Goal: Task Accomplishment & Management: Manage account settings

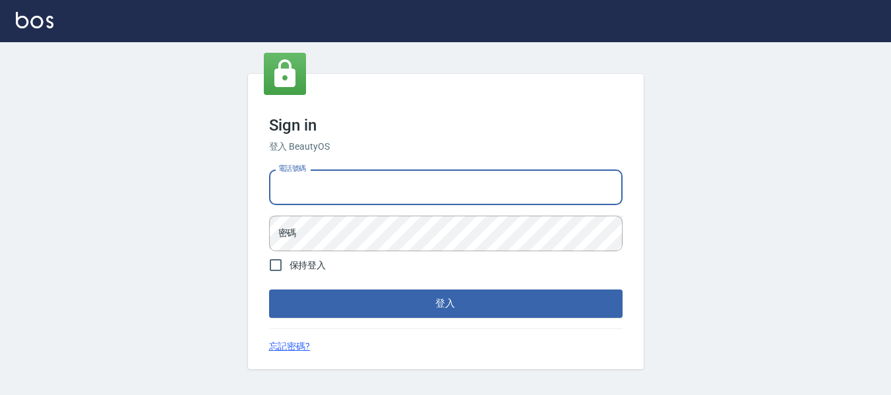
click at [360, 188] on input "電話號碼" at bounding box center [445, 187] width 353 height 36
type input "82951313"
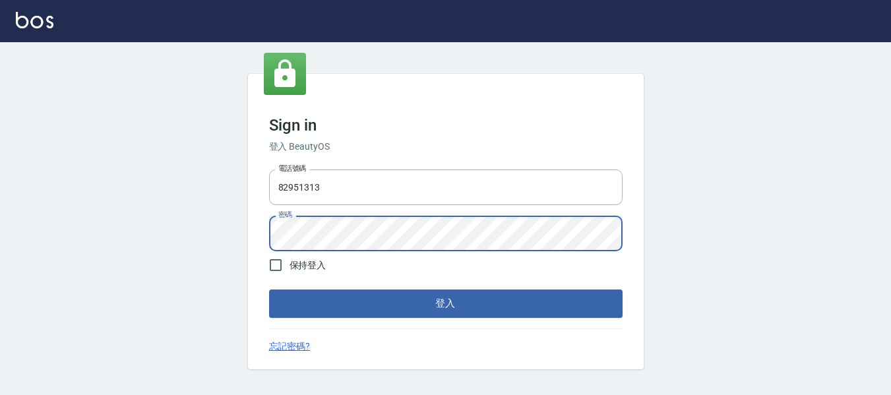
click at [269, 289] on button "登入" at bounding box center [445, 303] width 353 height 28
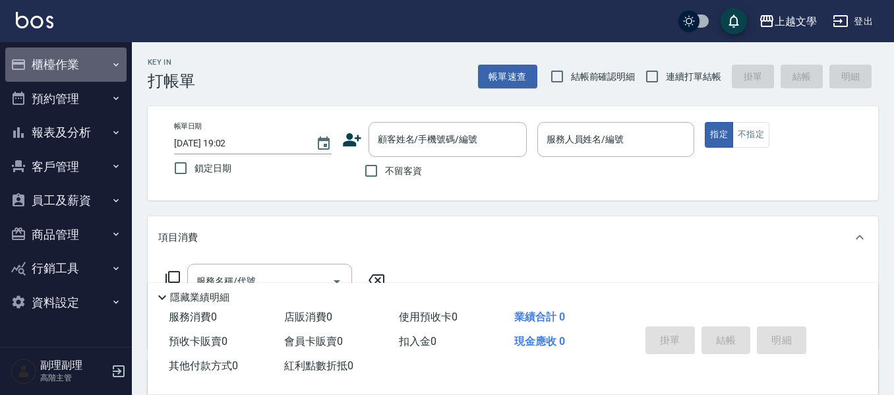
click at [55, 72] on button "櫃檯作業" at bounding box center [65, 64] width 121 height 34
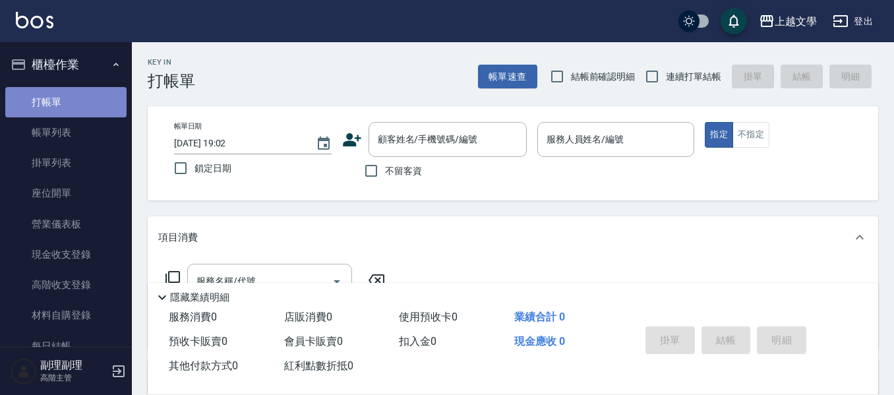
drag, startPoint x: 74, startPoint y: 110, endPoint x: 80, endPoint y: 109, distance: 6.6
click at [74, 109] on link "打帳單" at bounding box center [65, 102] width 121 height 30
click at [376, 173] on input "不留客資" at bounding box center [371, 171] width 28 height 28
checkbox input "true"
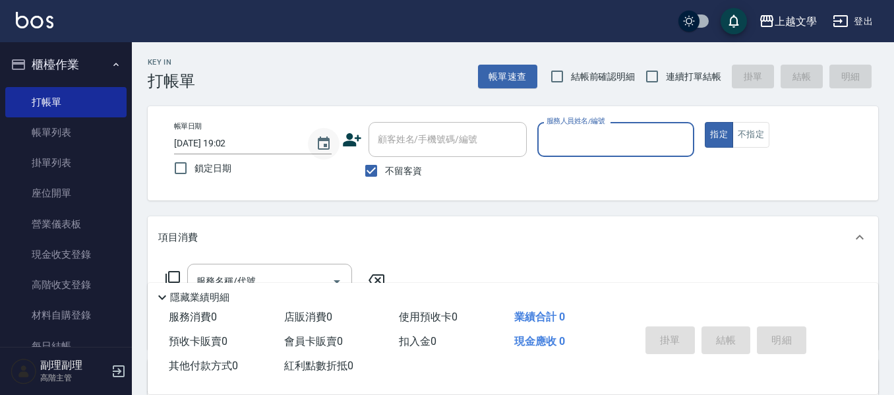
click at [325, 144] on icon "Choose date, selected date is 2025-08-15" at bounding box center [324, 142] width 12 height 13
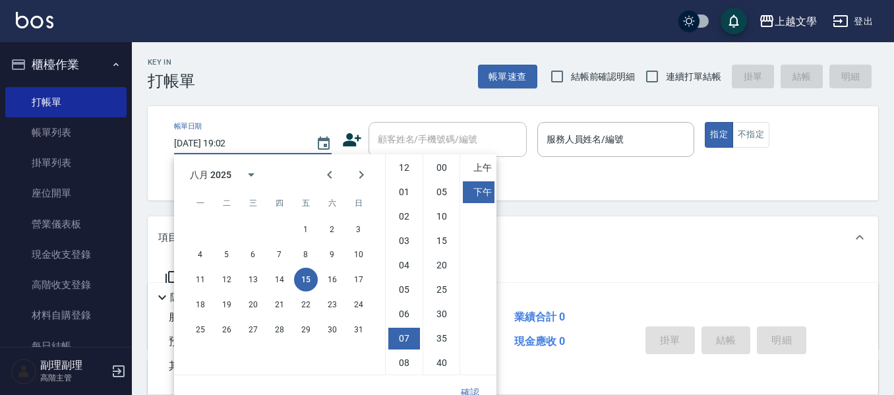
scroll to position [74, 0]
click at [279, 283] on button "14" at bounding box center [280, 280] width 24 height 24
type input "[DATE] 19:02"
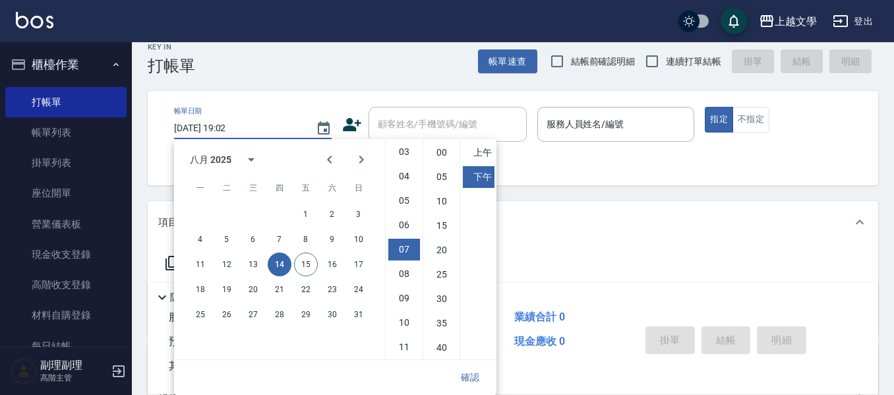
click at [474, 380] on button "確認" at bounding box center [470, 377] width 42 height 24
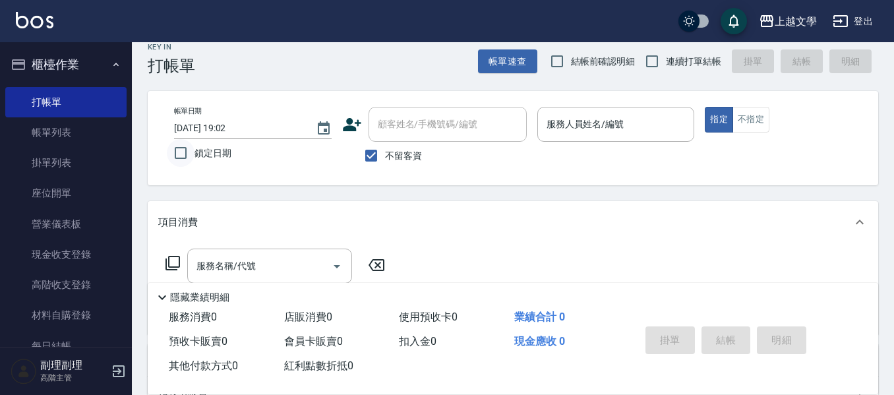
click at [181, 155] on input "鎖定日期" at bounding box center [181, 153] width 28 height 28
checkbox input "true"
drag, startPoint x: 597, startPoint y: 131, endPoint x: 597, endPoint y: 140, distance: 9.2
click at [597, 134] on input "服務人員姓名/編號" at bounding box center [616, 124] width 146 height 23
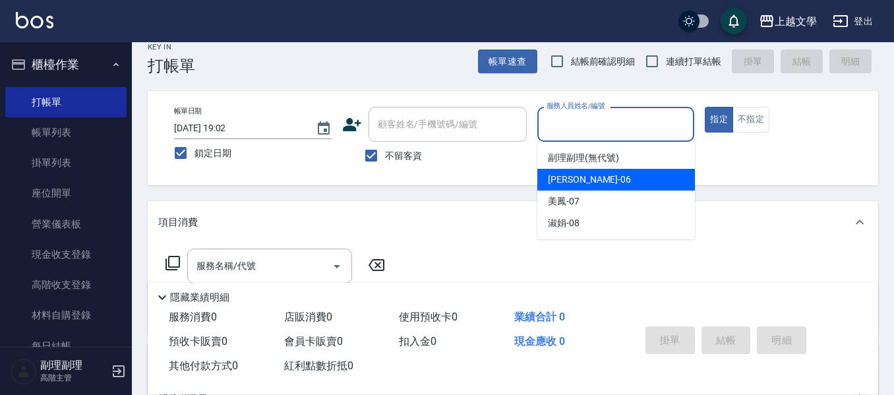
click at [601, 183] on div "佳珍 -06" at bounding box center [616, 180] width 158 height 22
type input "佳珍-06"
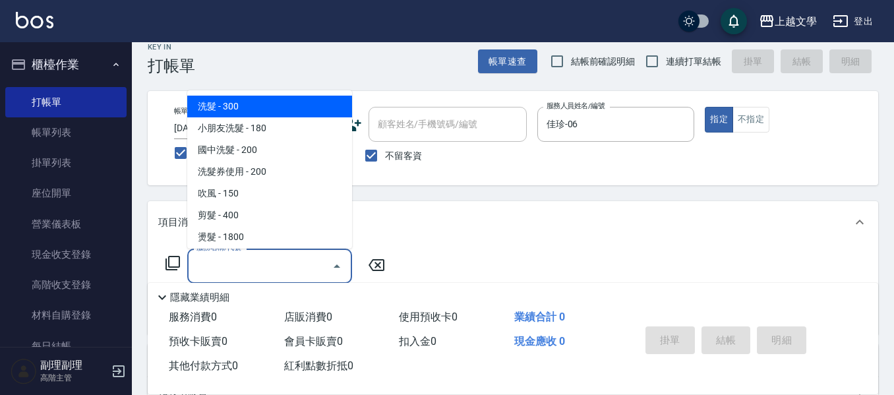
click at [265, 261] on input "服務名稱/代號" at bounding box center [259, 265] width 133 height 23
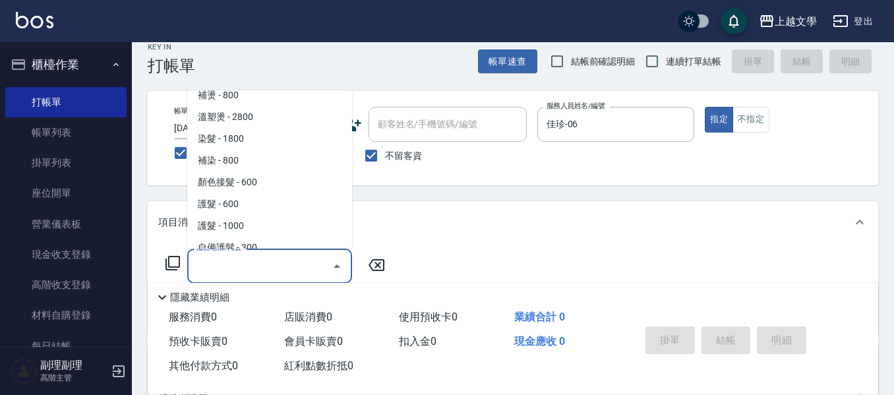
scroll to position [395, 0]
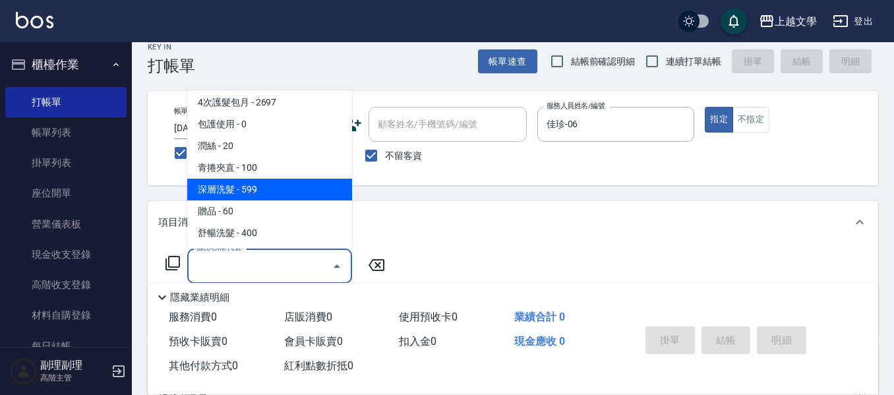
click at [283, 198] on span "深層洗髮 - 599" at bounding box center [269, 190] width 165 height 22
type input "深層洗髮(1033)"
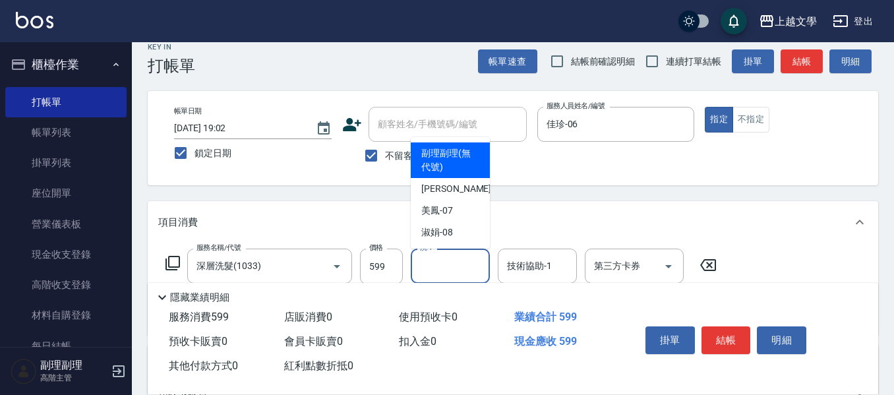
drag, startPoint x: 423, startPoint y: 265, endPoint x: 450, endPoint y: 291, distance: 37.8
click at [425, 266] on input "洗-1" at bounding box center [450, 265] width 67 height 23
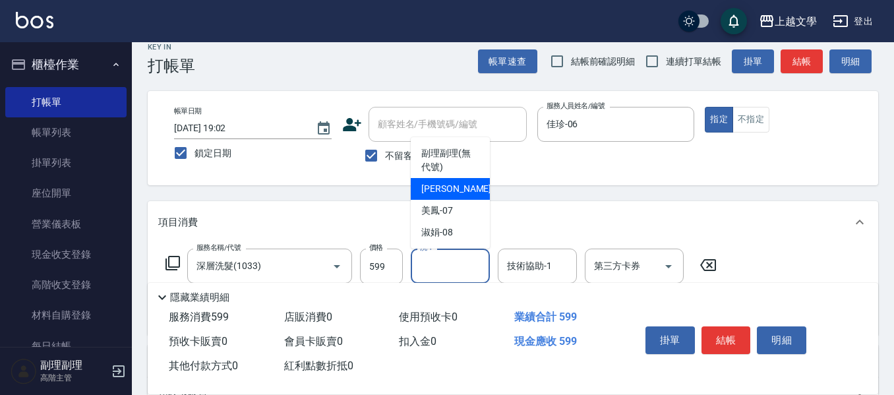
click at [461, 191] on div "佳珍 -06" at bounding box center [450, 189] width 79 height 22
type input "佳珍-06"
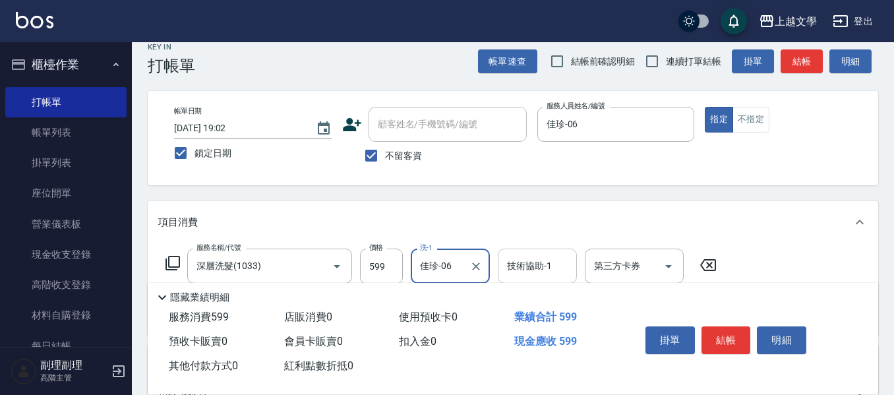
click at [513, 260] on input "技術協助-1" at bounding box center [537, 265] width 67 height 23
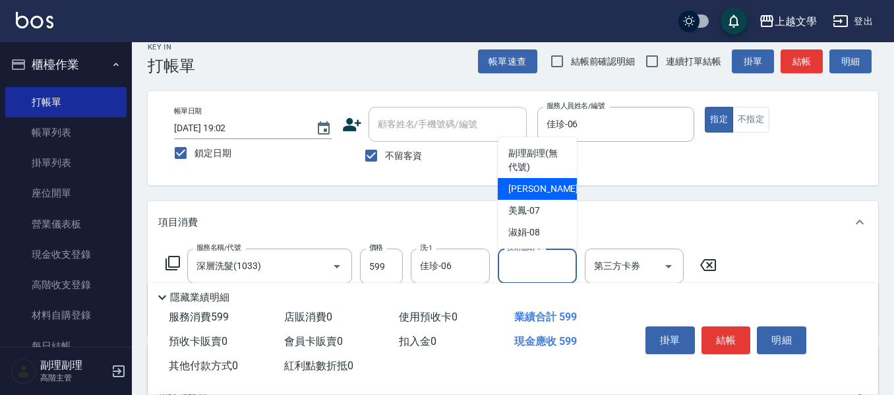
click at [554, 189] on div "佳珍 -06" at bounding box center [537, 189] width 79 height 22
type input "佳珍-06"
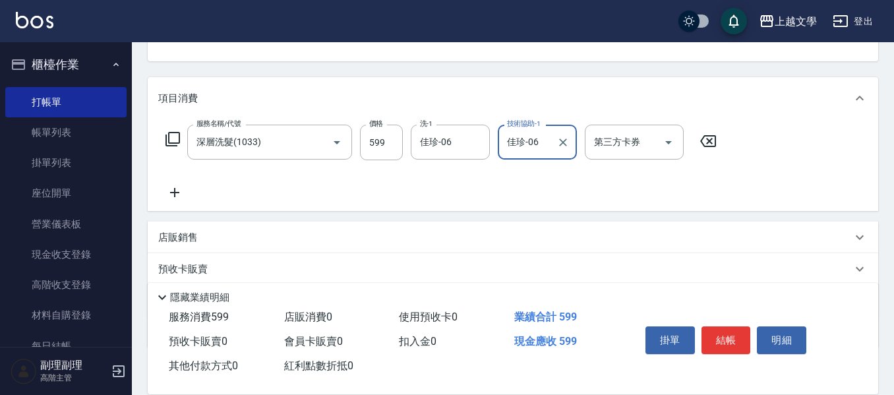
scroll to position [147, 0]
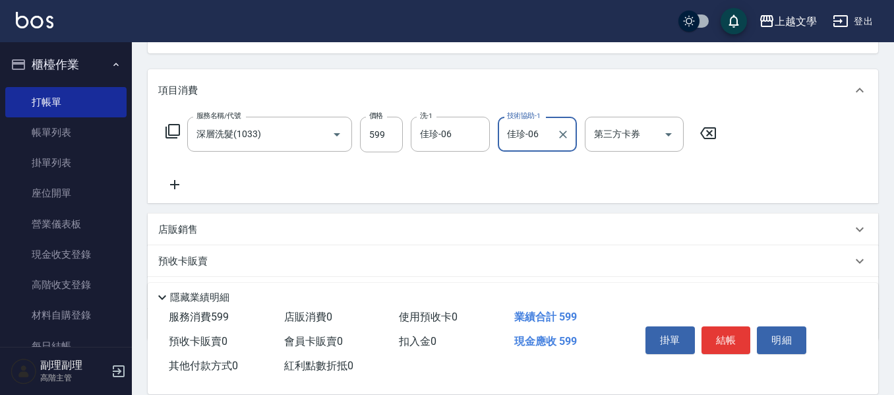
click at [181, 185] on icon at bounding box center [174, 185] width 33 height 16
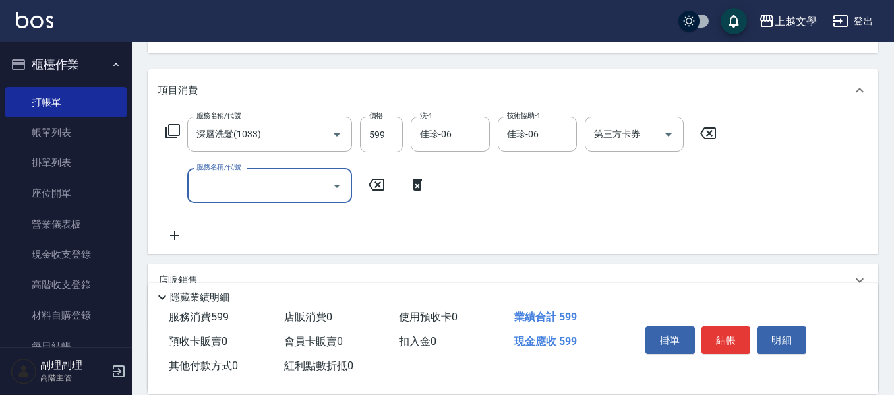
click at [212, 181] on input "服務名稱/代號" at bounding box center [259, 185] width 133 height 23
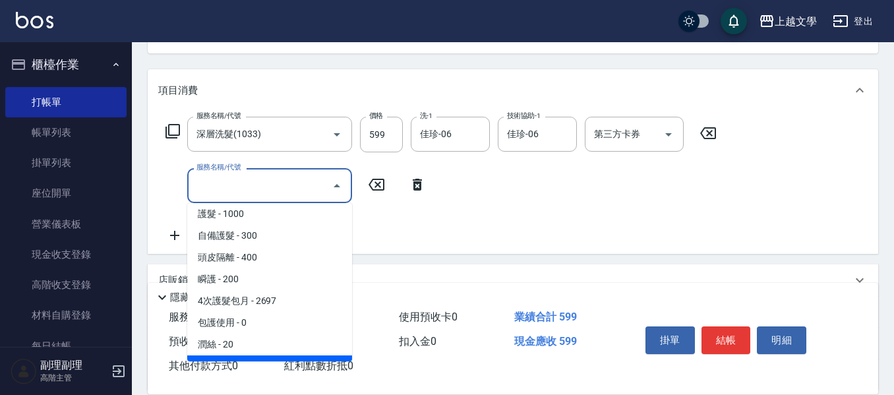
scroll to position [330, 0]
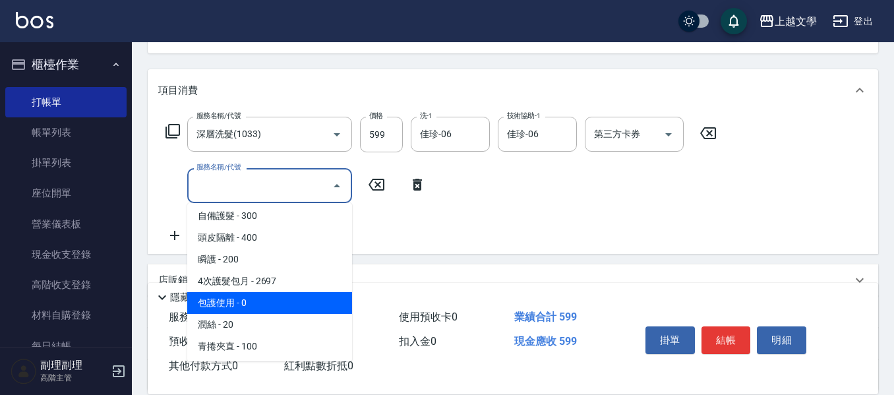
click at [257, 307] on span "包護使用 - 0" at bounding box center [269, 303] width 165 height 22
type input "包護使用(506)"
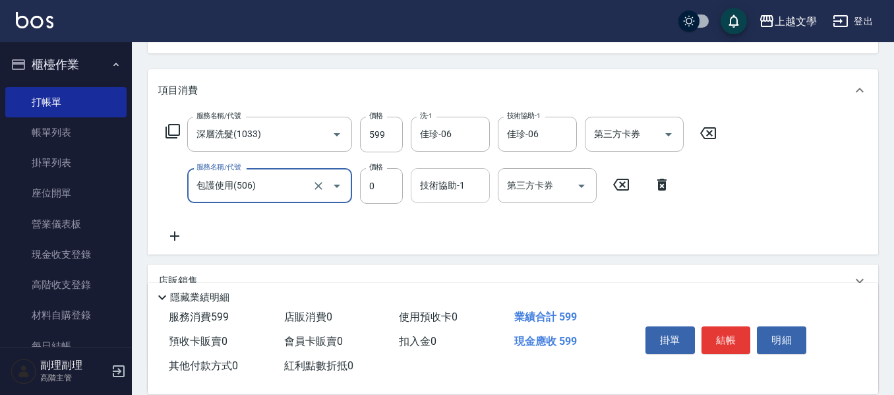
click at [431, 194] on input "技術協助-1" at bounding box center [450, 185] width 67 height 23
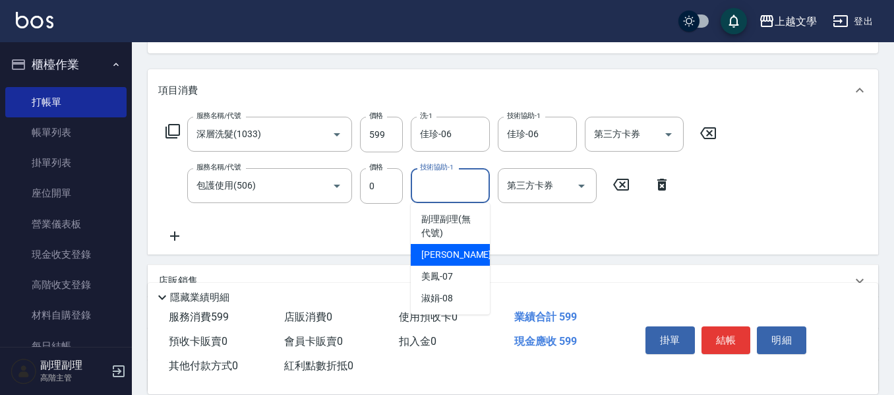
click at [453, 256] on div "佳珍 -06" at bounding box center [450, 255] width 79 height 22
type input "佳珍-06"
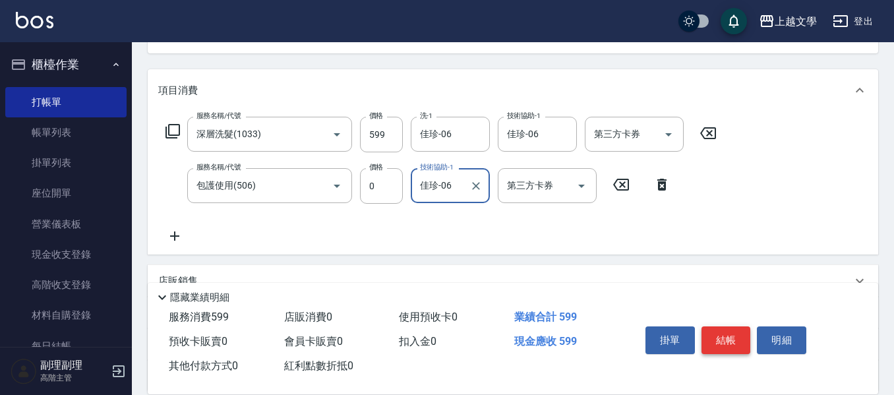
click at [711, 335] on button "結帳" at bounding box center [725, 340] width 49 height 28
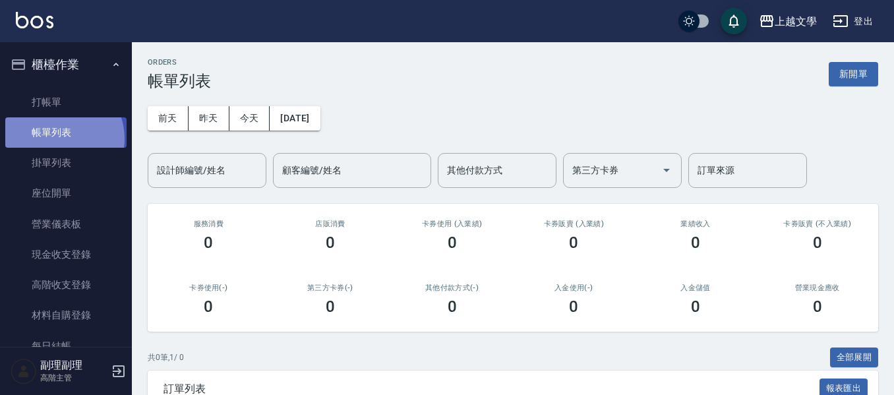
click at [55, 139] on link "帳單列表" at bounding box center [65, 132] width 121 height 30
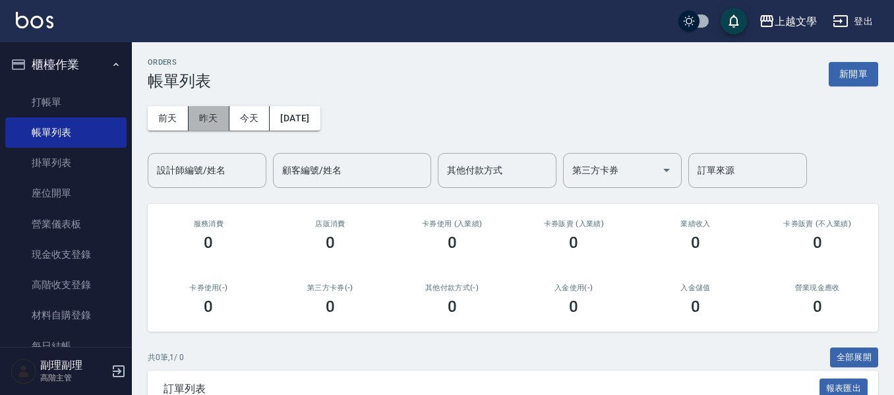
click at [218, 114] on button "昨天" at bounding box center [209, 118] width 41 height 24
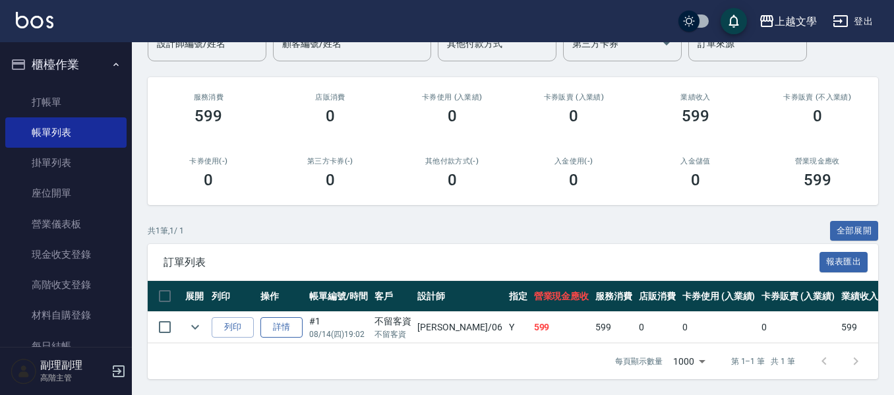
click at [279, 317] on link "詳情" at bounding box center [281, 327] width 42 height 20
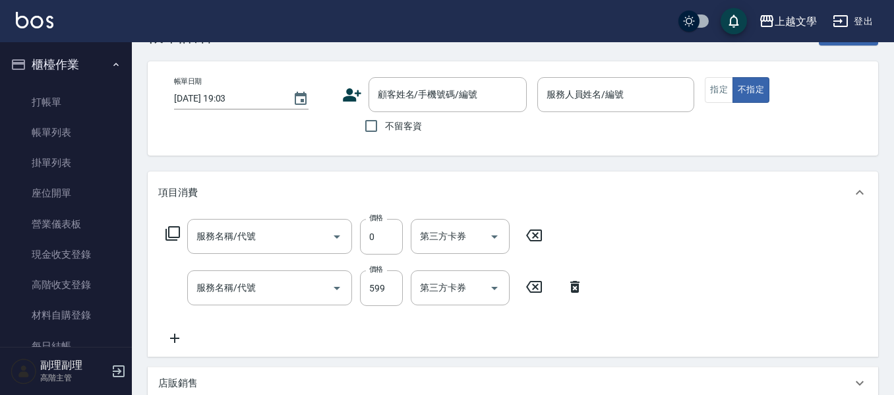
type input "[DATE] 19:02"
checkbox input "true"
type input "佳珍-06"
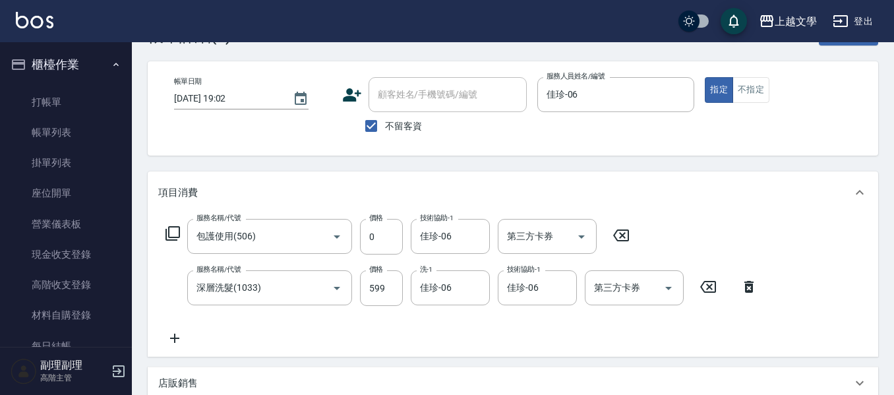
scroll to position [264, 0]
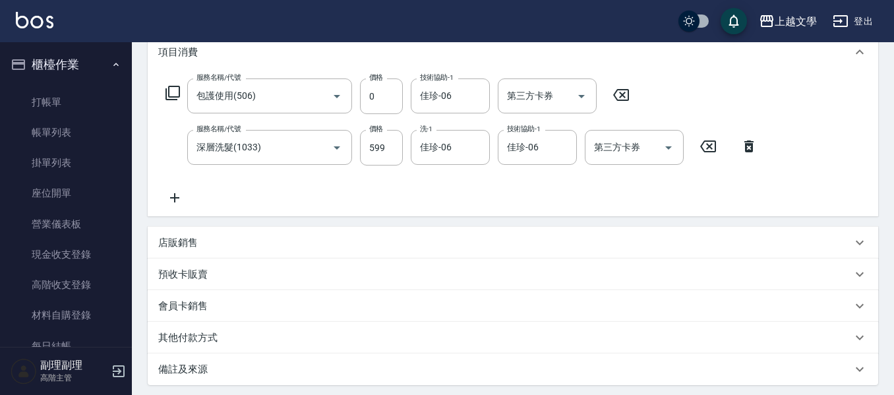
type input "包護使用(506)"
type input "深層洗髮(1033)"
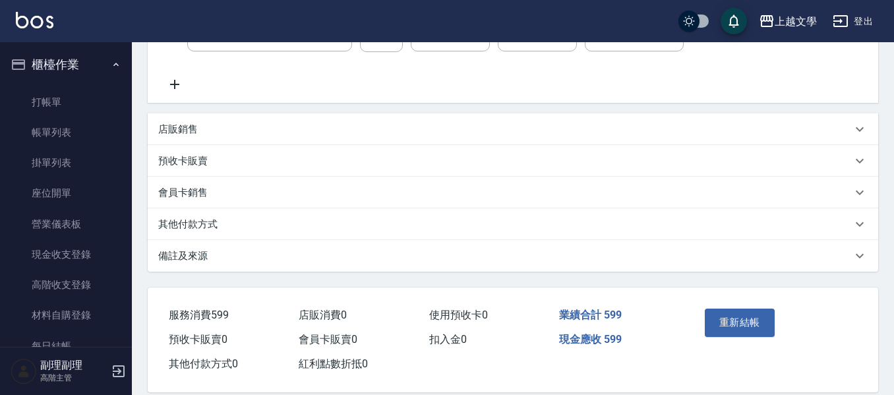
scroll to position [318, 0]
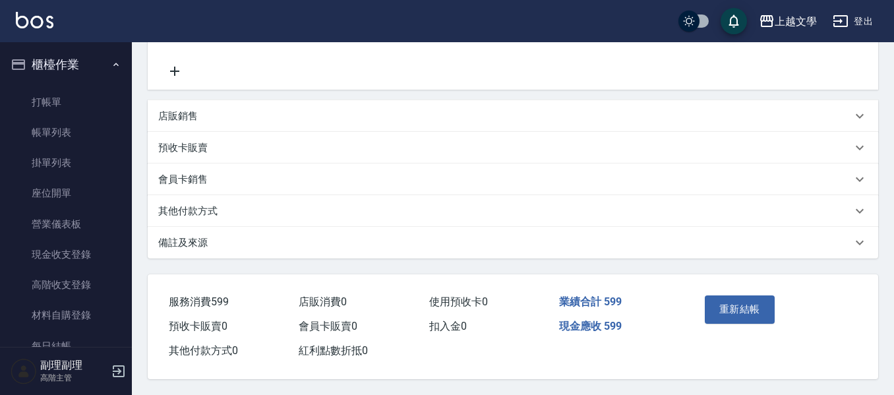
click at [175, 206] on p "其他付款方式" at bounding box center [187, 211] width 59 height 14
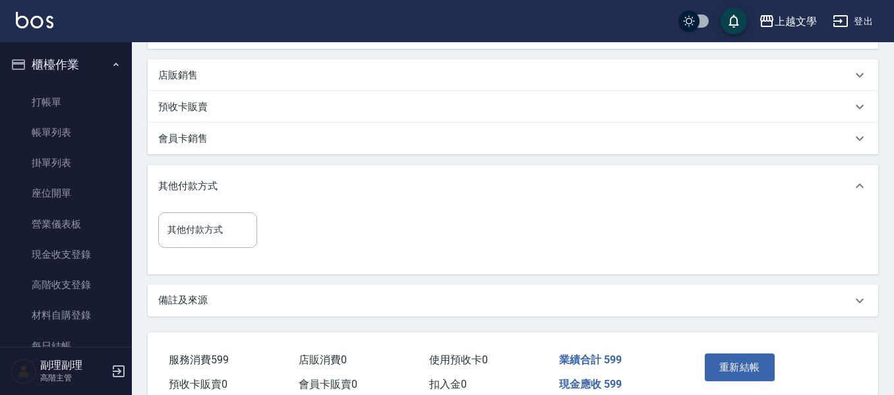
scroll to position [384, 0]
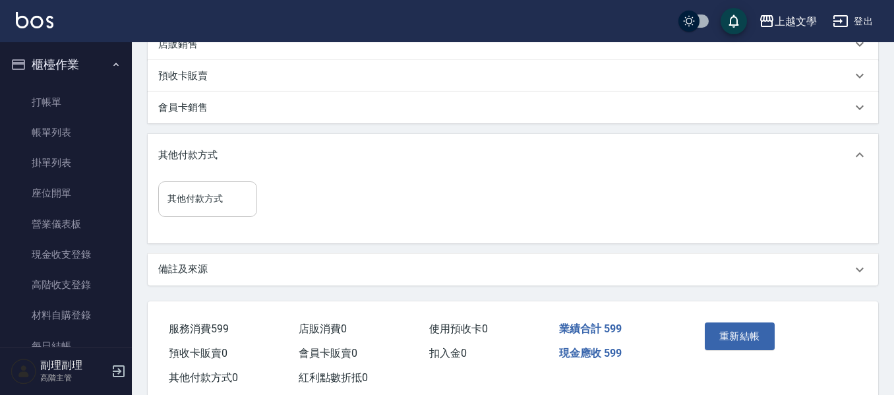
click at [209, 200] on input "其他付款方式" at bounding box center [207, 198] width 87 height 23
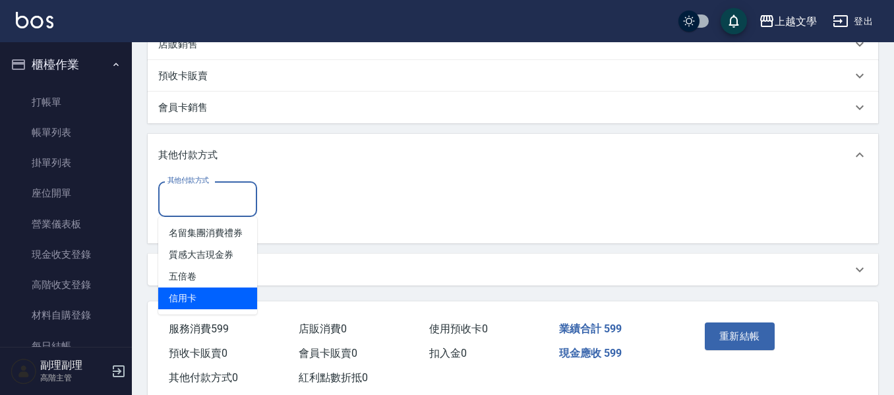
click at [220, 292] on span "信用卡" at bounding box center [207, 298] width 99 height 22
type input "信用卡"
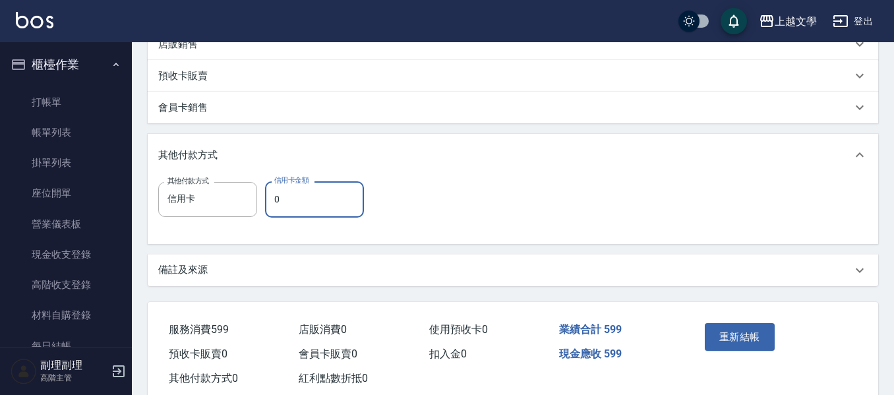
click at [297, 208] on input "0" at bounding box center [314, 199] width 99 height 36
type input "599"
click at [727, 340] on button "重新結帳" at bounding box center [740, 337] width 70 height 28
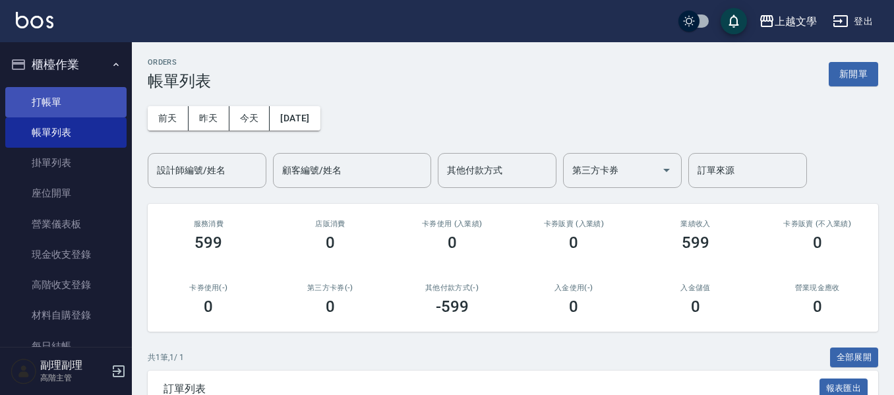
click at [62, 109] on link "打帳單" at bounding box center [65, 102] width 121 height 30
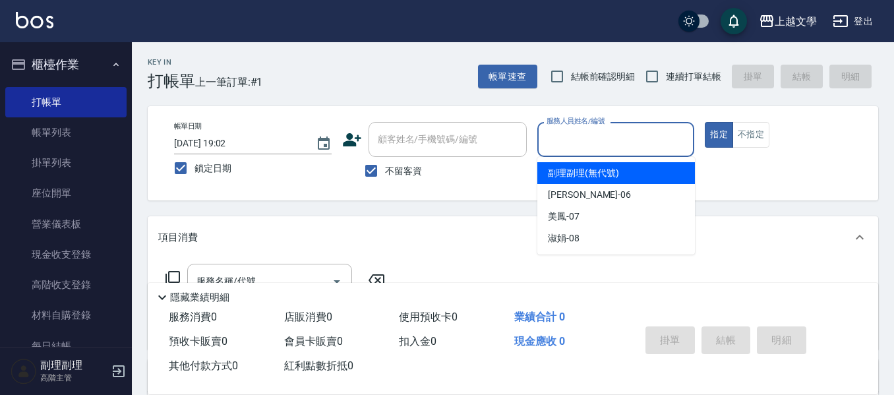
click at [616, 150] on input "服務人員姓名/編號" at bounding box center [616, 139] width 146 height 23
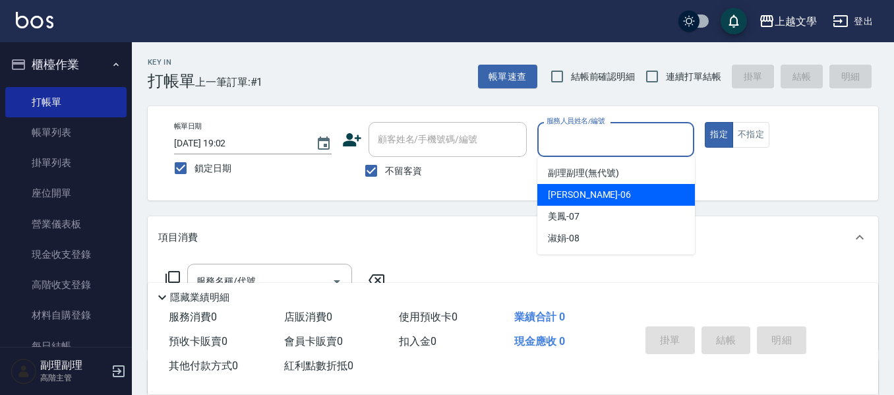
drag, startPoint x: 597, startPoint y: 189, endPoint x: 482, endPoint y: 229, distance: 122.4
click at [589, 191] on div "佳珍 -06" at bounding box center [616, 195] width 158 height 22
type input "佳珍-06"
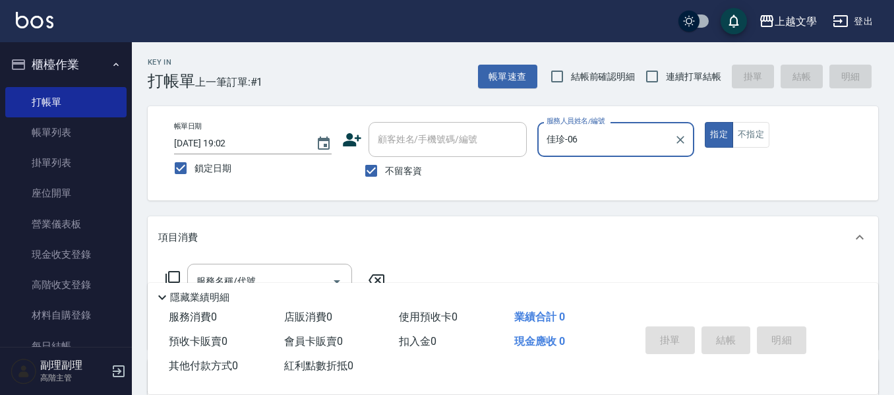
scroll to position [66, 0]
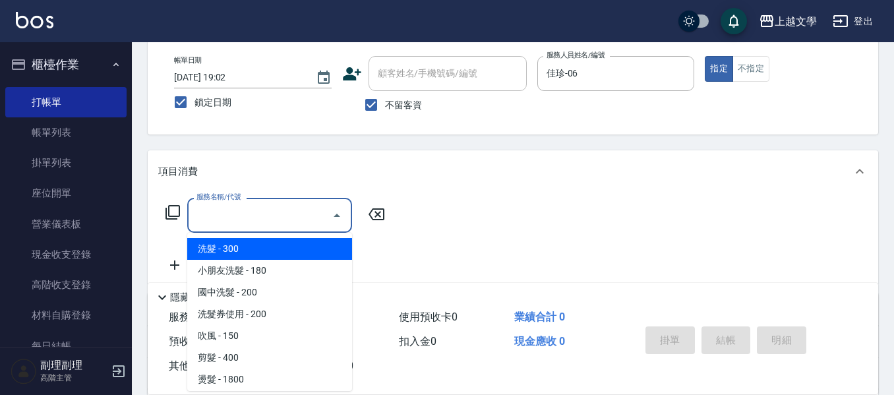
click at [278, 204] on input "服務名稱/代號" at bounding box center [259, 215] width 133 height 23
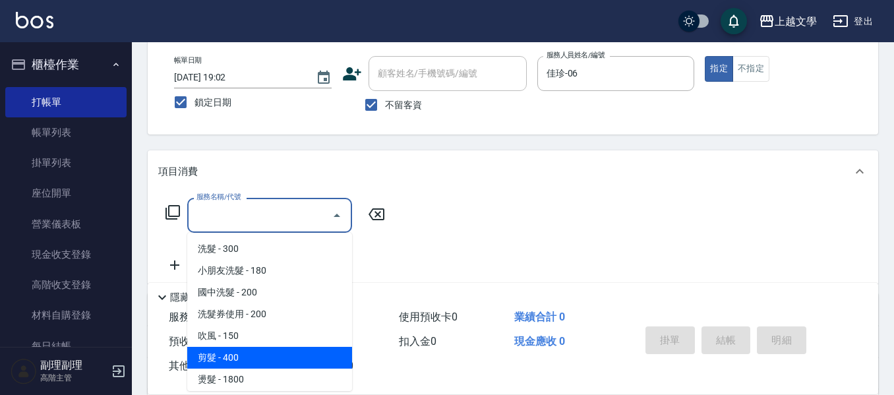
click at [258, 357] on span "剪髮 - 400" at bounding box center [269, 358] width 165 height 22
type input "剪髮(200)"
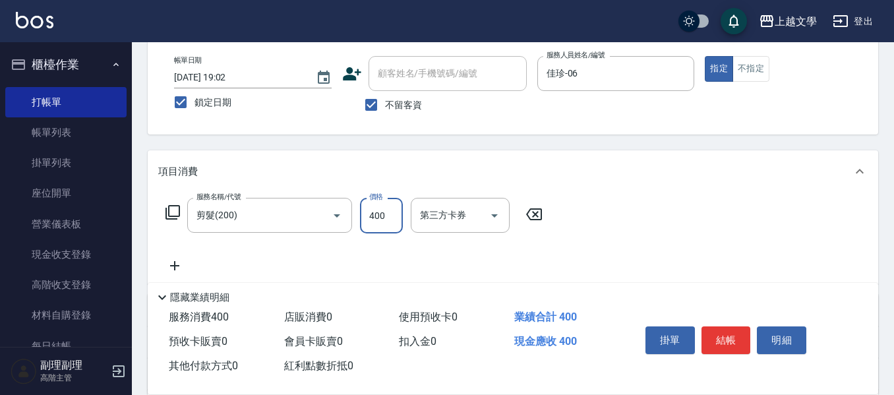
click at [399, 225] on input "400" at bounding box center [381, 216] width 43 height 36
type input "560"
click at [727, 341] on button "結帳" at bounding box center [725, 340] width 49 height 28
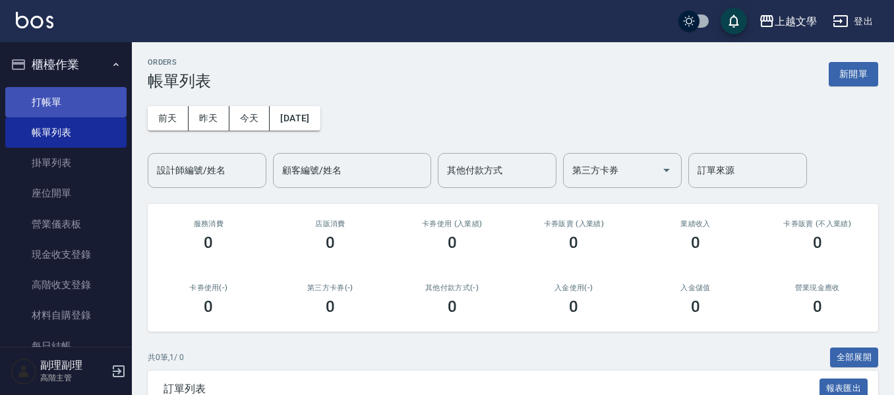
click at [57, 104] on link "打帳單" at bounding box center [65, 102] width 121 height 30
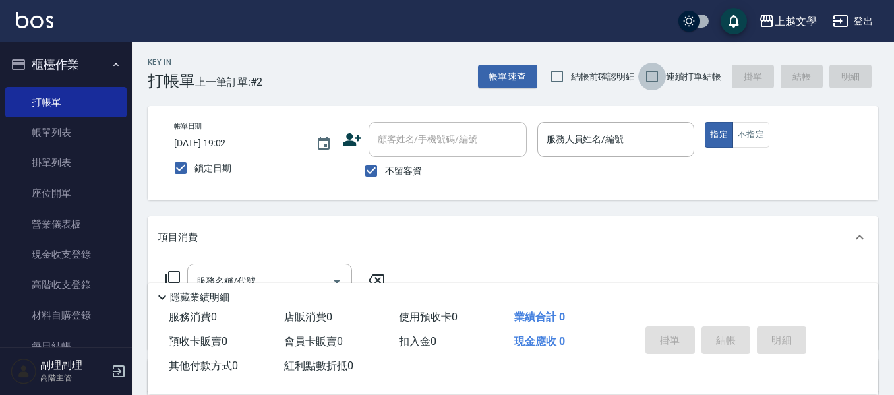
click at [651, 74] on input "連續打單結帳" at bounding box center [652, 77] width 28 height 28
checkbox input "true"
click at [556, 138] on input "服務人員姓名/編號" at bounding box center [616, 139] width 146 height 23
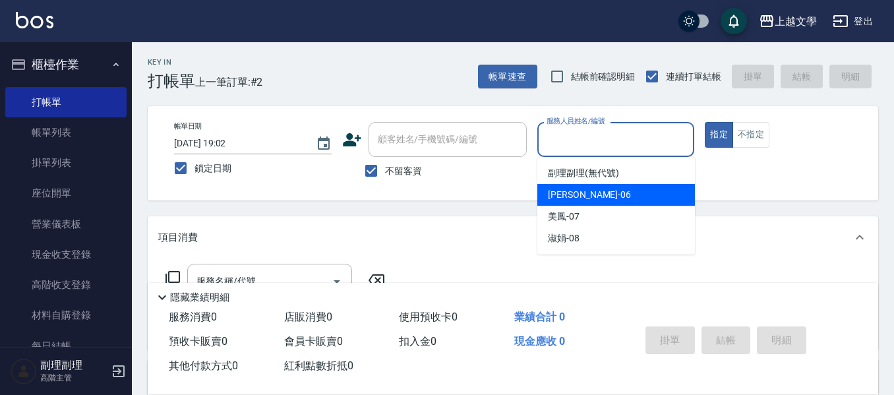
click at [570, 194] on span "佳珍 -06" at bounding box center [589, 195] width 83 height 14
type input "佳珍-06"
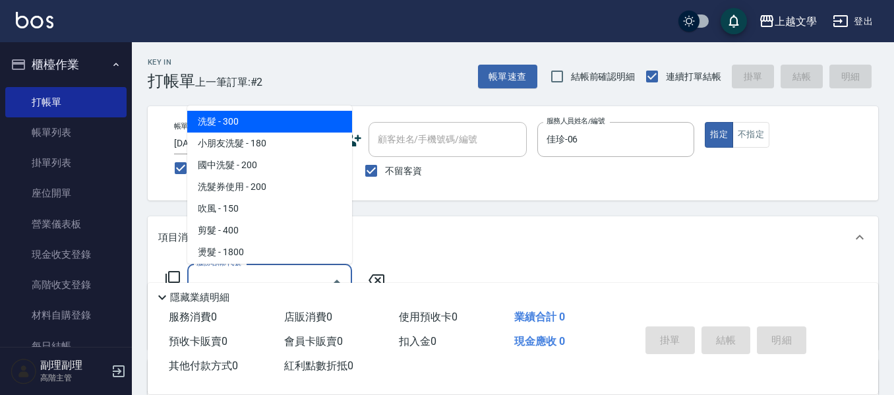
click at [310, 272] on input "服務名稱/代號" at bounding box center [259, 281] width 133 height 23
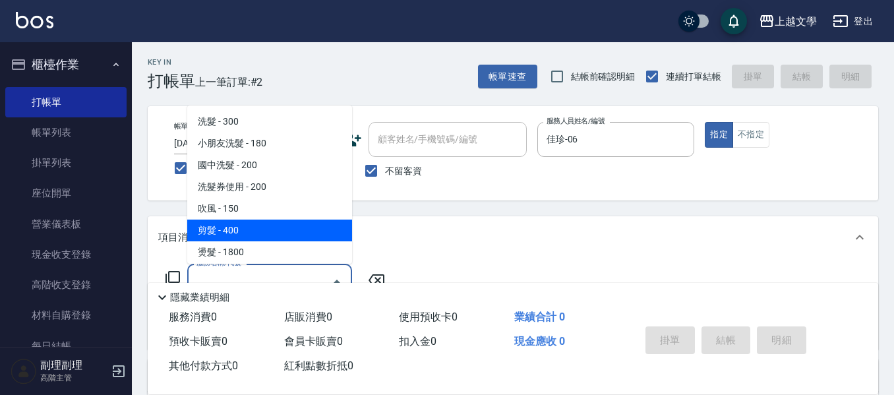
click at [266, 223] on span "剪髮 - 400" at bounding box center [269, 230] width 165 height 22
type input "剪髮(200)"
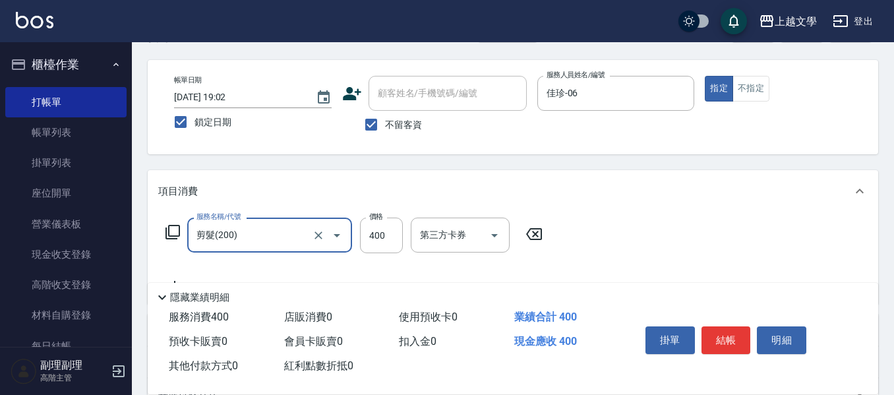
scroll to position [66, 0]
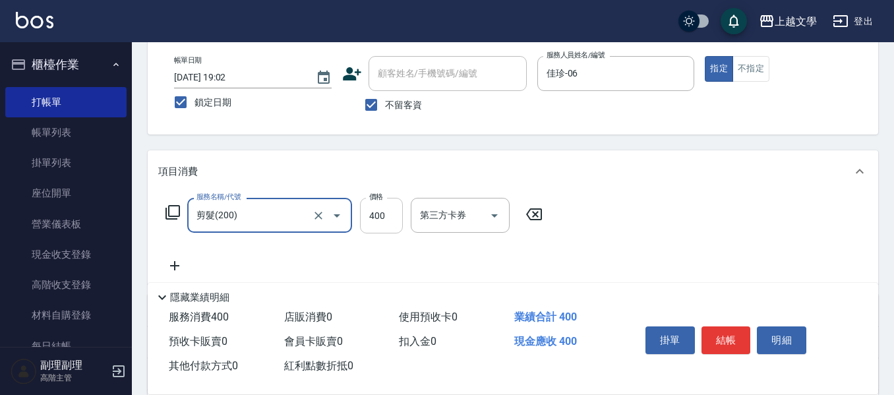
click at [388, 228] on input "400" at bounding box center [381, 216] width 43 height 36
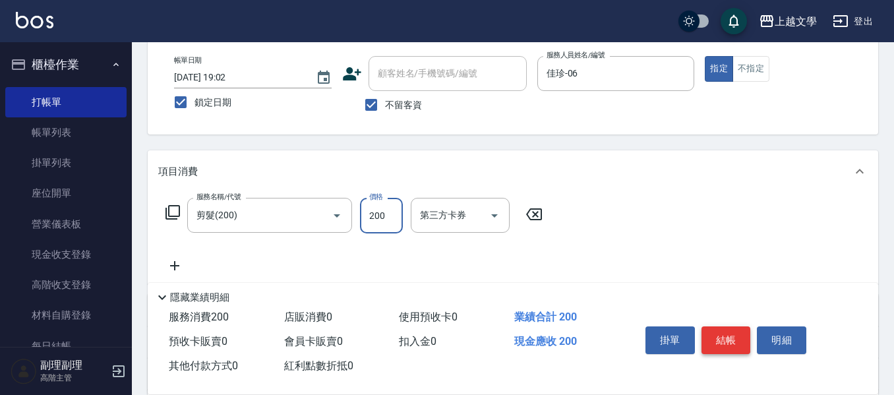
type input "200"
click at [732, 331] on button "結帳" at bounding box center [725, 340] width 49 height 28
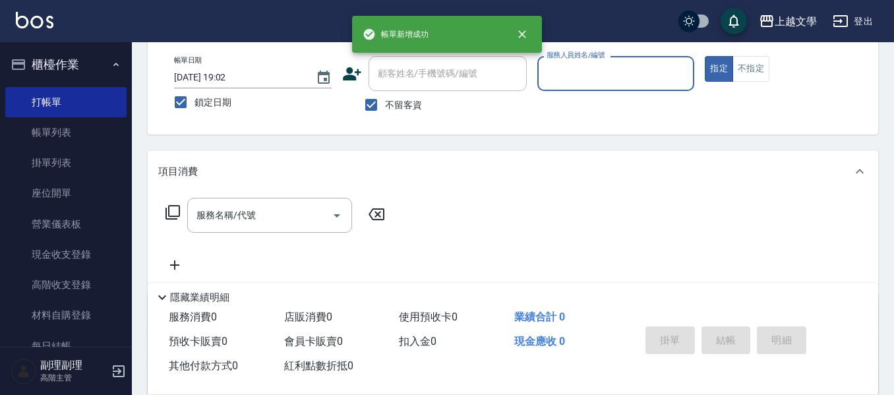
click at [628, 84] on input "服務人員姓名/編號" at bounding box center [616, 73] width 146 height 23
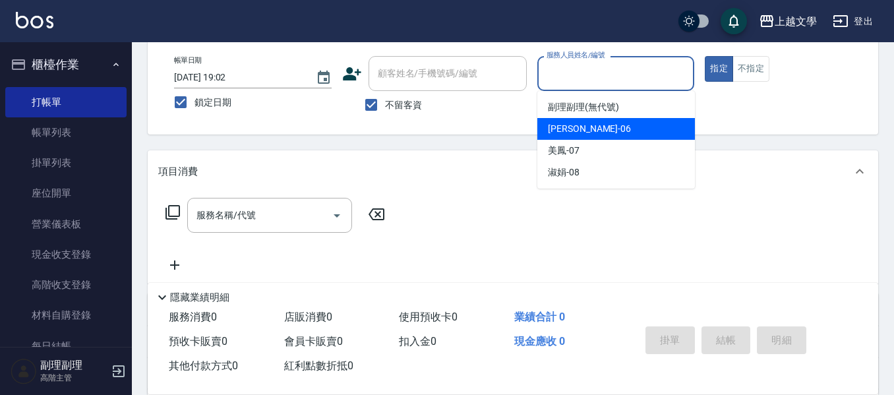
drag, startPoint x: 606, startPoint y: 122, endPoint x: 593, endPoint y: 132, distance: 17.0
click at [604, 125] on div "佳珍 -06" at bounding box center [616, 129] width 158 height 22
type input "佳珍-06"
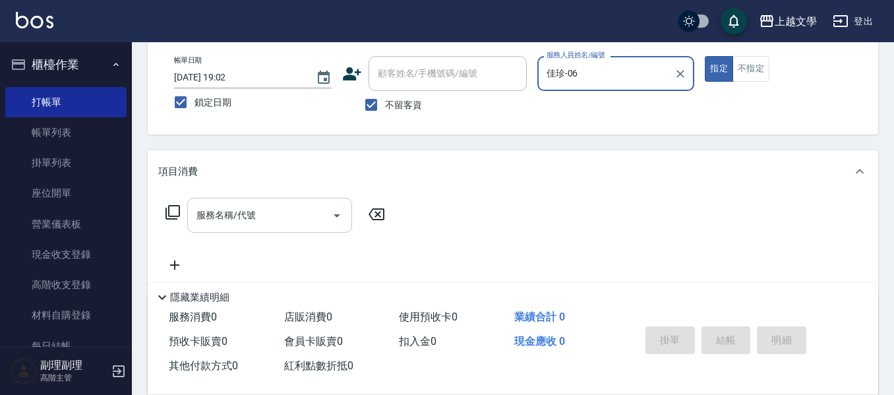
click at [275, 212] on input "服務名稱/代號" at bounding box center [259, 215] width 133 height 23
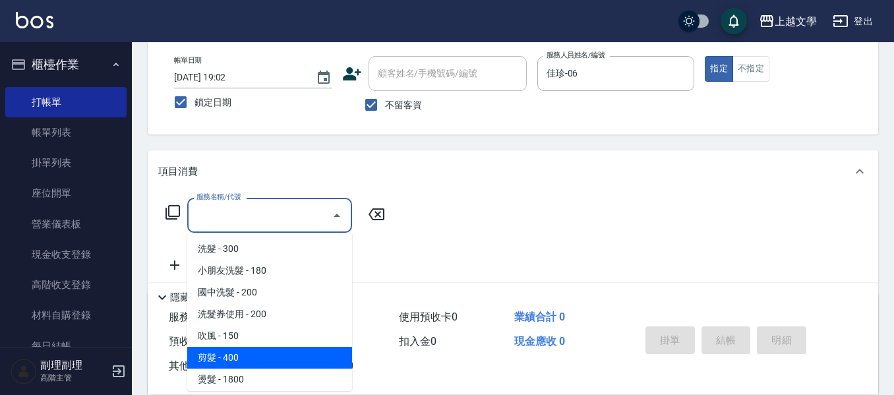
click at [244, 361] on span "剪髮 - 400" at bounding box center [269, 358] width 165 height 22
type input "剪髮(200)"
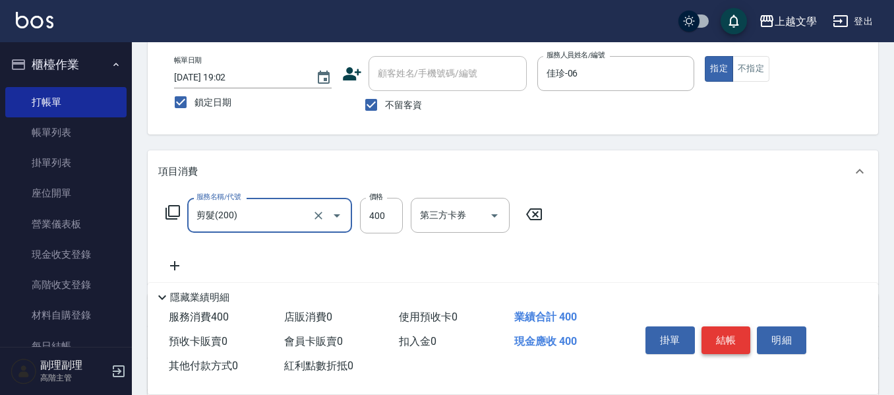
click at [735, 338] on button "結帳" at bounding box center [725, 340] width 49 height 28
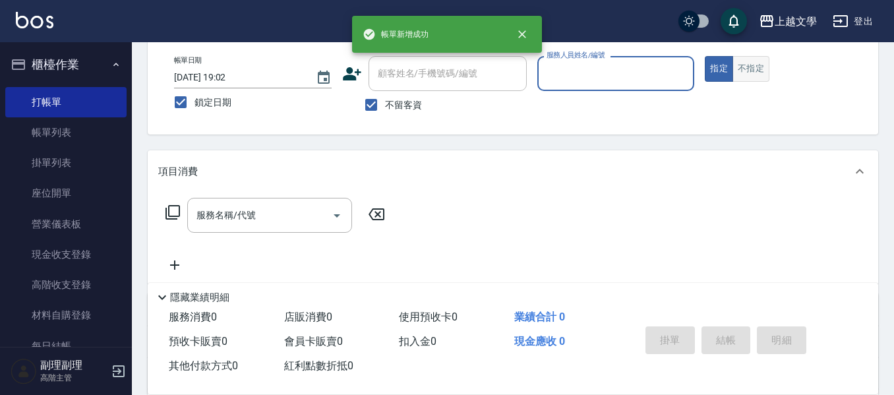
click at [768, 62] on div "指定 不指定" at bounding box center [784, 69] width 158 height 26
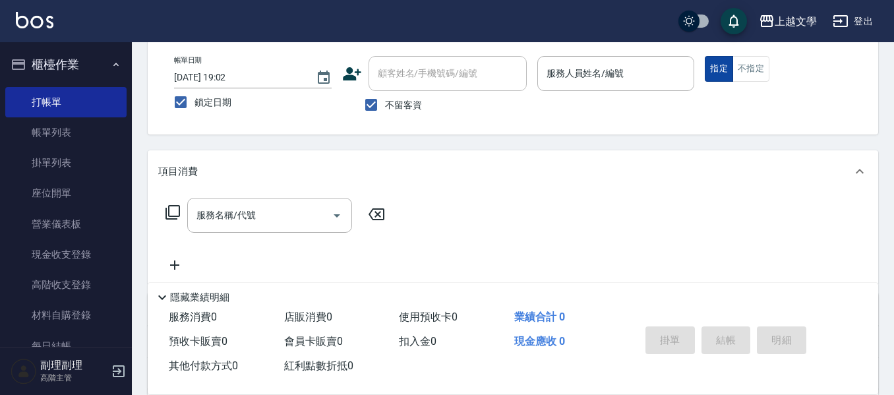
drag, startPoint x: 752, startPoint y: 68, endPoint x: 711, endPoint y: 74, distance: 42.0
click at [750, 68] on button "不指定" at bounding box center [750, 69] width 37 height 26
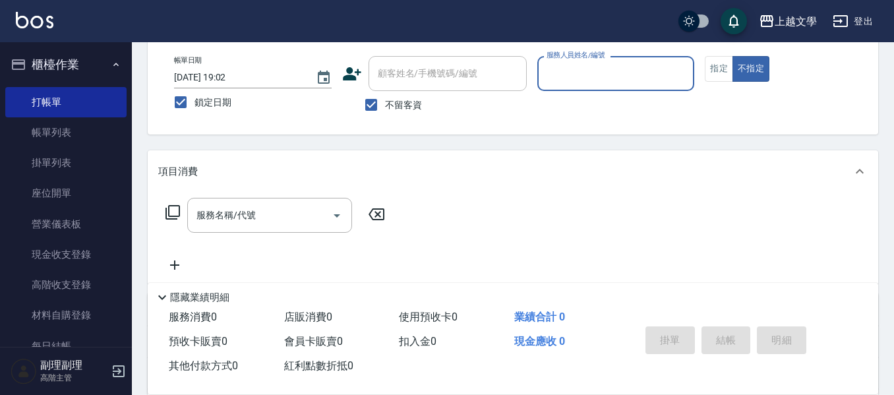
click at [602, 76] on input "服務人員姓名/編號" at bounding box center [616, 73] width 146 height 23
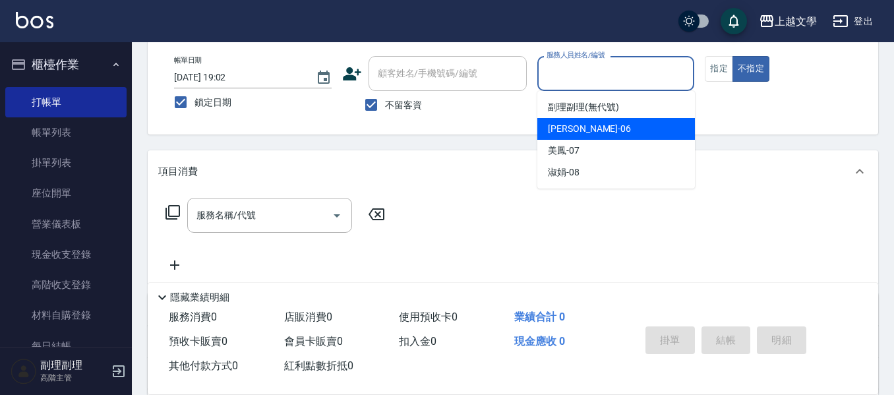
click at [579, 133] on div "佳珍 -06" at bounding box center [616, 129] width 158 height 22
type input "佳珍-06"
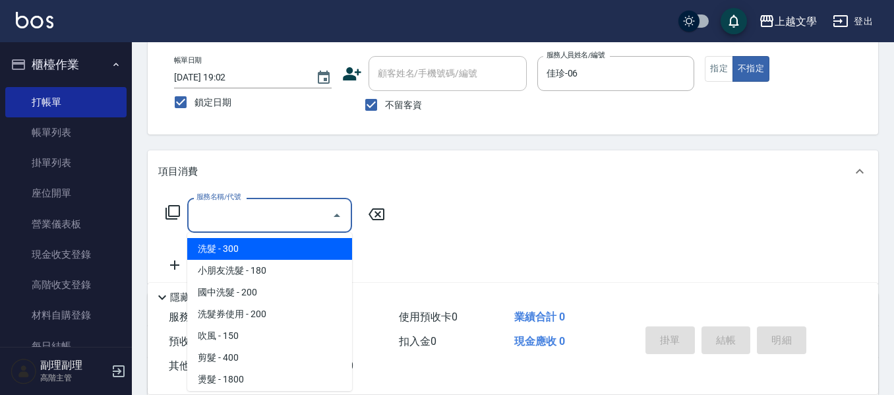
click at [293, 212] on input "服務名稱/代號" at bounding box center [259, 215] width 133 height 23
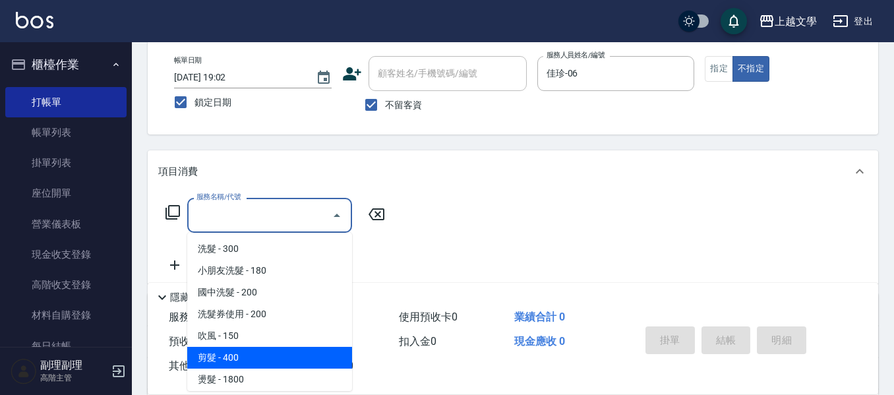
click at [254, 353] on span "剪髮 - 400" at bounding box center [269, 358] width 165 height 22
type input "剪髮(200)"
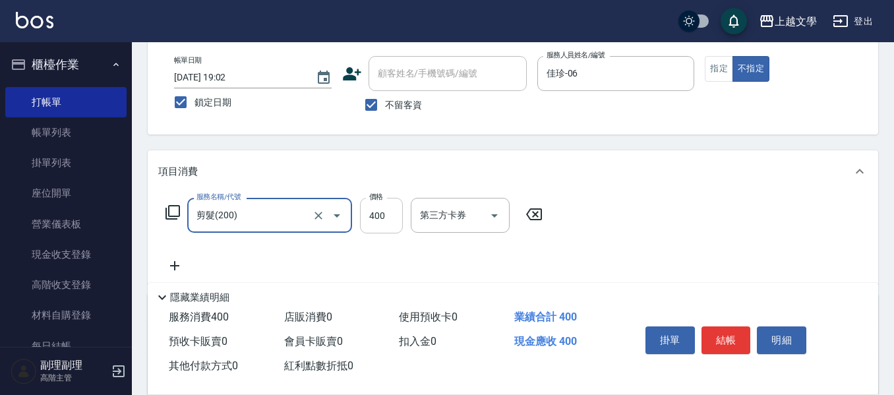
click at [378, 216] on input "400" at bounding box center [381, 216] width 43 height 36
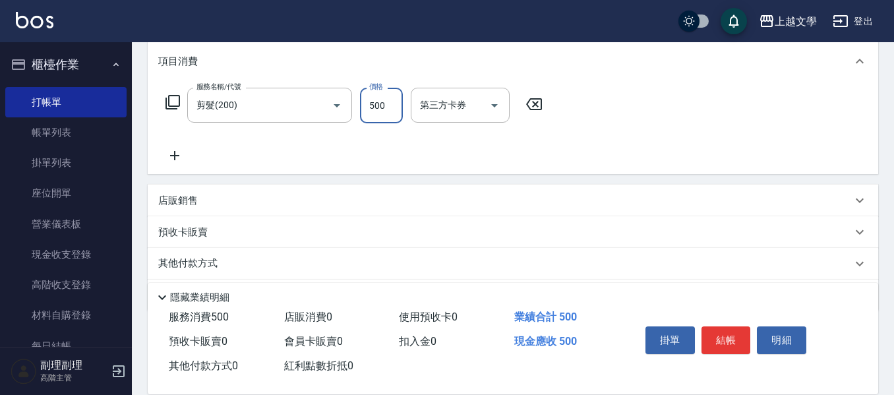
scroll to position [153, 0]
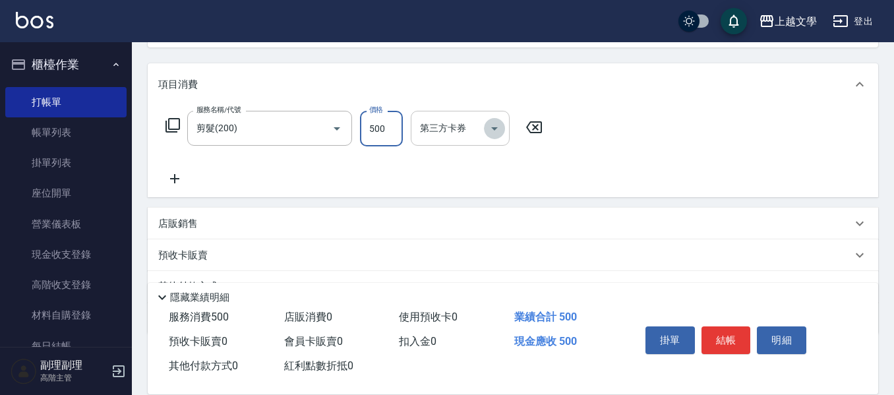
click at [491, 129] on icon "Open" at bounding box center [494, 129] width 16 height 16
type input "500"
drag, startPoint x: 384, startPoint y: 169, endPoint x: 380, endPoint y: 189, distance: 20.0
click at [383, 169] on div "服務名稱/代號 剪髮(200) 服務名稱/代號 價格 500 價格 第三方卡券 第三方卡券" at bounding box center [354, 149] width 392 height 76
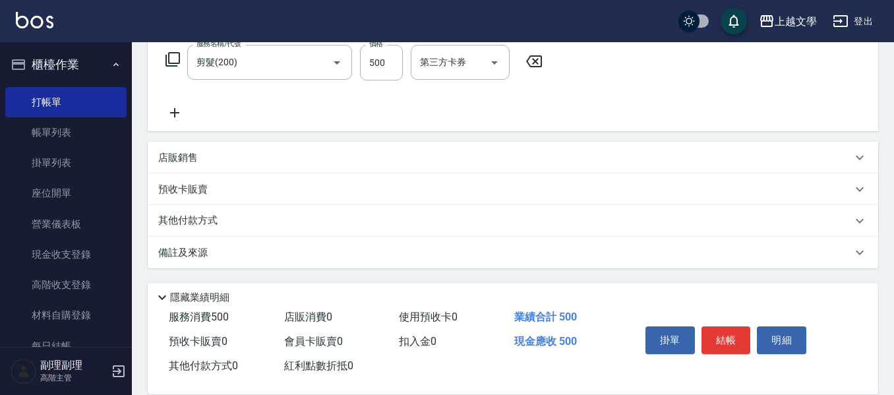
click at [196, 226] on p "其他付款方式" at bounding box center [191, 221] width 66 height 15
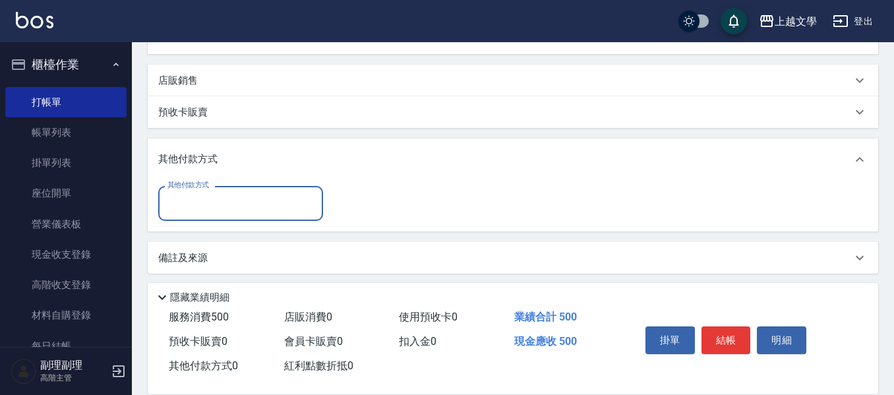
scroll to position [301, 0]
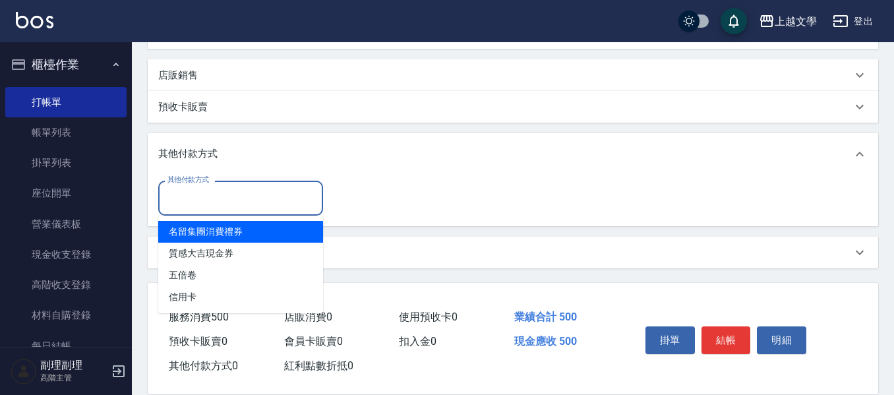
click at [271, 199] on input "其他付款方式" at bounding box center [240, 198] width 153 height 23
click at [261, 235] on span "名留集團消費禮券" at bounding box center [240, 232] width 165 height 22
type input "名留集團消費禮券"
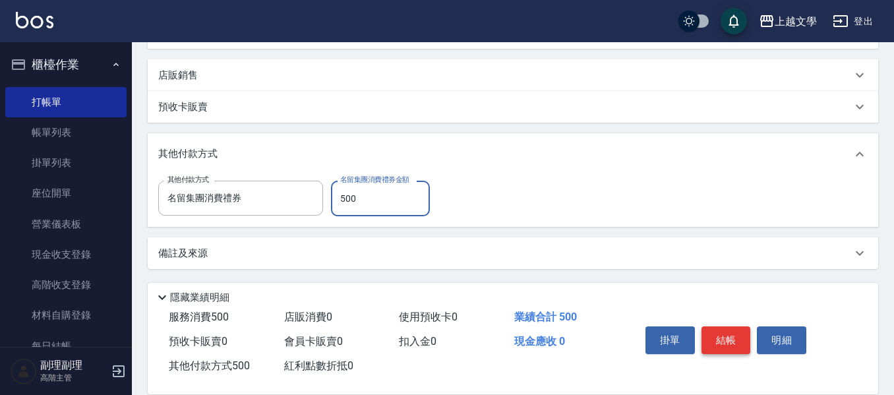
type input "500"
click at [728, 335] on button "結帳" at bounding box center [725, 340] width 49 height 28
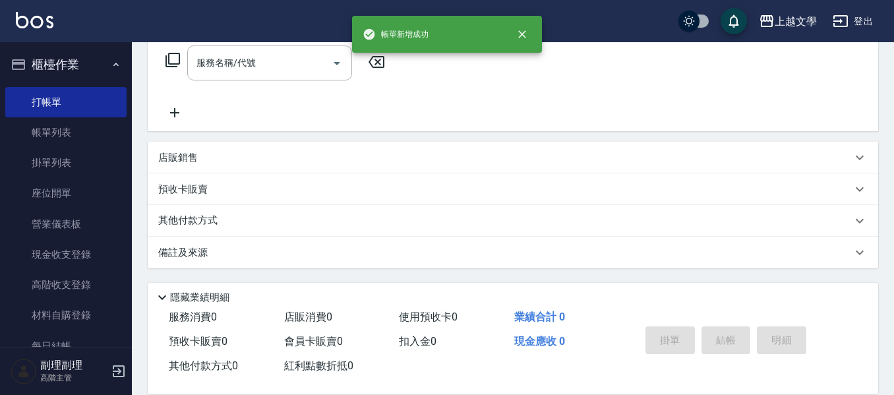
scroll to position [0, 0]
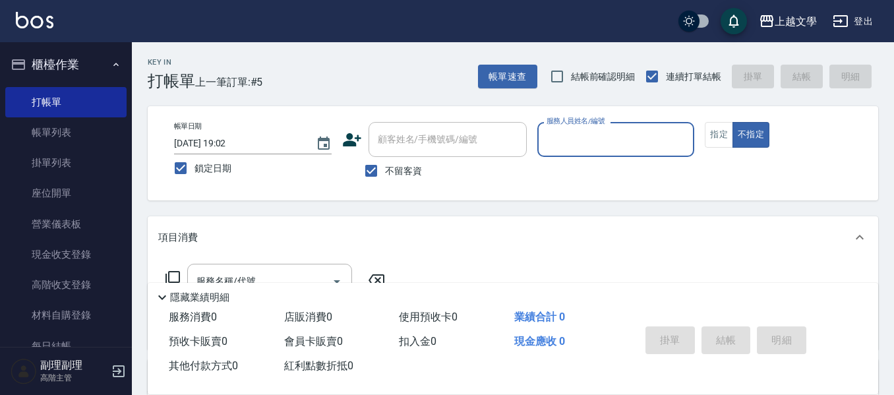
click at [597, 136] on input "服務人員姓名/編號" at bounding box center [616, 139] width 146 height 23
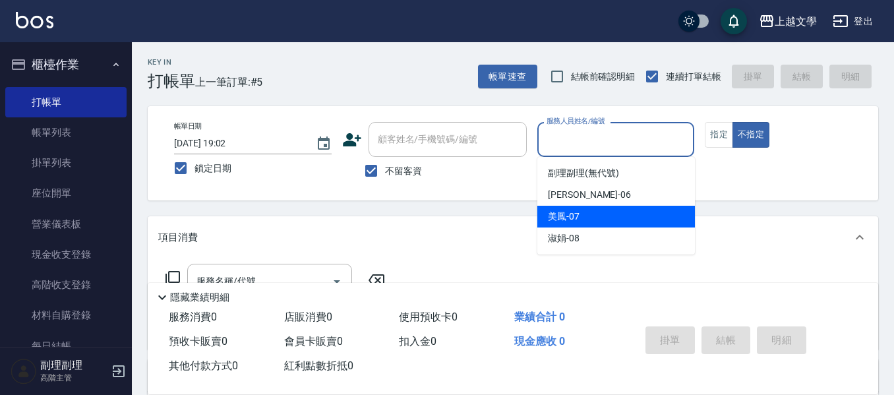
click at [579, 226] on div "美鳳 -07" at bounding box center [616, 217] width 158 height 22
type input "美鳳-07"
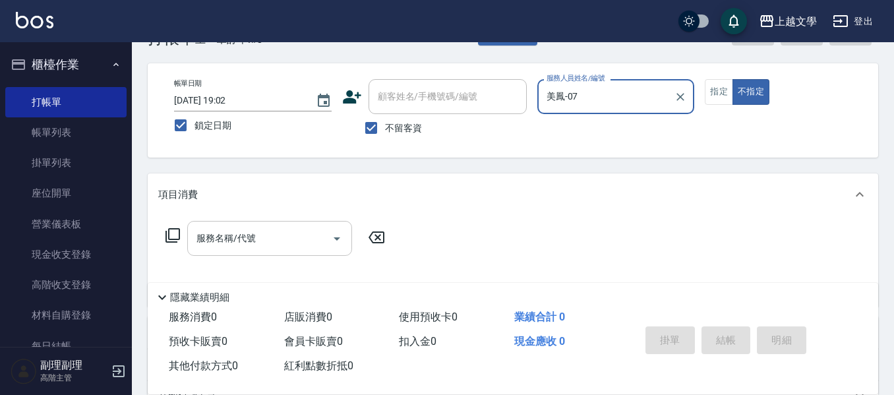
scroll to position [66, 0]
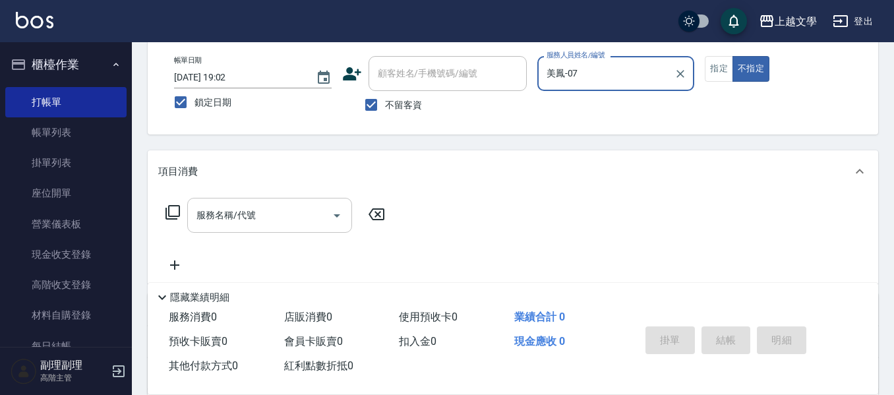
click at [263, 221] on input "服務名稱/代號" at bounding box center [259, 215] width 133 height 23
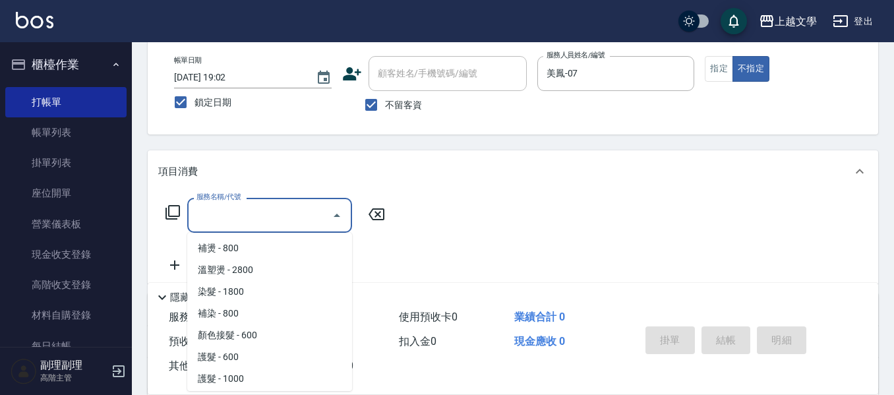
scroll to position [198, 0]
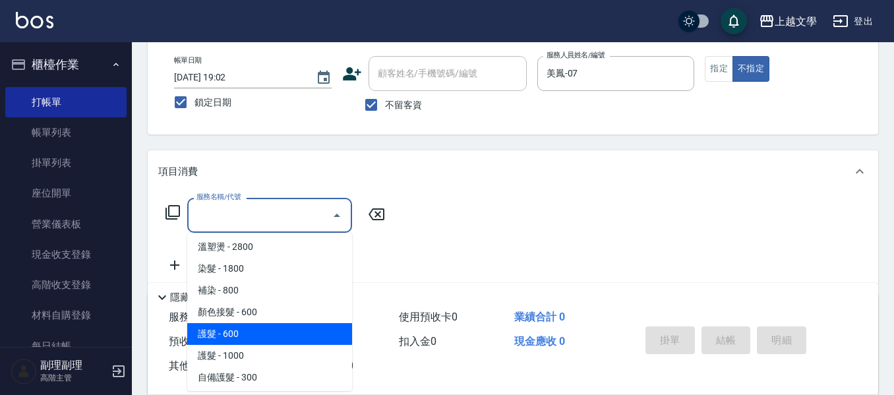
click at [241, 338] on span "護髮 - 600" at bounding box center [269, 334] width 165 height 22
type input "護髮(500)"
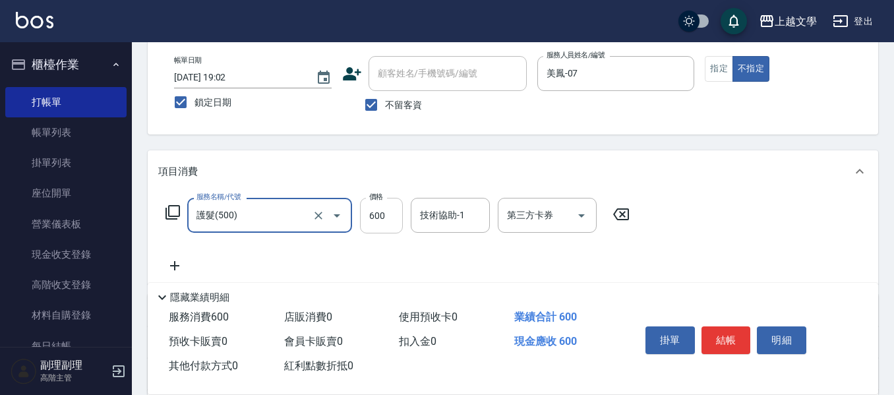
click at [378, 217] on input "600" at bounding box center [381, 216] width 43 height 36
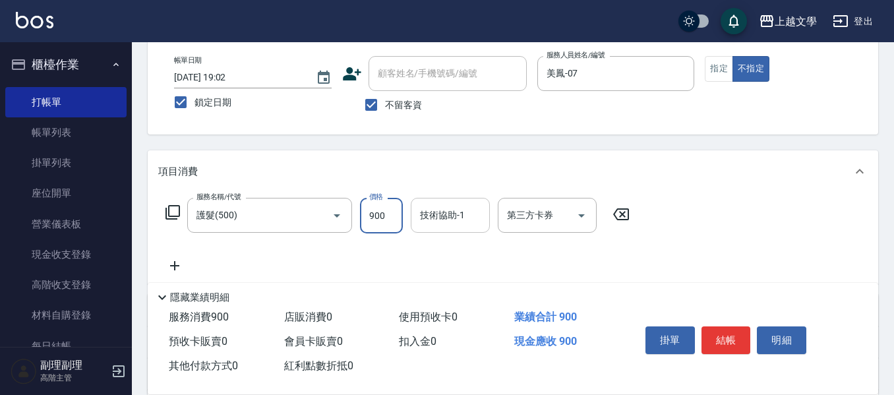
type input "900"
click at [437, 226] on input "技術協助-1" at bounding box center [450, 215] width 67 height 23
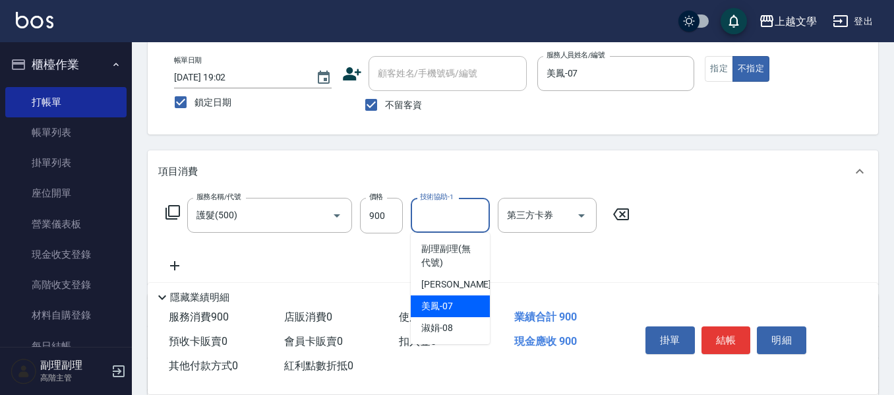
click at [442, 307] on span "美鳳 -07" at bounding box center [437, 306] width 32 height 14
type input "美鳳-07"
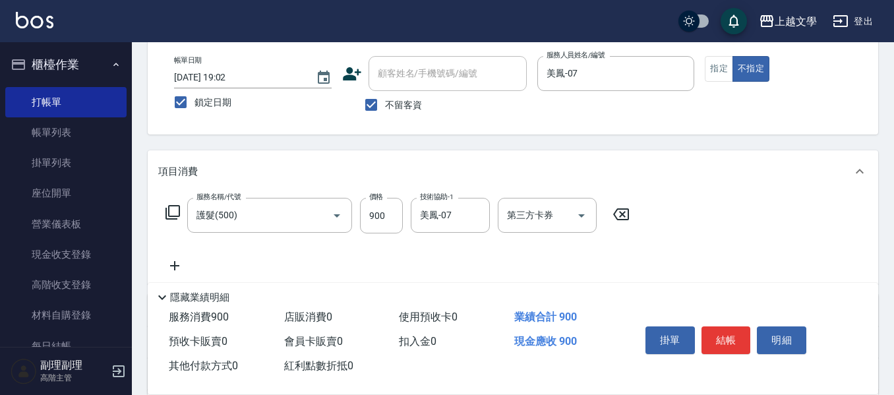
click at [179, 266] on icon at bounding box center [174, 265] width 9 height 9
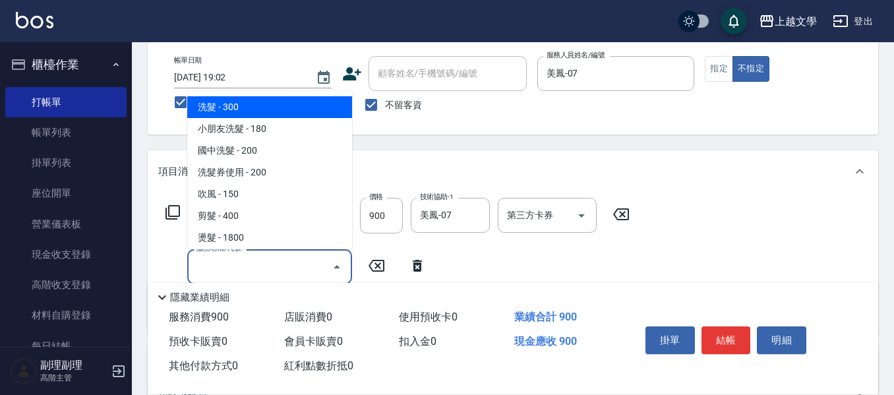
drag, startPoint x: 197, startPoint y: 266, endPoint x: 204, endPoint y: 266, distance: 7.3
click at [198, 266] on input "服務名稱/代號" at bounding box center [259, 266] width 133 height 23
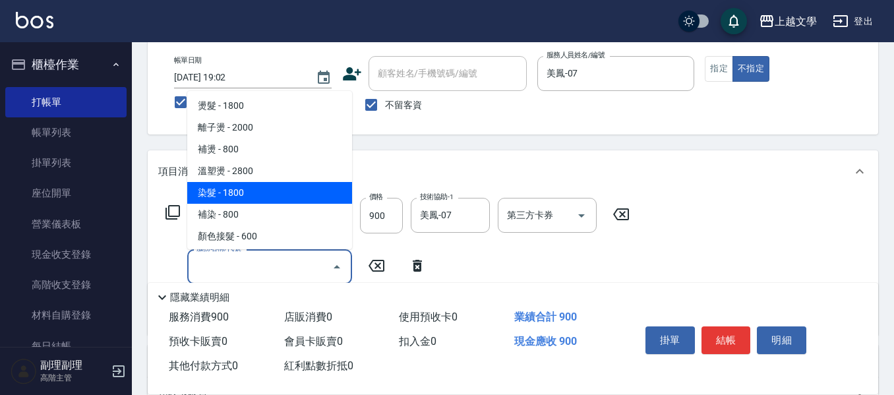
click at [237, 195] on span "染髮 - 1800" at bounding box center [269, 193] width 165 height 22
type input "染髮(400)"
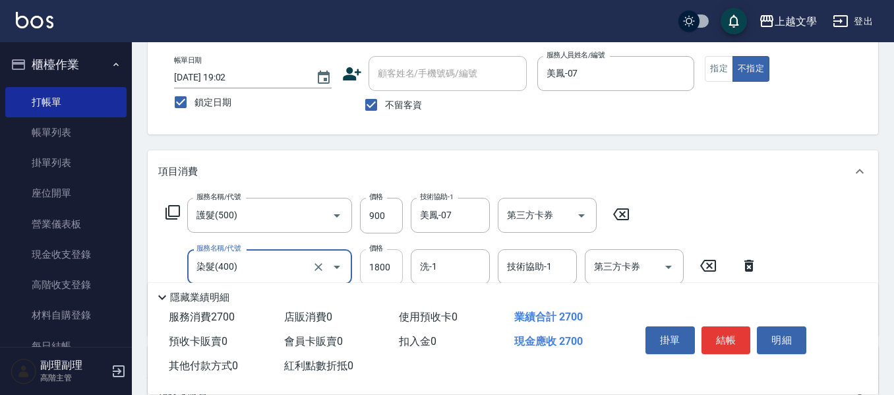
click at [382, 269] on input "1800" at bounding box center [381, 267] width 43 height 36
type input "2300"
click at [434, 270] on input "洗-1" at bounding box center [450, 266] width 67 height 23
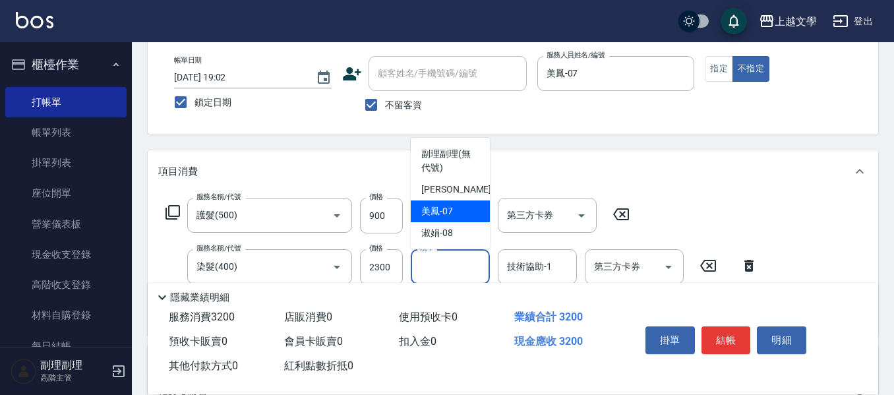
click at [463, 214] on div "美鳳 -07" at bounding box center [450, 211] width 79 height 22
type input "美鳳-07"
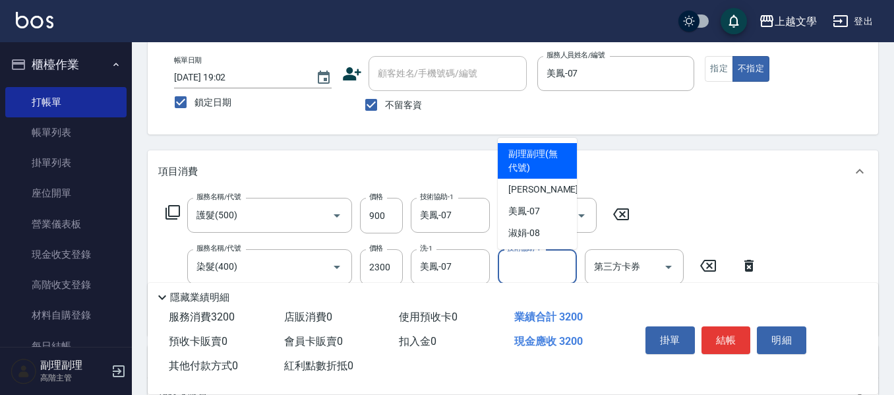
click at [516, 262] on input "技術協助-1" at bounding box center [537, 266] width 67 height 23
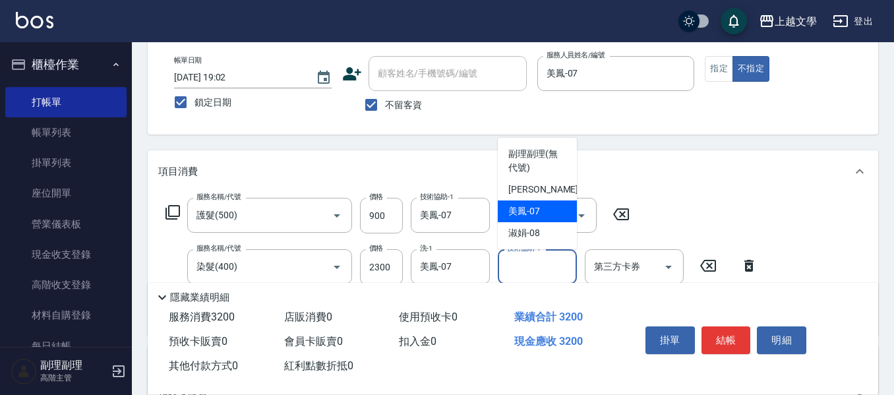
click at [534, 212] on span "美鳳 -07" at bounding box center [524, 211] width 32 height 14
type input "美鳳-07"
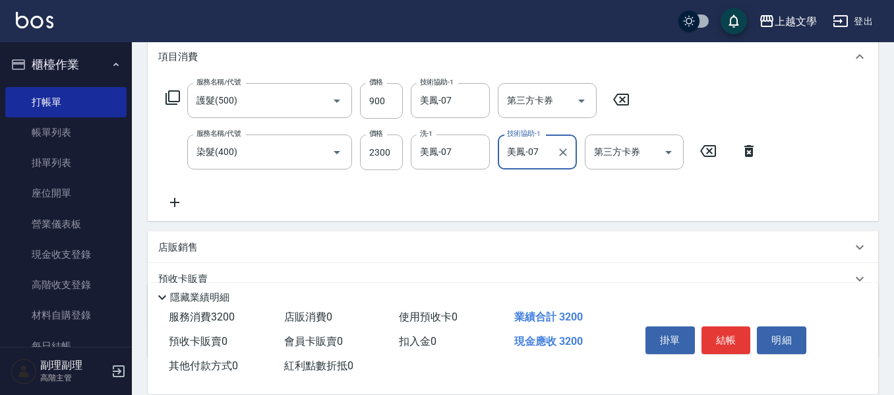
scroll to position [198, 0]
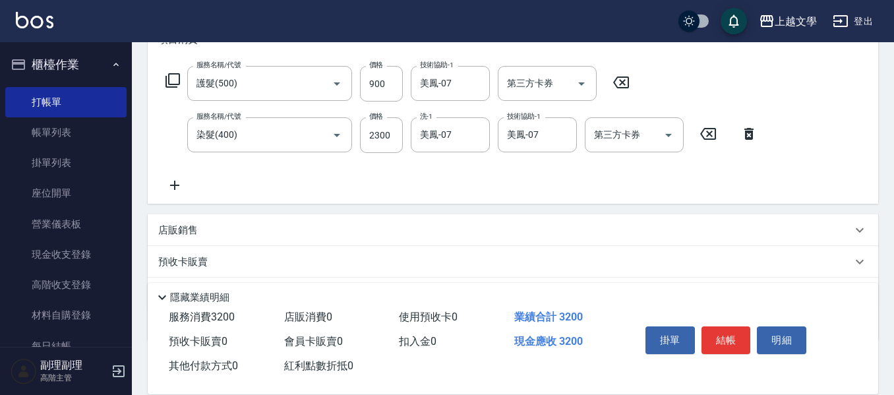
click at [177, 182] on icon at bounding box center [174, 185] width 33 height 16
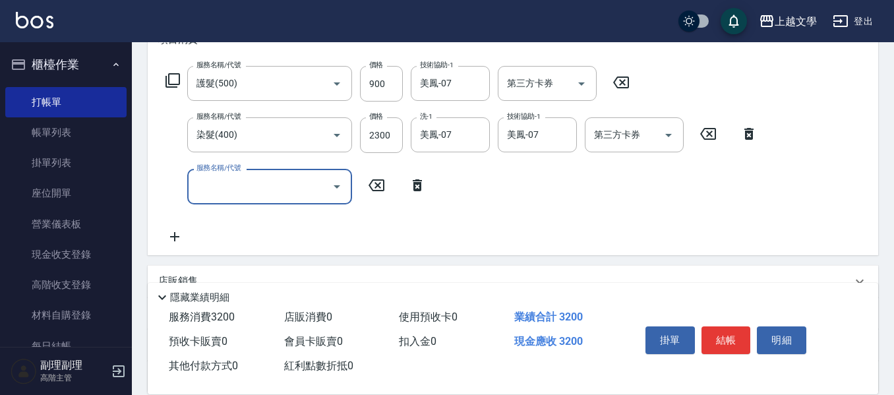
click at [205, 185] on input "服務名稱/代號" at bounding box center [259, 186] width 133 height 23
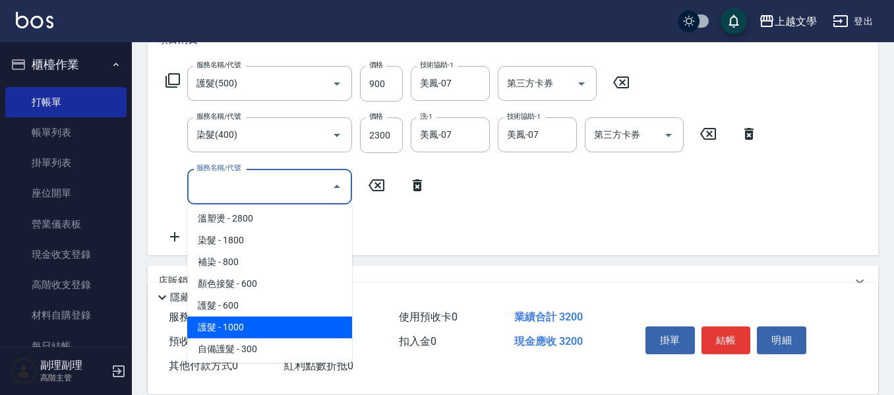
scroll to position [264, 0]
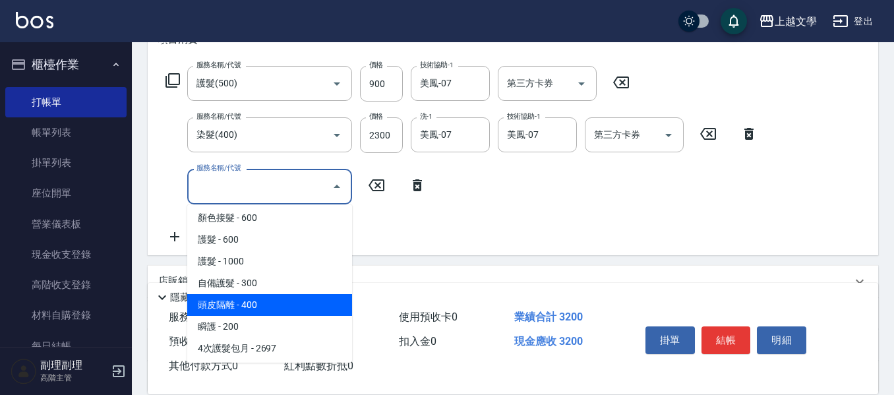
click at [273, 311] on span "頭皮隔離 - 400" at bounding box center [269, 305] width 165 height 22
type input "頭皮隔離(503)"
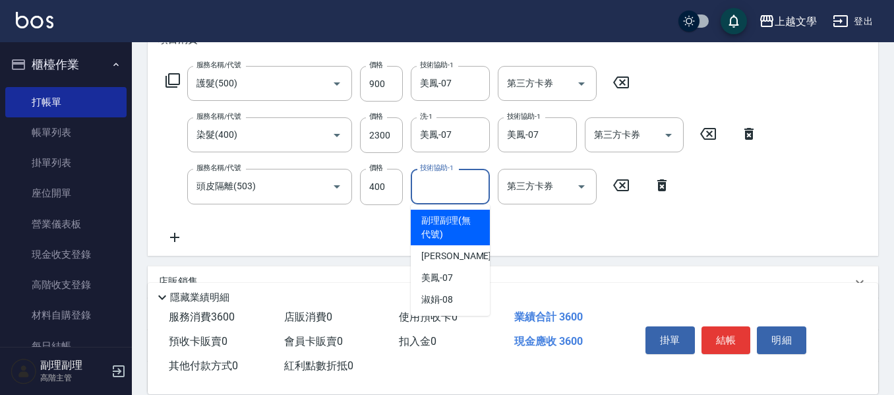
click at [437, 184] on input "技術協助-1" at bounding box center [450, 186] width 67 height 23
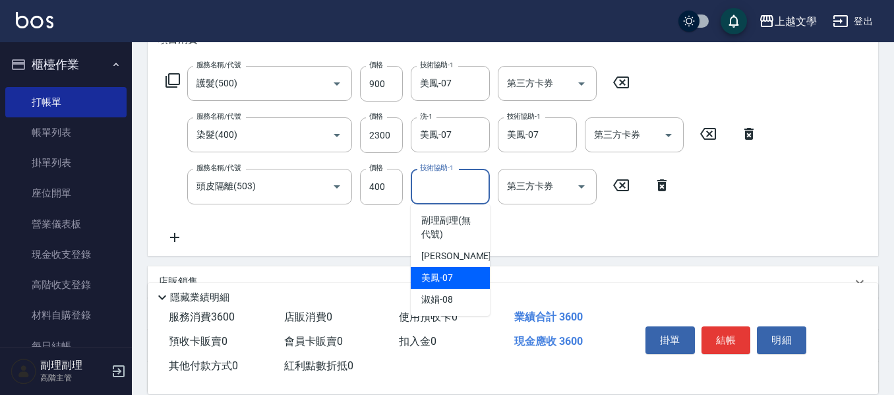
click at [446, 279] on span "美鳳 -07" at bounding box center [437, 278] width 32 height 14
type input "美鳳-07"
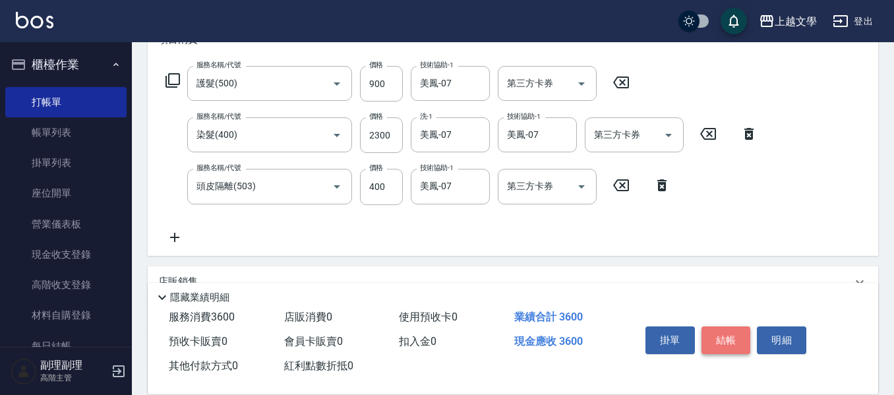
click at [720, 329] on button "結帳" at bounding box center [725, 340] width 49 height 28
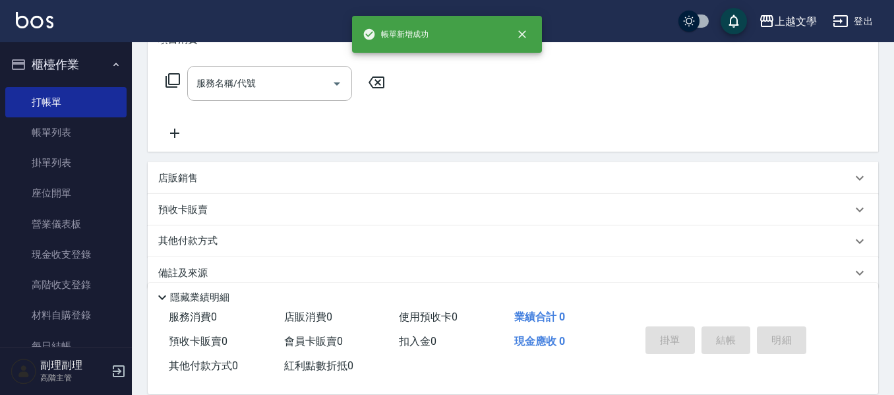
scroll to position [0, 0]
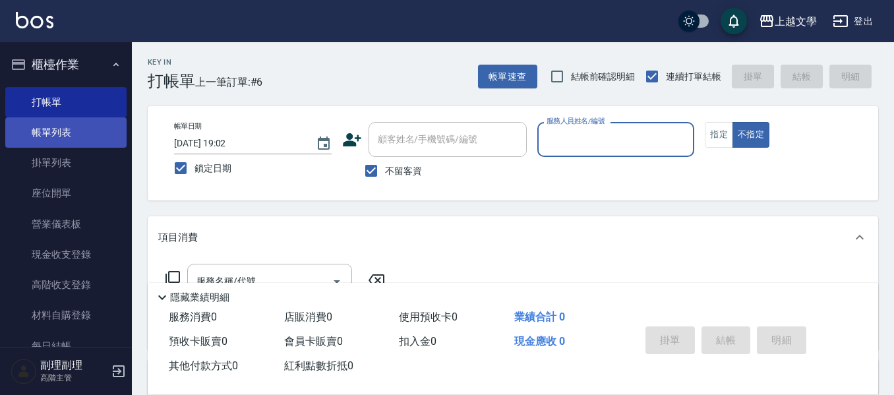
click at [59, 127] on link "帳單列表" at bounding box center [65, 132] width 121 height 30
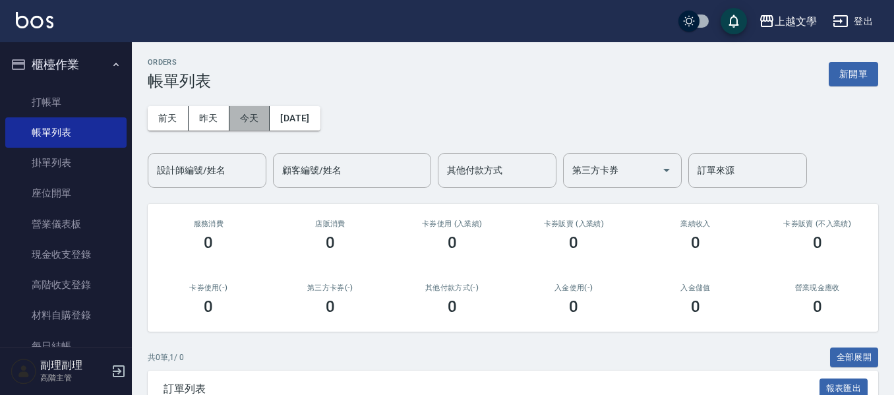
click at [255, 119] on button "今天" at bounding box center [249, 118] width 41 height 24
drag, startPoint x: 210, startPoint y: 127, endPoint x: 245, endPoint y: 158, distance: 46.7
click at [210, 127] on button "昨天" at bounding box center [209, 118] width 41 height 24
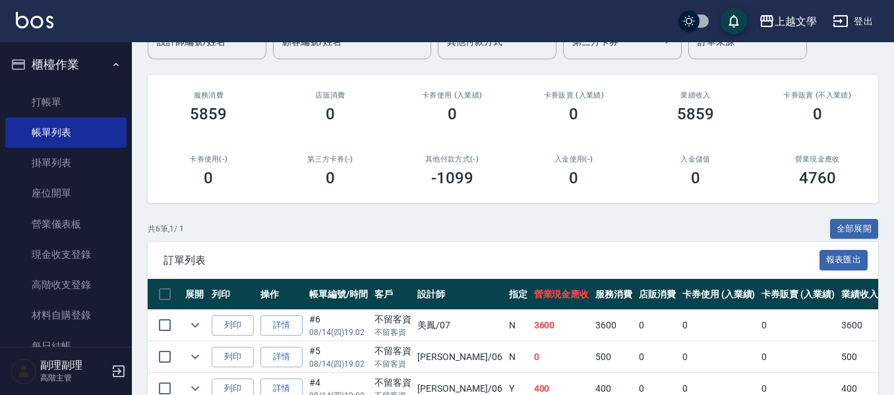
scroll to position [132, 0]
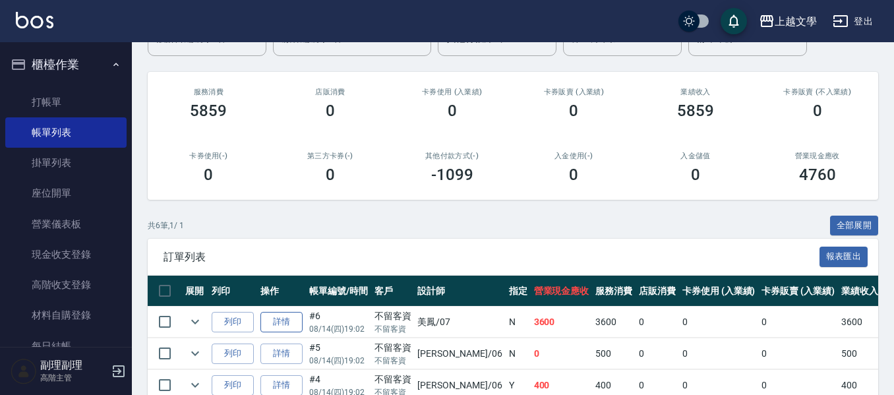
click at [291, 316] on link "詳情" at bounding box center [281, 322] width 42 height 20
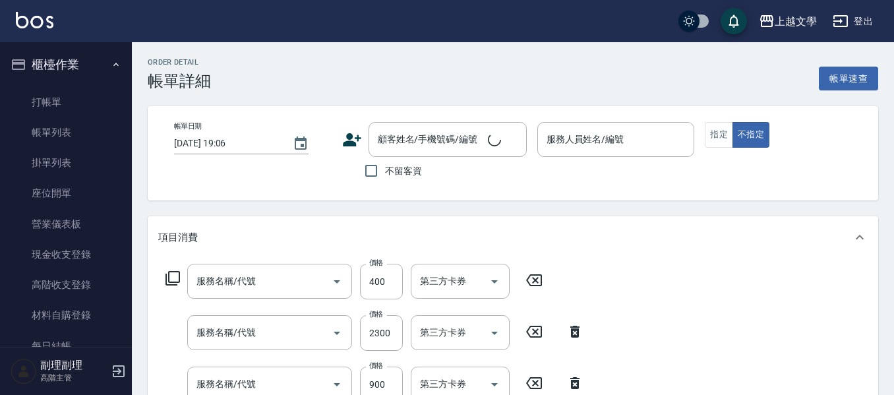
type input "[DATE] 19:02"
checkbox input "true"
type input "美鳳-07"
type input "頭皮隔離(503)"
type input "染髮(400)"
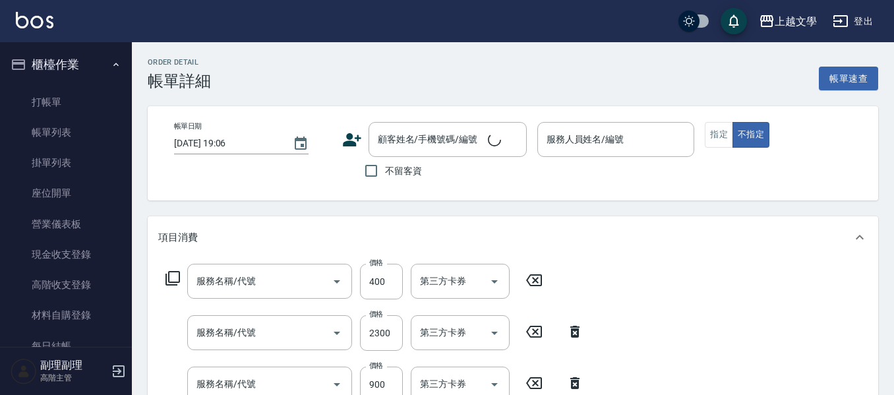
type input "護髮(500)"
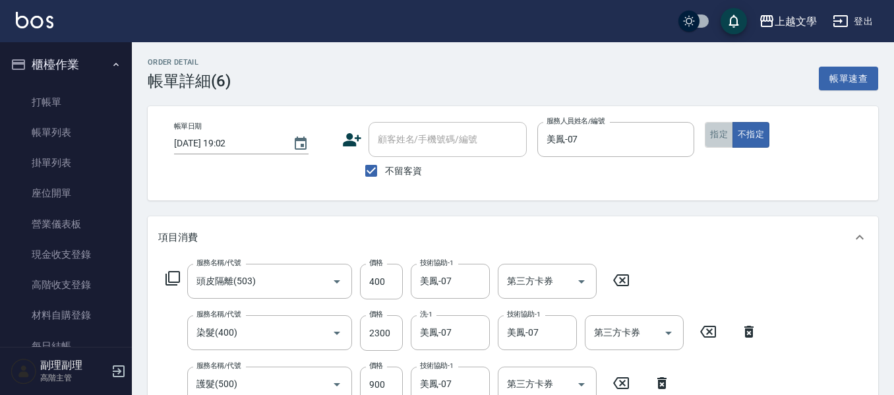
drag, startPoint x: 716, startPoint y: 140, endPoint x: 711, endPoint y: 195, distance: 54.9
click at [716, 141] on button "指定" at bounding box center [719, 135] width 28 height 26
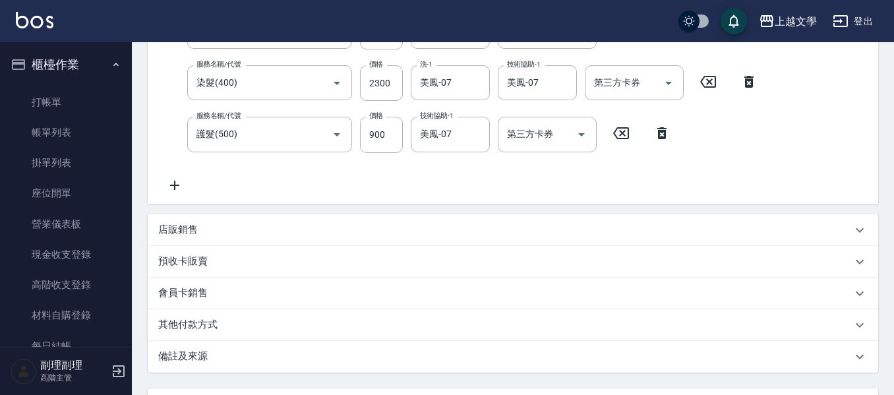
scroll to position [330, 0]
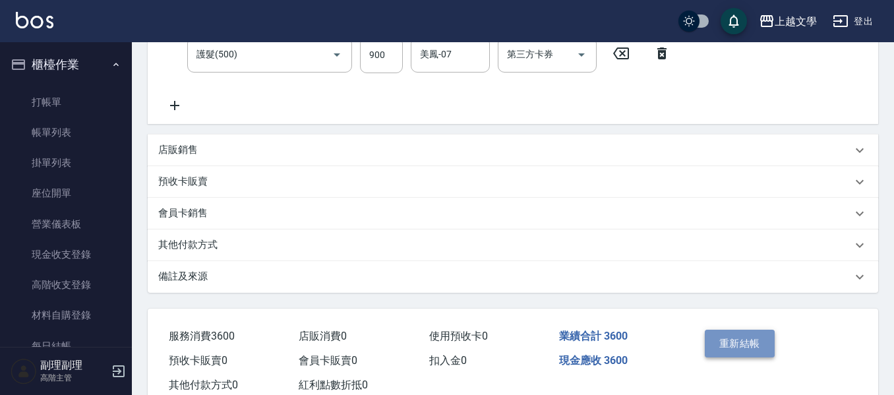
click at [766, 341] on button "重新結帳" at bounding box center [740, 344] width 70 height 28
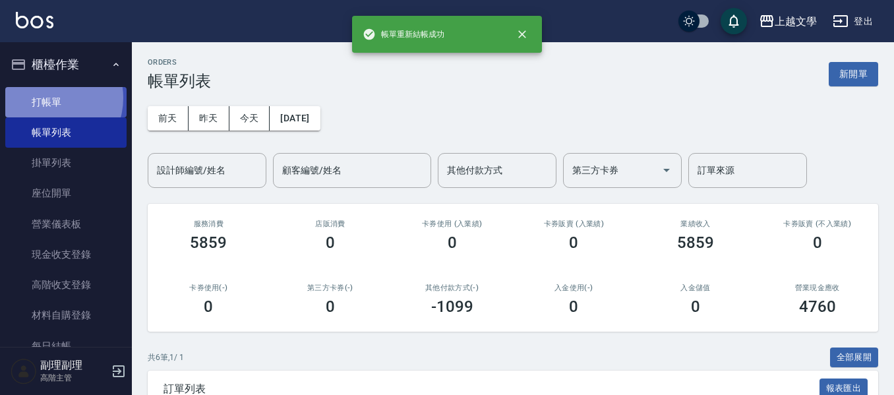
click at [50, 98] on link "打帳單" at bounding box center [65, 102] width 121 height 30
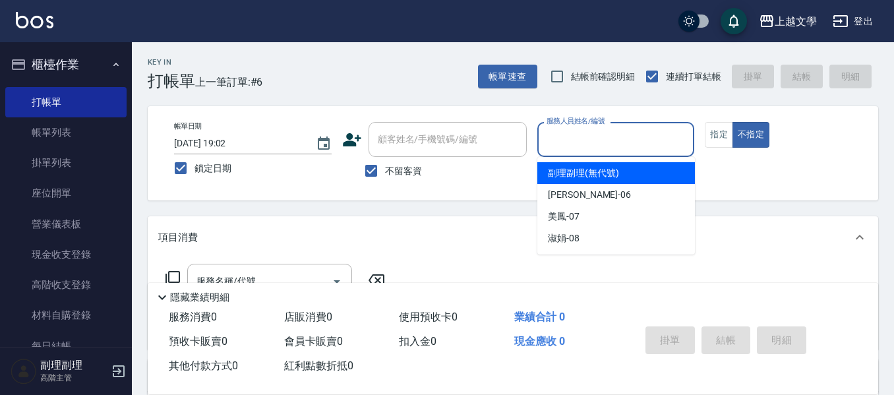
click at [575, 138] on input "服務人員姓名/編號" at bounding box center [616, 139] width 146 height 23
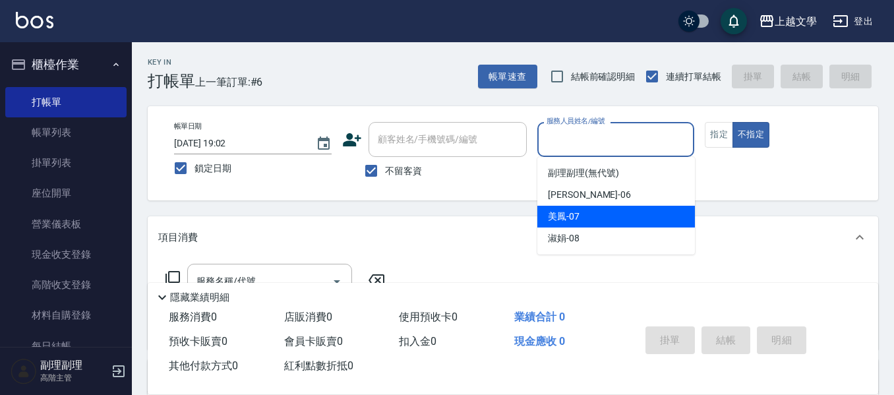
click at [578, 213] on span "美鳳 -07" at bounding box center [564, 217] width 32 height 14
type input "美鳳-07"
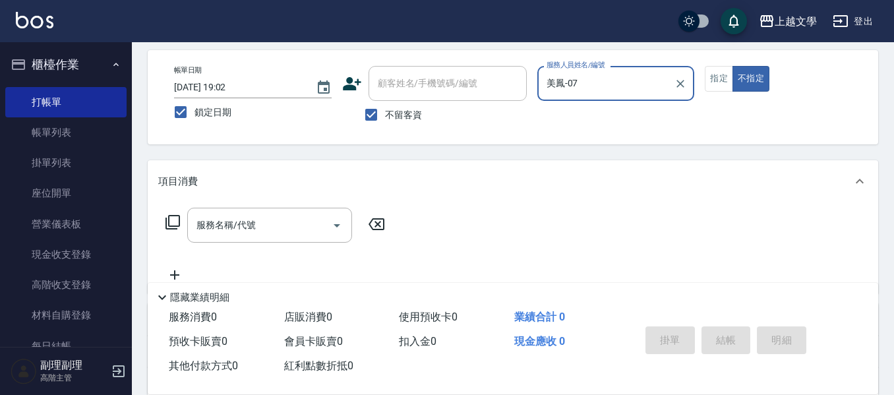
scroll to position [132, 0]
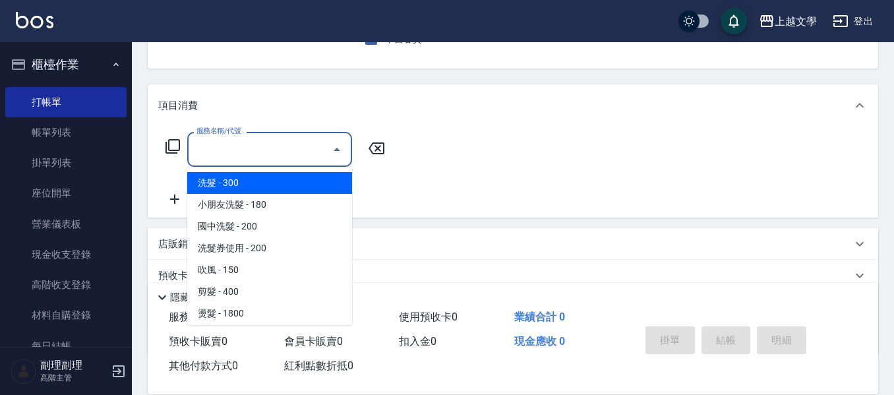
click at [233, 157] on input "服務名稱/代號" at bounding box center [259, 149] width 133 height 23
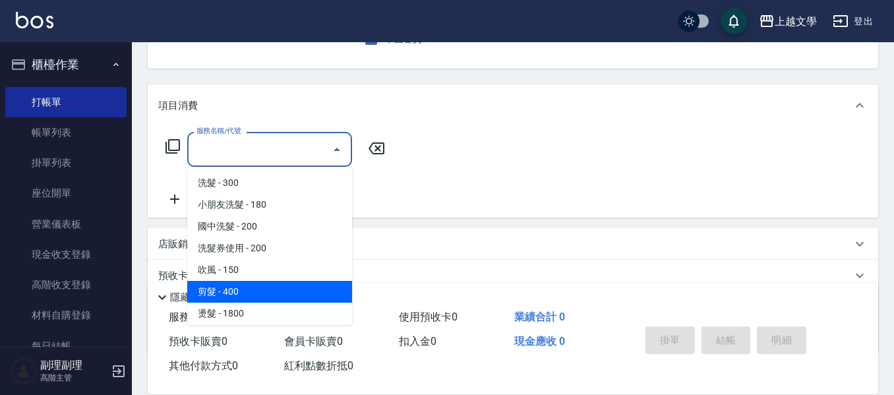
click at [266, 288] on span "剪髮 - 400" at bounding box center [269, 292] width 165 height 22
type input "剪髮(200)"
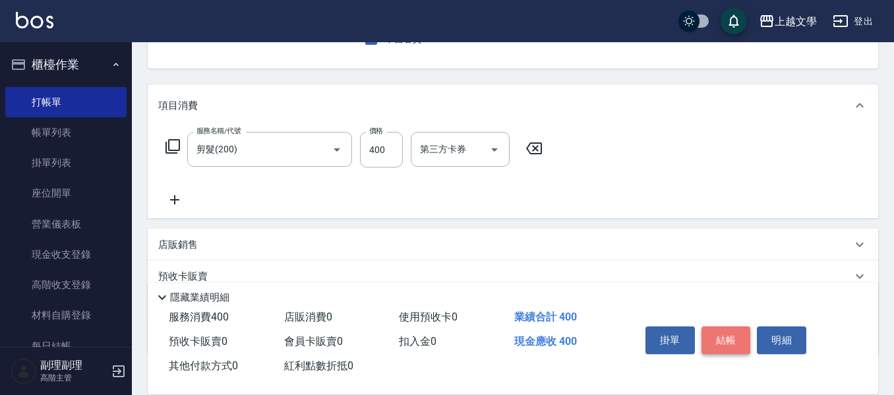
click at [728, 342] on button "結帳" at bounding box center [725, 340] width 49 height 28
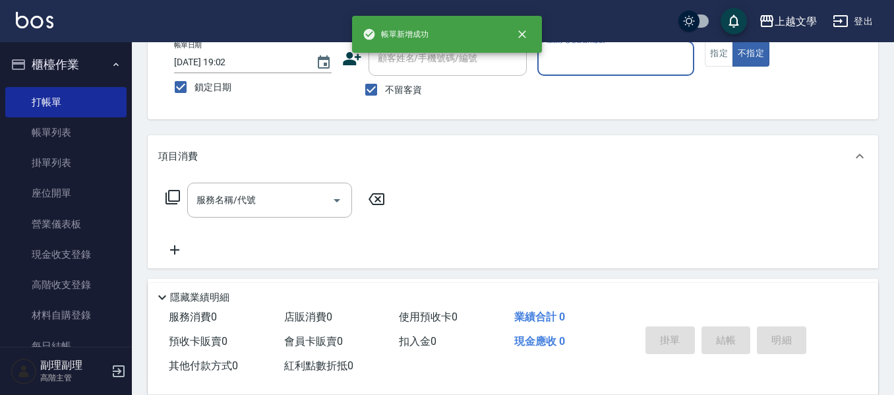
scroll to position [62, 0]
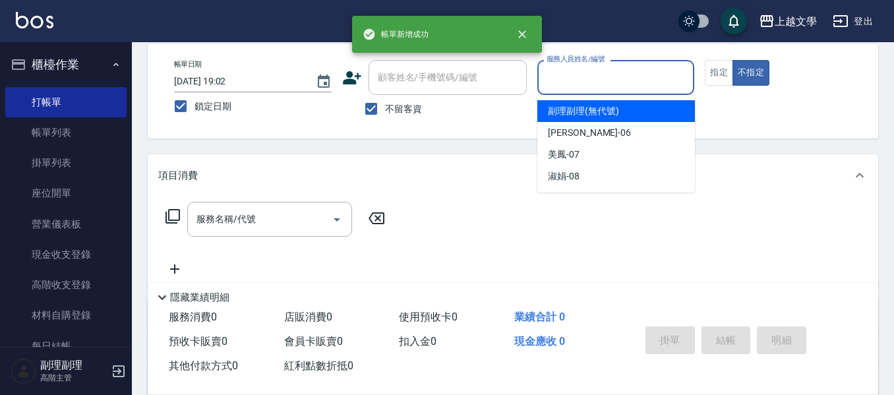
click at [566, 80] on input "服務人員姓名/編號" at bounding box center [616, 77] width 146 height 23
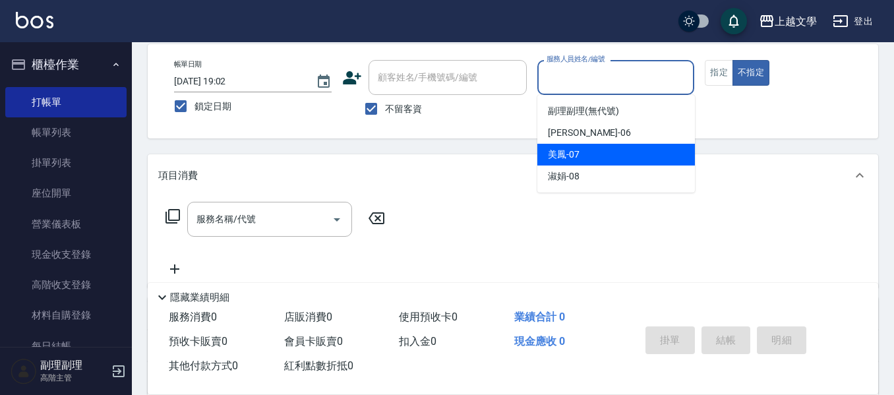
click at [560, 148] on span "美鳳 -07" at bounding box center [564, 155] width 32 height 14
type input "美鳳-07"
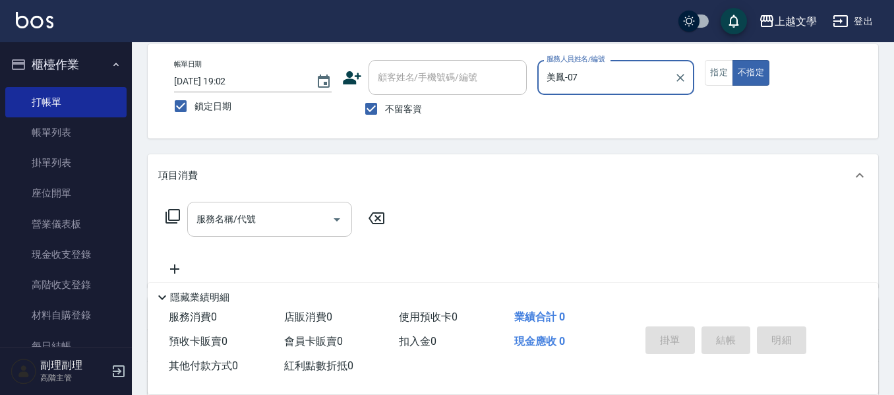
click at [248, 224] on input "服務名稱/代號" at bounding box center [259, 219] width 133 height 23
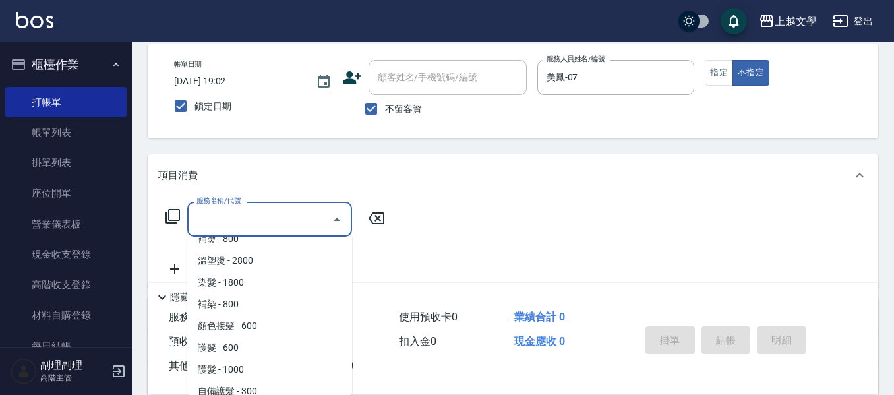
scroll to position [395, 0]
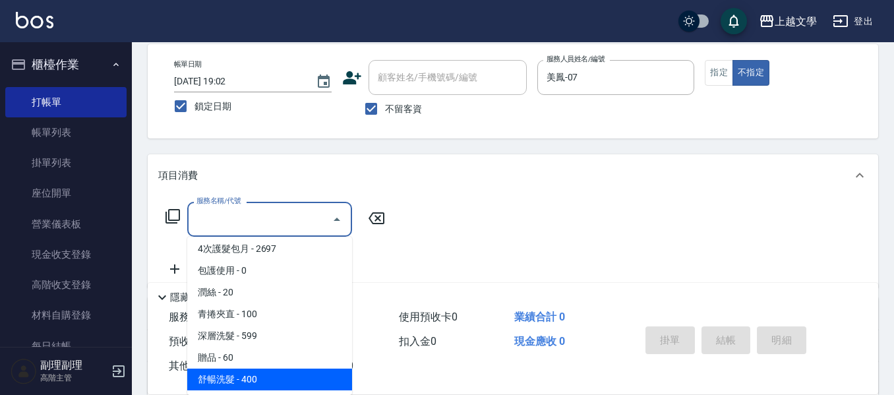
click at [254, 381] on span "舒暢洗髮 - 400" at bounding box center [269, 379] width 165 height 22
type input "舒暢洗髮(10333)"
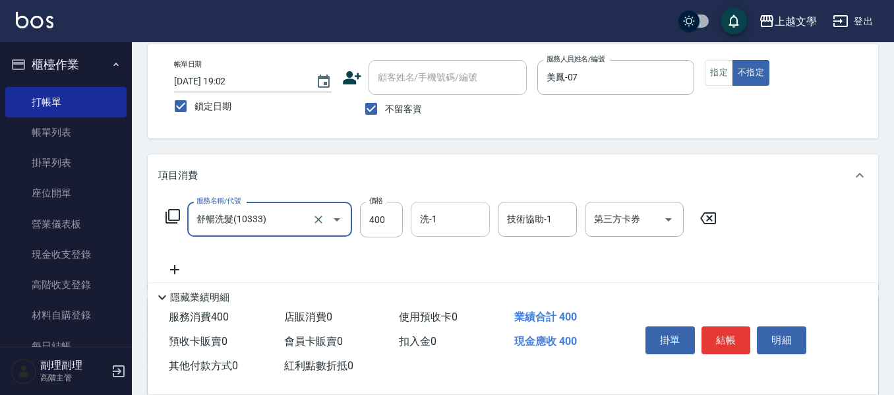
click at [436, 225] on input "洗-1" at bounding box center [450, 219] width 67 height 23
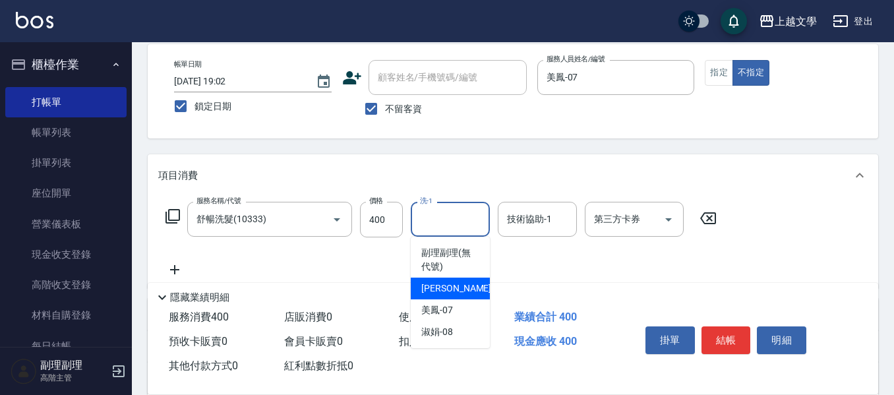
click at [468, 299] on div "佳珍 -06" at bounding box center [450, 288] width 79 height 22
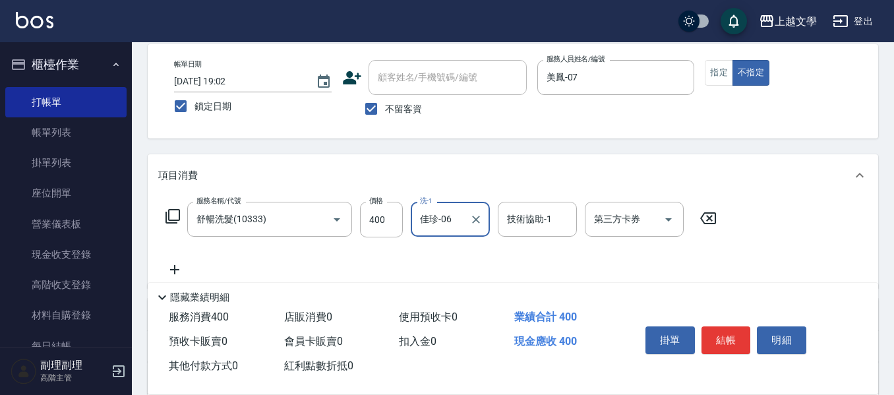
click at [456, 221] on input "佳珍-06" at bounding box center [440, 219] width 47 height 23
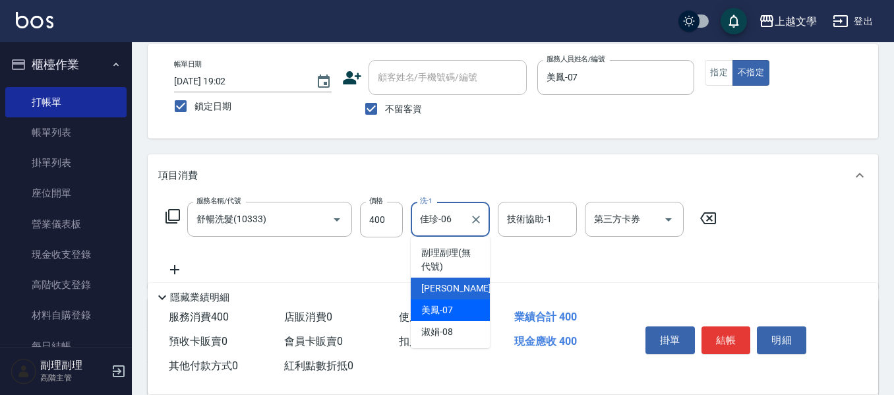
click at [462, 312] on div "美鳳 -07" at bounding box center [450, 310] width 79 height 22
type input "美鳳-07"
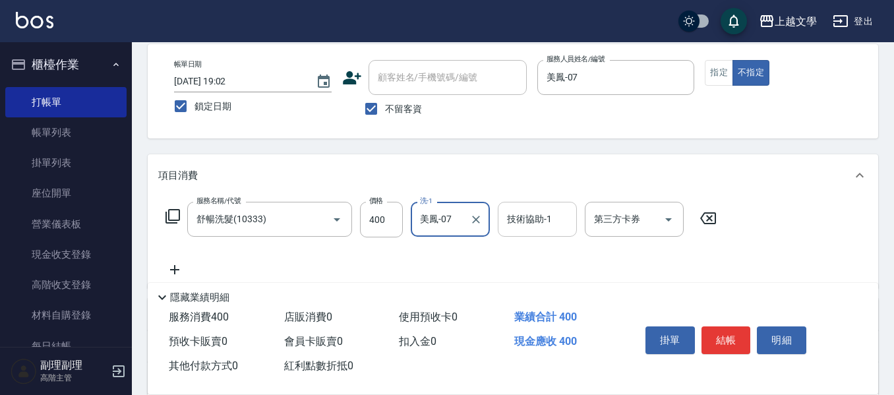
click at [522, 223] on input "技術協助-1" at bounding box center [537, 219] width 67 height 23
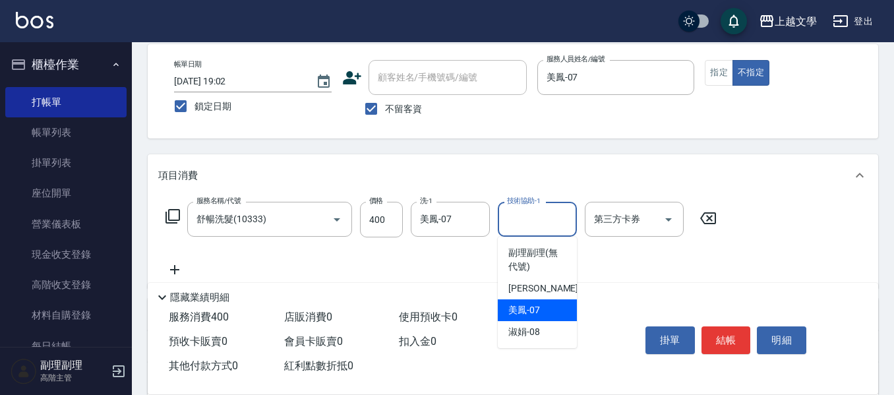
click at [524, 310] on span "美鳳 -07" at bounding box center [524, 310] width 32 height 14
type input "美鳳-07"
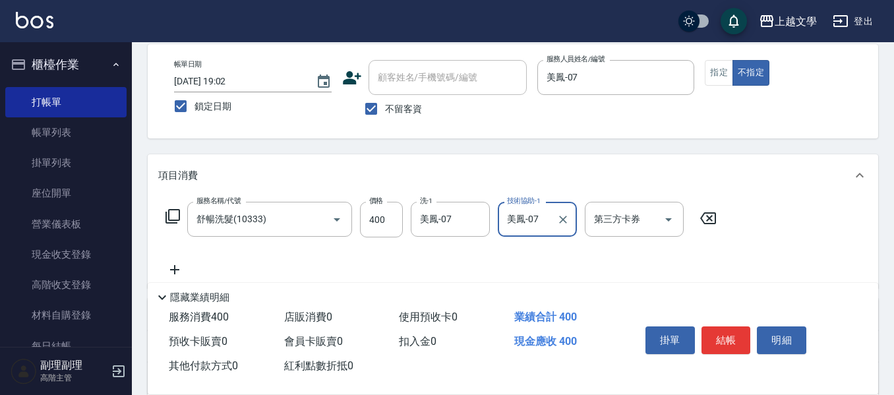
scroll to position [128, 0]
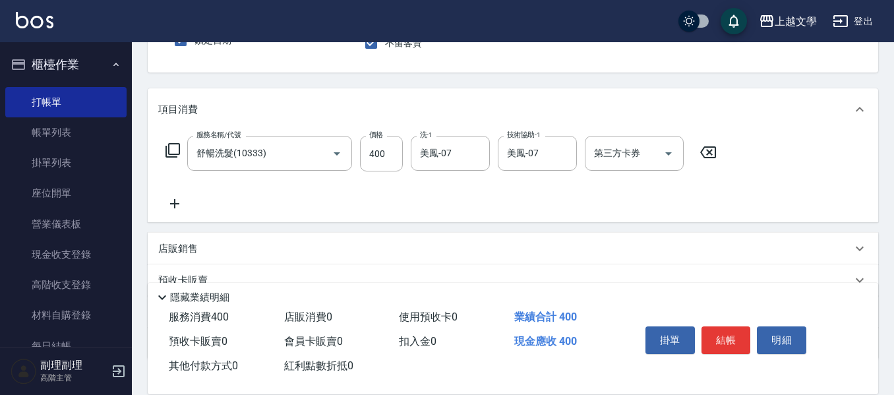
click at [173, 203] on icon at bounding box center [174, 204] width 33 height 16
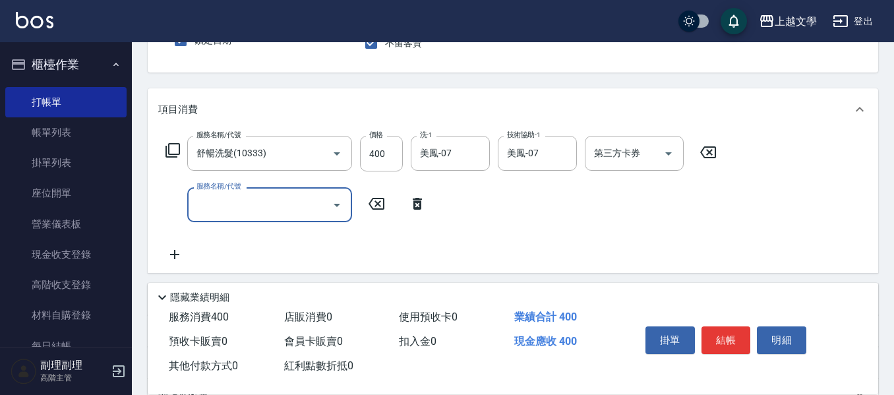
click at [228, 208] on input "服務名稱/代號" at bounding box center [259, 204] width 133 height 23
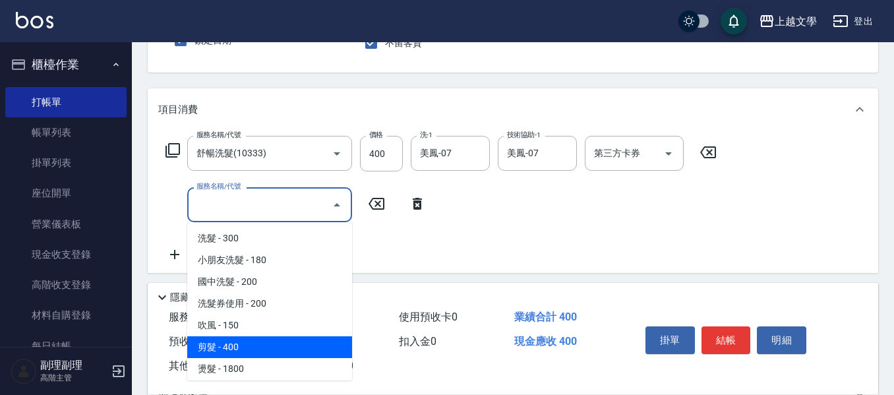
click at [230, 344] on span "剪髮 - 400" at bounding box center [269, 347] width 165 height 22
type input "剪髮(200)"
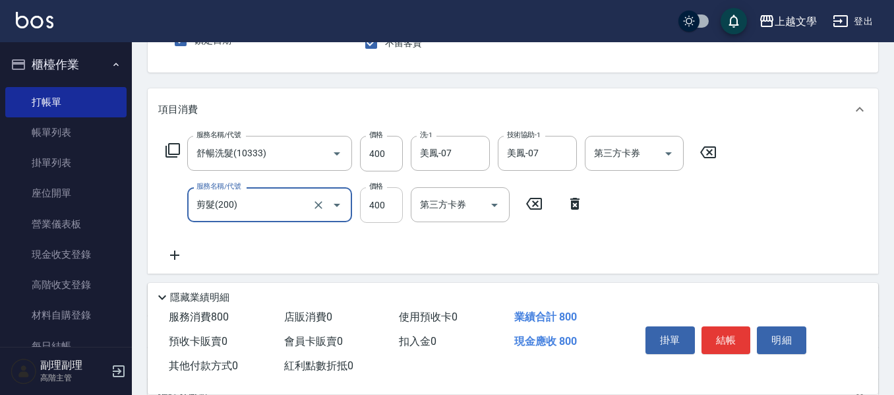
click at [380, 211] on input "400" at bounding box center [381, 205] width 43 height 36
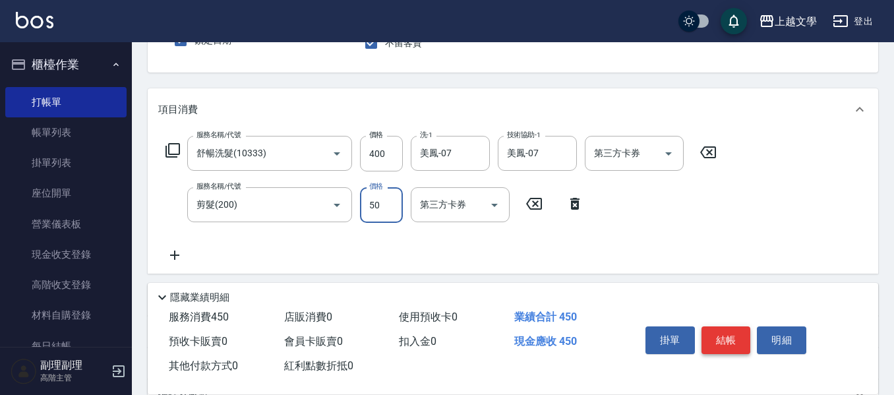
type input "50"
click at [742, 343] on button "結帳" at bounding box center [725, 340] width 49 height 28
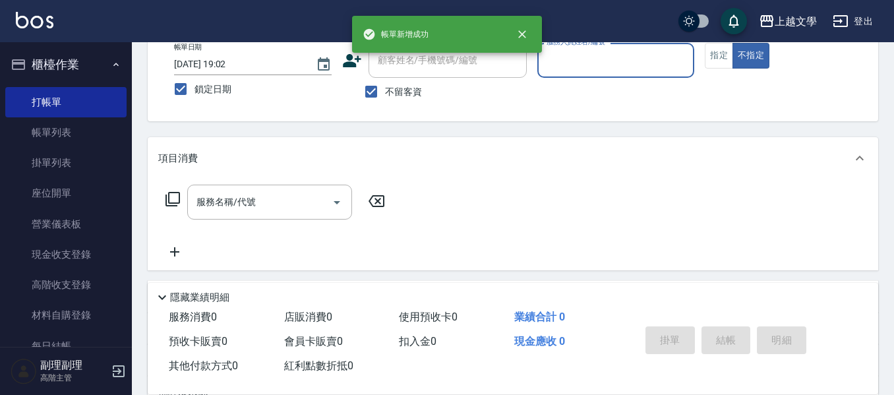
scroll to position [0, 0]
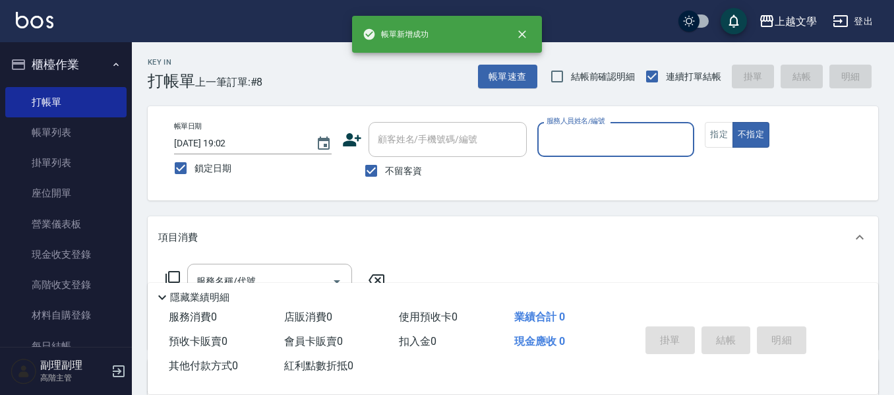
click at [595, 146] on input "服務人員姓名/編號" at bounding box center [616, 139] width 146 height 23
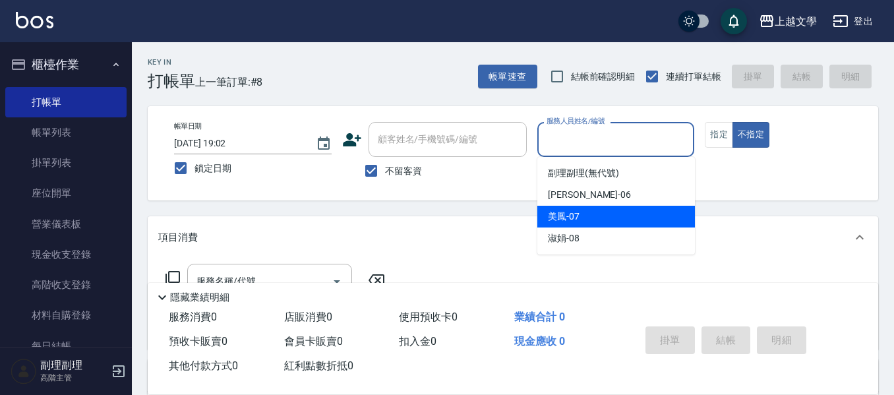
click at [607, 224] on div "美鳳 -07" at bounding box center [616, 217] width 158 height 22
type input "美鳳-07"
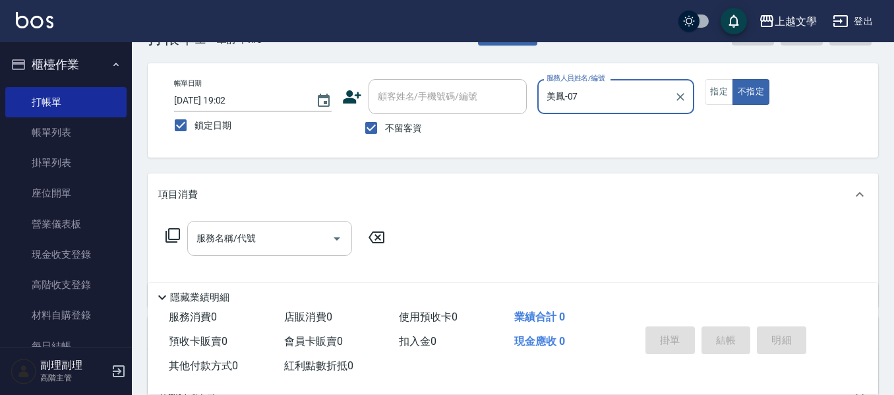
scroll to position [66, 0]
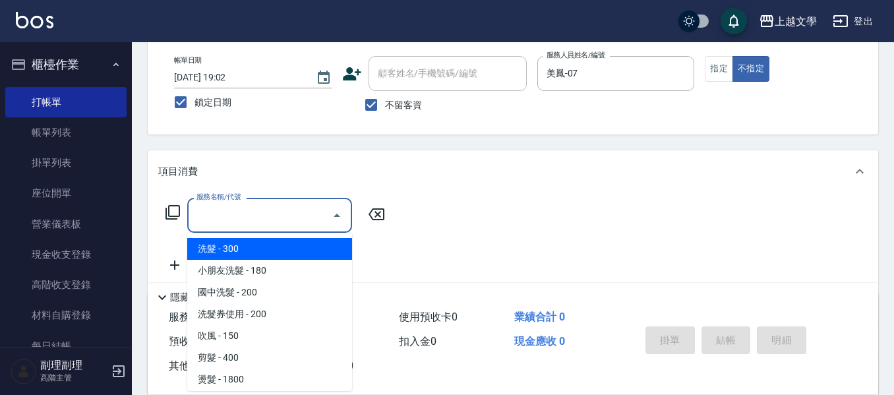
drag, startPoint x: 241, startPoint y: 222, endPoint x: 250, endPoint y: 281, distance: 59.4
click at [241, 222] on input "服務名稱/代號" at bounding box center [259, 215] width 133 height 23
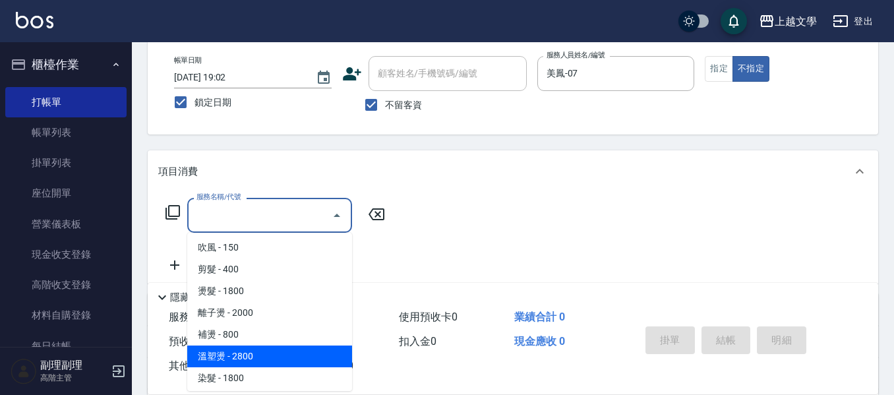
scroll to position [395, 0]
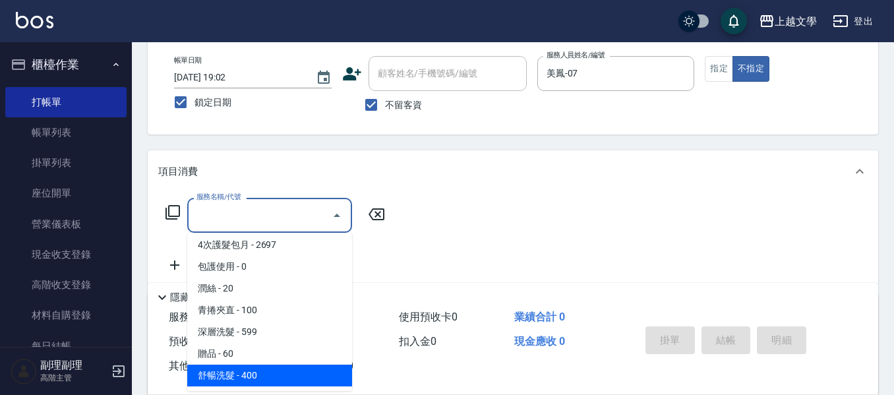
click at [247, 371] on span "舒暢洗髮 - 400" at bounding box center [269, 376] width 165 height 22
type input "舒暢洗髮(10333)"
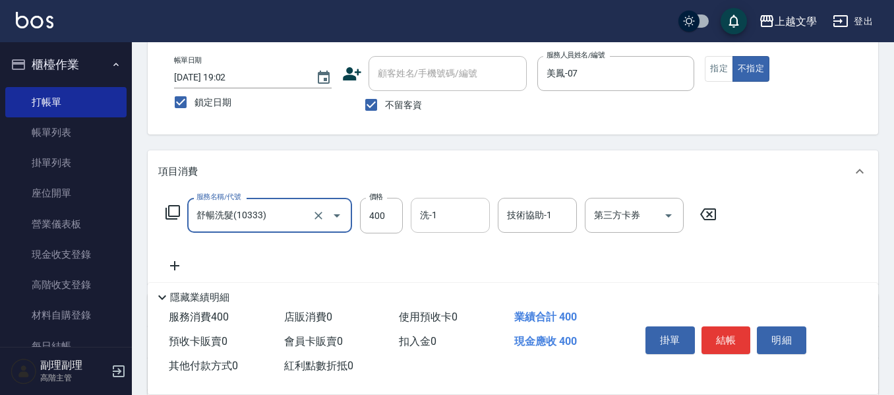
click at [442, 229] on div "洗-1" at bounding box center [450, 215] width 79 height 35
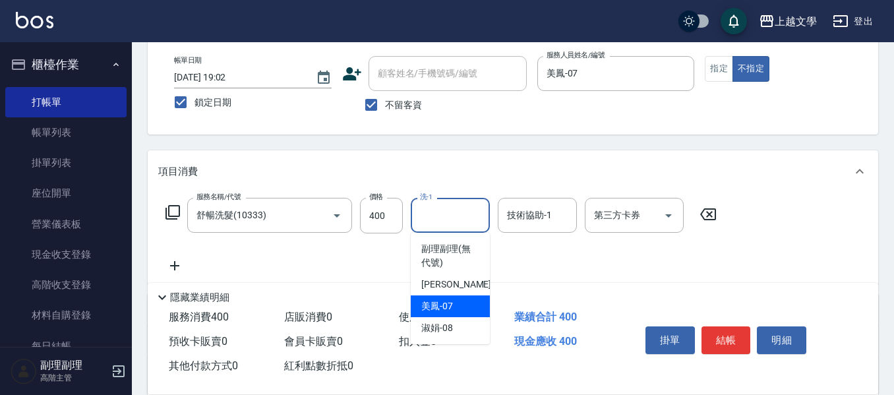
drag, startPoint x: 459, startPoint y: 304, endPoint x: 482, endPoint y: 299, distance: 24.2
click at [461, 304] on div "美鳳 -07" at bounding box center [450, 306] width 79 height 22
type input "美鳳-07"
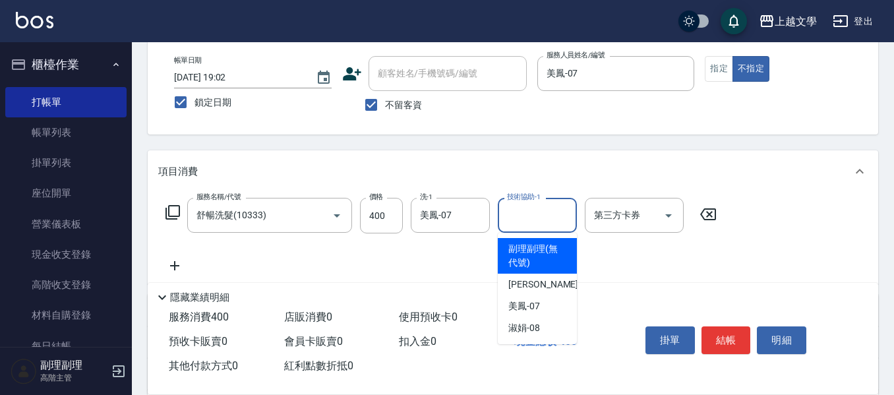
click at [533, 213] on input "技術協助-1" at bounding box center [537, 215] width 67 height 23
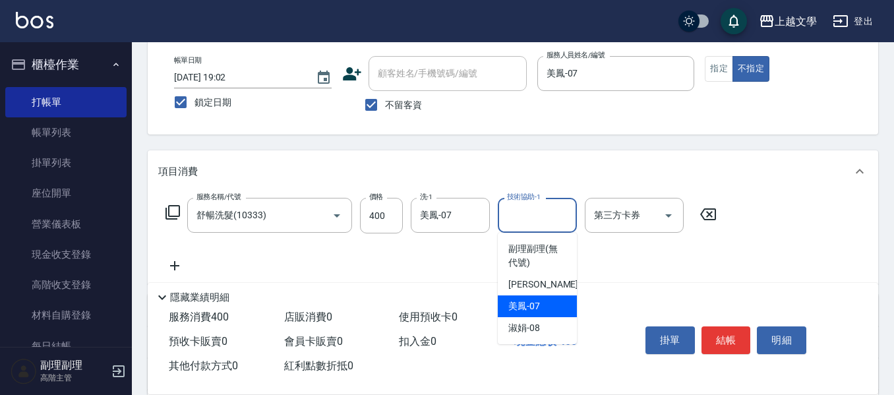
click at [540, 305] on div "美鳳 -07" at bounding box center [537, 306] width 79 height 22
type input "美鳳-07"
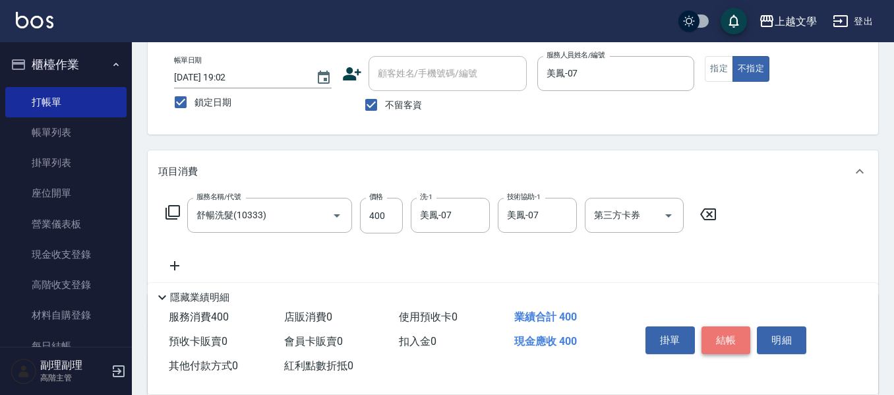
click at [726, 337] on button "結帳" at bounding box center [725, 340] width 49 height 28
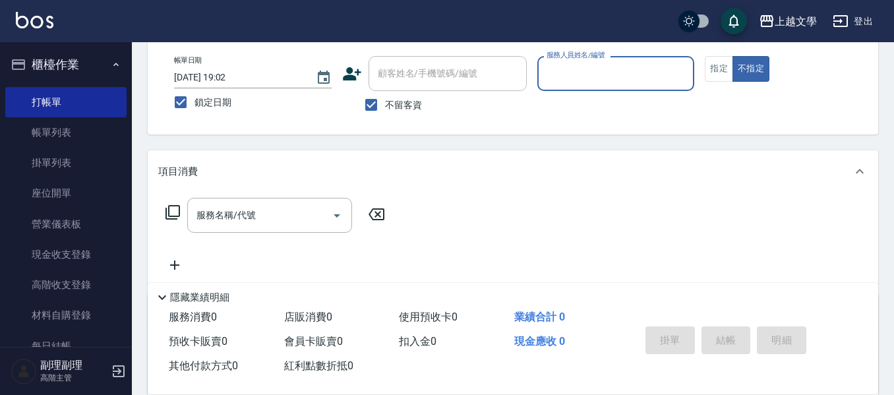
click at [595, 67] on input "服務人員姓名/編號" at bounding box center [616, 73] width 146 height 23
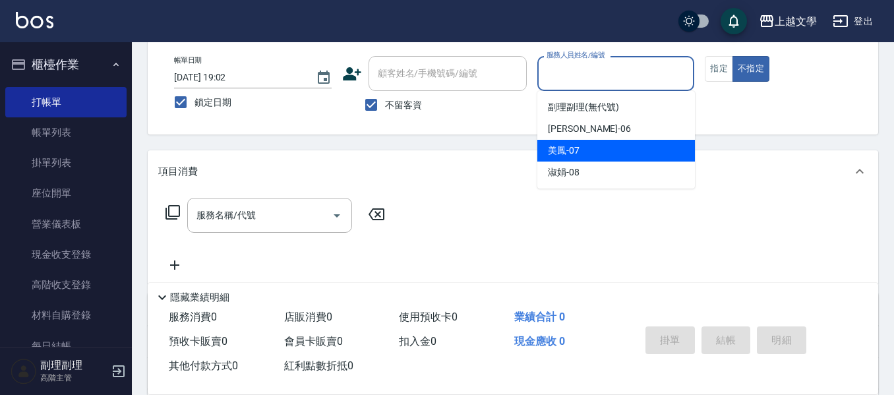
click at [596, 156] on div "美鳳 -07" at bounding box center [616, 151] width 158 height 22
type input "美鳳-07"
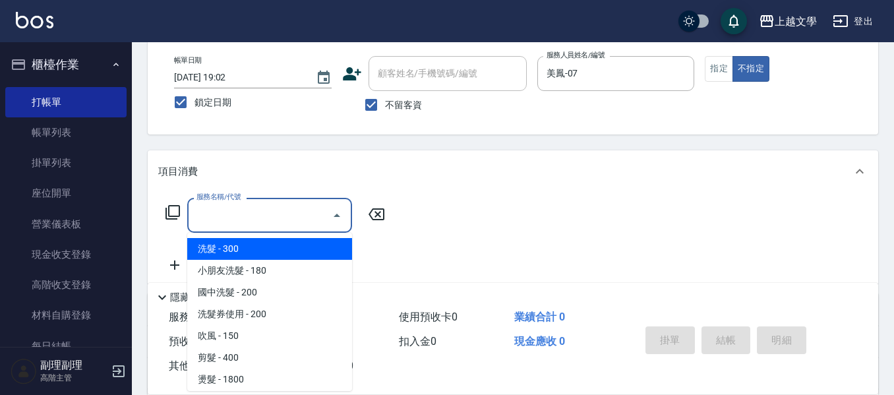
click at [291, 213] on input "服務名稱/代號" at bounding box center [259, 215] width 133 height 23
drag, startPoint x: 277, startPoint y: 252, endPoint x: 340, endPoint y: 256, distance: 62.7
click at [279, 252] on span "洗髮 - 300" at bounding box center [269, 249] width 165 height 22
type input "洗髮(100)"
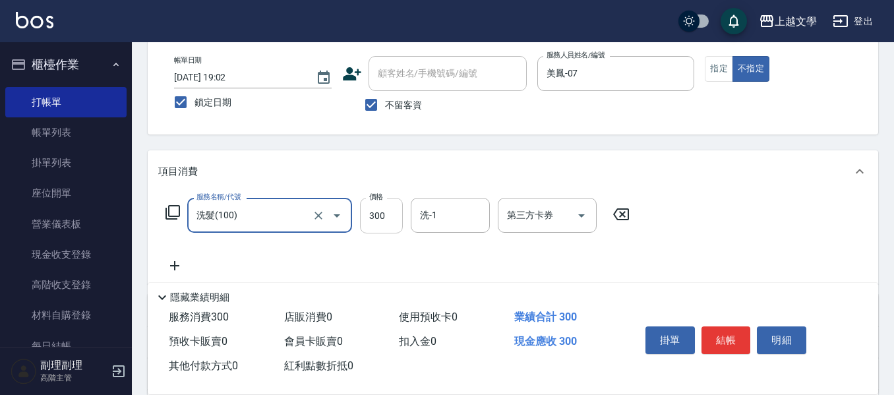
click at [370, 219] on input "300" at bounding box center [381, 216] width 43 height 36
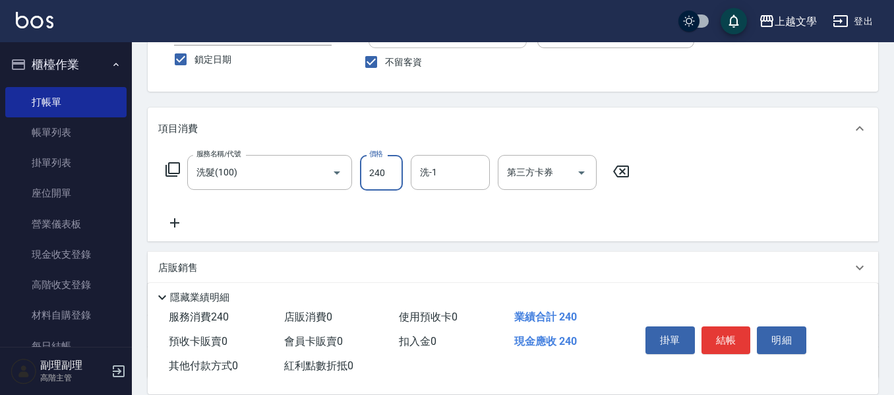
scroll to position [132, 0]
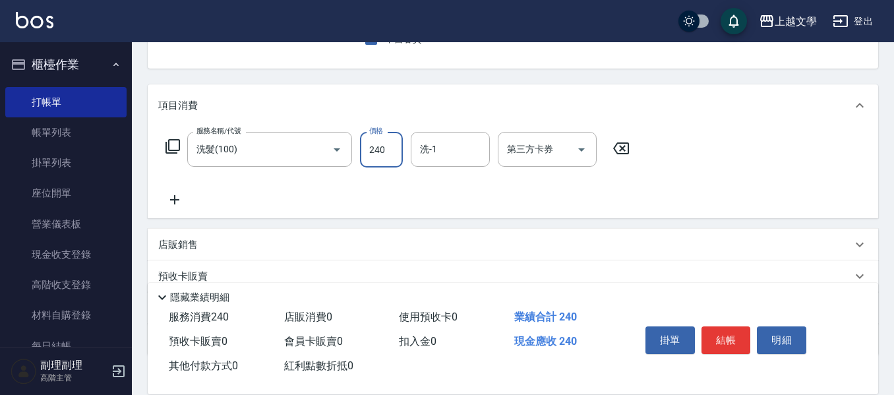
type input "240"
click at [177, 202] on icon at bounding box center [174, 200] width 33 height 16
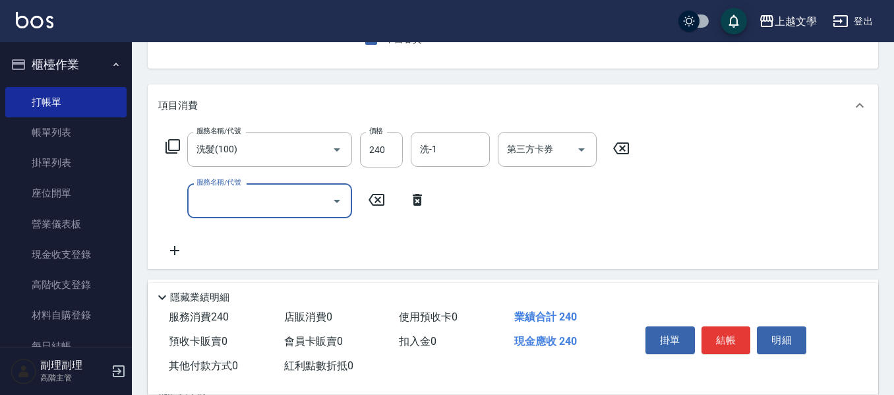
click at [208, 202] on input "服務名稱/代號" at bounding box center [259, 200] width 133 height 23
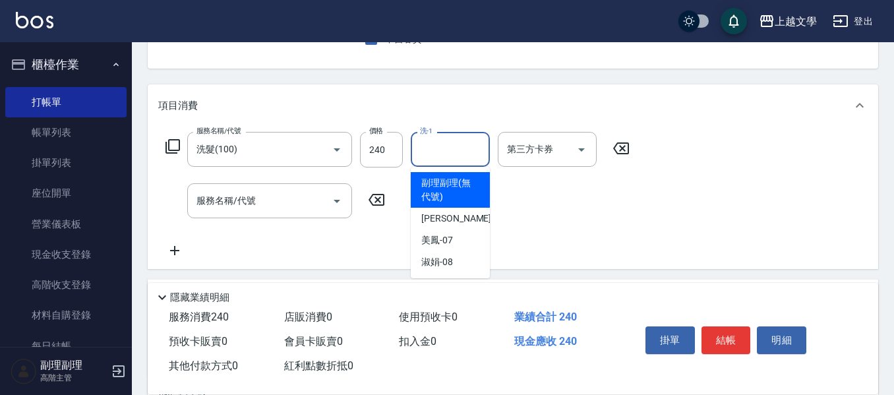
click at [440, 156] on input "洗-1" at bounding box center [450, 149] width 67 height 23
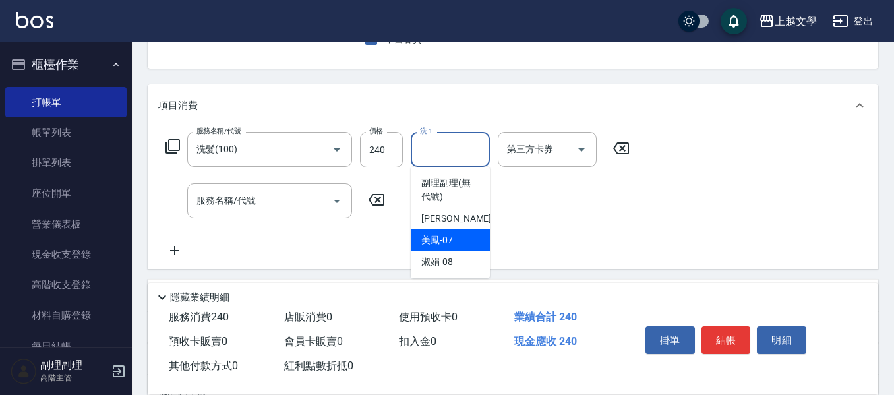
drag, startPoint x: 453, startPoint y: 239, endPoint x: 423, endPoint y: 237, distance: 30.4
click at [450, 240] on div "美鳳 -07" at bounding box center [450, 240] width 79 height 22
type input "美鳳-07"
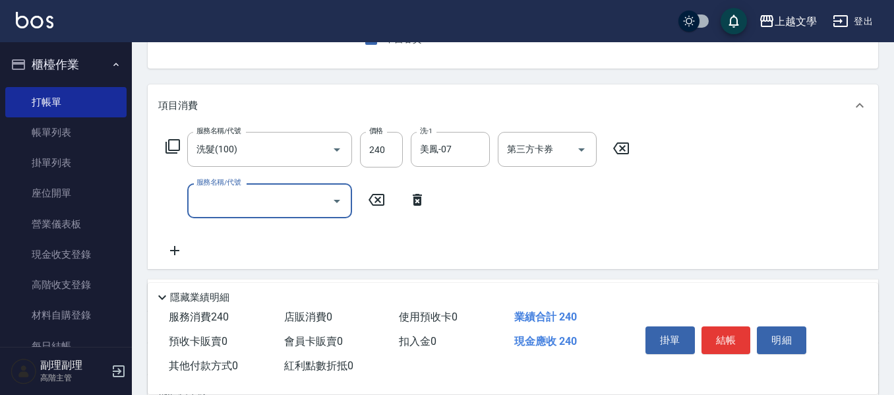
drag, startPoint x: 291, startPoint y: 202, endPoint x: 284, endPoint y: 258, distance: 56.4
click at [291, 204] on input "服務名稱/代號" at bounding box center [259, 200] width 133 height 23
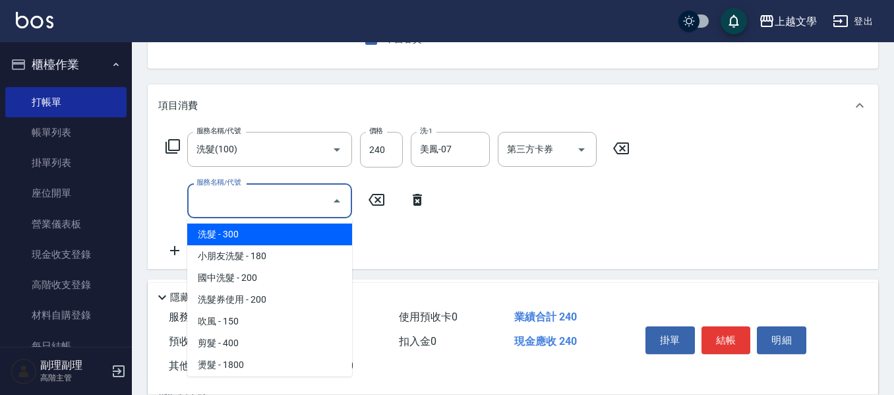
click at [277, 199] on input "服務名稱/代號" at bounding box center [259, 200] width 133 height 23
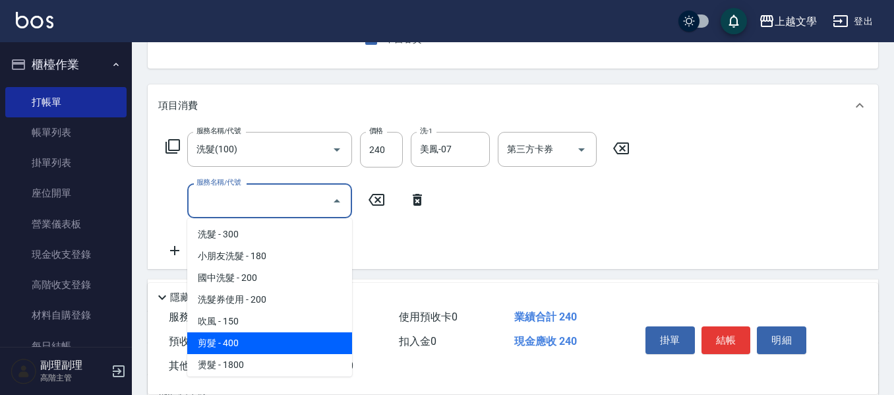
click at [253, 332] on span "剪髮 - 400" at bounding box center [269, 343] width 165 height 22
type input "剪髮(200)"
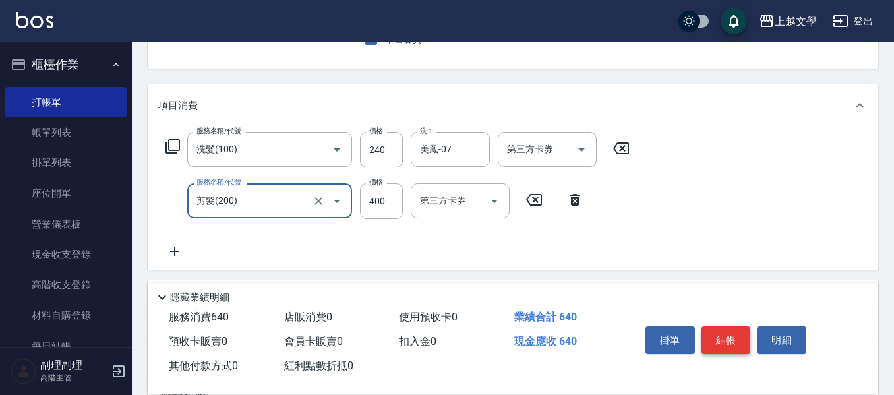
drag, startPoint x: 713, startPoint y: 343, endPoint x: 715, endPoint y: 333, distance: 10.2
click at [713, 341] on button "結帳" at bounding box center [725, 340] width 49 height 28
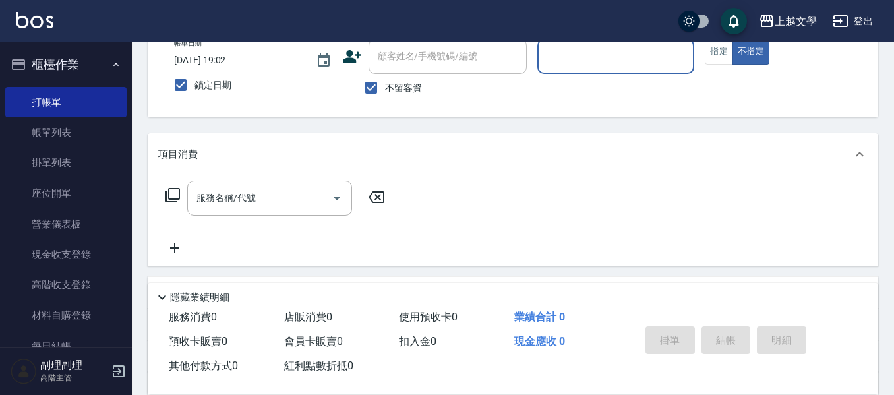
scroll to position [62, 0]
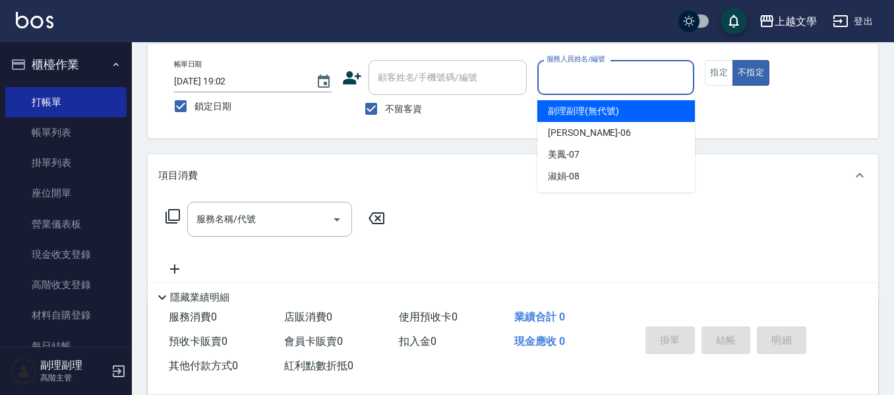
click at [571, 85] on input "服務人員姓名/編號" at bounding box center [616, 77] width 146 height 23
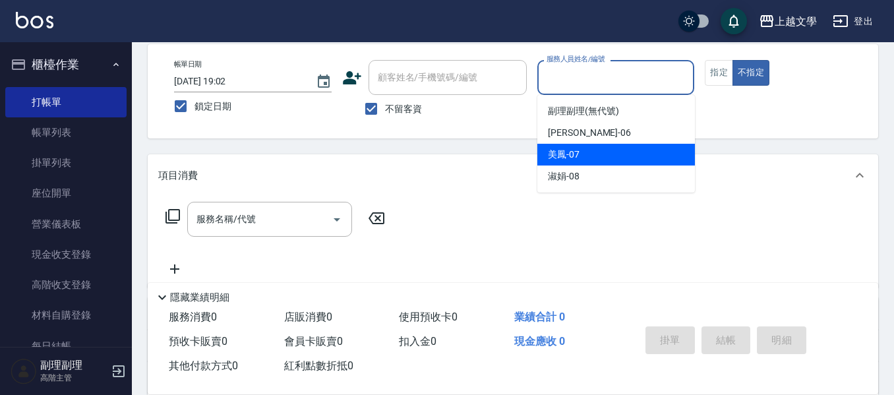
drag, startPoint x: 585, startPoint y: 157, endPoint x: 442, endPoint y: 186, distance: 145.9
click at [585, 158] on div "美鳳 -07" at bounding box center [616, 155] width 158 height 22
type input "美鳳-07"
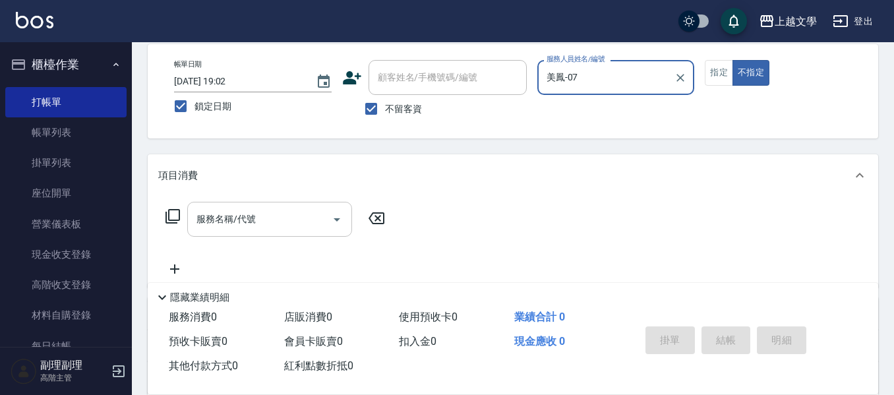
click at [307, 220] on input "服務名稱/代號" at bounding box center [259, 219] width 133 height 23
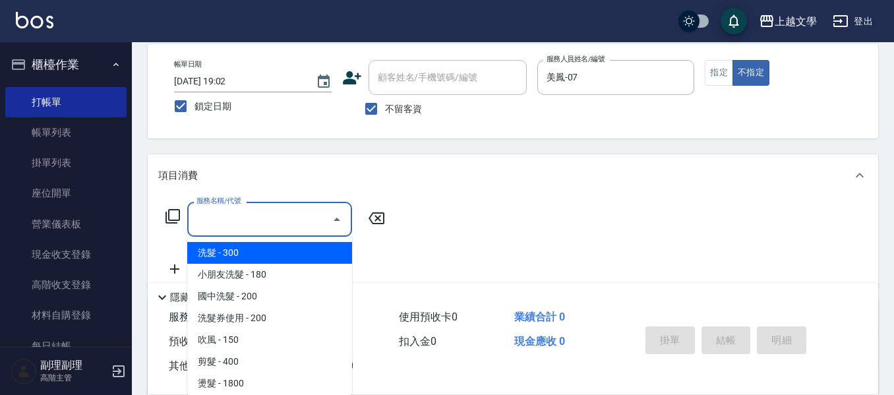
drag, startPoint x: 283, startPoint y: 255, endPoint x: 323, endPoint y: 254, distance: 40.2
click at [283, 254] on span "洗髮 - 300" at bounding box center [269, 253] width 165 height 22
type input "洗髮(100)"
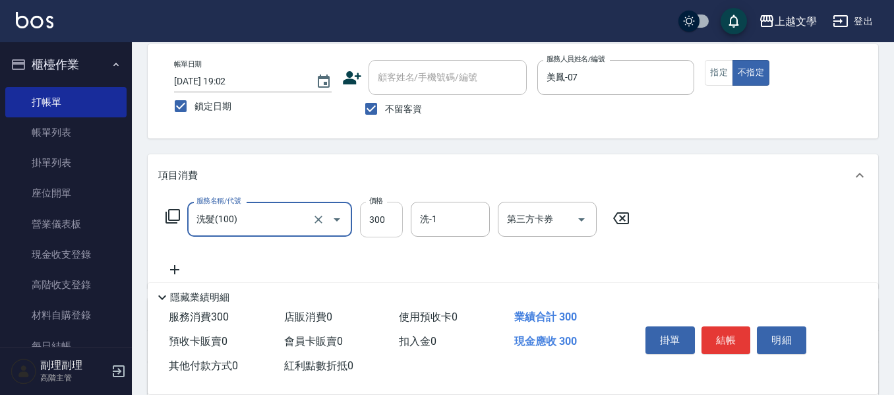
drag, startPoint x: 383, startPoint y: 219, endPoint x: 373, endPoint y: 218, distance: 10.1
click at [383, 219] on input "300" at bounding box center [381, 220] width 43 height 36
type input "240"
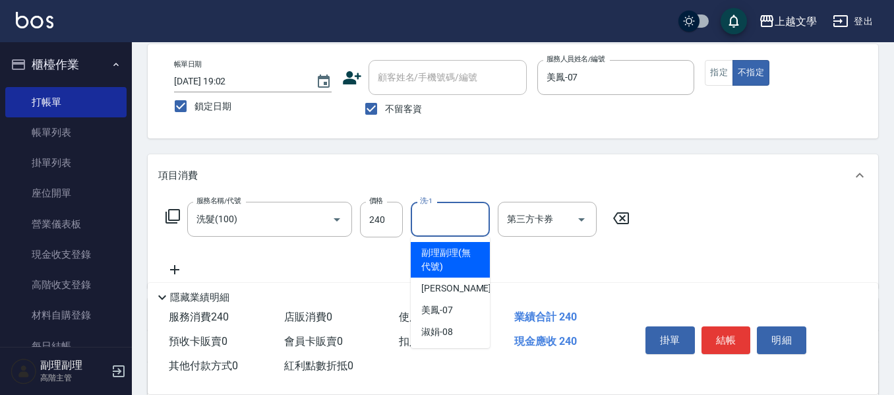
drag, startPoint x: 432, startPoint y: 214, endPoint x: 438, endPoint y: 219, distance: 8.4
click at [433, 214] on input "洗-1" at bounding box center [450, 219] width 67 height 23
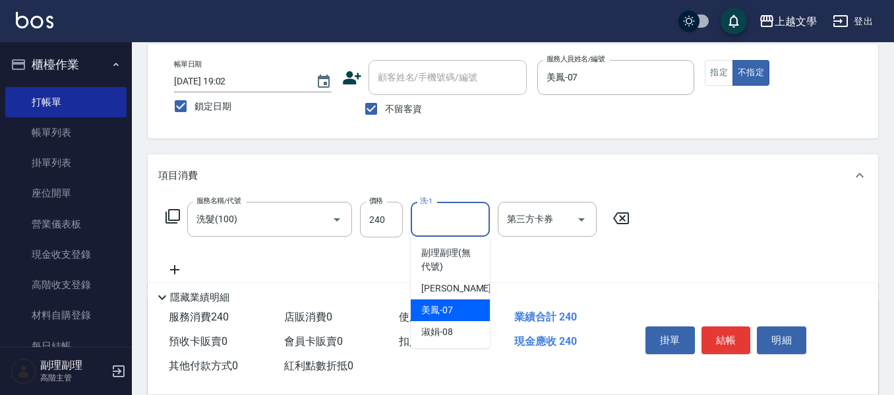
click at [461, 305] on div "美鳳 -07" at bounding box center [450, 310] width 79 height 22
type input "美鳳-07"
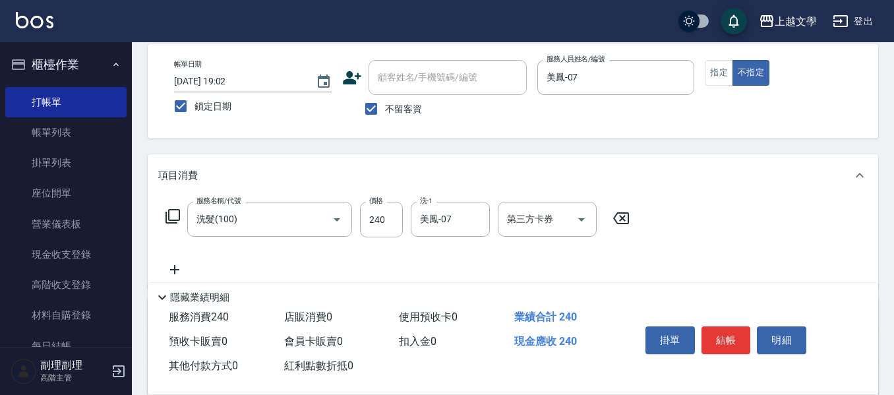
click at [175, 271] on icon at bounding box center [174, 269] width 9 height 9
click at [196, 268] on input "服務名稱/代號" at bounding box center [259, 270] width 133 height 23
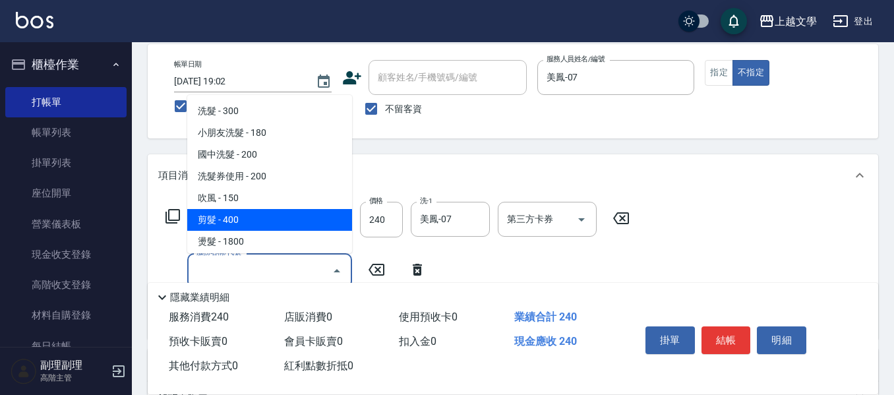
drag, startPoint x: 225, startPoint y: 227, endPoint x: 244, endPoint y: 221, distance: 19.4
click at [225, 227] on span "剪髮 - 400" at bounding box center [269, 220] width 165 height 22
type input "剪髮(200)"
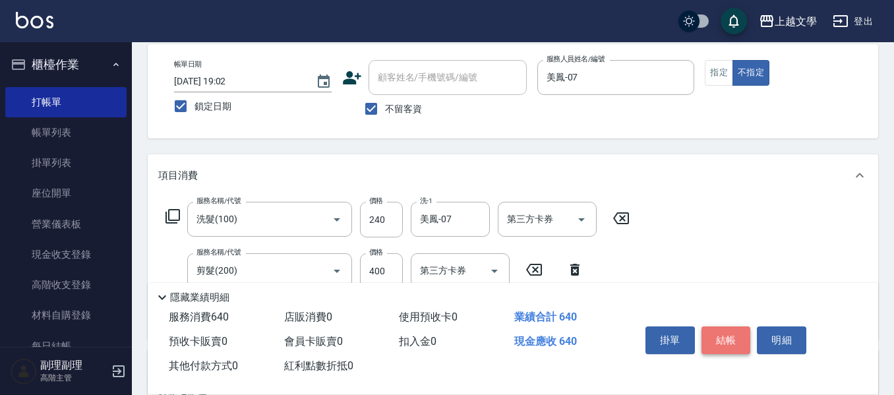
click at [730, 334] on button "結帳" at bounding box center [725, 340] width 49 height 28
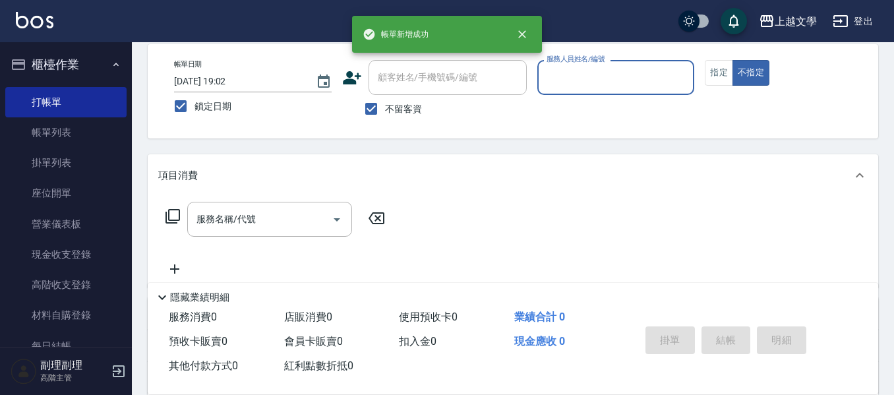
drag, startPoint x: 571, startPoint y: 80, endPoint x: 577, endPoint y: 92, distance: 13.3
click at [571, 80] on input "服務人員姓名/編號" at bounding box center [616, 77] width 146 height 23
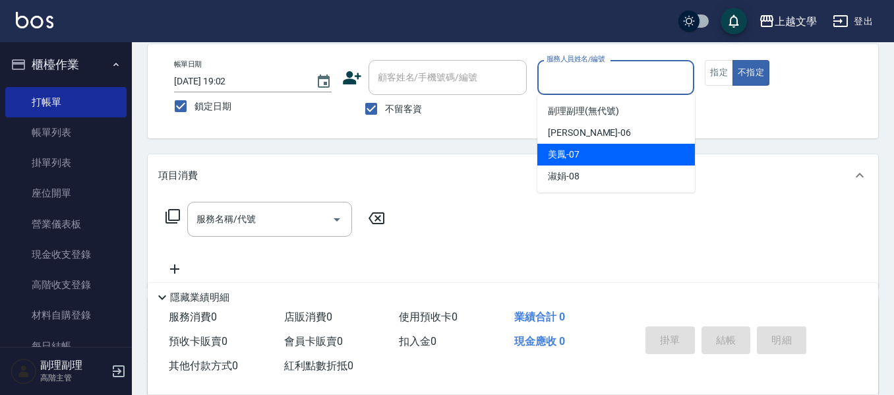
drag, startPoint x: 581, startPoint y: 151, endPoint x: 495, endPoint y: 158, distance: 85.9
click at [579, 152] on div "美鳳 -07" at bounding box center [616, 155] width 158 height 22
type input "美鳳-07"
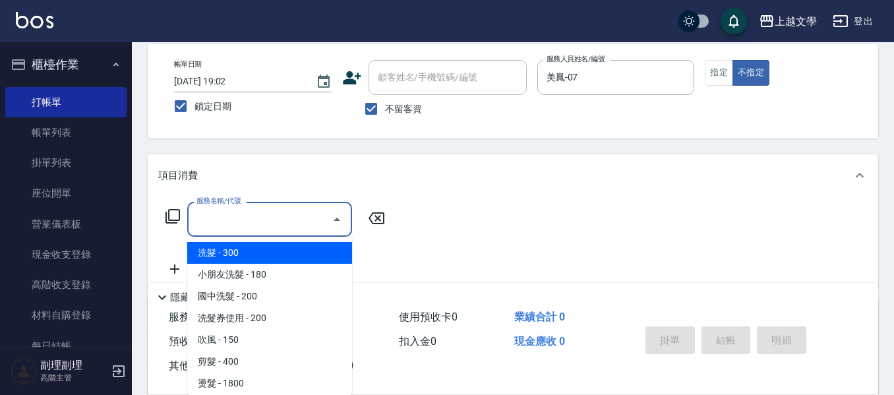
click at [299, 216] on input "服務名稱/代號" at bounding box center [259, 219] width 133 height 23
click at [276, 250] on span "洗髮 - 300" at bounding box center [269, 253] width 165 height 22
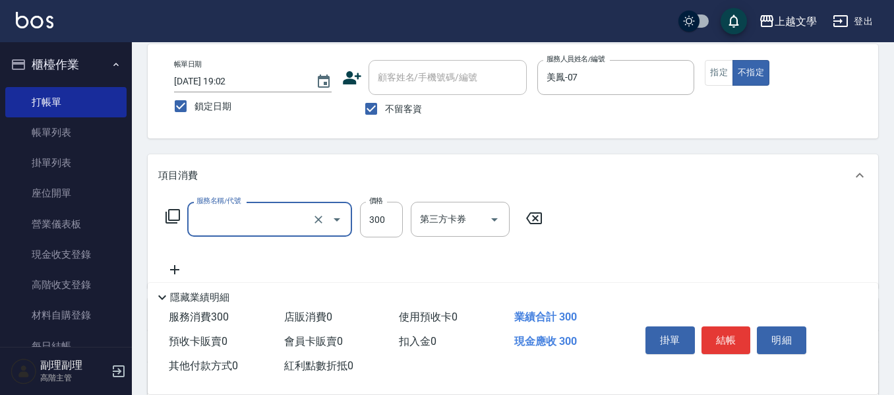
type input "洗髮(100)"
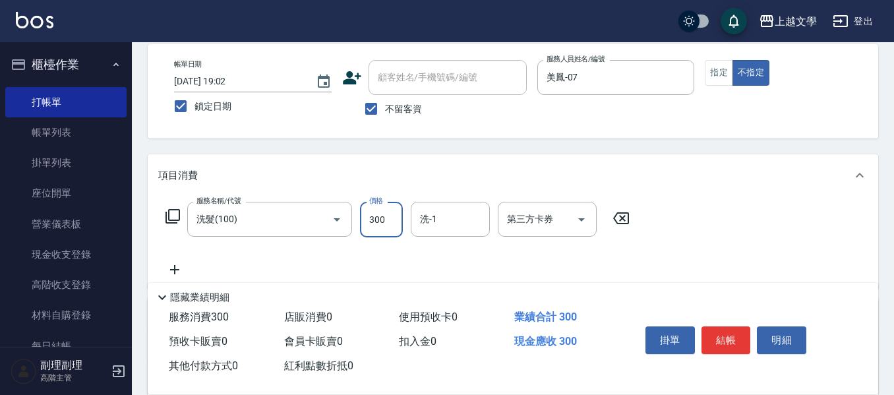
click at [366, 219] on input "300" at bounding box center [381, 220] width 43 height 36
type input "240"
click at [430, 213] on input "洗-1" at bounding box center [450, 219] width 67 height 23
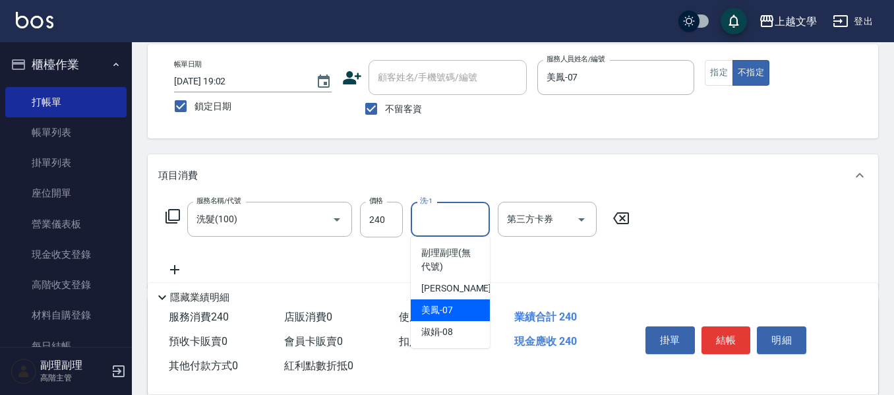
drag, startPoint x: 465, startPoint y: 305, endPoint x: 270, endPoint y: 282, distance: 196.4
click at [462, 305] on div "美鳳 -07" at bounding box center [450, 310] width 79 height 22
type input "美鳳-07"
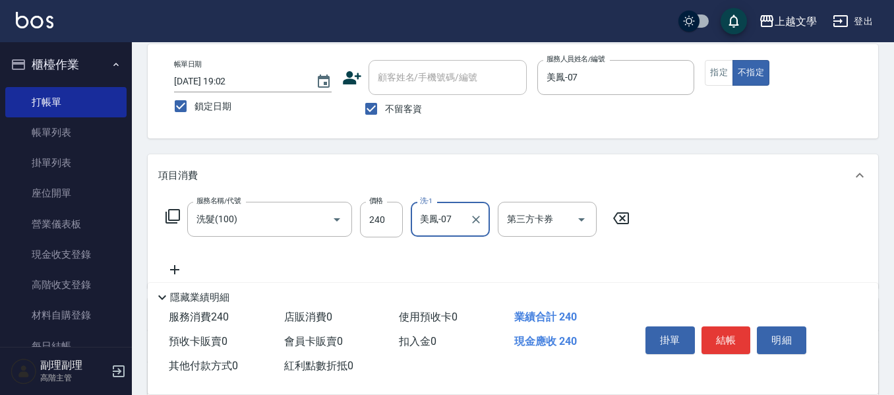
click at [172, 272] on icon at bounding box center [174, 270] width 33 height 16
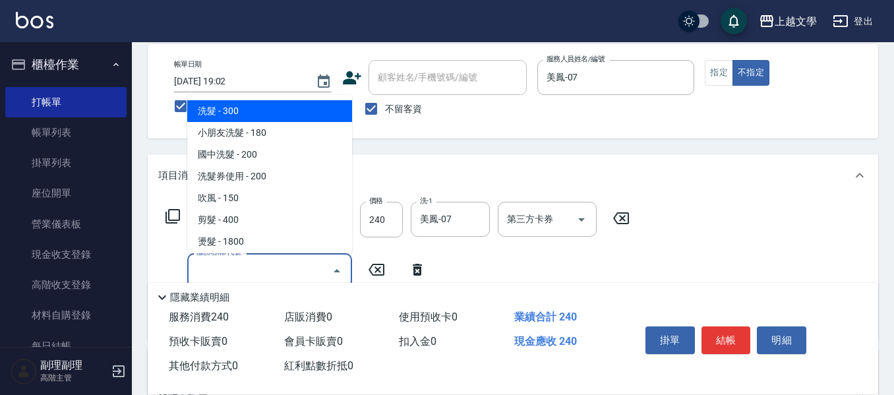
click at [200, 266] on input "服務名稱/代號" at bounding box center [259, 270] width 133 height 23
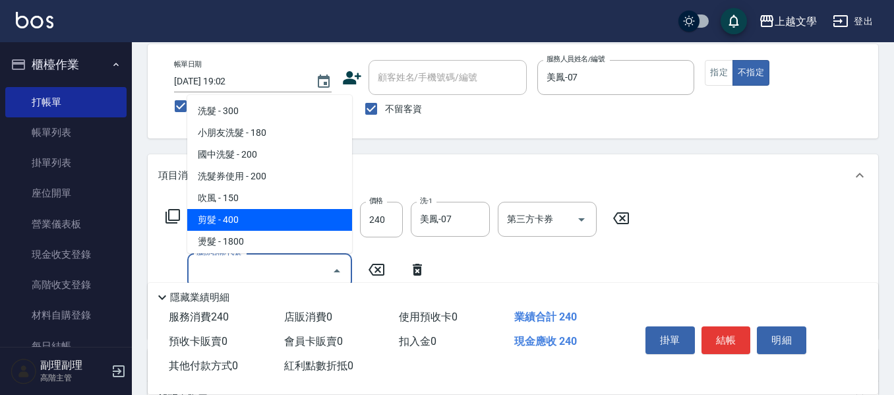
click at [241, 228] on span "剪髮 - 400" at bounding box center [269, 220] width 165 height 22
type input "剪髮(200)"
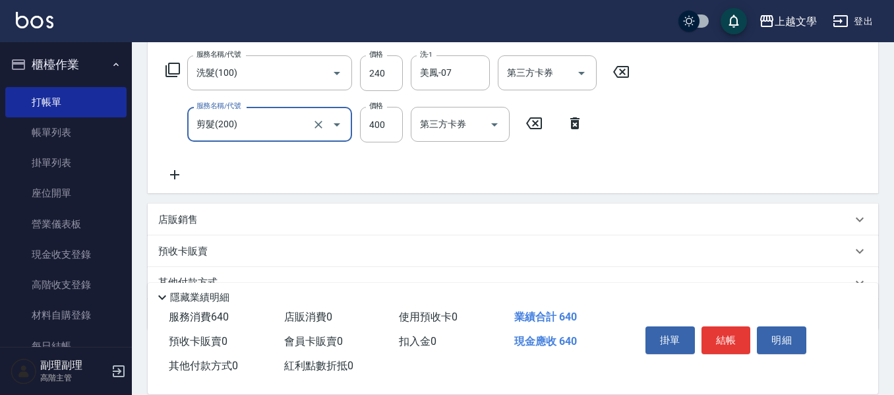
scroll to position [260, 0]
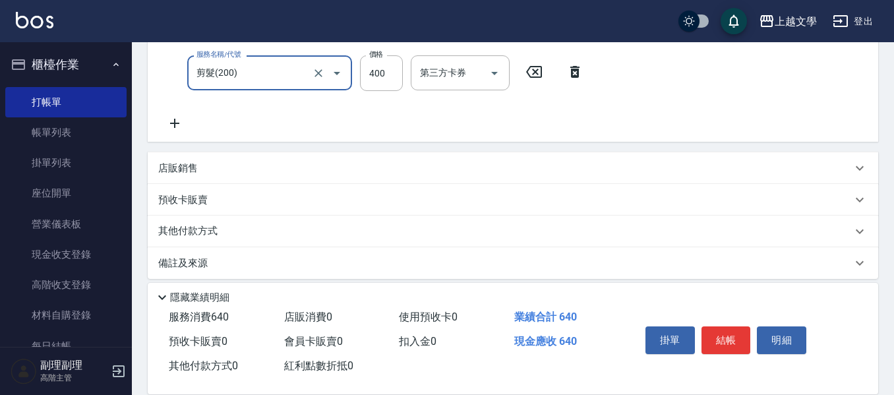
click at [218, 180] on div "店販銷售" at bounding box center [513, 168] width 730 height 32
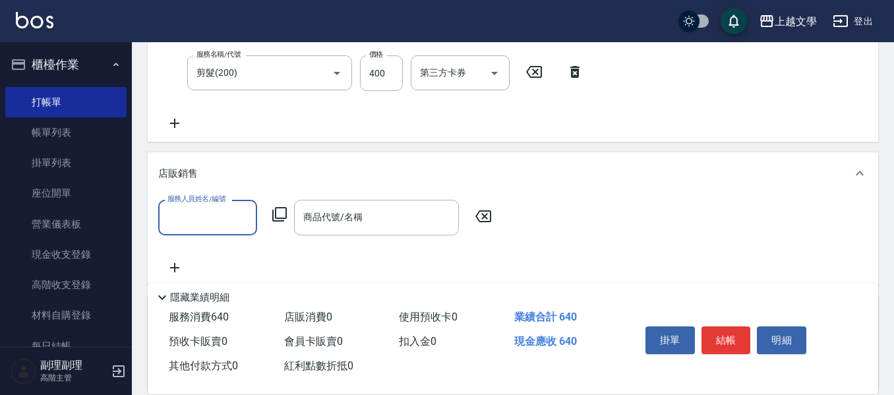
scroll to position [0, 0]
click at [214, 206] on input "服務人員姓名/編號" at bounding box center [207, 217] width 87 height 23
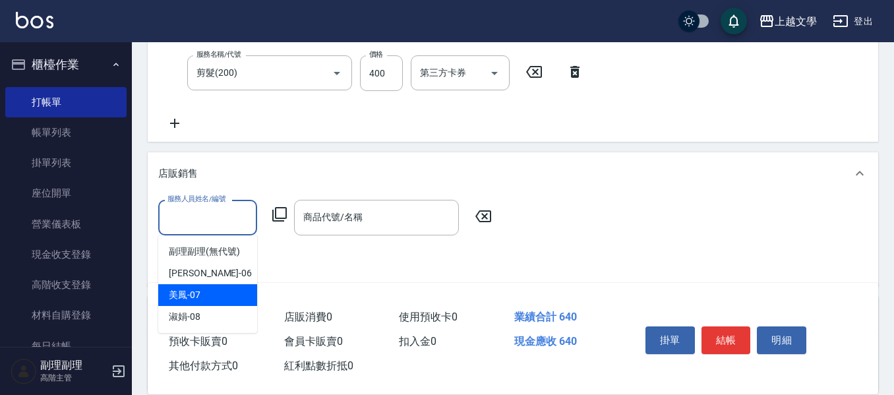
click at [205, 298] on div "美鳳 -07" at bounding box center [207, 295] width 99 height 22
type input "美鳳-07"
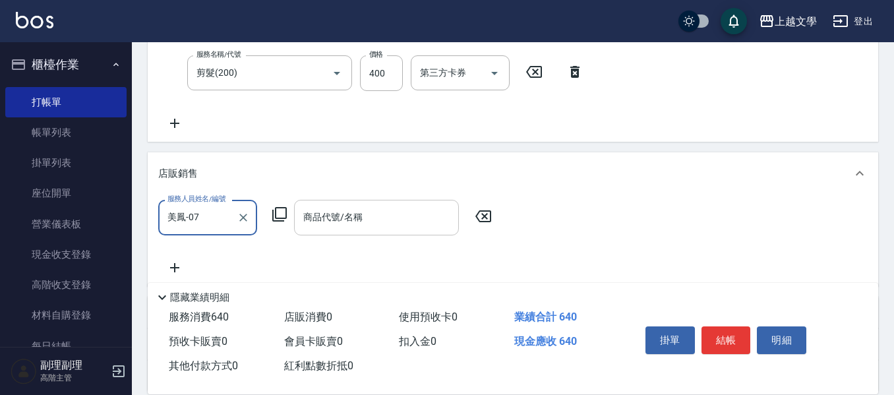
click at [323, 219] on input "商品代號/名稱" at bounding box center [376, 217] width 153 height 23
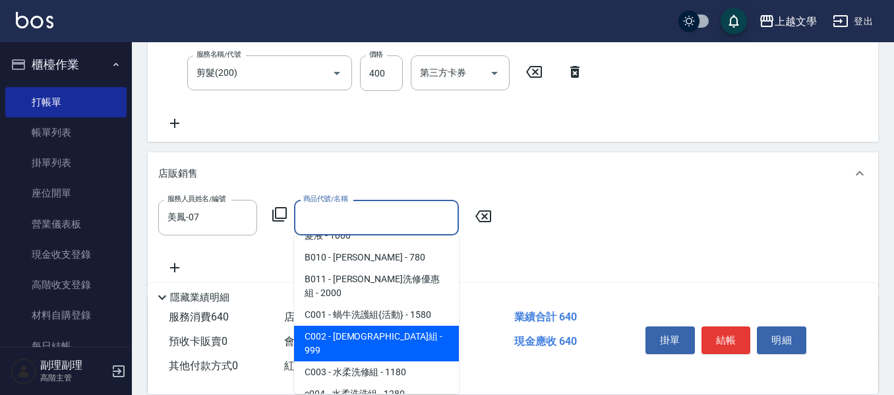
scroll to position [330, 0]
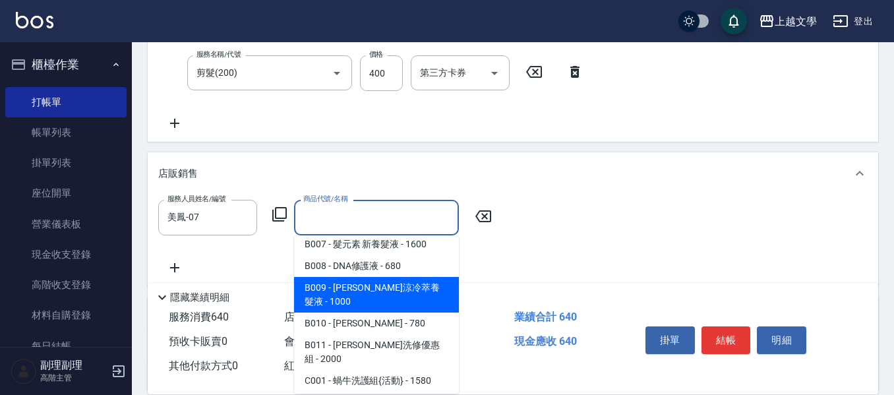
click at [404, 307] on span "B009 - 羽亮沁涼冷萃養髮液 - 1000" at bounding box center [376, 295] width 165 height 36
type input "羽亮沁涼冷萃養髮液"
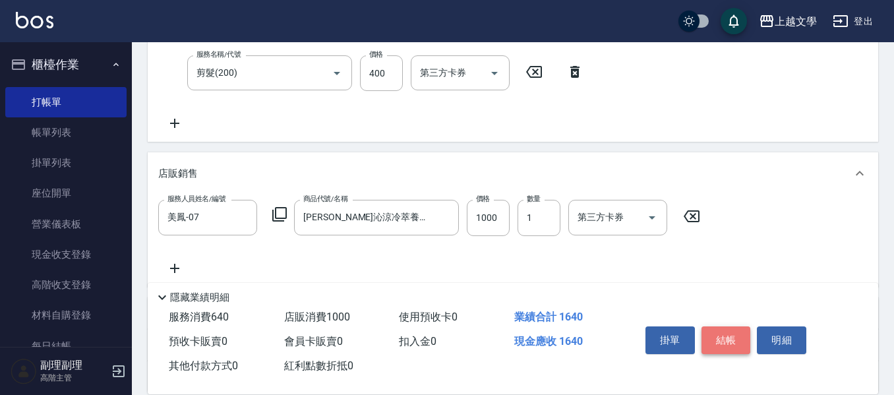
click at [722, 336] on button "結帳" at bounding box center [725, 340] width 49 height 28
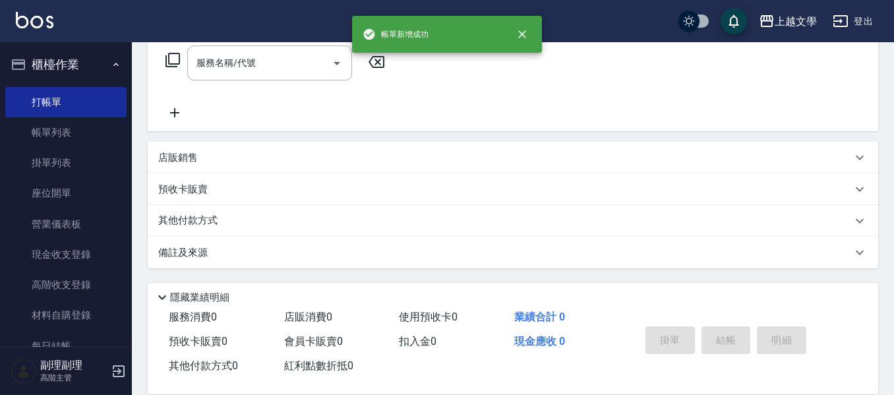
scroll to position [0, 0]
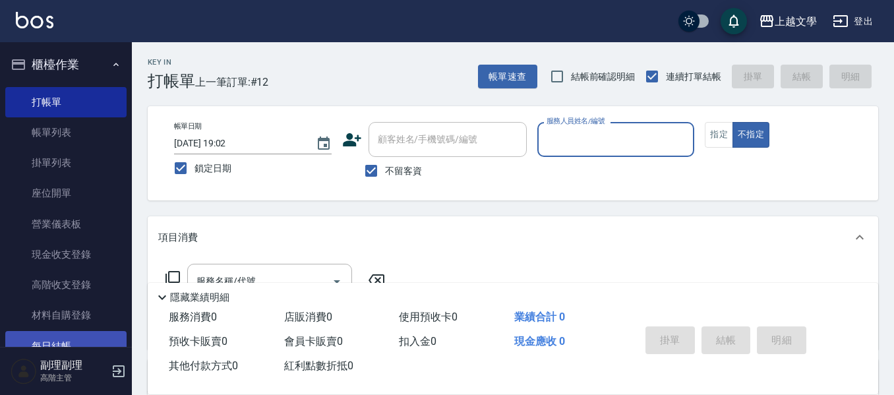
click at [73, 337] on link "每日結帳" at bounding box center [65, 346] width 121 height 30
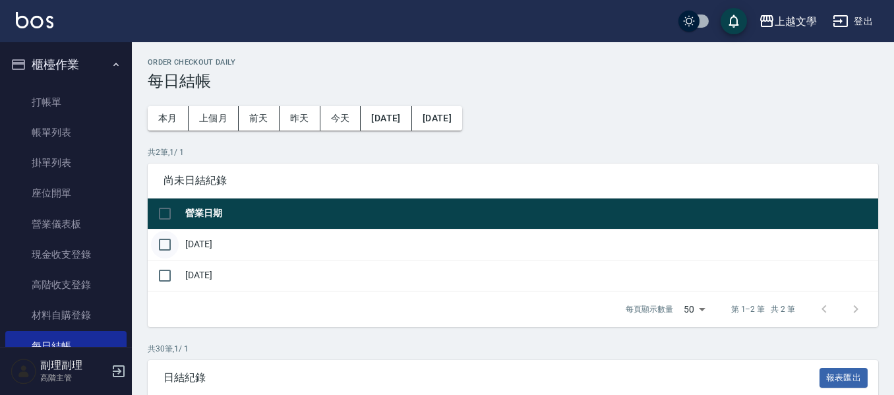
click at [165, 244] on input "checkbox" at bounding box center [165, 245] width 28 height 28
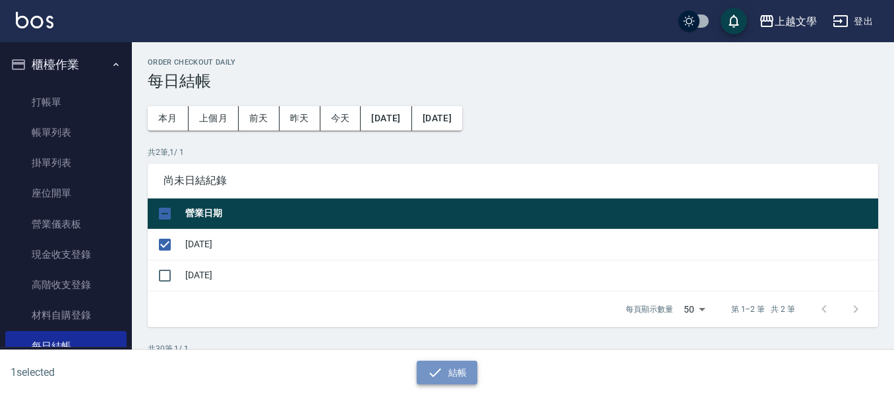
click at [437, 376] on icon "button" at bounding box center [435, 373] width 16 height 16
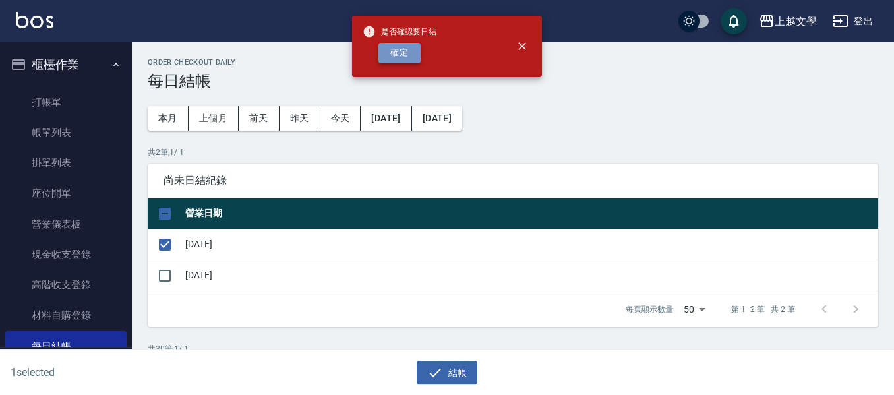
click at [417, 46] on button "確定" at bounding box center [399, 53] width 42 height 20
checkbox input "false"
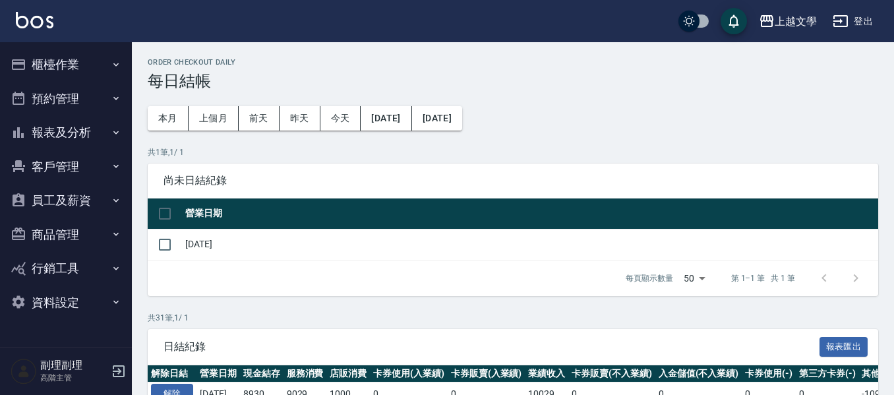
click at [87, 138] on button "報表及分析" at bounding box center [65, 132] width 121 height 34
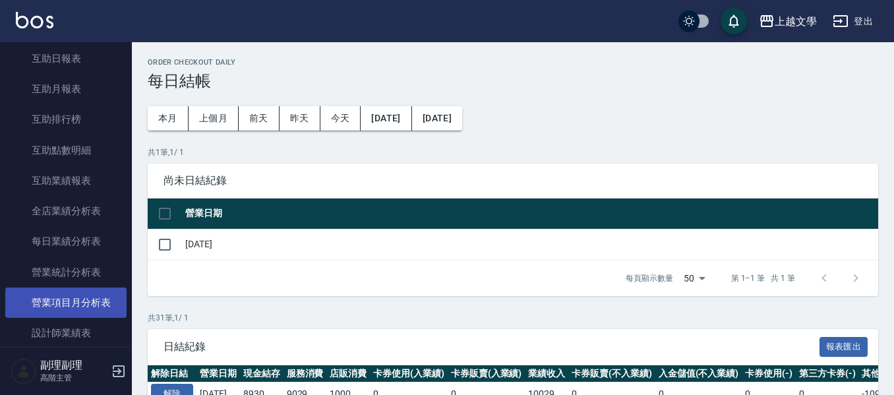
scroll to position [330, 0]
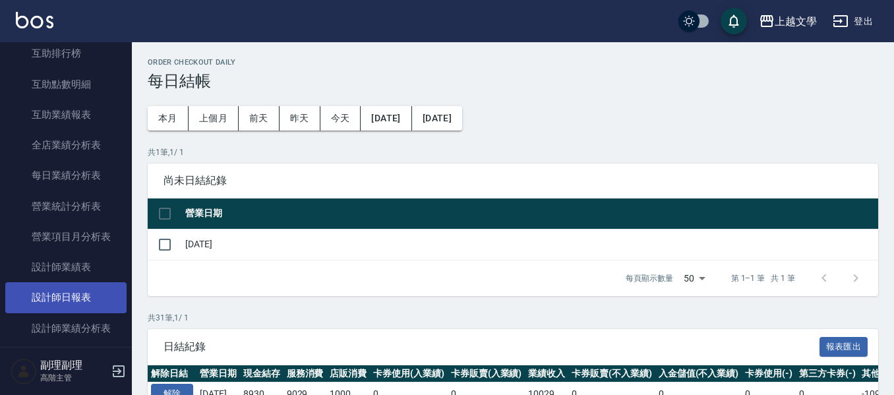
click at [69, 291] on link "設計師日報表" at bounding box center [65, 297] width 121 height 30
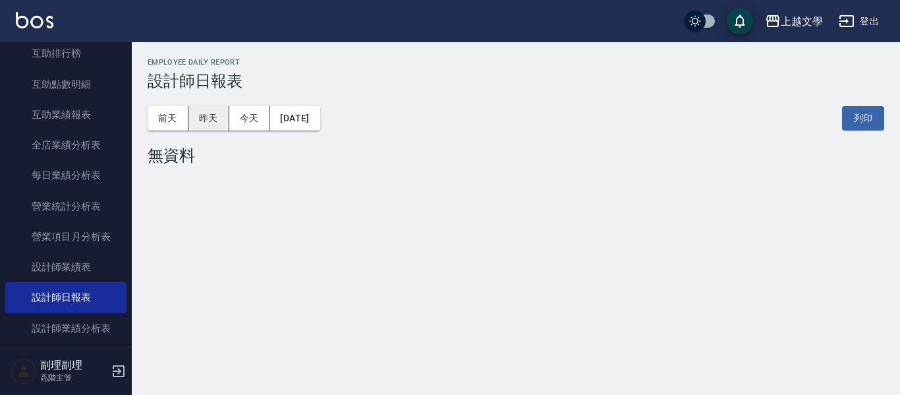
click at [204, 117] on button "昨天" at bounding box center [209, 118] width 41 height 24
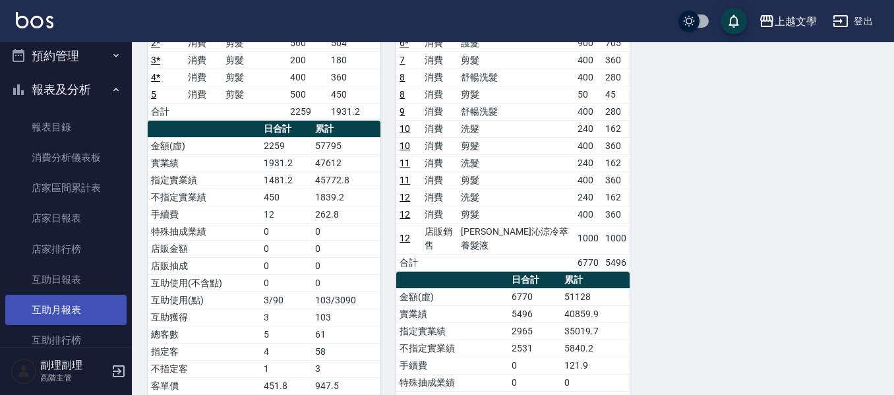
scroll to position [66, 0]
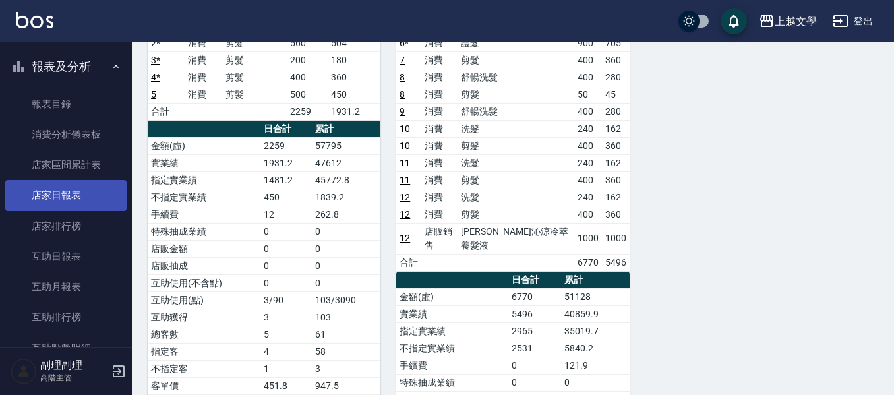
click at [78, 192] on link "店家日報表" at bounding box center [65, 195] width 121 height 30
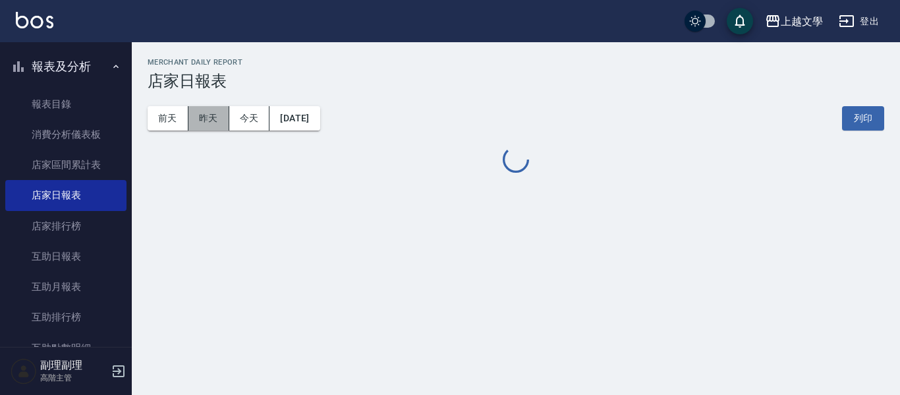
click at [212, 116] on button "昨天" at bounding box center [209, 118] width 41 height 24
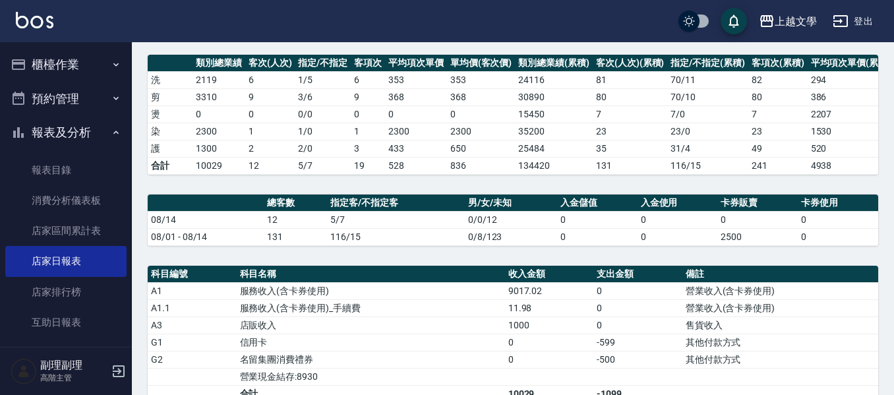
scroll to position [66, 0]
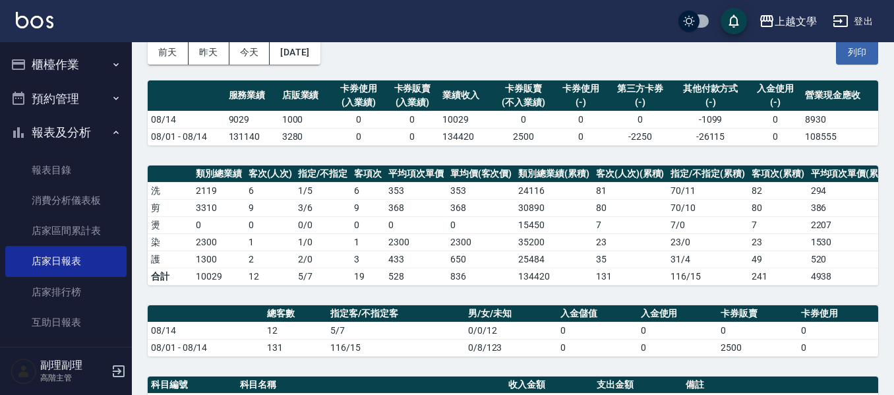
click at [69, 69] on button "櫃檯作業" at bounding box center [65, 64] width 121 height 34
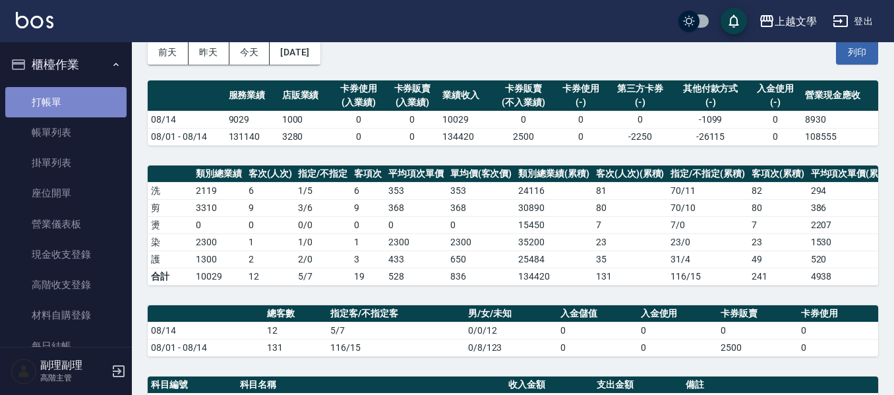
click at [73, 112] on link "打帳單" at bounding box center [65, 102] width 121 height 30
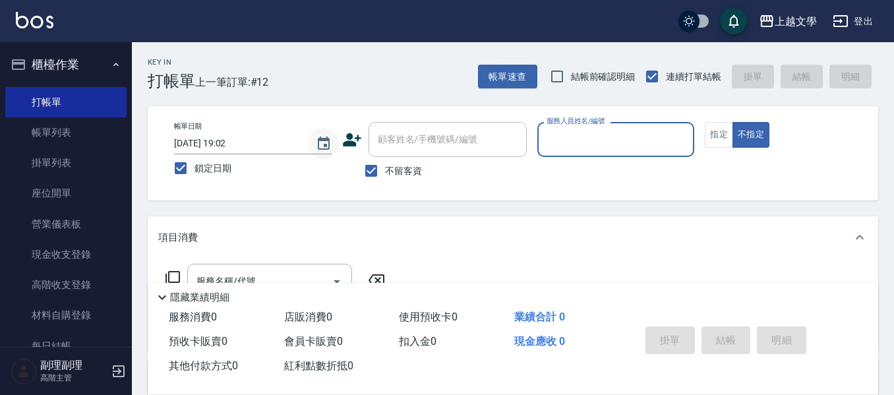
click at [321, 144] on icon "Choose date, selected date is 2025-08-14" at bounding box center [324, 144] width 16 height 16
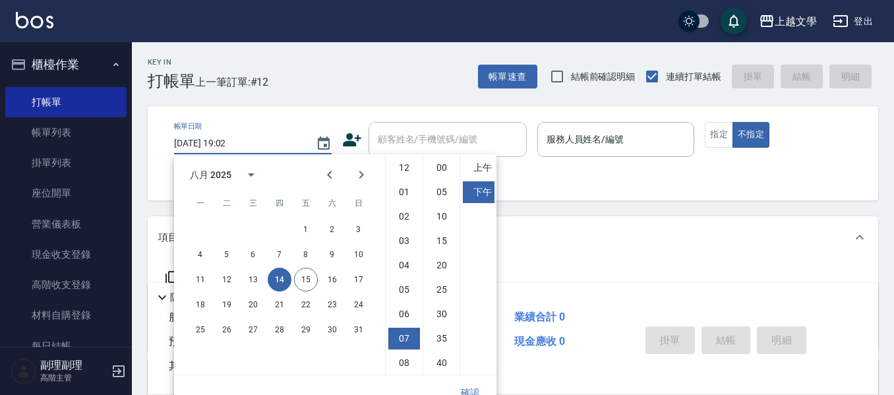
scroll to position [74, 0]
click at [312, 283] on button "15" at bounding box center [306, 280] width 24 height 24
type input "[DATE] 19:02"
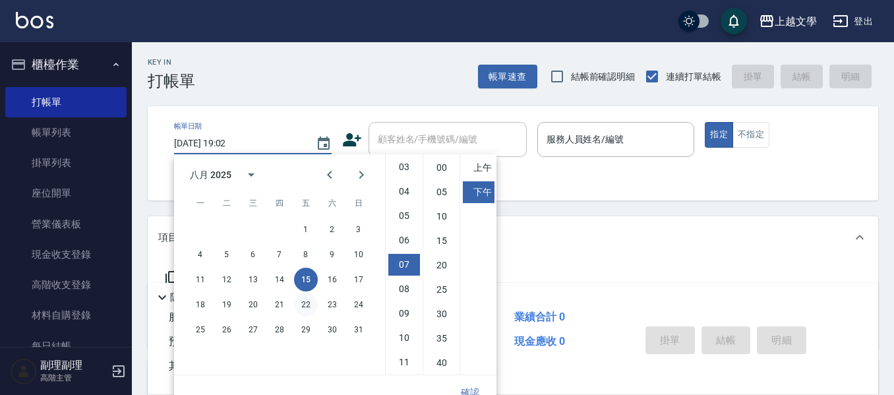
scroll to position [15, 0]
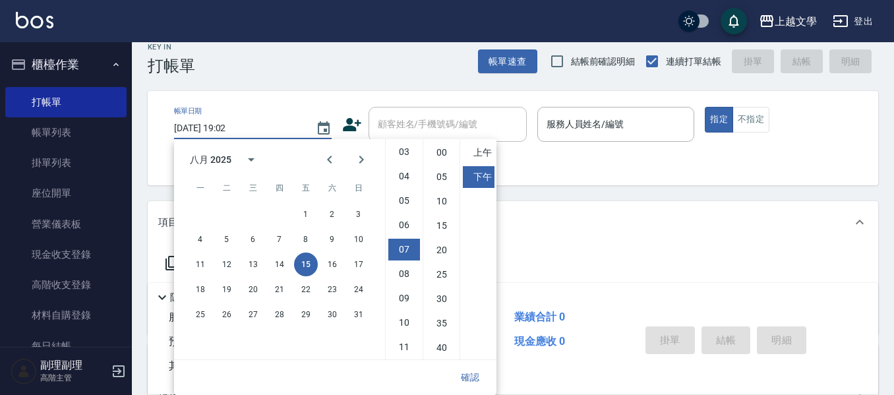
click at [304, 267] on button "15" at bounding box center [306, 264] width 24 height 24
click at [475, 376] on button "確認" at bounding box center [470, 377] width 42 height 24
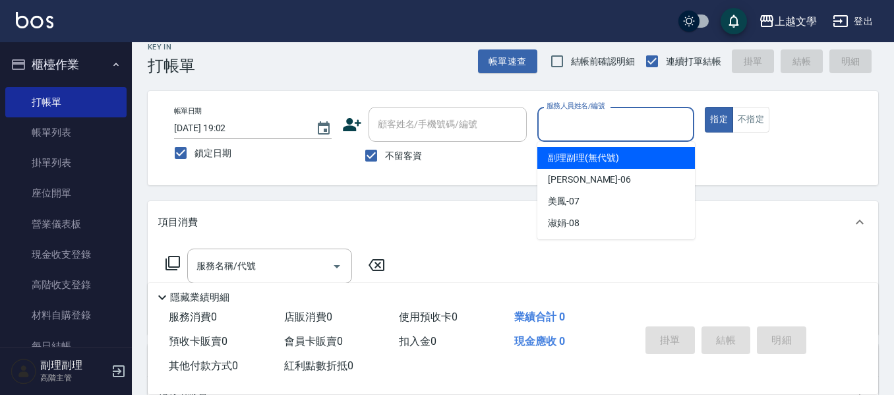
click at [613, 127] on input "服務人員姓名/編號" at bounding box center [616, 124] width 146 height 23
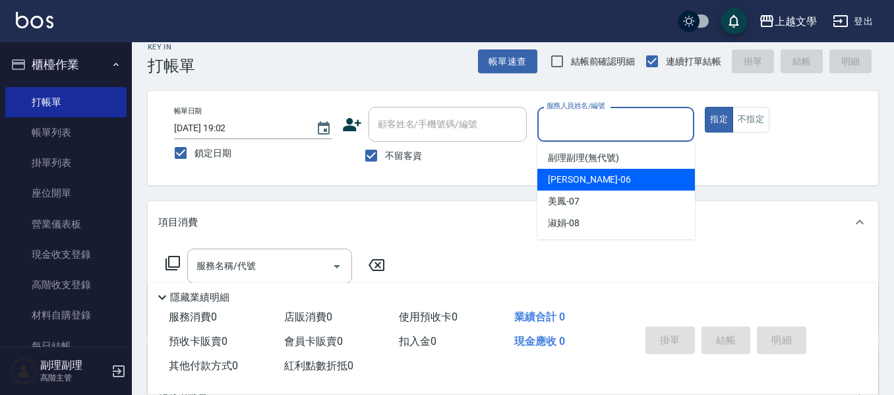
click at [587, 183] on div "佳珍 -06" at bounding box center [616, 180] width 158 height 22
type input "佳珍-06"
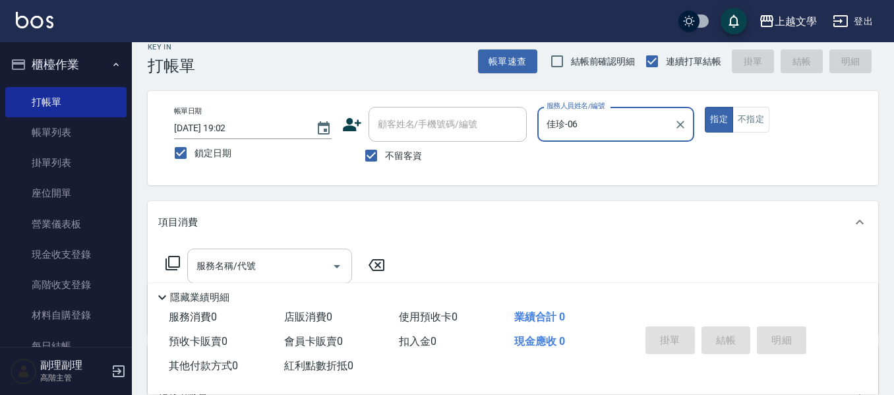
click at [277, 264] on input "服務名稱/代號" at bounding box center [259, 265] width 133 height 23
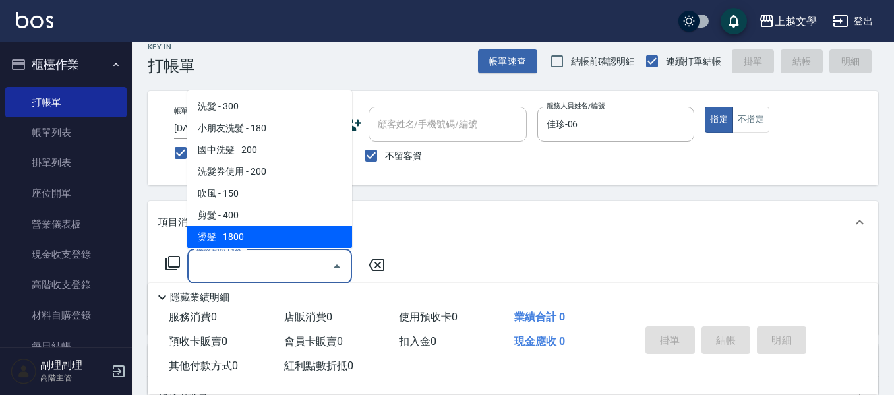
click at [254, 235] on span "燙髮 - 1800" at bounding box center [269, 237] width 165 height 22
type input "燙髮(300)"
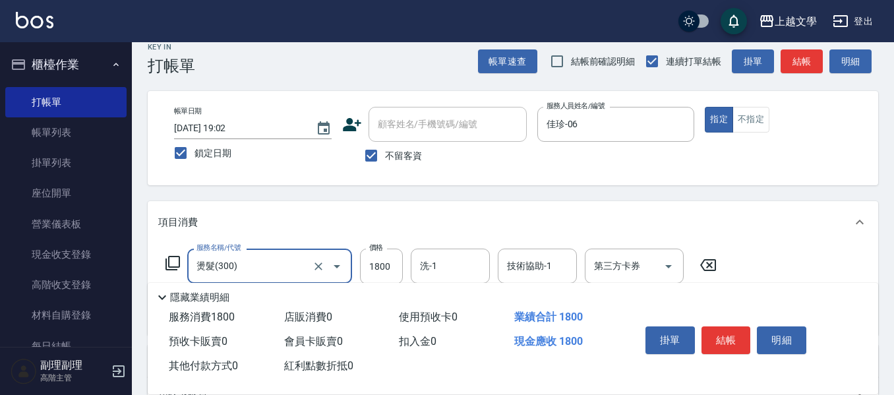
click at [374, 252] on label "價格" at bounding box center [376, 248] width 14 height 10
click at [374, 252] on input "1800" at bounding box center [381, 266] width 43 height 36
type input "2800"
click at [456, 272] on input "洗-1" at bounding box center [450, 265] width 67 height 23
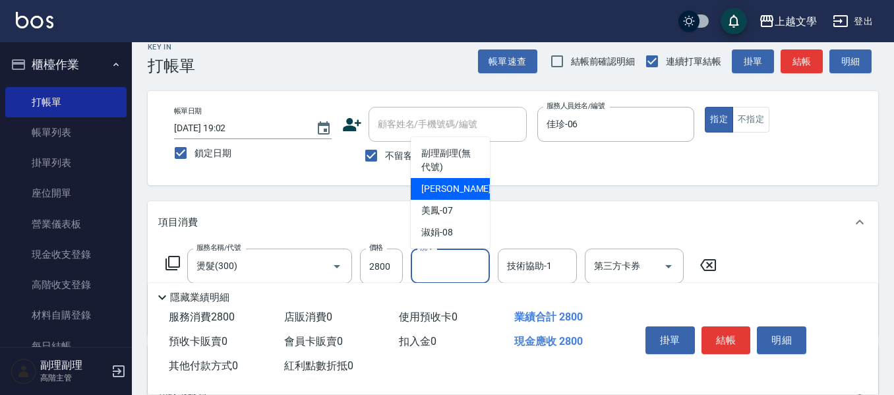
click at [453, 194] on div "佳珍 -06" at bounding box center [450, 189] width 79 height 22
type input "佳珍-06"
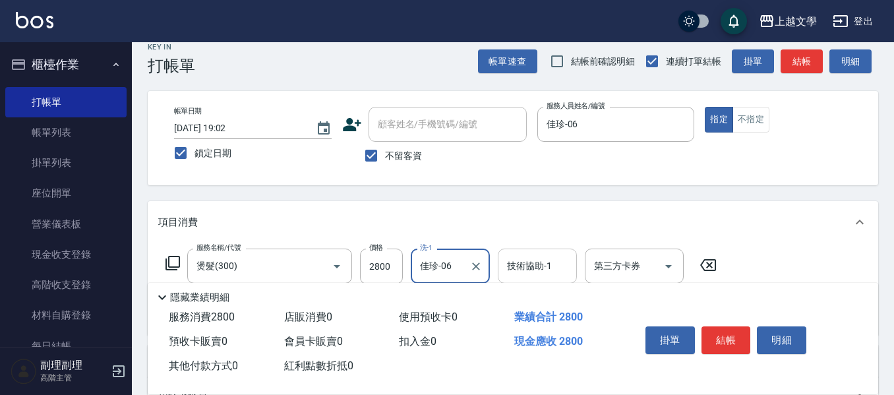
click at [534, 269] on input "技術協助-1" at bounding box center [537, 265] width 67 height 23
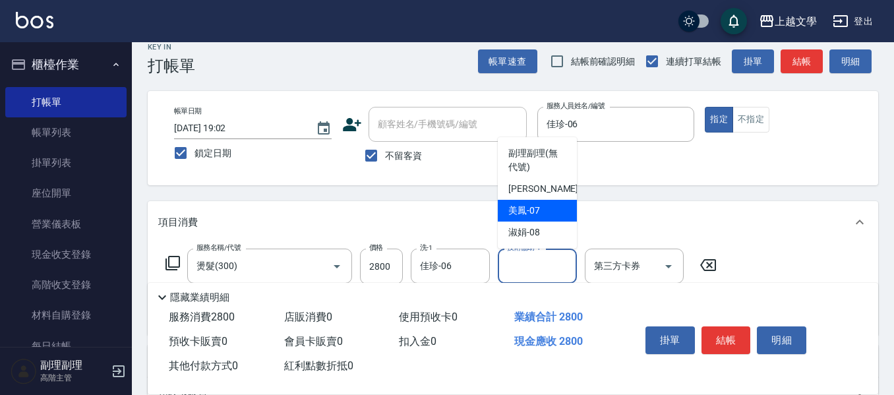
click at [547, 202] on div "美鳳 -07" at bounding box center [537, 211] width 79 height 22
click at [538, 273] on input "美鳳-07" at bounding box center [527, 265] width 47 height 23
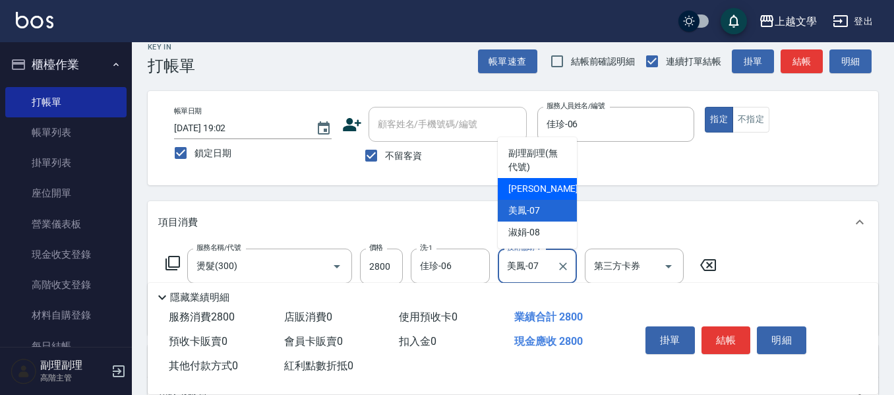
click at [522, 190] on span "佳珍 -06" at bounding box center [549, 189] width 83 height 14
type input "佳珍-06"
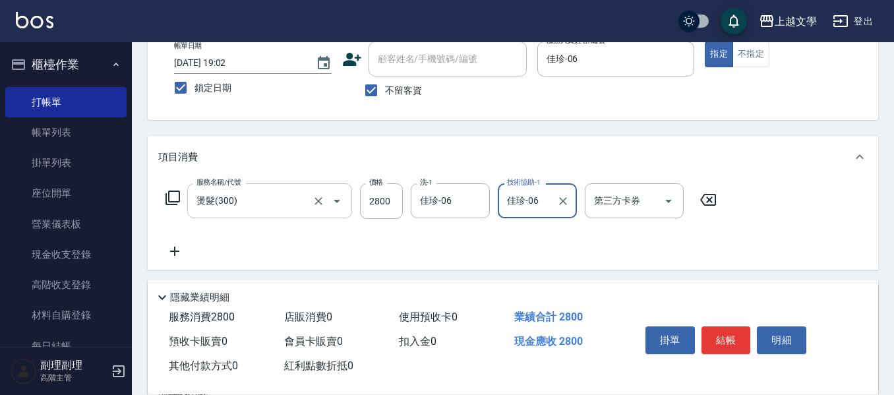
scroll to position [81, 0]
click at [176, 250] on icon at bounding box center [174, 250] width 9 height 9
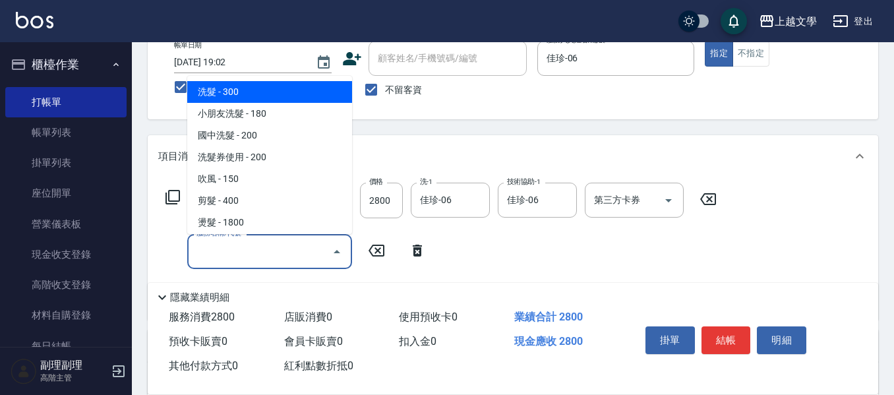
click at [208, 250] on input "服務名稱/代號" at bounding box center [259, 251] width 133 height 23
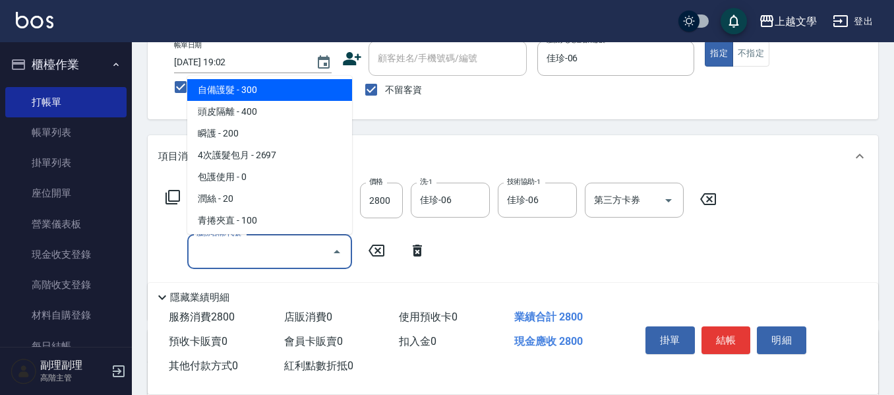
scroll to position [330, 0]
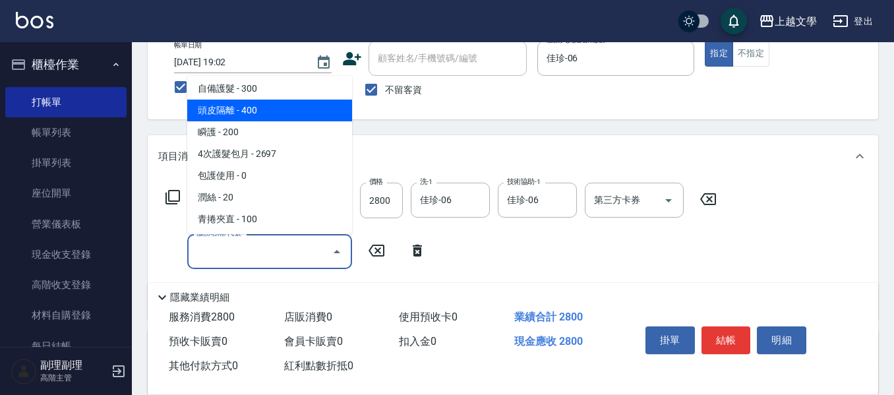
click at [250, 107] on span "頭皮隔離 - 400" at bounding box center [269, 111] width 165 height 22
type input "頭皮隔離(503)"
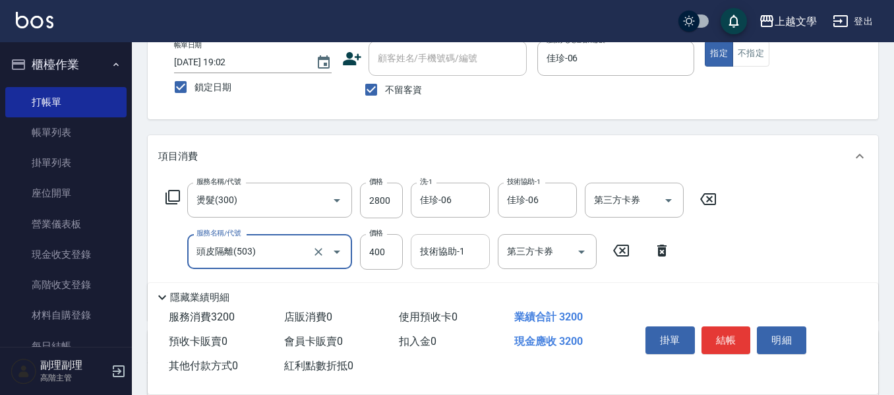
drag, startPoint x: 423, startPoint y: 246, endPoint x: 449, endPoint y: 256, distance: 27.5
click at [425, 247] on input "技術協助-1" at bounding box center [450, 251] width 67 height 23
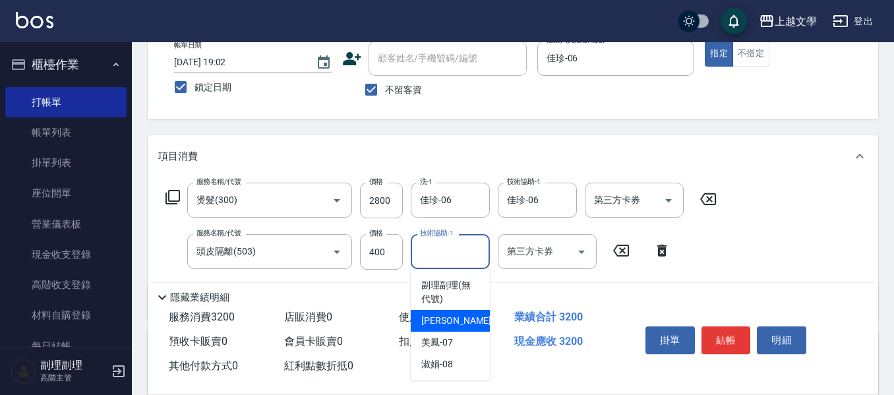
click at [455, 315] on div "佳珍 -06" at bounding box center [450, 321] width 79 height 22
type input "佳珍-06"
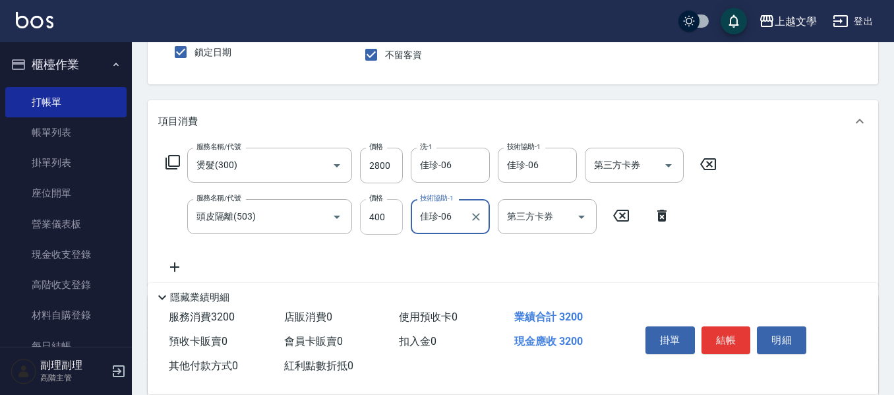
scroll to position [147, 0]
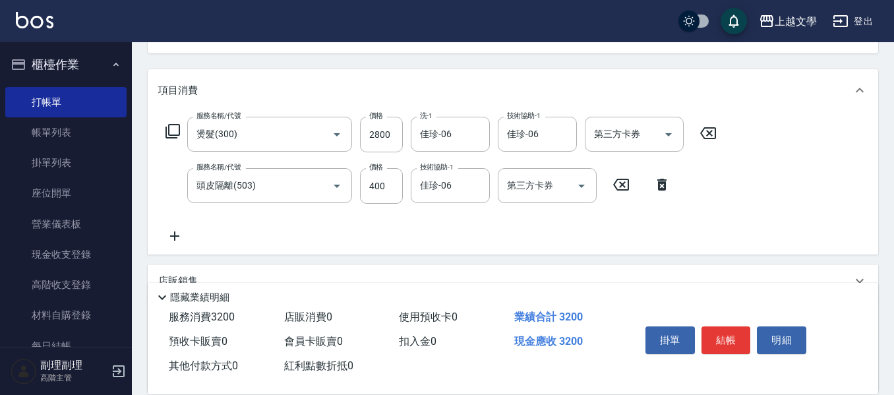
click at [178, 235] on icon at bounding box center [174, 236] width 33 height 16
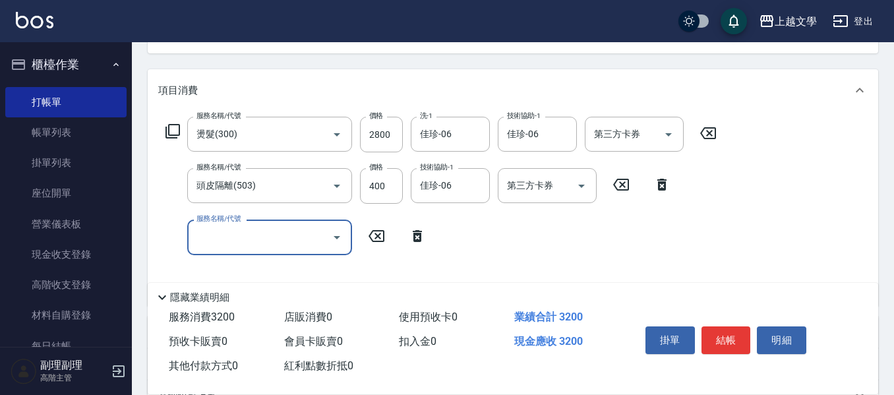
click at [211, 233] on input "服務名稱/代號" at bounding box center [259, 236] width 133 height 23
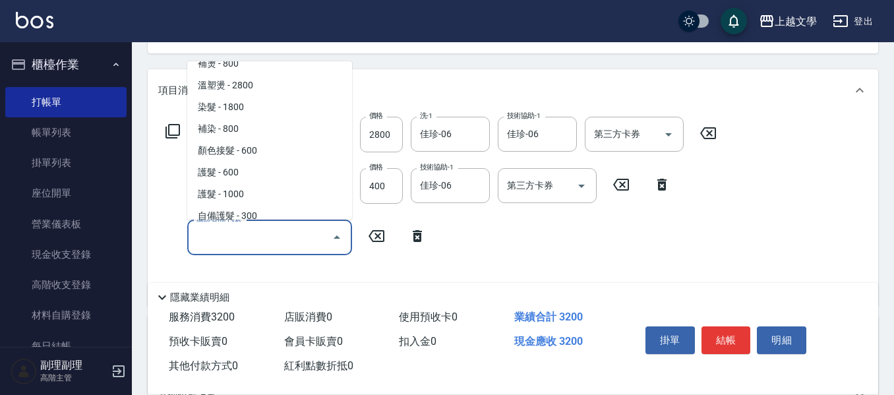
scroll to position [198, 0]
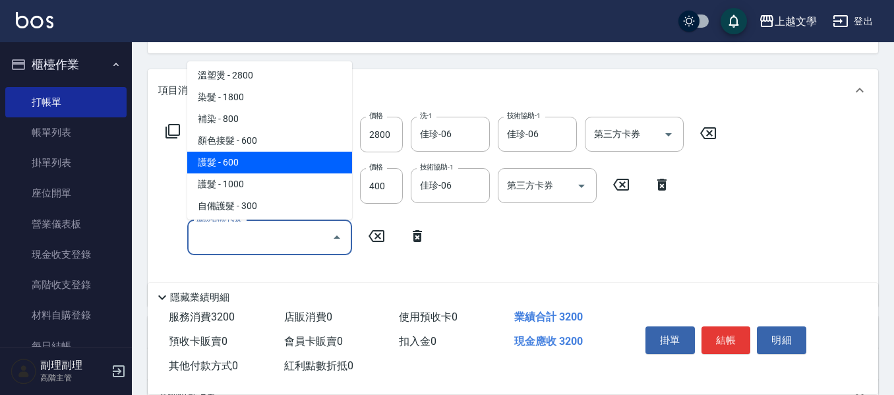
click at [252, 161] on span "護髮 - 600" at bounding box center [269, 163] width 165 height 22
type input "護髮(500)"
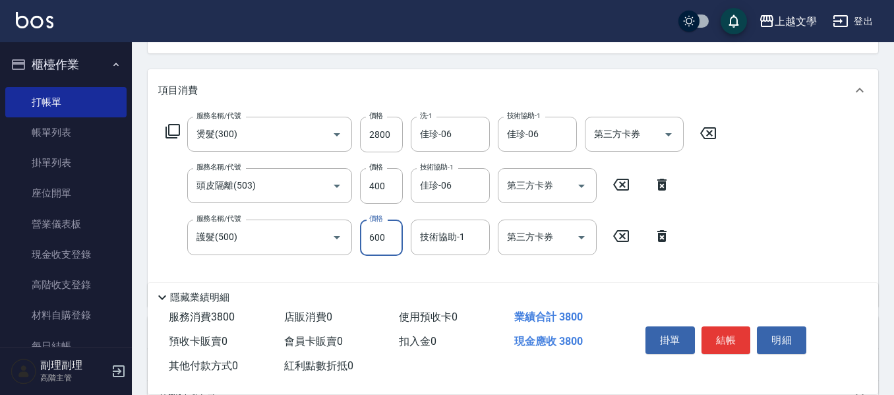
click at [380, 235] on input "600" at bounding box center [381, 237] width 43 height 36
type input "999"
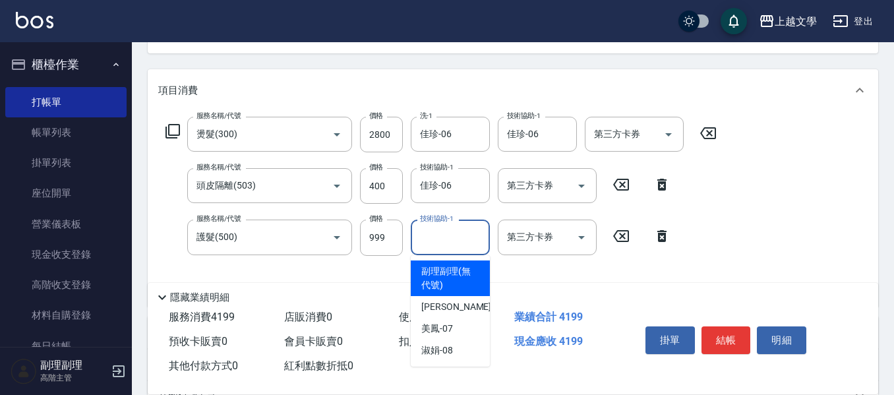
click at [428, 238] on input "技術協助-1" at bounding box center [450, 236] width 67 height 23
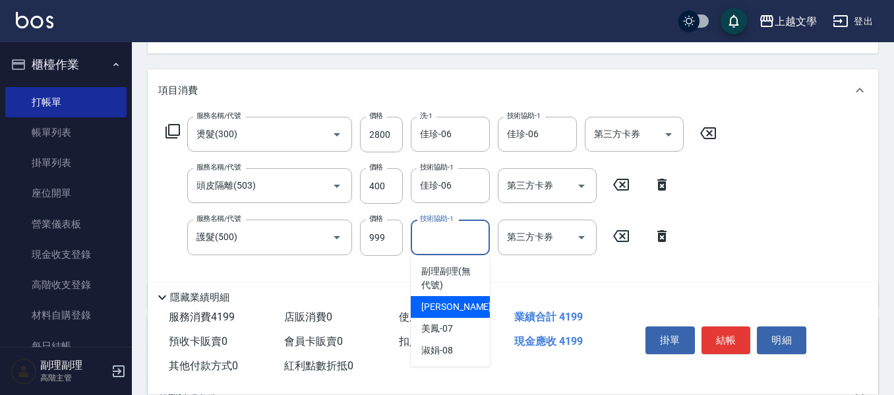
click at [436, 303] on span "佳珍 -06" at bounding box center [462, 307] width 83 height 14
type input "佳珍-06"
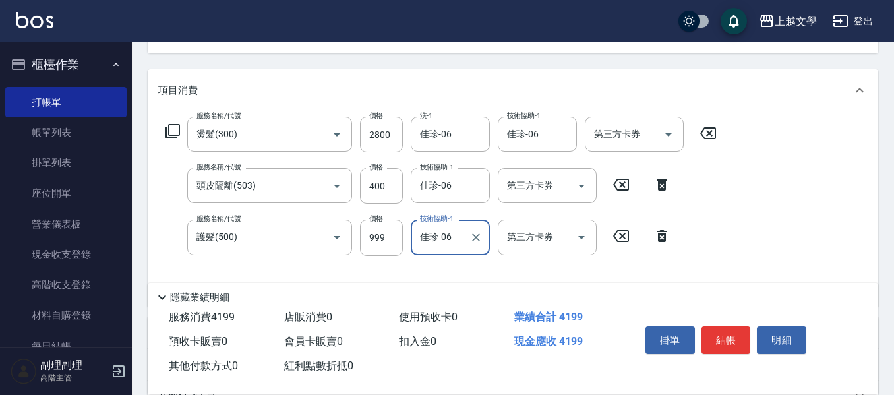
scroll to position [213, 0]
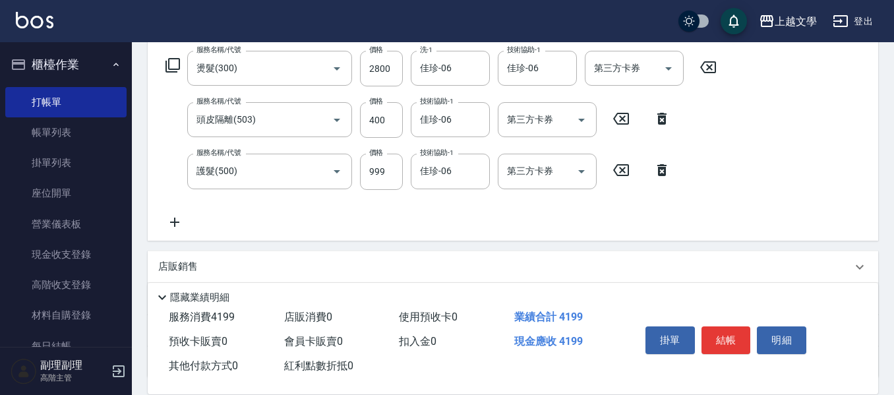
drag, startPoint x: 167, startPoint y: 221, endPoint x: 175, endPoint y: 221, distance: 7.3
click at [175, 221] on icon at bounding box center [174, 222] width 33 height 16
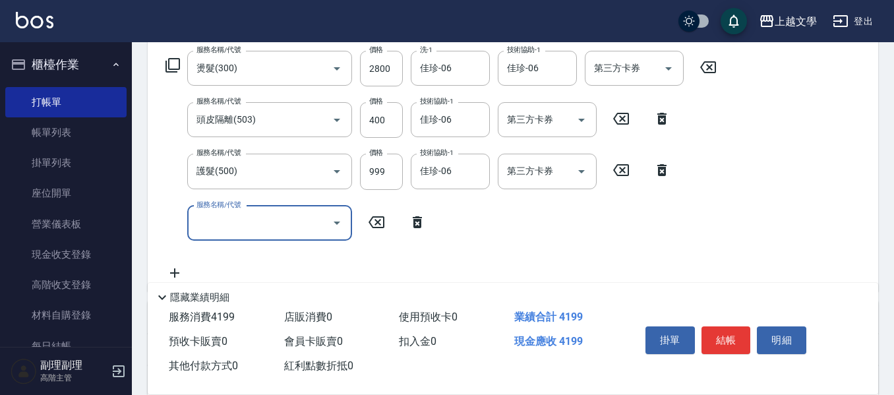
click at [215, 219] on input "服務名稱/代號" at bounding box center [259, 223] width 133 height 23
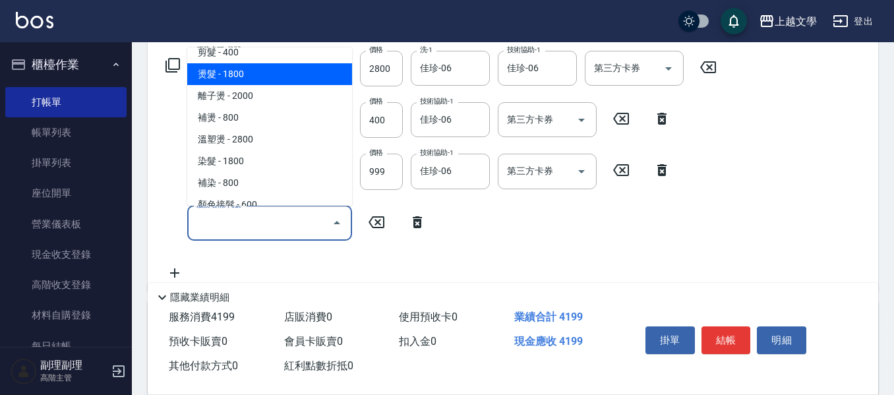
scroll to position [132, 0]
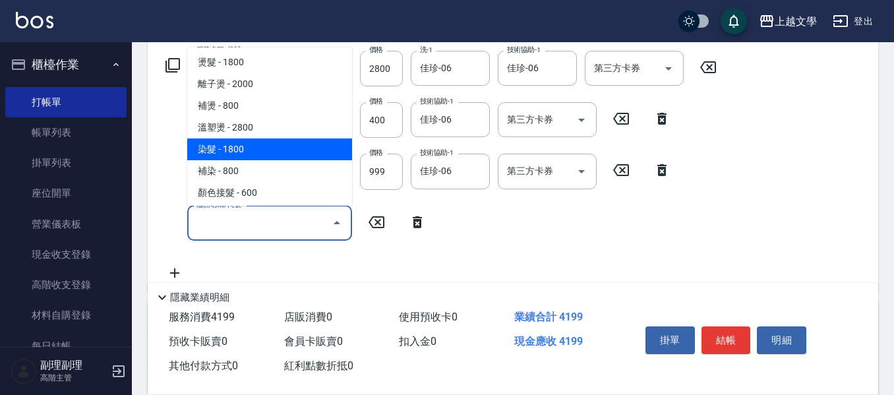
click at [256, 154] on span "染髮 - 1800" at bounding box center [269, 149] width 165 height 22
type input "染髮(400)"
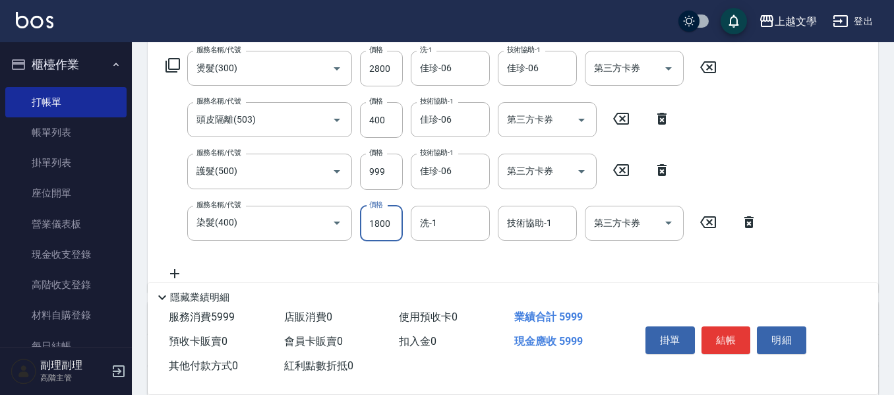
click at [382, 229] on input "1800" at bounding box center [381, 224] width 43 height 36
type input "2250"
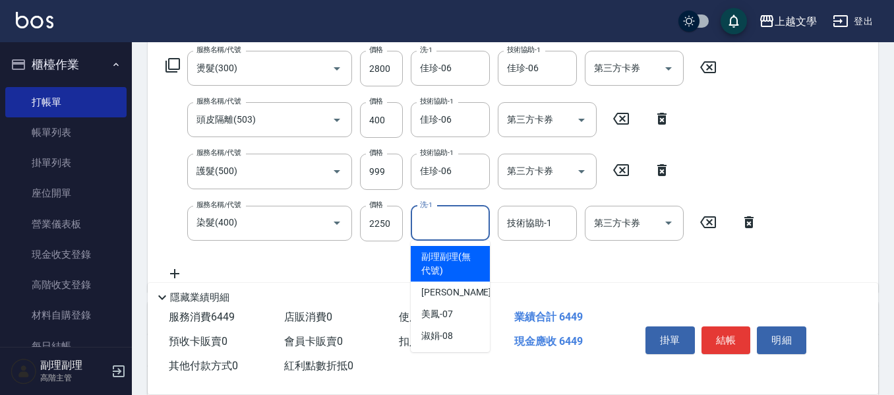
click at [432, 227] on input "洗-1" at bounding box center [450, 223] width 67 height 23
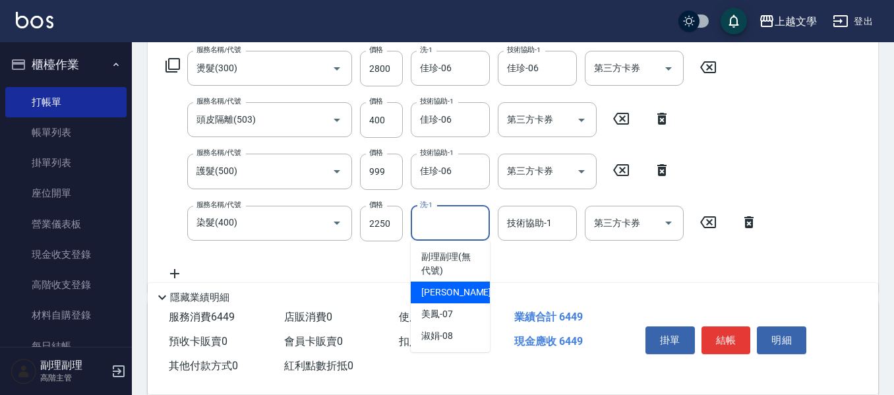
drag, startPoint x: 472, startPoint y: 287, endPoint x: 496, endPoint y: 264, distance: 33.1
click at [472, 287] on div "佳珍 -06" at bounding box center [450, 292] width 79 height 22
type input "佳珍-06"
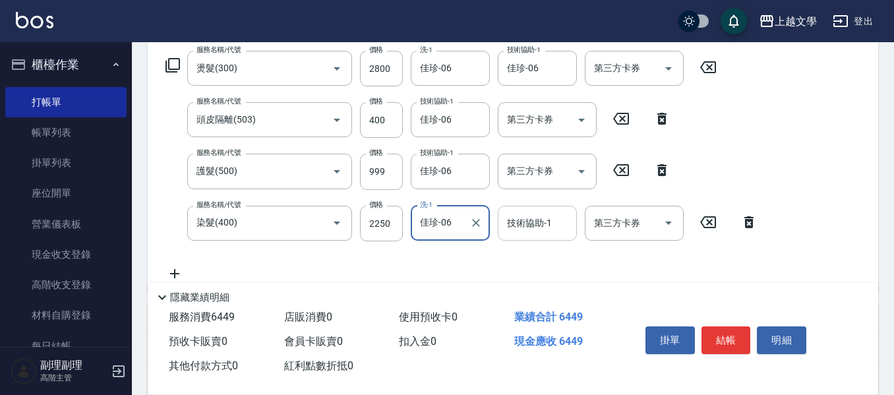
click at [532, 232] on input "技術協助-1" at bounding box center [537, 223] width 67 height 23
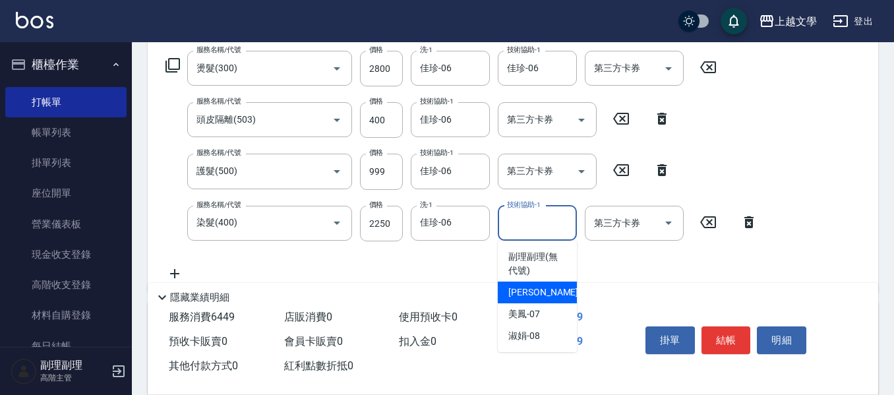
click at [533, 288] on span "佳珍 -06" at bounding box center [549, 292] width 83 height 14
type input "佳珍-06"
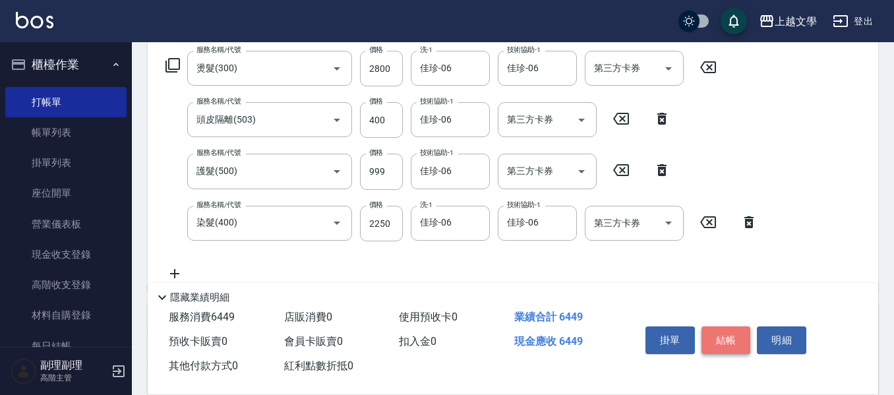
click at [724, 334] on button "結帳" at bounding box center [725, 340] width 49 height 28
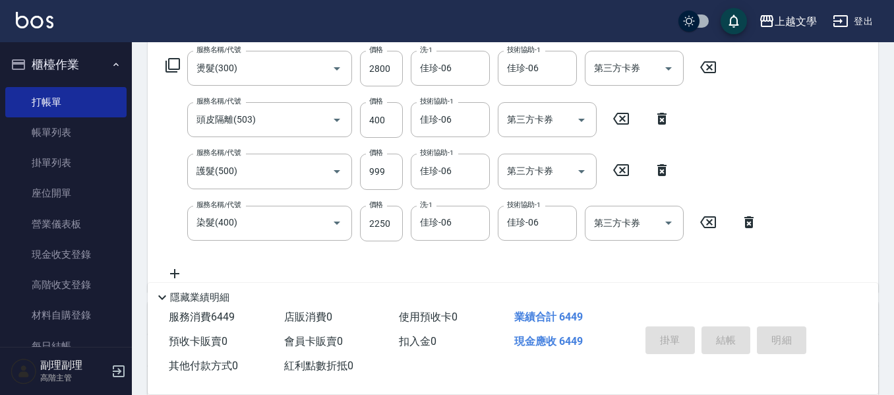
type input "[DATE] 19:02"
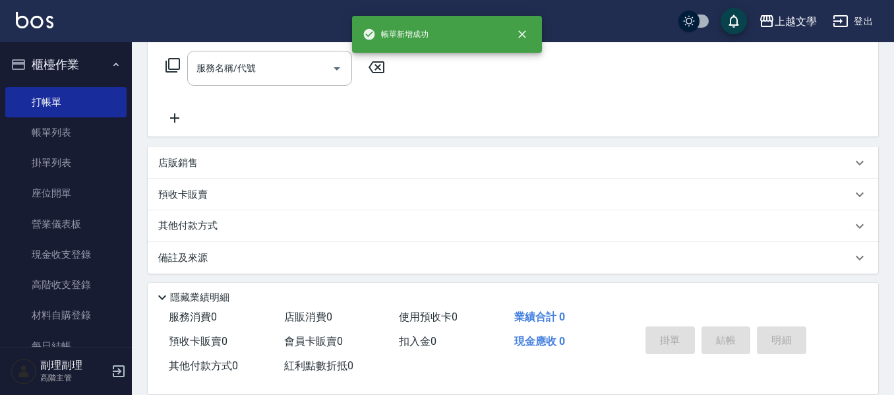
scroll to position [0, 0]
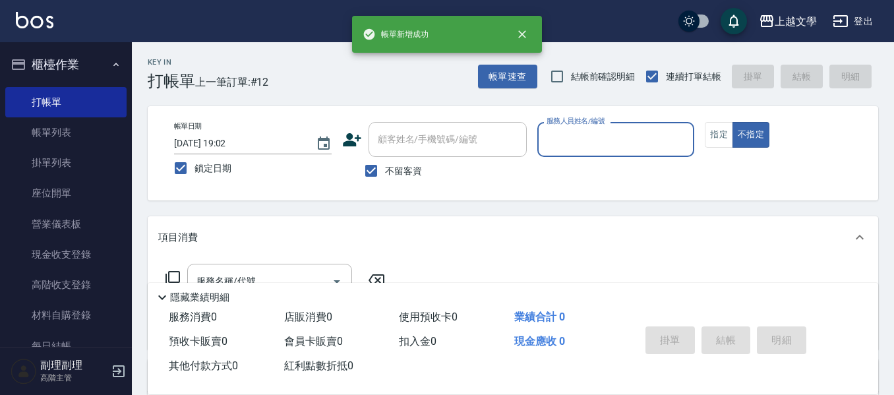
drag, startPoint x: 585, startPoint y: 121, endPoint x: 586, endPoint y: 140, distance: 19.1
click at [585, 125] on label "服務人員姓名/編號" at bounding box center [575, 121] width 58 height 10
click at [585, 128] on input "服務人員姓名/編號" at bounding box center [616, 139] width 146 height 23
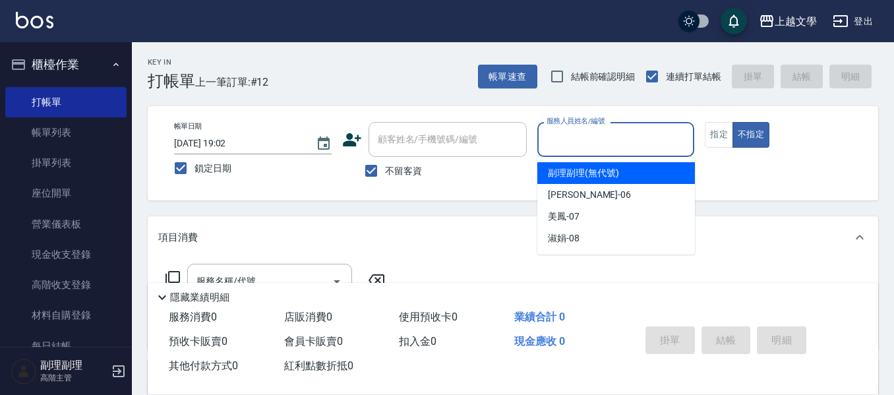
drag, startPoint x: 586, startPoint y: 140, endPoint x: 577, endPoint y: 187, distance: 46.9
click at [586, 142] on input "服務人員姓名/編號" at bounding box center [616, 139] width 146 height 23
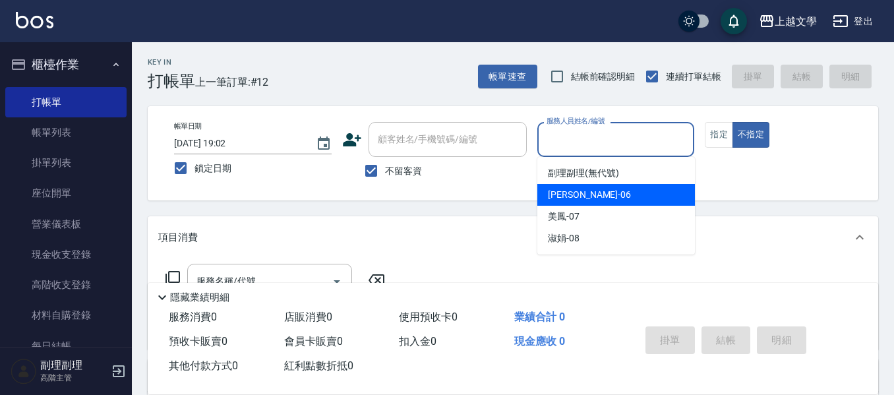
click at [572, 203] on div "佳珍 -06" at bounding box center [616, 195] width 158 height 22
type input "佳珍-06"
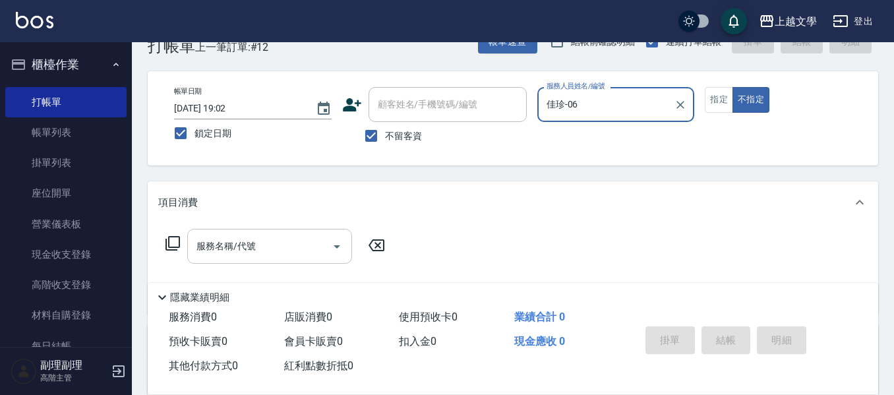
scroll to position [66, 0]
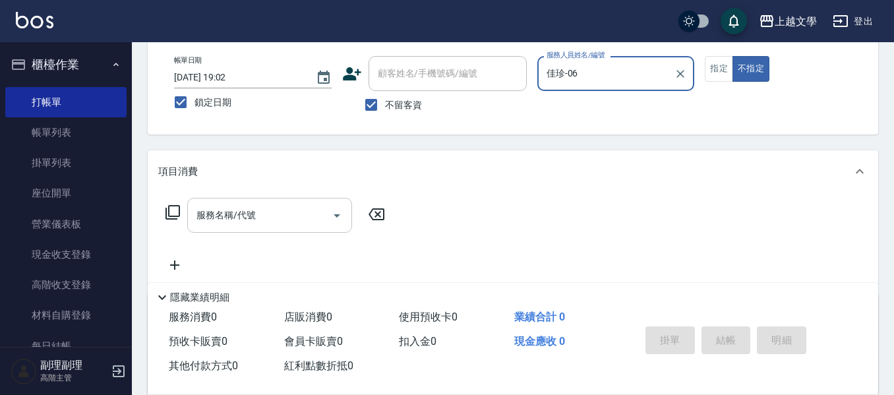
click at [290, 224] on input "服務名稱/代號" at bounding box center [259, 215] width 133 height 23
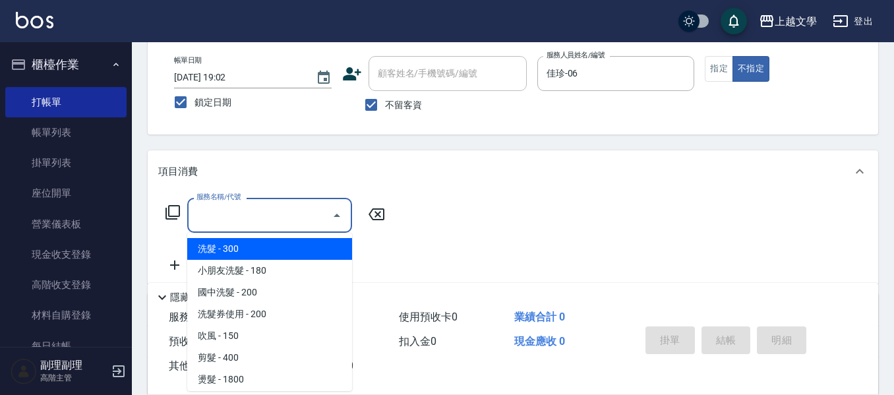
click at [260, 252] on span "洗髮 - 300" at bounding box center [269, 249] width 165 height 22
type input "洗髮(100)"
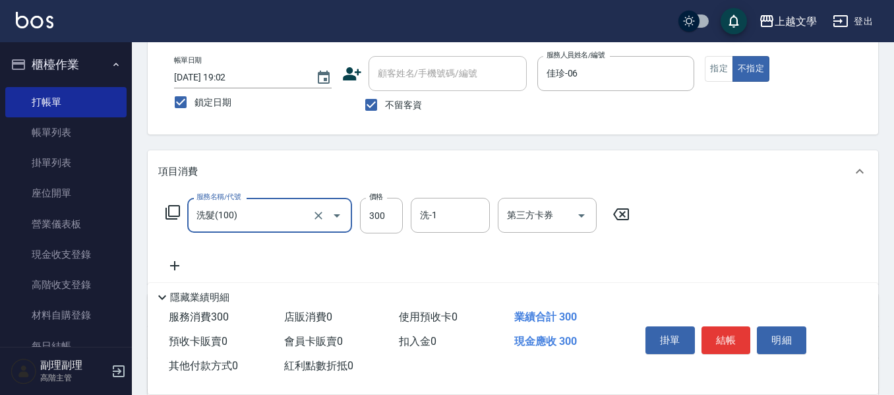
click at [382, 222] on input "300" at bounding box center [381, 216] width 43 height 36
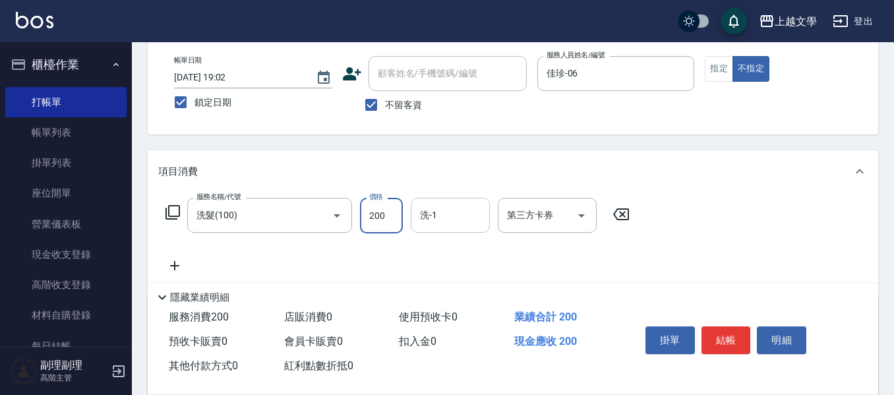
type input "200"
click at [444, 215] on input "洗-1" at bounding box center [450, 215] width 67 height 23
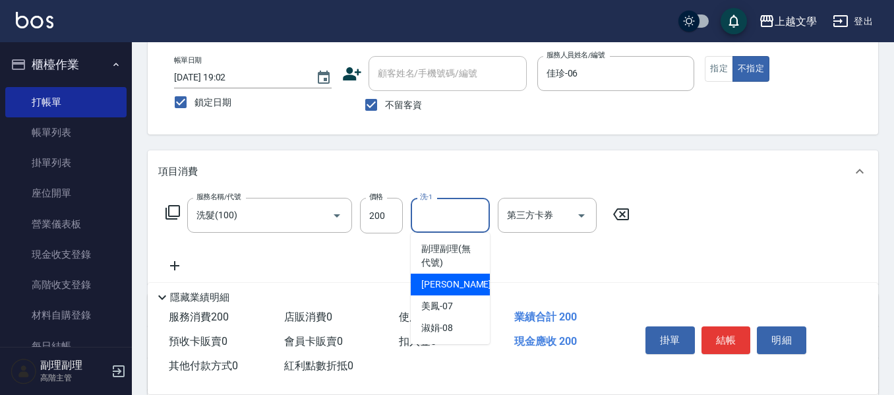
drag, startPoint x: 446, startPoint y: 281, endPoint x: 281, endPoint y: 256, distance: 166.1
click at [443, 281] on span "佳珍 -06" at bounding box center [462, 284] width 83 height 14
type input "佳珍-06"
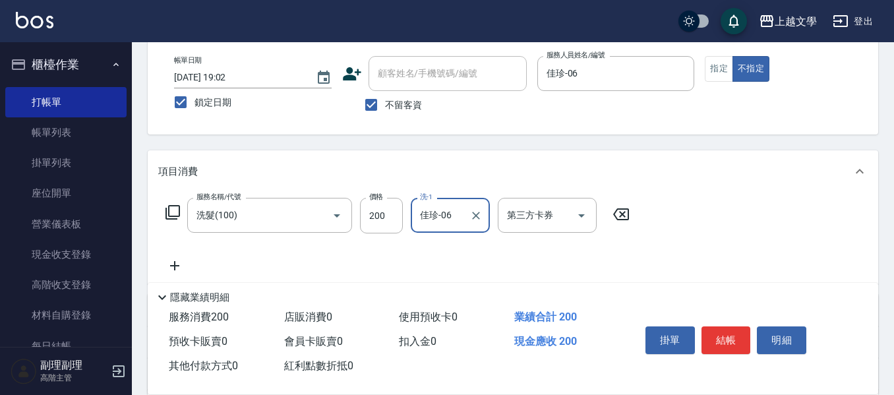
click at [176, 268] on icon at bounding box center [174, 266] width 33 height 16
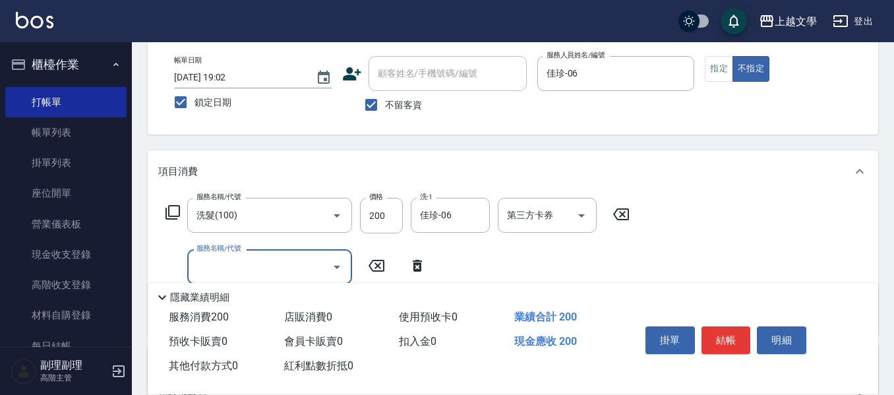
click at [225, 264] on input "服務名稱/代號" at bounding box center [259, 266] width 133 height 23
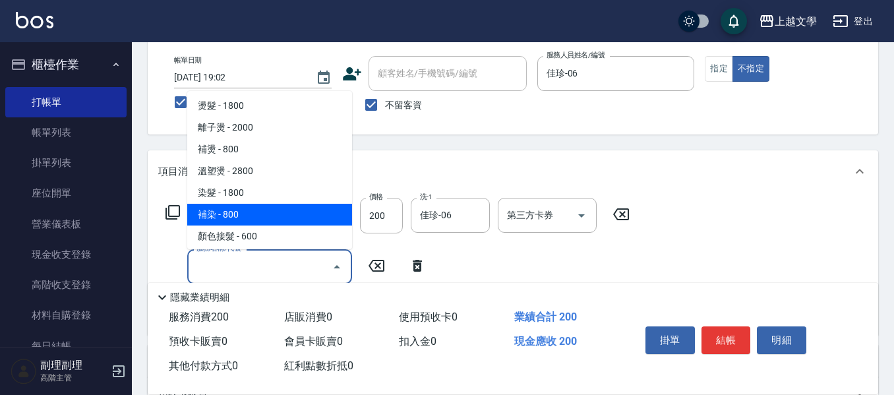
scroll to position [198, 0]
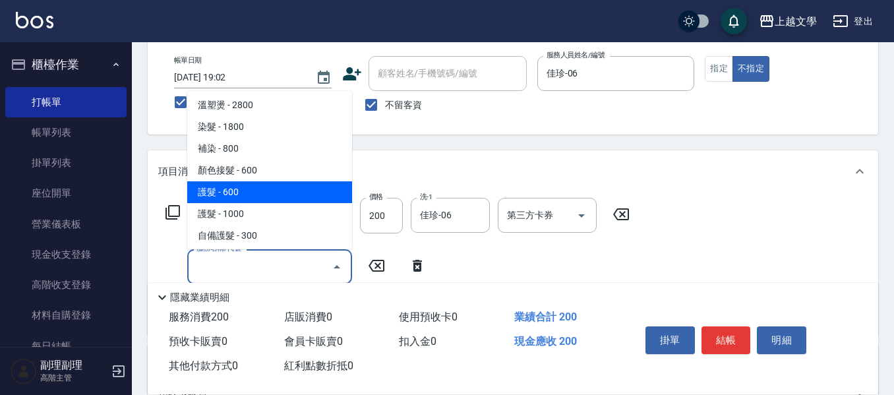
click at [254, 197] on span "護髮 - 600" at bounding box center [269, 192] width 165 height 22
type input "護髮(500)"
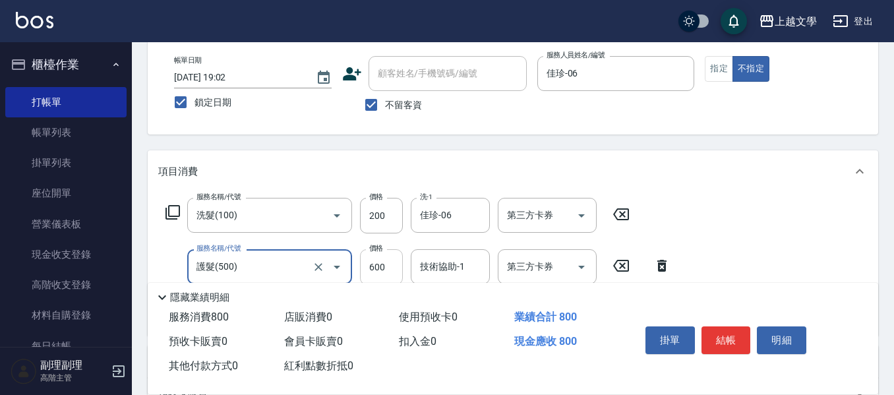
click at [384, 268] on input "600" at bounding box center [381, 267] width 43 height 36
type input "699"
click at [459, 262] on input "技術協助-1" at bounding box center [450, 266] width 67 height 23
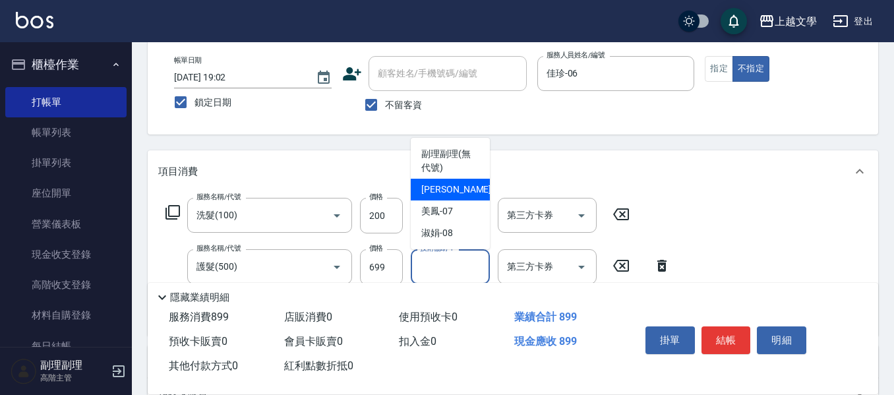
click at [448, 192] on span "佳珍 -06" at bounding box center [462, 190] width 83 height 14
type input "佳珍-06"
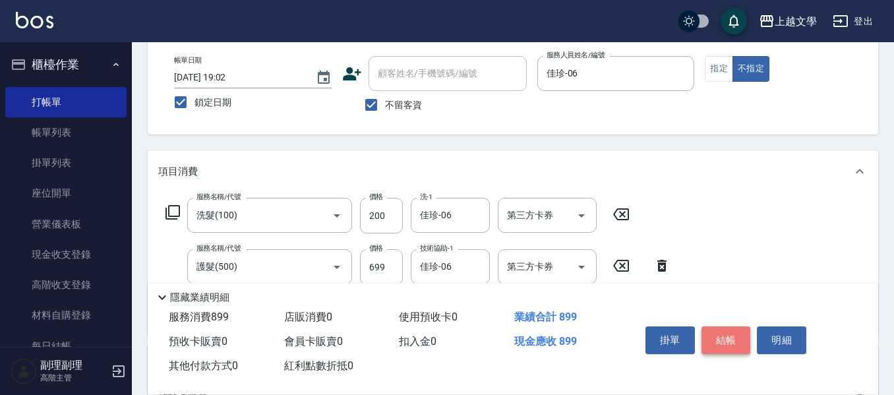
click at [720, 335] on button "結帳" at bounding box center [725, 340] width 49 height 28
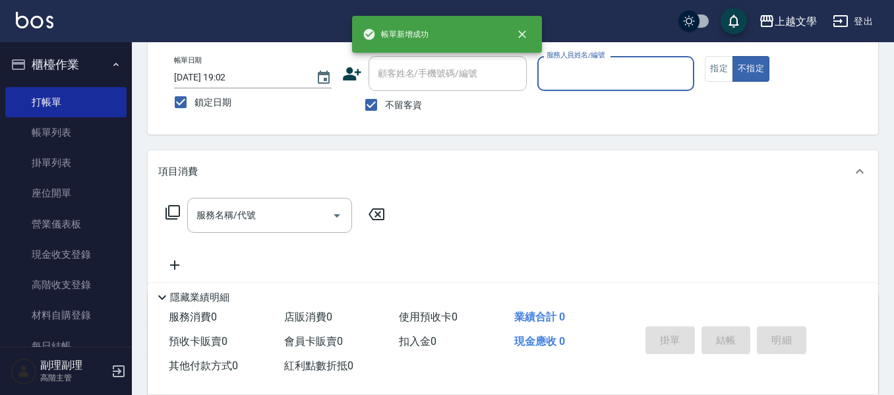
click at [597, 73] on input "服務人員姓名/編號" at bounding box center [616, 73] width 146 height 23
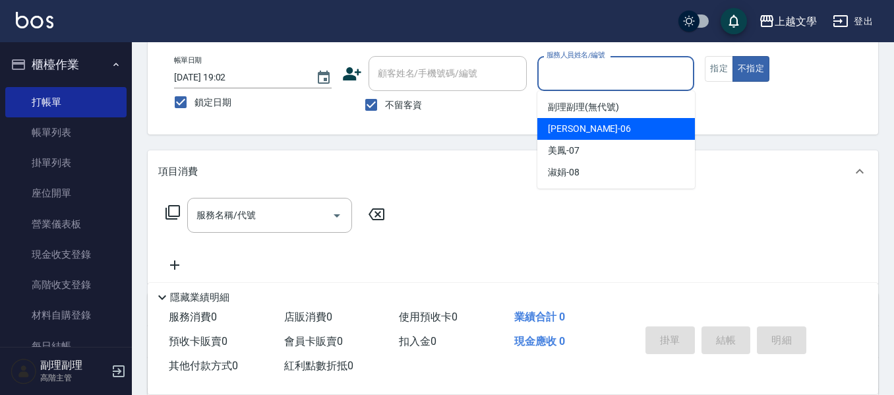
click at [598, 131] on div "佳珍 -06" at bounding box center [616, 129] width 158 height 22
type input "佳珍-06"
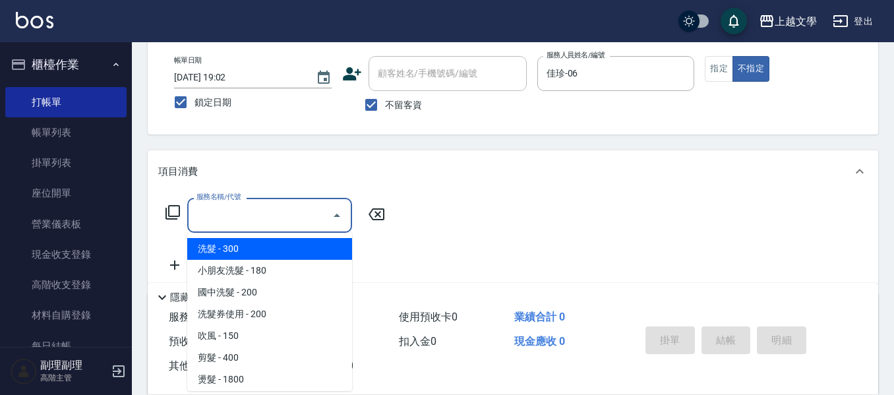
click at [299, 216] on input "服務名稱/代號" at bounding box center [259, 215] width 133 height 23
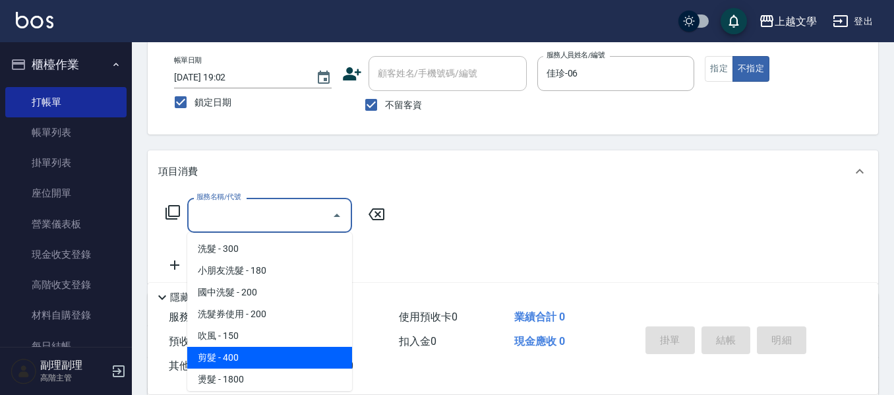
click at [264, 351] on span "剪髮 - 400" at bounding box center [269, 358] width 165 height 22
type input "剪髮(200)"
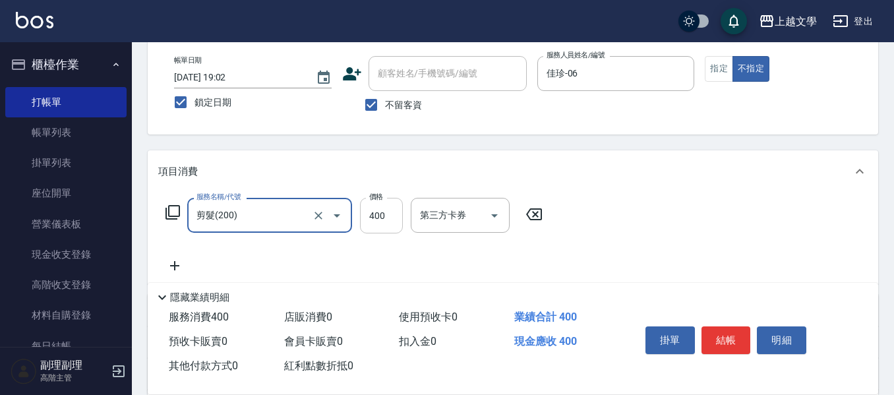
click at [379, 215] on input "400" at bounding box center [381, 216] width 43 height 36
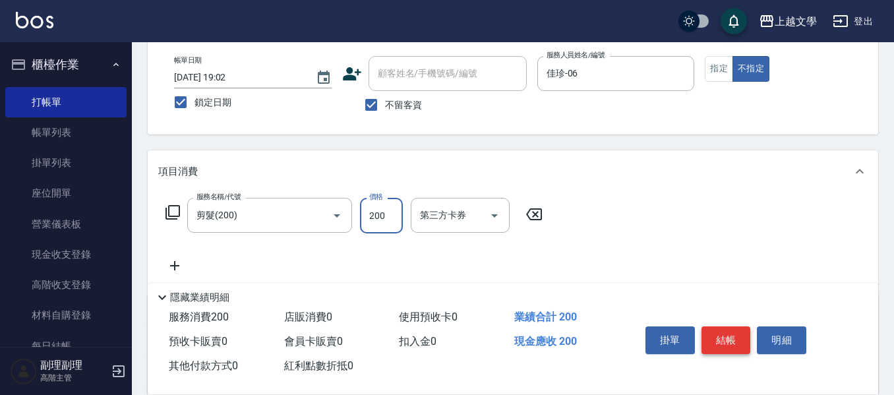
type input "200"
drag, startPoint x: 718, startPoint y: 339, endPoint x: 724, endPoint y: 315, distance: 24.6
click at [718, 338] on button "結帳" at bounding box center [725, 340] width 49 height 28
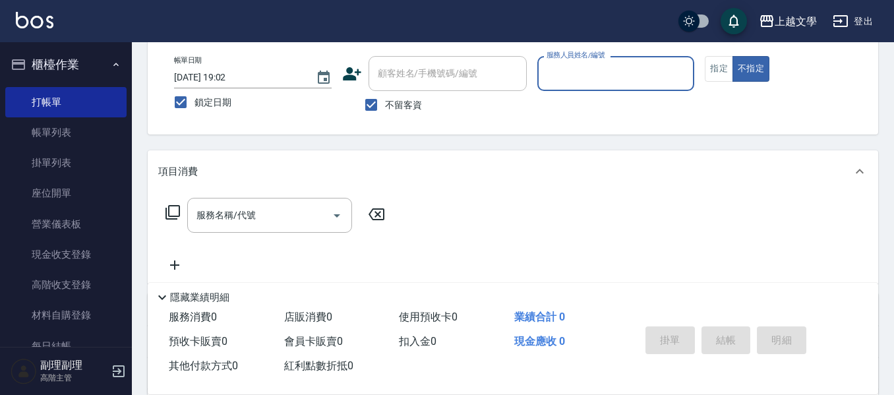
click at [585, 81] on input "服務人員姓名/編號" at bounding box center [616, 73] width 146 height 23
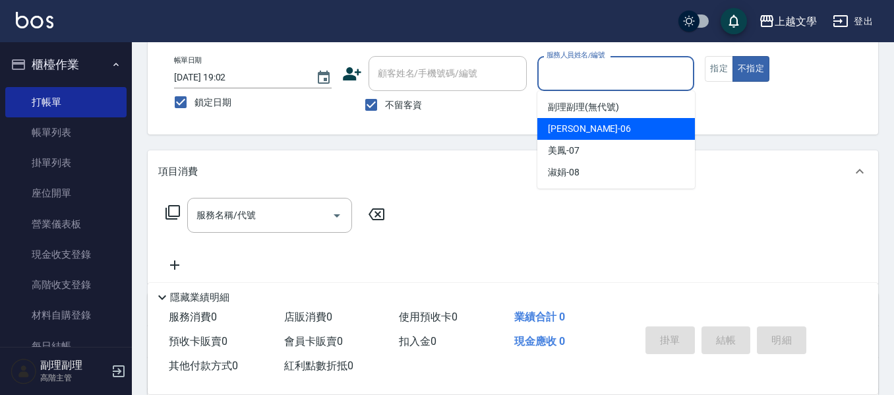
click at [584, 125] on div "佳珍 -06" at bounding box center [616, 129] width 158 height 22
type input "佳珍-06"
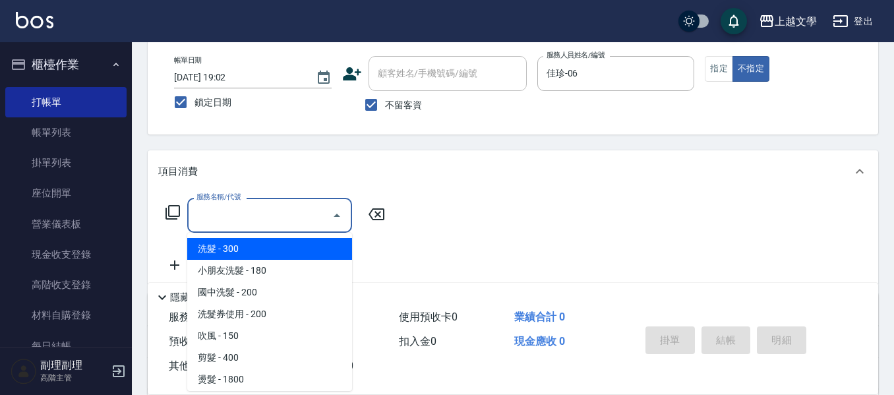
click at [250, 214] on input "服務名稱/代號" at bounding box center [259, 215] width 133 height 23
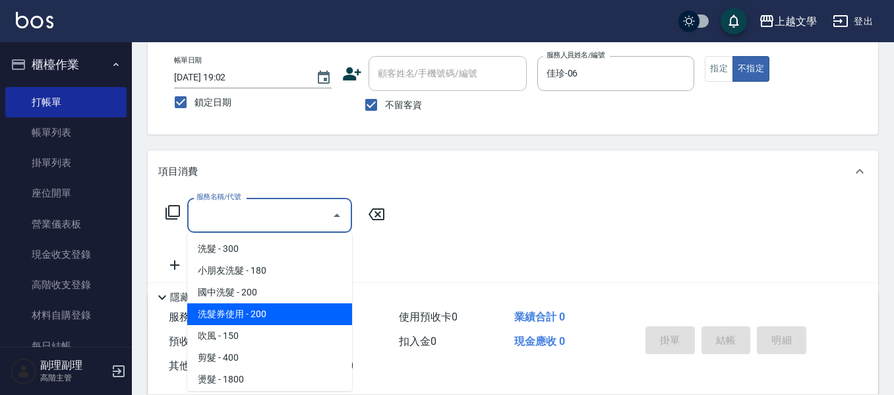
scroll to position [264, 0]
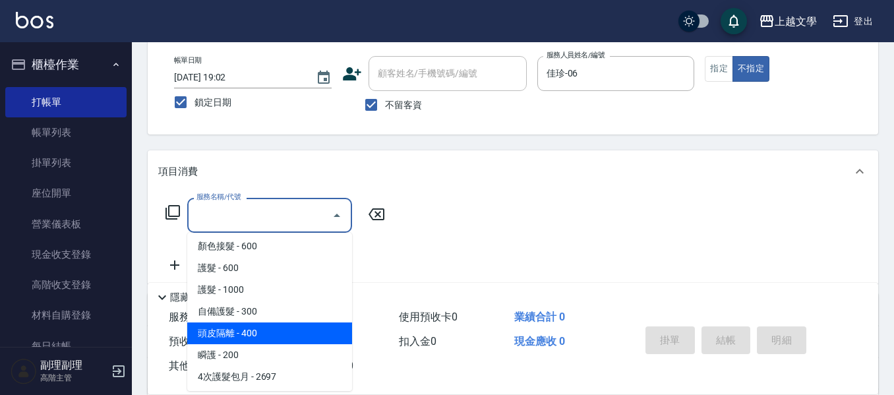
click at [261, 331] on span "頭皮隔離 - 400" at bounding box center [269, 333] width 165 height 22
type input "頭皮隔離(503)"
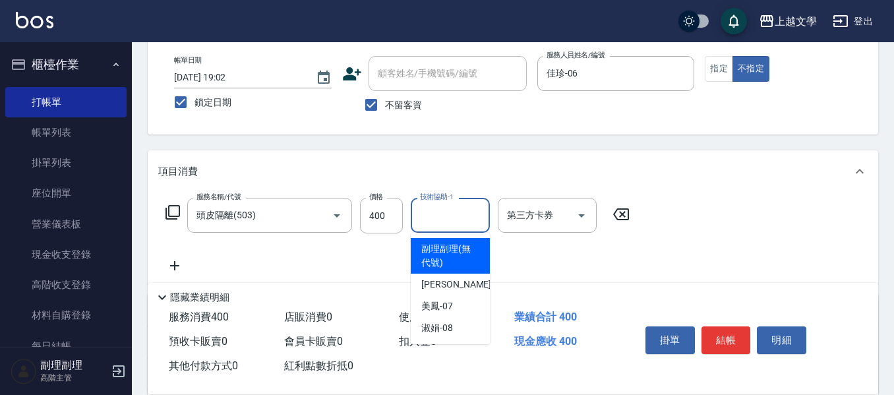
click at [434, 219] on input "技術協助-1" at bounding box center [450, 215] width 67 height 23
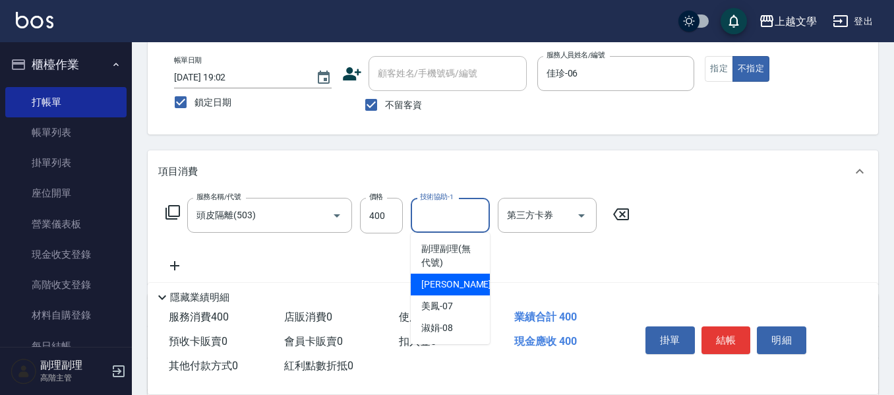
click at [454, 288] on div "佳珍 -06" at bounding box center [450, 285] width 79 height 22
type input "佳珍-06"
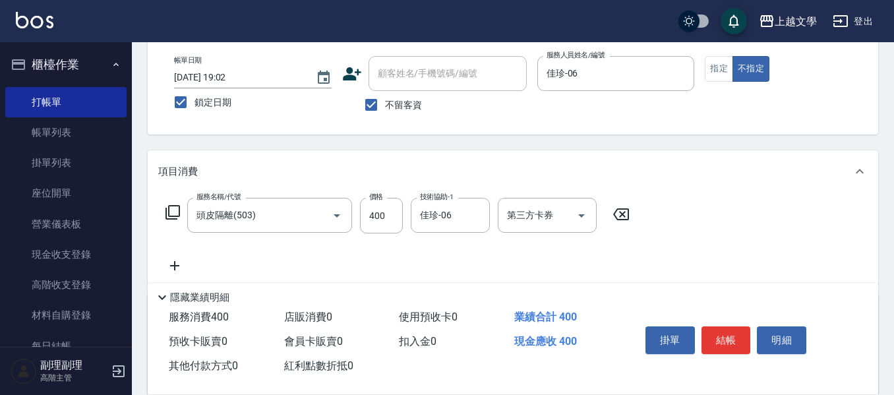
click at [168, 260] on icon at bounding box center [174, 266] width 33 height 16
click at [209, 258] on input "服務名稱/代號" at bounding box center [259, 266] width 133 height 23
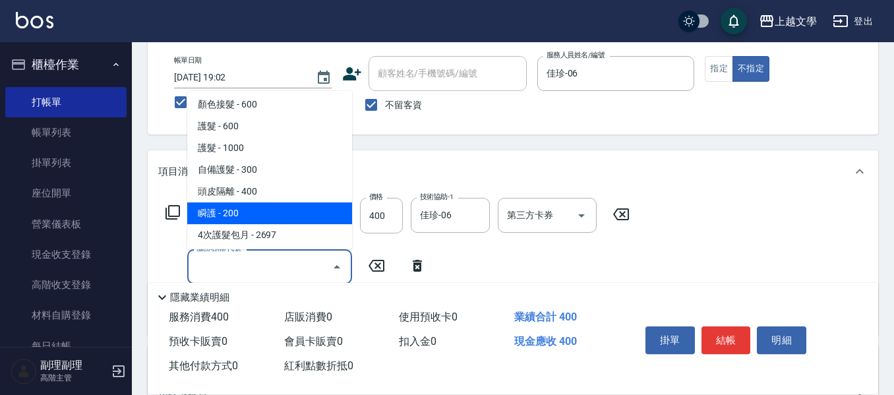
click at [268, 212] on span "瞬護 - 200" at bounding box center [269, 213] width 165 height 22
type input "瞬護(504)"
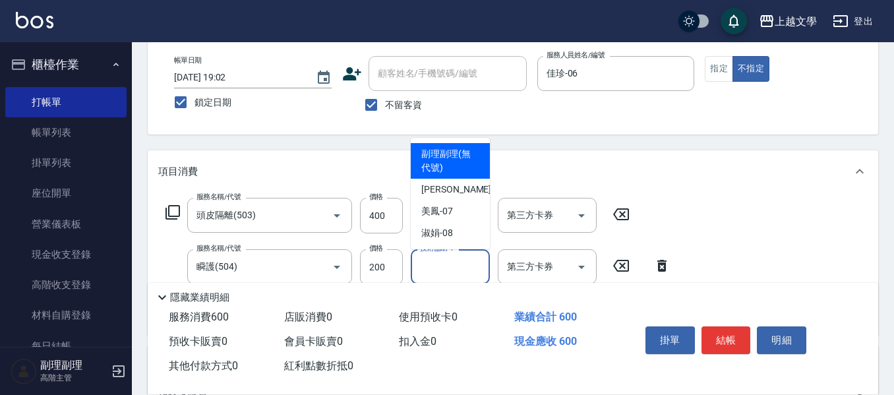
click at [421, 257] on div "技術協助-1 技術協助-1" at bounding box center [450, 266] width 79 height 35
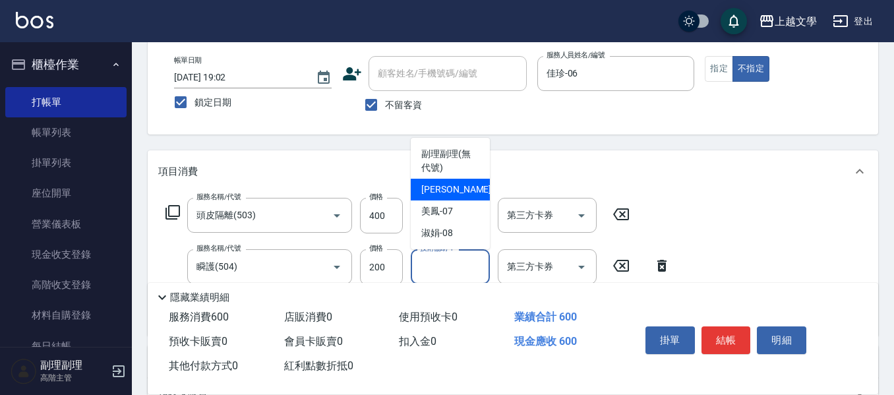
click at [452, 198] on div "佳珍 -06" at bounding box center [450, 190] width 79 height 22
type input "佳珍-06"
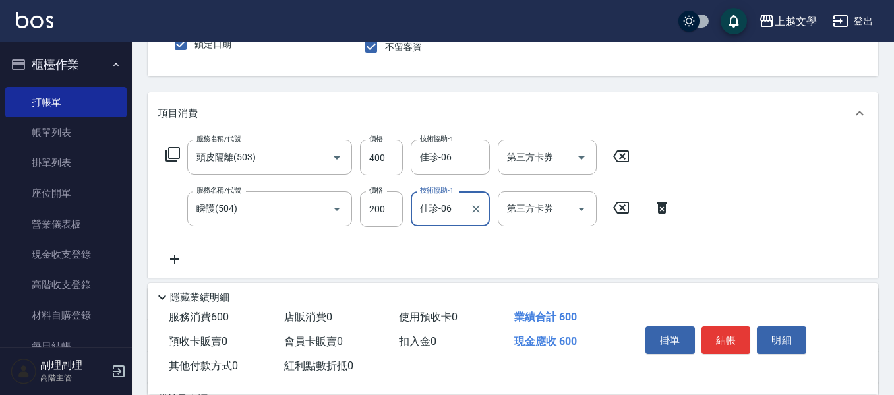
scroll to position [198, 0]
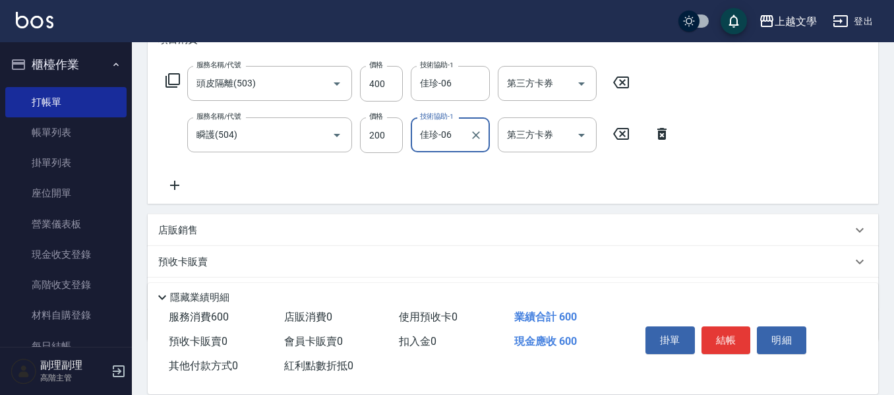
click at [176, 185] on icon at bounding box center [174, 185] width 33 height 16
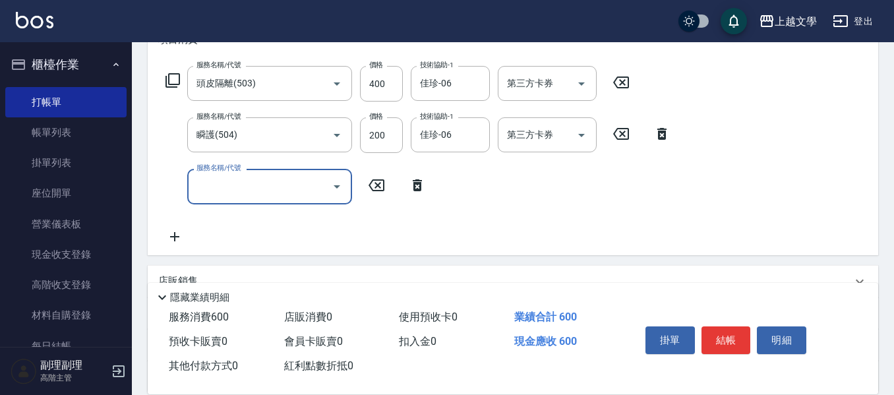
click at [215, 190] on input "服務名稱/代號" at bounding box center [259, 186] width 133 height 23
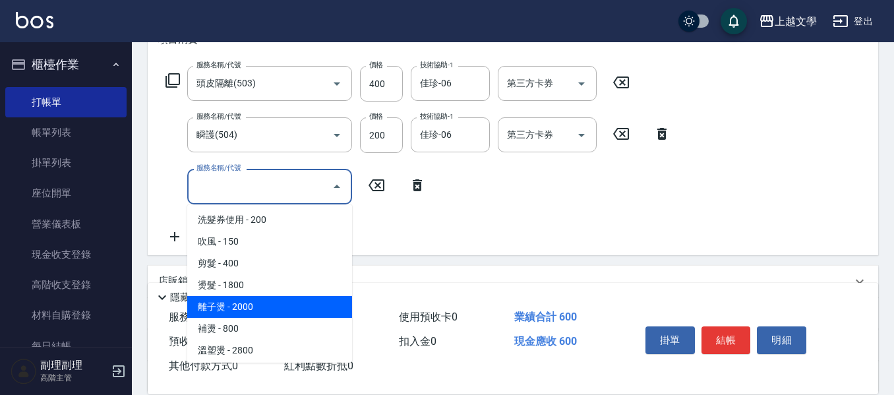
scroll to position [132, 0]
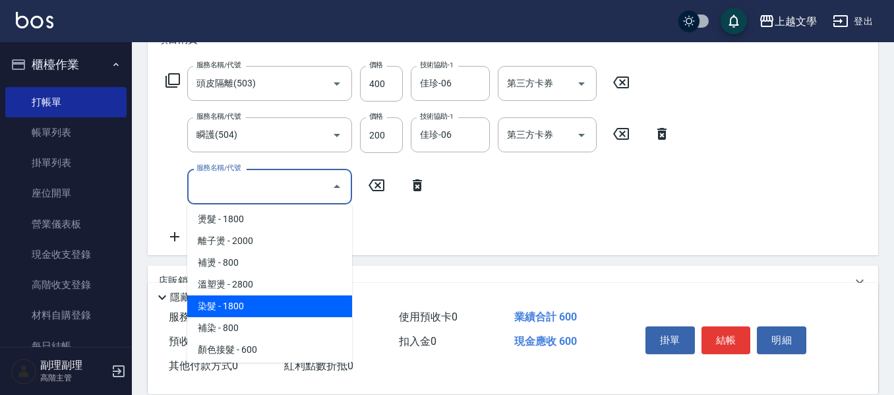
click at [242, 312] on span "染髮 - 1800" at bounding box center [269, 306] width 165 height 22
type input "染髮(400)"
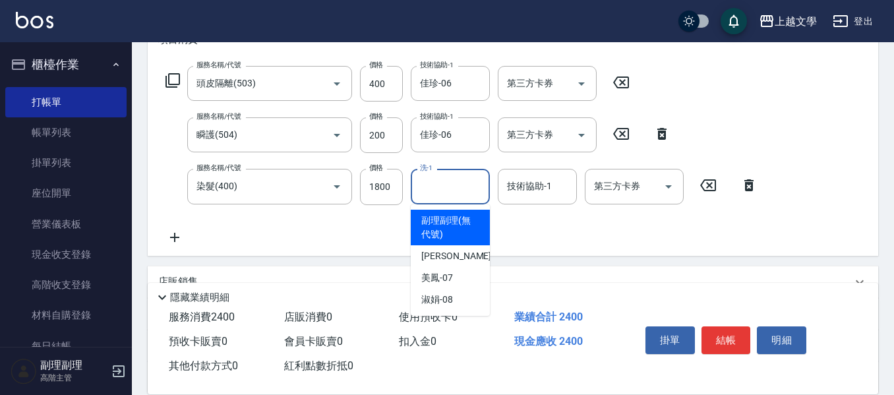
click at [433, 188] on input "洗-1" at bounding box center [450, 186] width 67 height 23
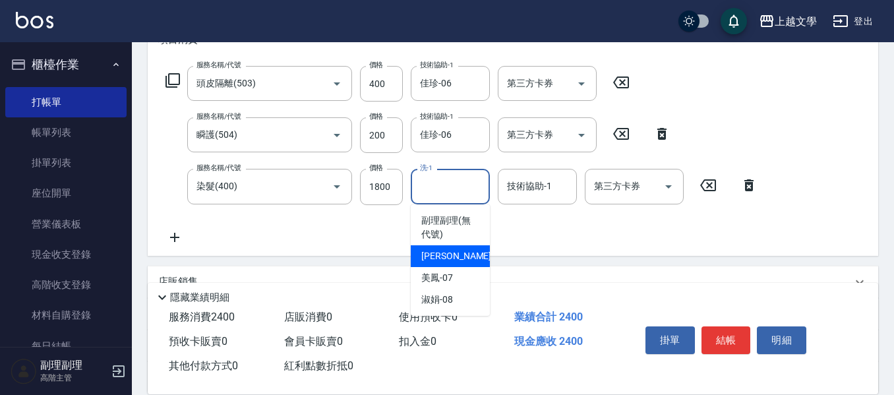
click at [431, 248] on div "佳珍 -06" at bounding box center [450, 256] width 79 height 22
type input "佳珍-06"
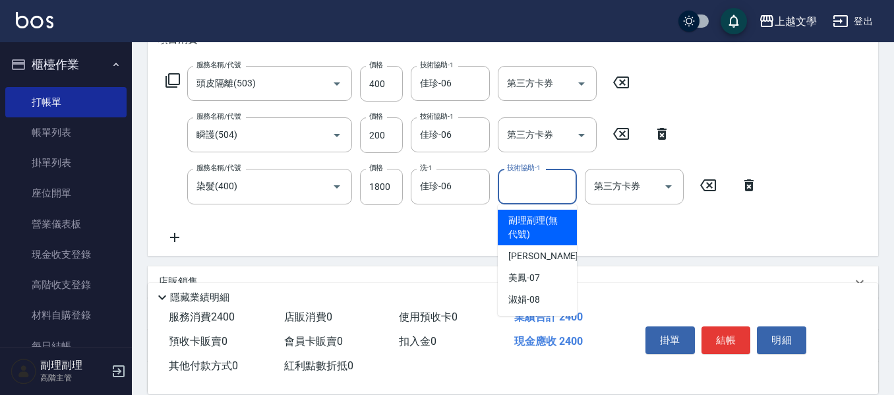
click at [519, 187] on input "技術協助-1" at bounding box center [537, 186] width 67 height 23
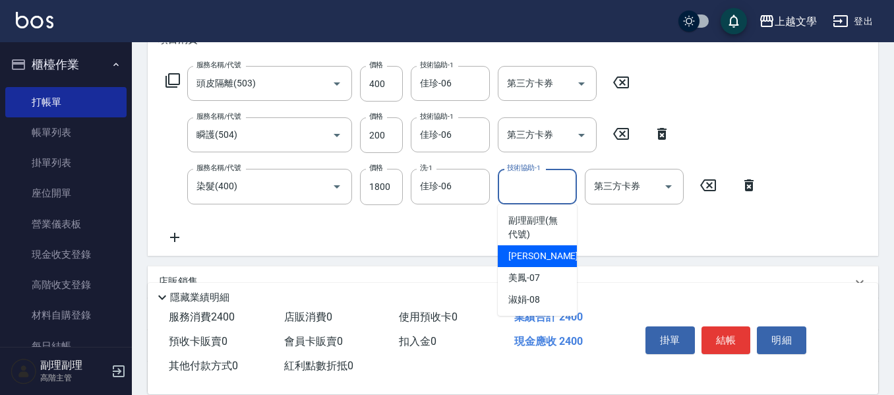
click at [532, 257] on span "佳珍 -06" at bounding box center [549, 256] width 83 height 14
type input "佳珍-06"
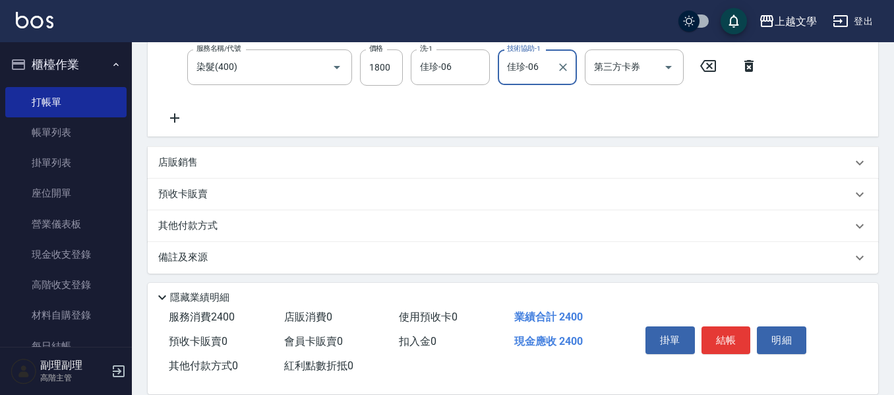
scroll to position [322, 0]
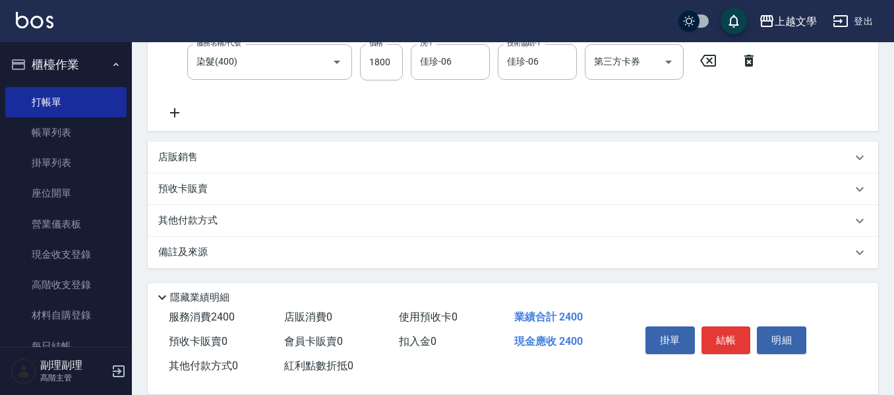
click at [206, 227] on p "其他付款方式" at bounding box center [191, 221] width 66 height 15
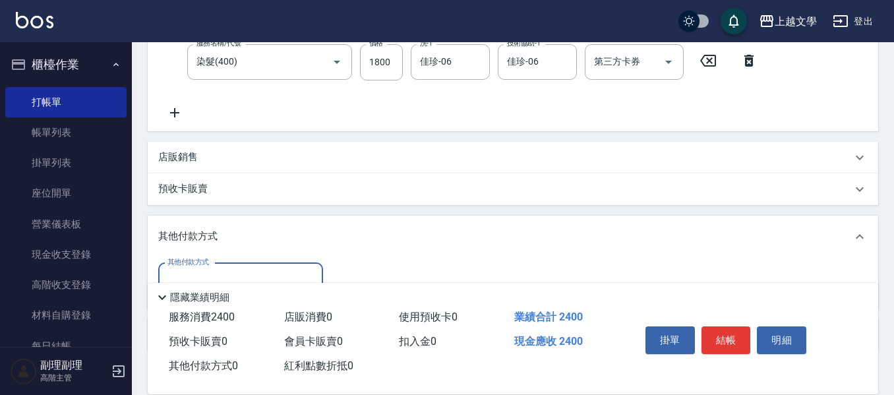
scroll to position [0, 0]
click at [229, 265] on div "其他付款方式" at bounding box center [240, 280] width 165 height 35
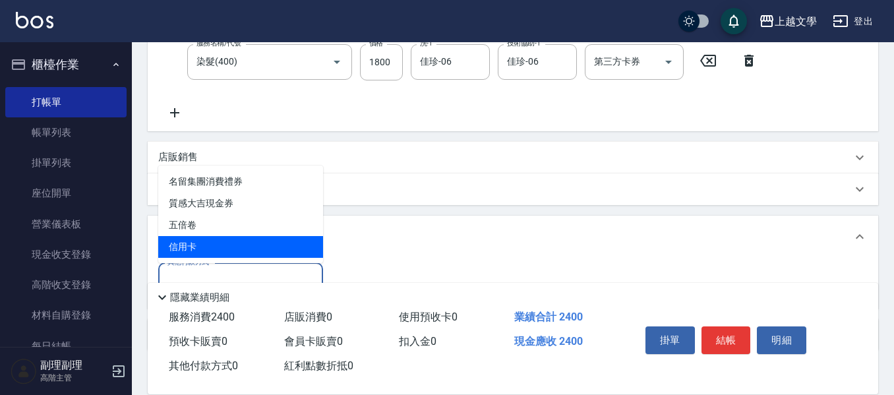
drag, startPoint x: 229, startPoint y: 240, endPoint x: 326, endPoint y: 252, distance: 97.0
click at [231, 241] on span "信用卡" at bounding box center [240, 247] width 165 height 22
type input "信用卡"
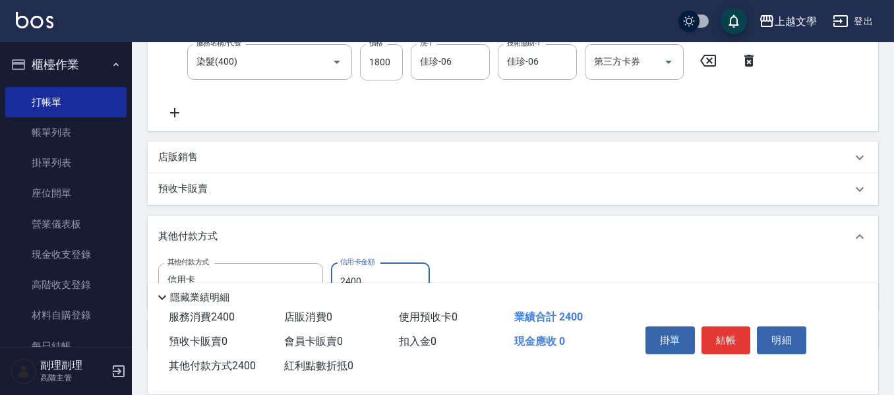
type input "2400"
click at [719, 339] on button "結帳" at bounding box center [725, 340] width 49 height 28
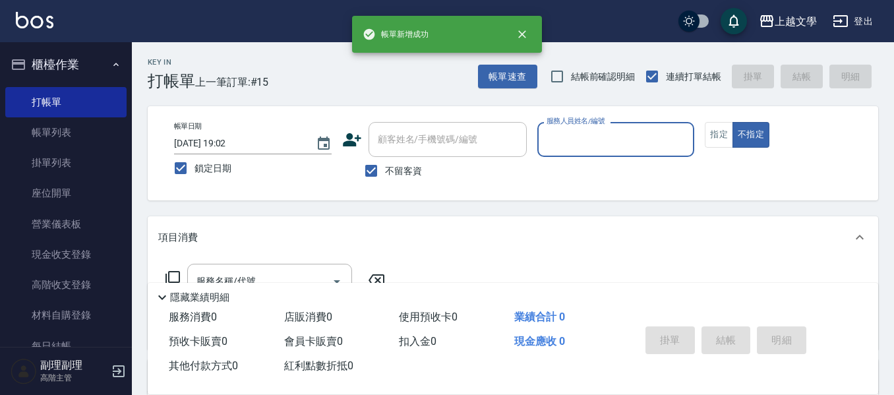
click at [581, 143] on input "服務人員姓名/編號" at bounding box center [616, 139] width 146 height 23
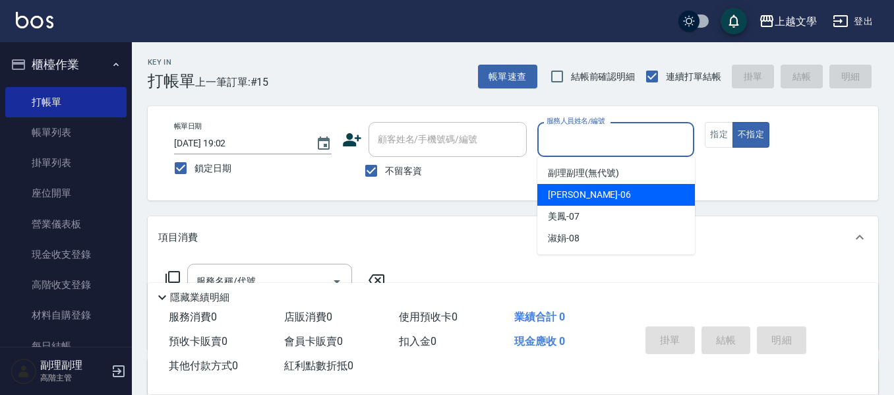
drag, startPoint x: 586, startPoint y: 193, endPoint x: 397, endPoint y: 232, distance: 193.1
click at [585, 194] on div "佳珍 -06" at bounding box center [616, 195] width 158 height 22
type input "佳珍-06"
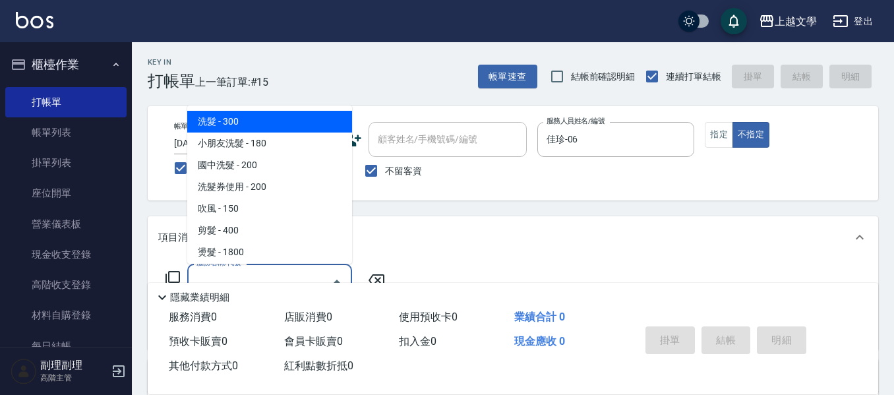
drag, startPoint x: 295, startPoint y: 271, endPoint x: 291, endPoint y: 253, distance: 18.1
click at [295, 270] on input "服務名稱/代號" at bounding box center [259, 281] width 133 height 23
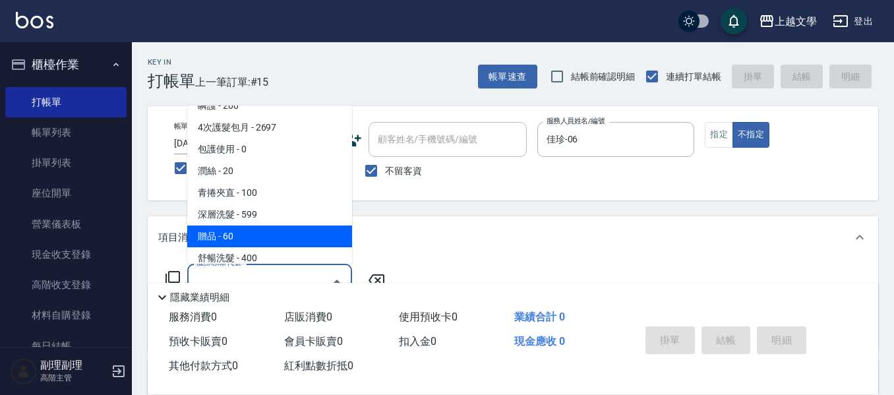
scroll to position [396, 0]
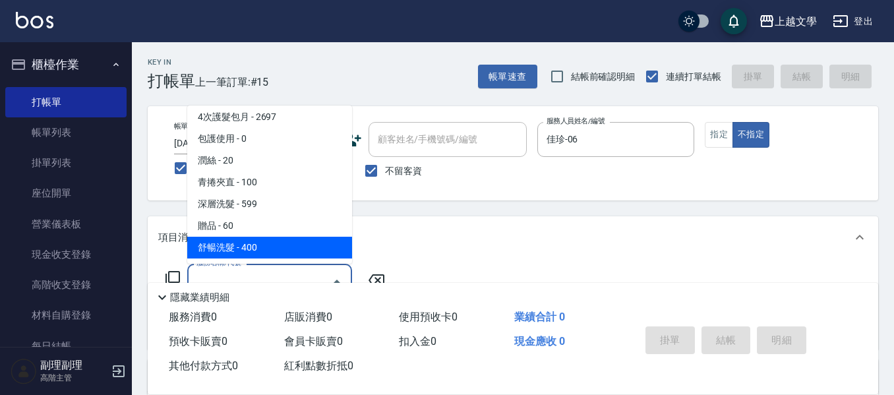
click at [283, 244] on span "舒暢洗髮 - 400" at bounding box center [269, 248] width 165 height 22
type input "舒暢洗髮(10333)"
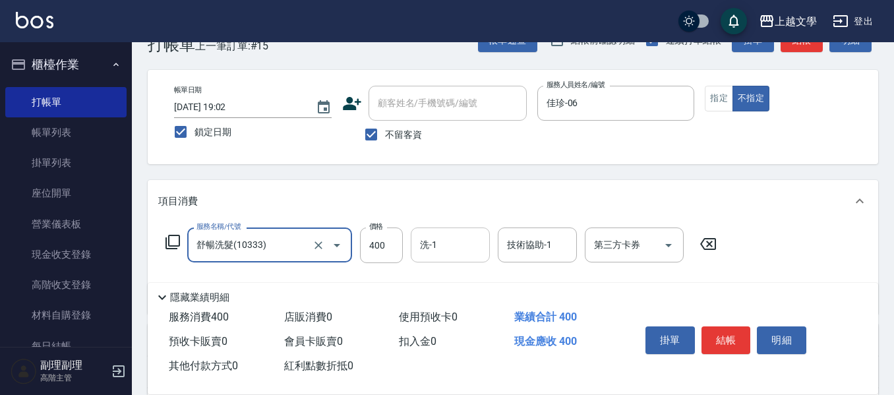
scroll to position [66, 0]
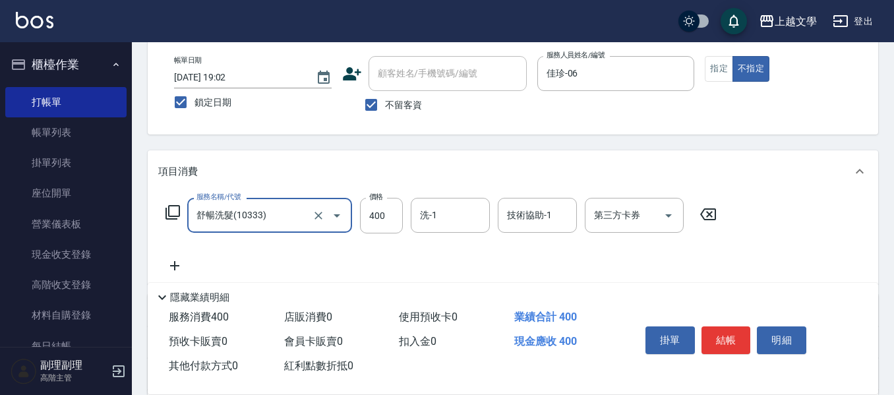
click at [425, 212] on input "洗-1" at bounding box center [450, 215] width 67 height 23
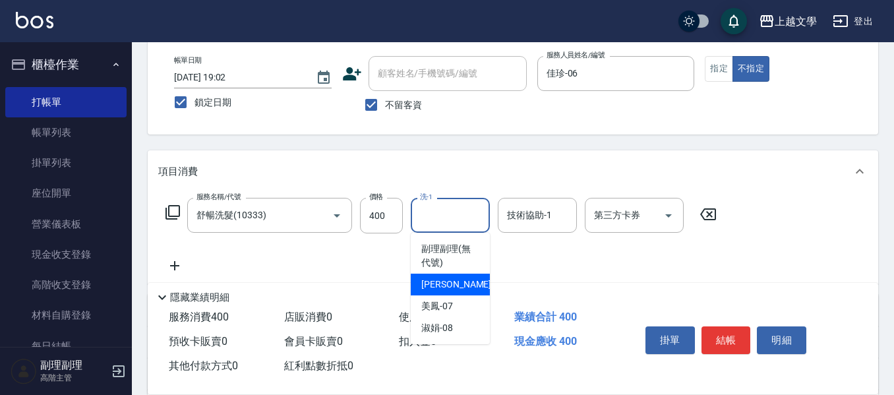
drag, startPoint x: 445, startPoint y: 287, endPoint x: 469, endPoint y: 268, distance: 30.1
click at [446, 286] on span "佳珍 -06" at bounding box center [462, 284] width 83 height 14
type input "佳珍-06"
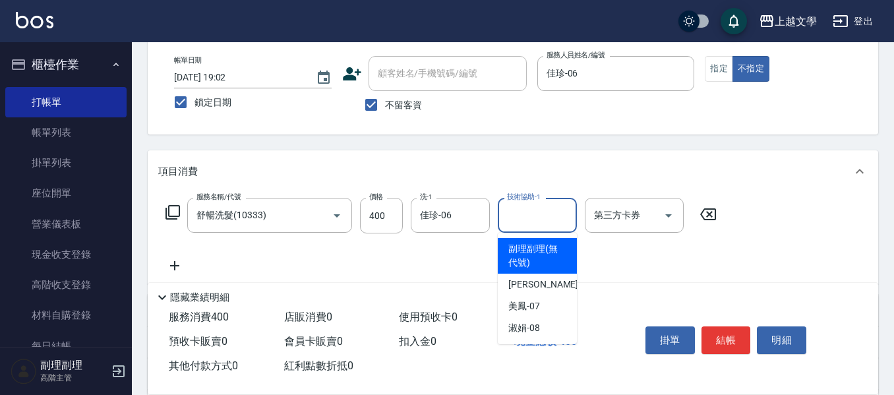
drag, startPoint x: 525, startPoint y: 213, endPoint x: 527, endPoint y: 221, distance: 8.2
click at [527, 218] on input "技術協助-1" at bounding box center [537, 215] width 67 height 23
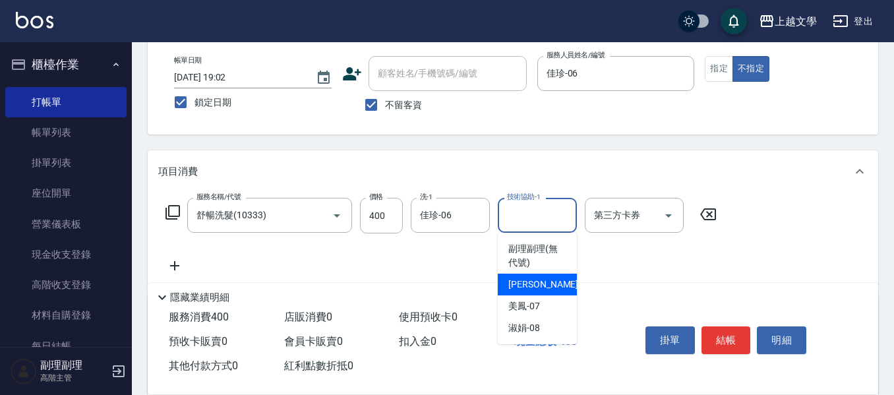
drag, startPoint x: 531, startPoint y: 289, endPoint x: 387, endPoint y: 277, distance: 144.2
click at [519, 289] on span "佳珍 -06" at bounding box center [549, 284] width 83 height 14
type input "佳珍-06"
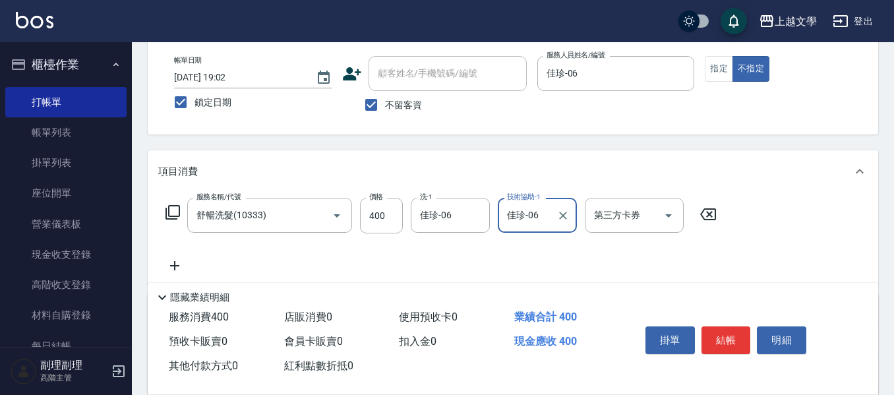
click at [181, 269] on icon at bounding box center [174, 266] width 33 height 16
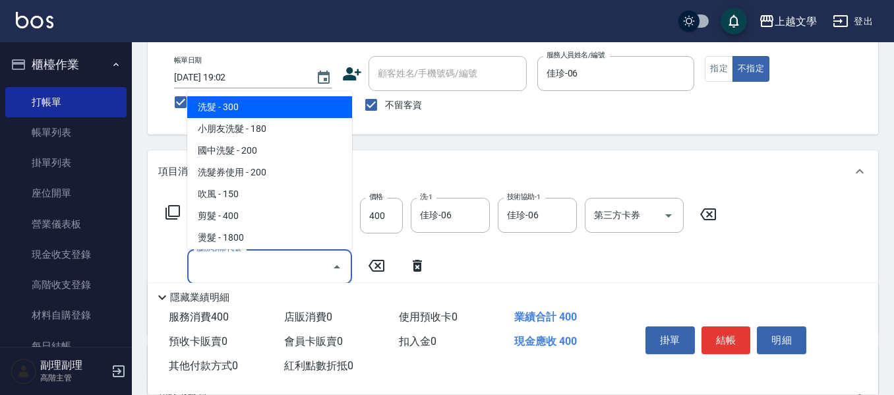
click at [223, 263] on input "服務名稱/代號" at bounding box center [259, 266] width 133 height 23
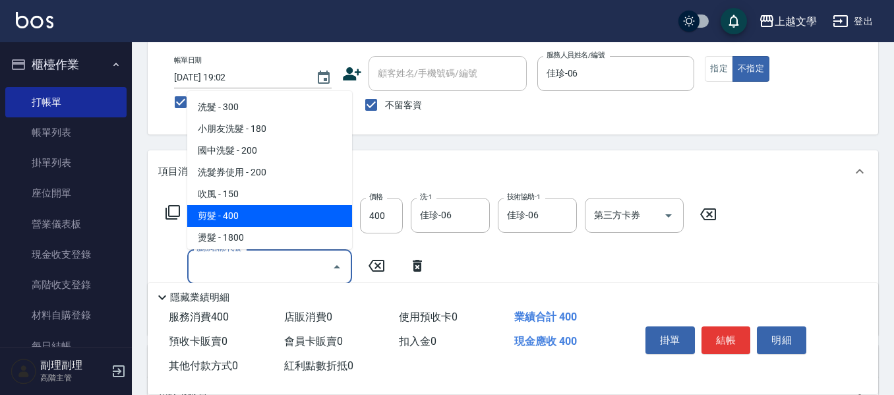
click at [231, 218] on span "剪髮 - 400" at bounding box center [269, 216] width 165 height 22
type input "剪髮(200)"
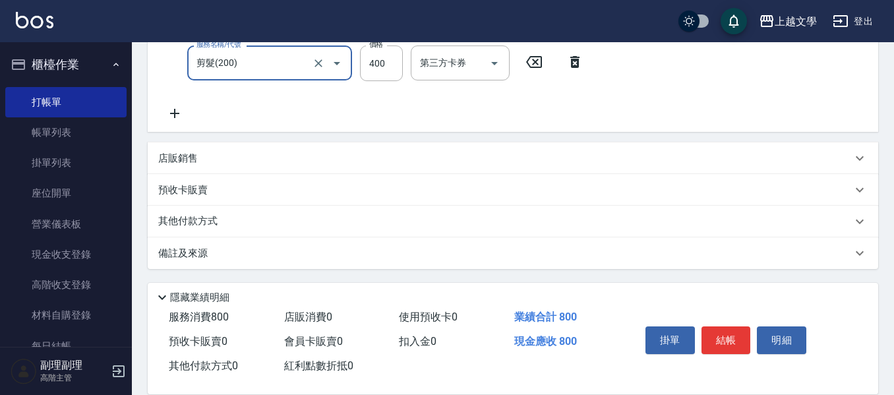
scroll to position [270, 0]
click at [218, 250] on div "備註及來源" at bounding box center [504, 253] width 693 height 14
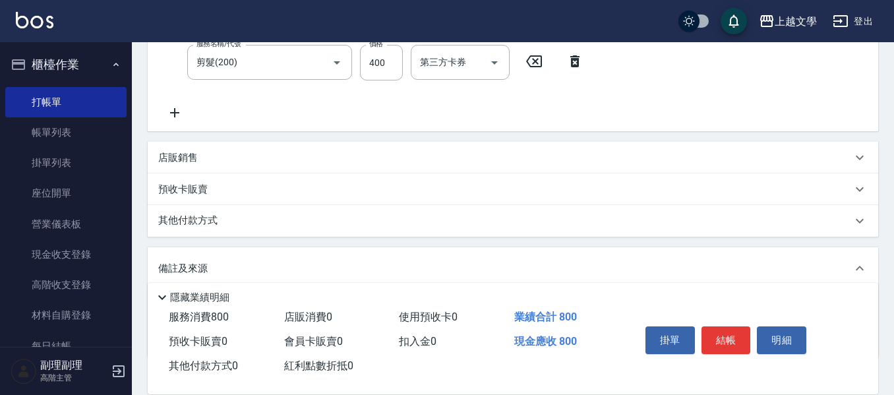
click at [221, 233] on div "其他付款方式" at bounding box center [513, 221] width 730 height 32
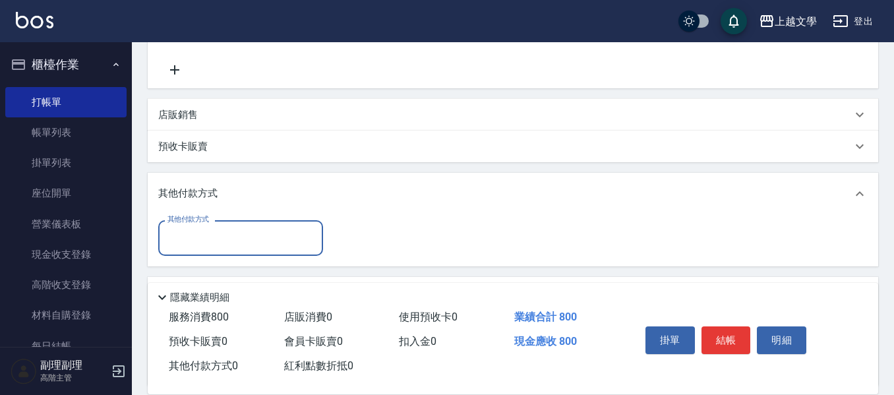
scroll to position [336, 0]
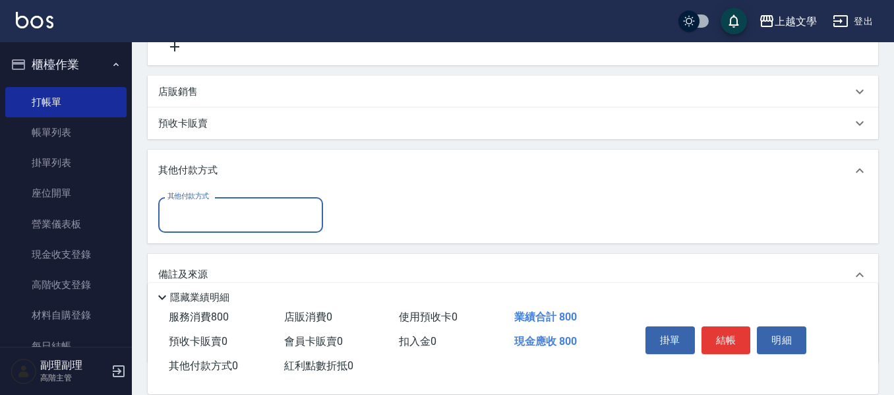
click at [231, 211] on input "其他付款方式" at bounding box center [240, 214] width 153 height 23
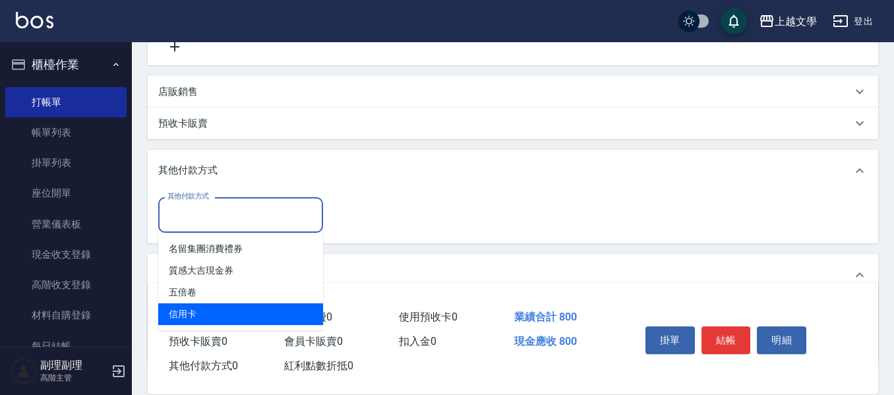
drag, startPoint x: 227, startPoint y: 314, endPoint x: 312, endPoint y: 260, distance: 101.3
click at [227, 315] on span "信用卡" at bounding box center [240, 314] width 165 height 22
type input "信用卡"
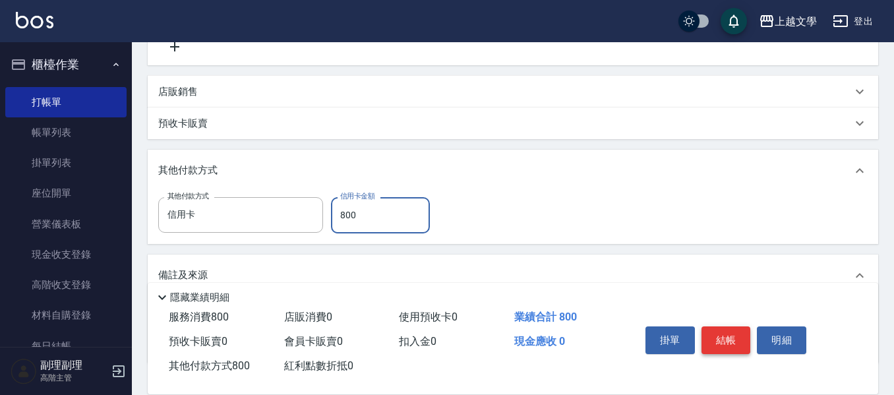
type input "800"
click at [732, 335] on button "結帳" at bounding box center [725, 340] width 49 height 28
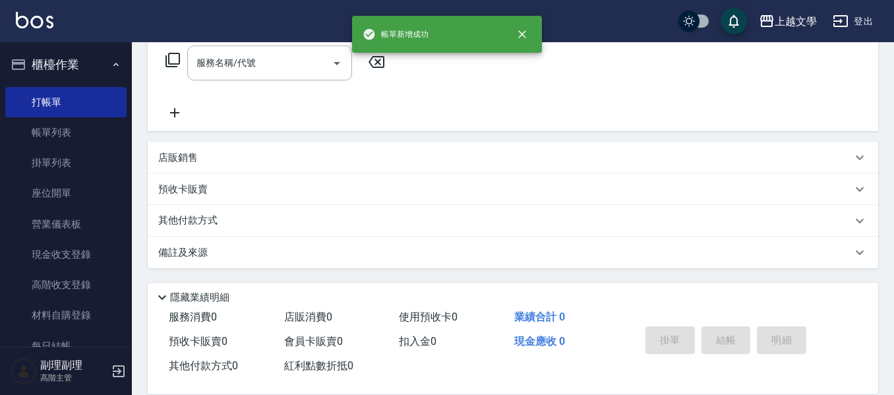
scroll to position [0, 0]
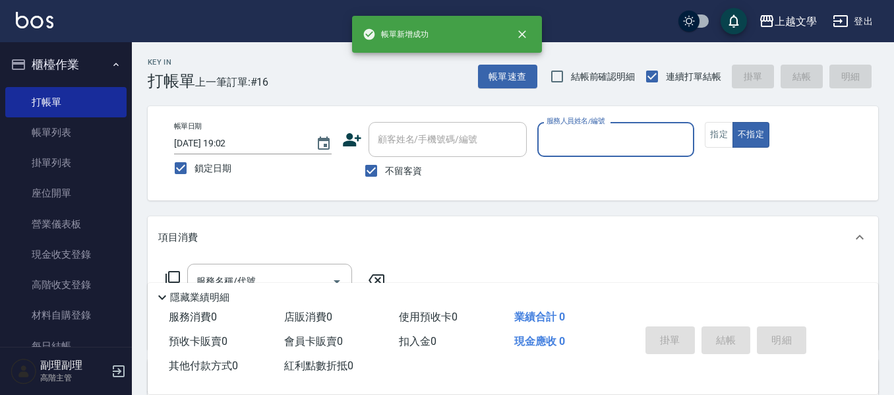
click at [608, 141] on input "服務人員姓名/編號" at bounding box center [616, 139] width 146 height 23
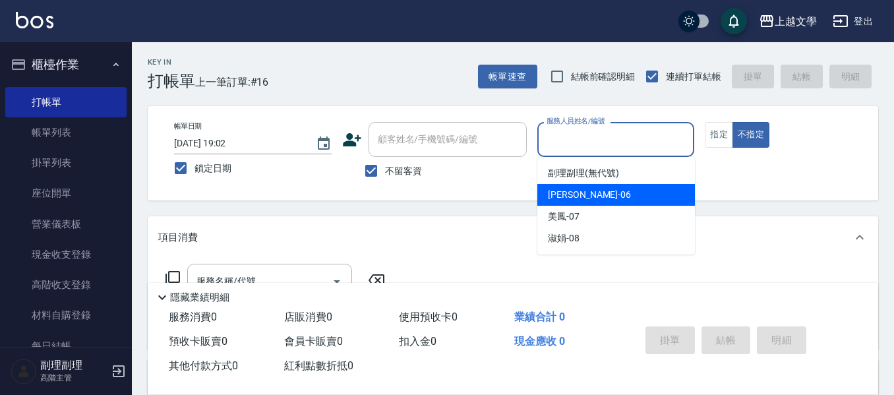
click at [597, 196] on div "佳珍 -06" at bounding box center [616, 195] width 158 height 22
type input "佳珍-06"
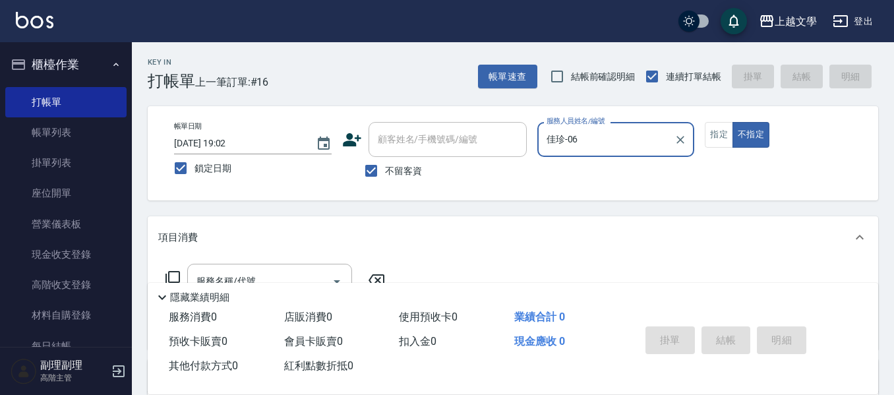
scroll to position [132, 0]
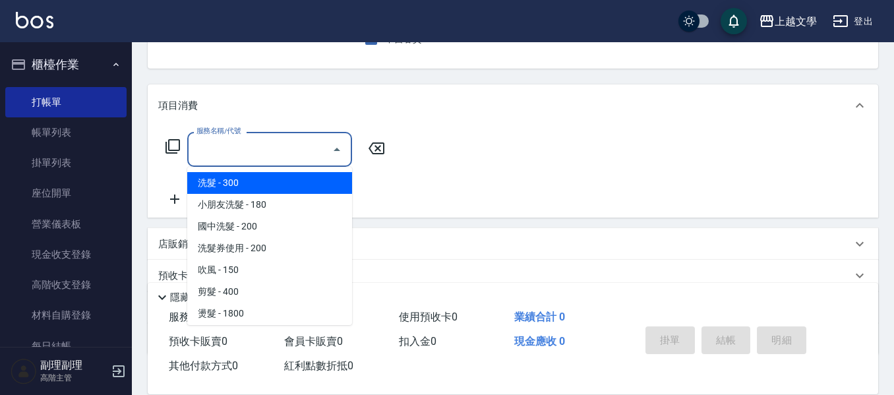
click at [273, 150] on input "服務名稱/代號" at bounding box center [259, 149] width 133 height 23
click at [268, 185] on span "洗髮 - 300" at bounding box center [269, 183] width 165 height 22
type input "洗髮(100)"
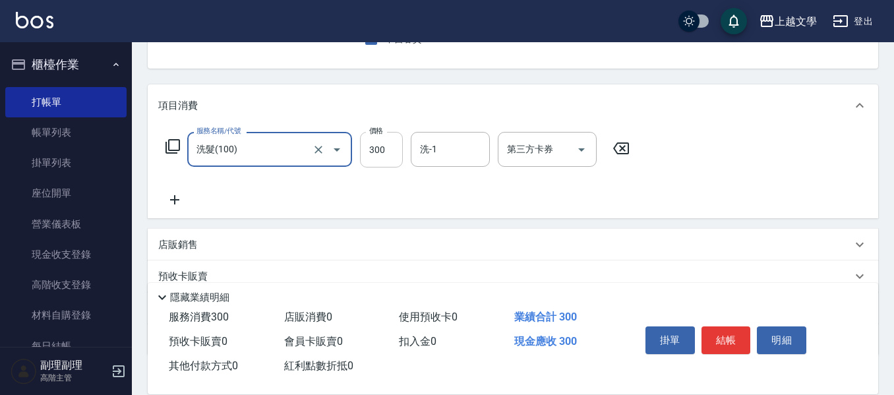
click at [390, 139] on input "300" at bounding box center [381, 150] width 43 height 36
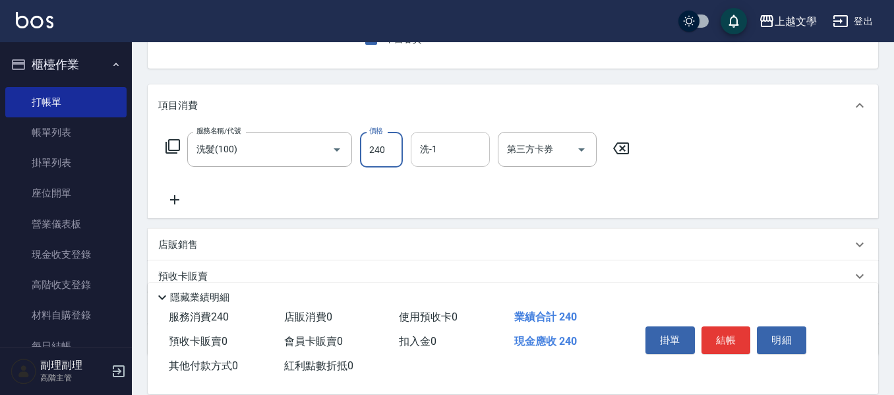
type input "240"
click at [421, 143] on input "洗-1" at bounding box center [450, 149] width 67 height 23
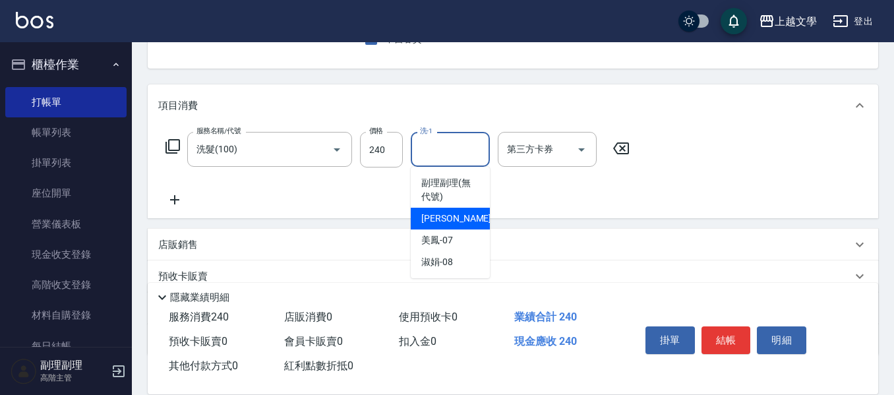
drag, startPoint x: 456, startPoint y: 226, endPoint x: 361, endPoint y: 198, distance: 99.1
click at [456, 224] on div "佳珍 -06" at bounding box center [450, 219] width 79 height 22
type input "佳珍-06"
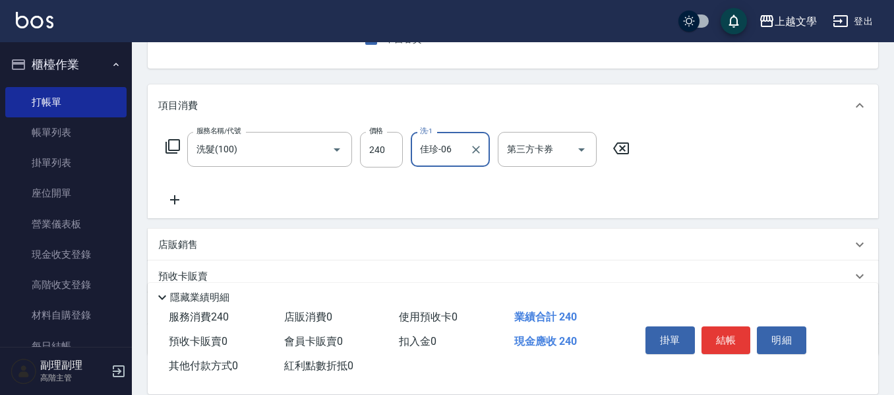
click at [171, 198] on icon at bounding box center [174, 200] width 33 height 16
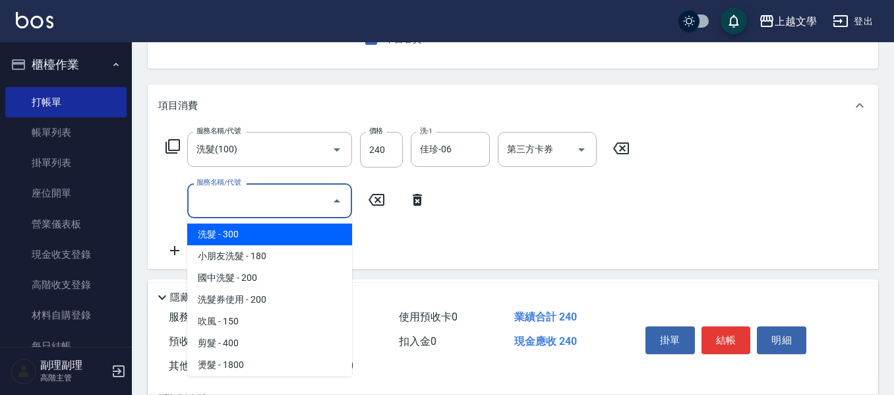
click at [210, 200] on input "服務名稱/代號" at bounding box center [259, 200] width 133 height 23
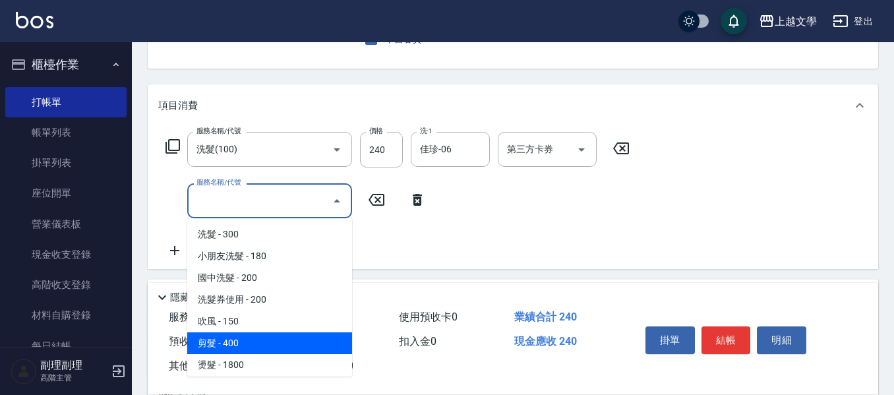
click at [218, 339] on span "剪髮 - 400" at bounding box center [269, 343] width 165 height 22
type input "剪髮(200)"
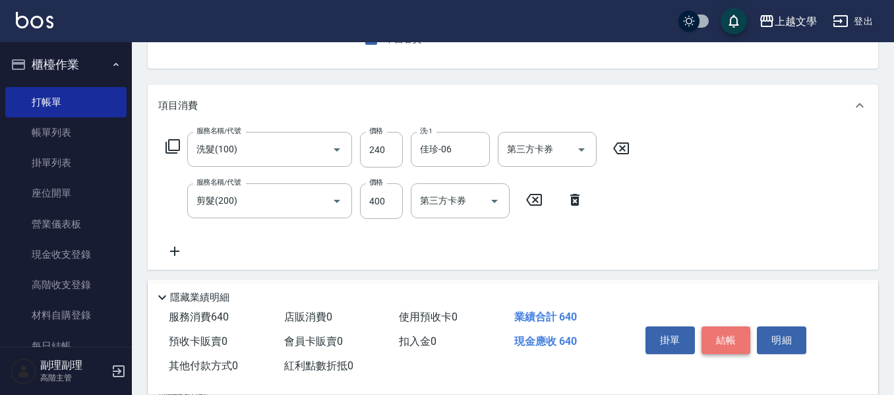
click at [732, 332] on button "結帳" at bounding box center [725, 340] width 49 height 28
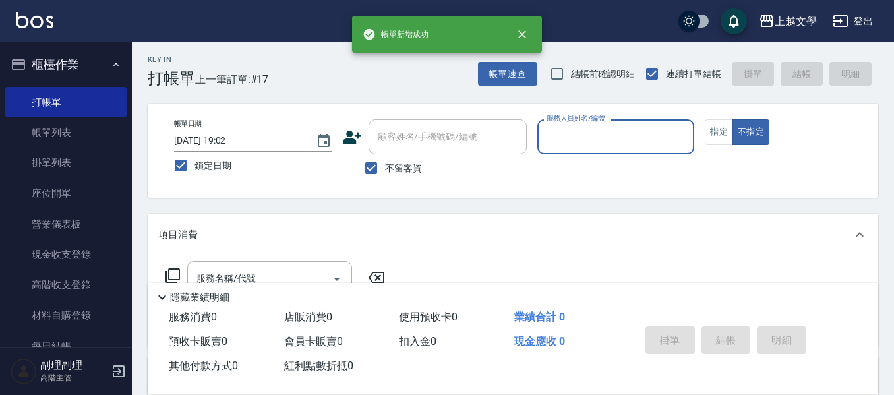
scroll to position [0, 0]
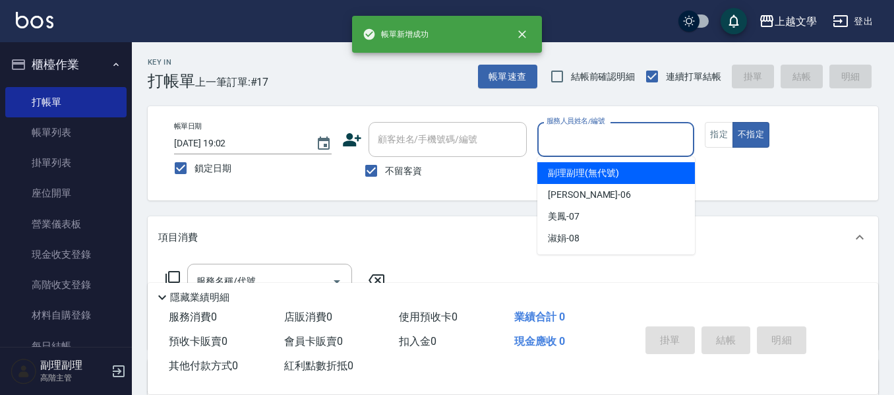
drag, startPoint x: 574, startPoint y: 142, endPoint x: 581, endPoint y: 179, distance: 37.6
click at [575, 142] on input "服務人員姓名/編號" at bounding box center [616, 139] width 146 height 23
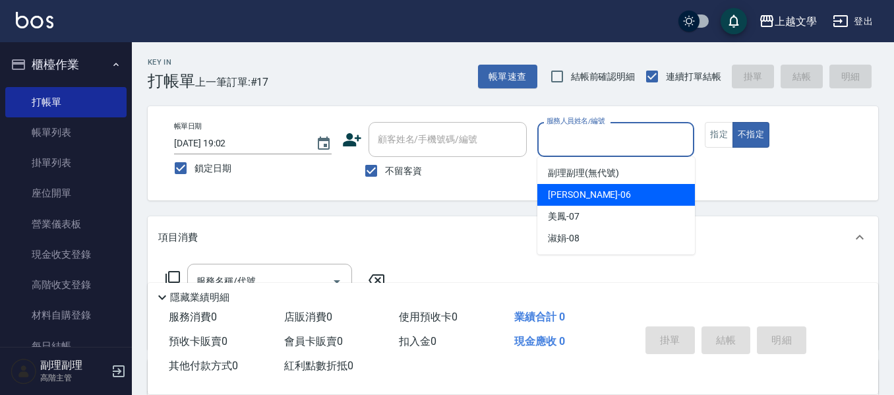
click at [587, 196] on div "佳珍 -06" at bounding box center [616, 195] width 158 height 22
type input "佳珍-06"
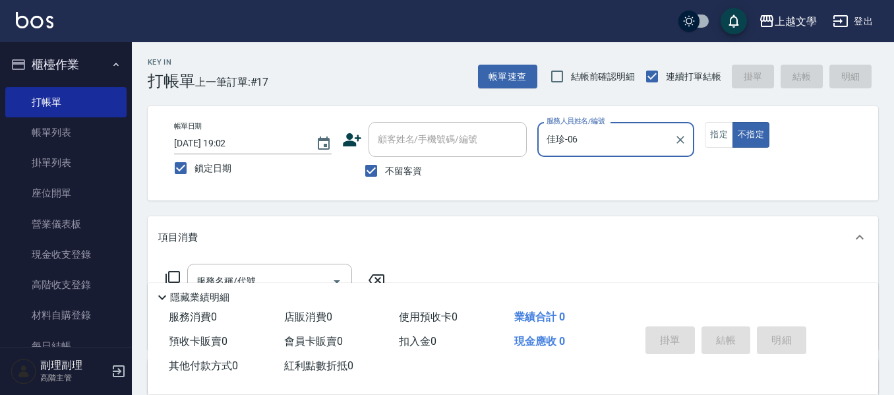
scroll to position [66, 0]
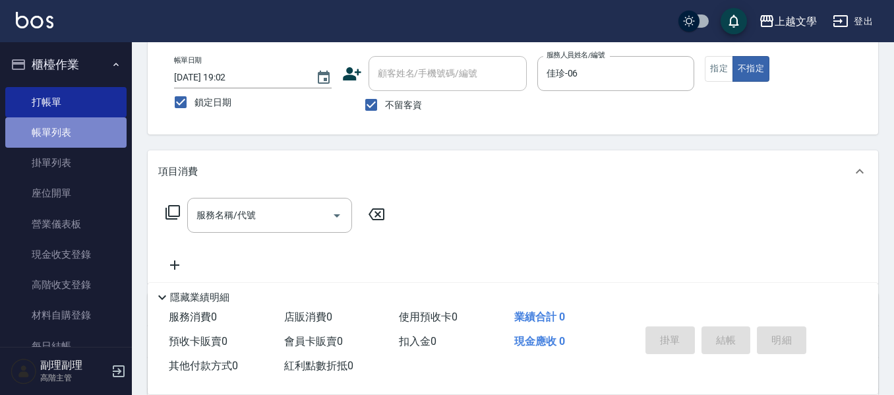
click at [76, 129] on link "帳單列表" at bounding box center [65, 132] width 121 height 30
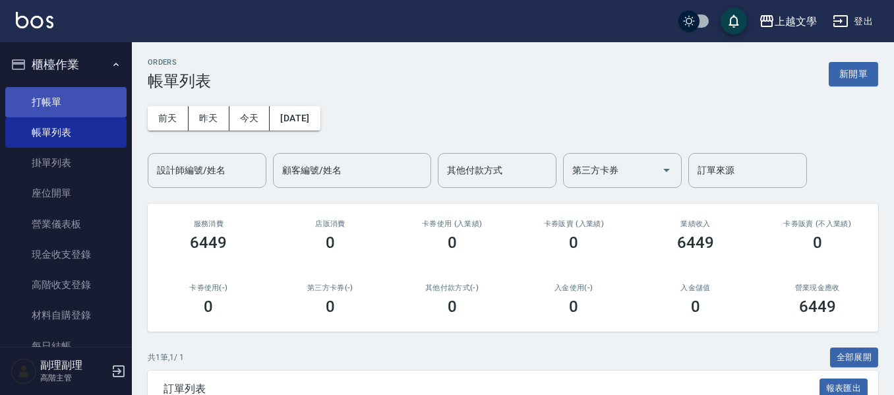
click at [86, 105] on link "打帳單" at bounding box center [65, 102] width 121 height 30
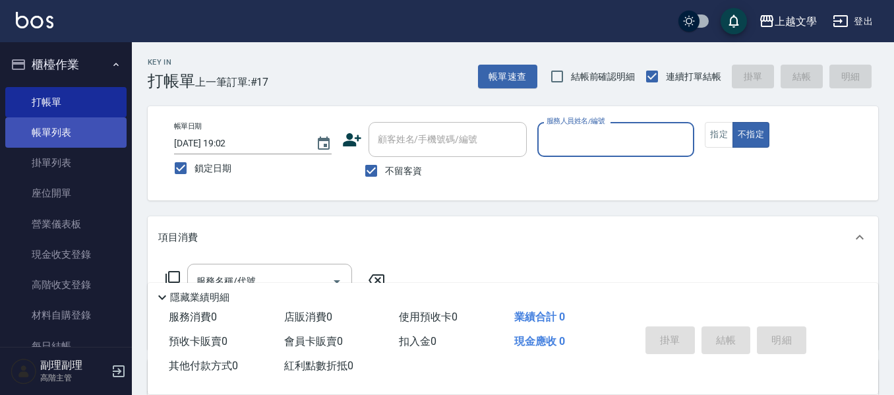
click at [91, 142] on link "帳單列表" at bounding box center [65, 132] width 121 height 30
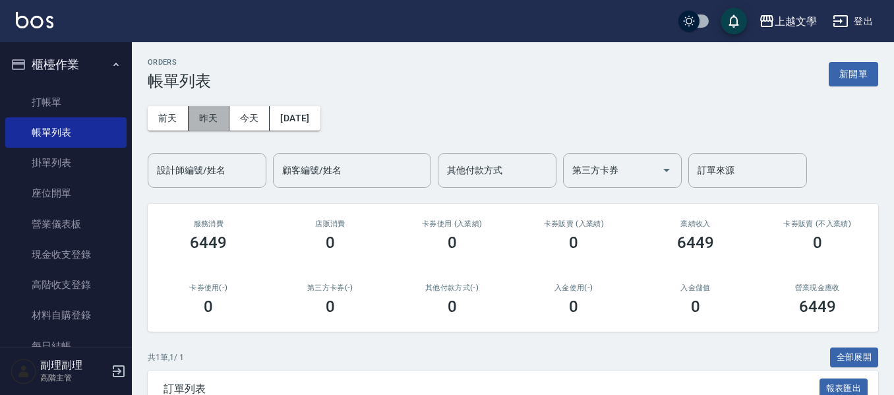
click at [219, 121] on button "昨天" at bounding box center [209, 118] width 41 height 24
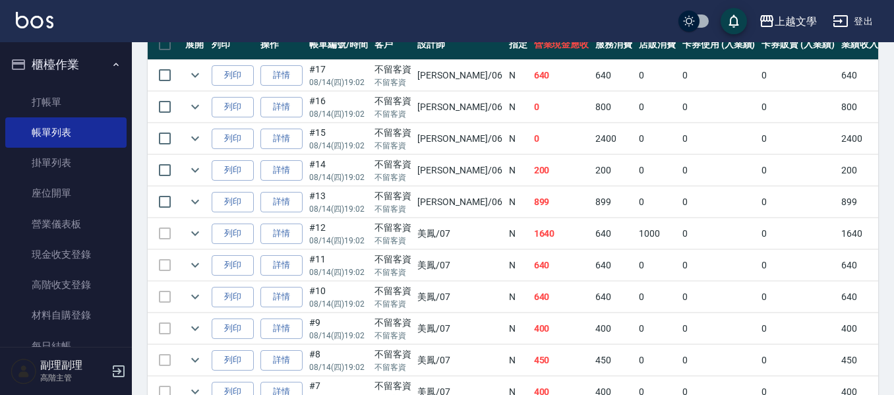
scroll to position [313, 0]
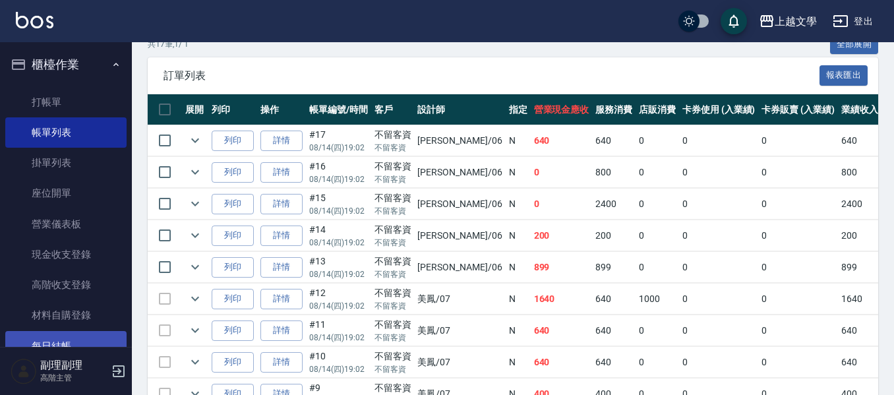
click at [80, 338] on link "每日結帳" at bounding box center [65, 346] width 121 height 30
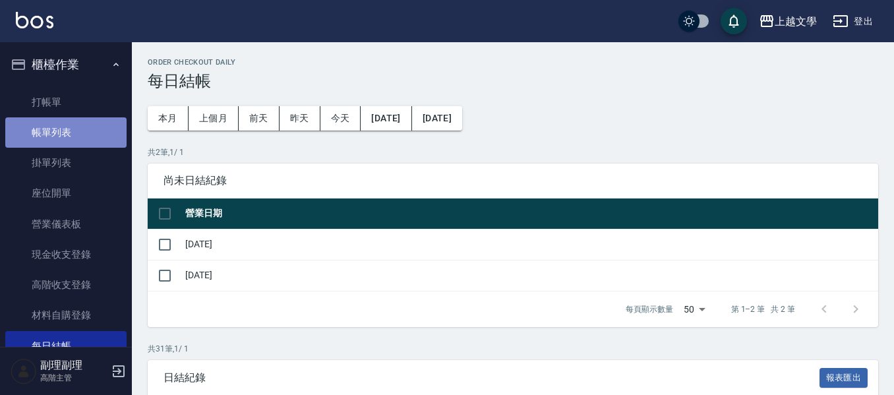
click at [78, 136] on link "帳單列表" at bounding box center [65, 132] width 121 height 30
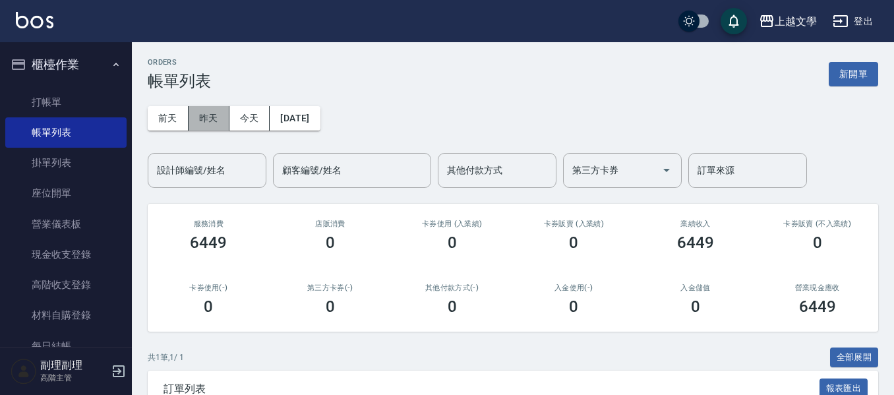
click at [208, 114] on button "昨天" at bounding box center [209, 118] width 41 height 24
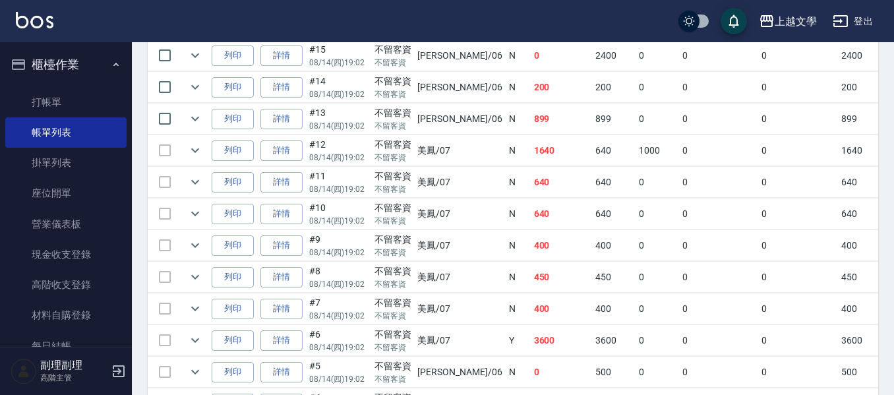
scroll to position [527, 0]
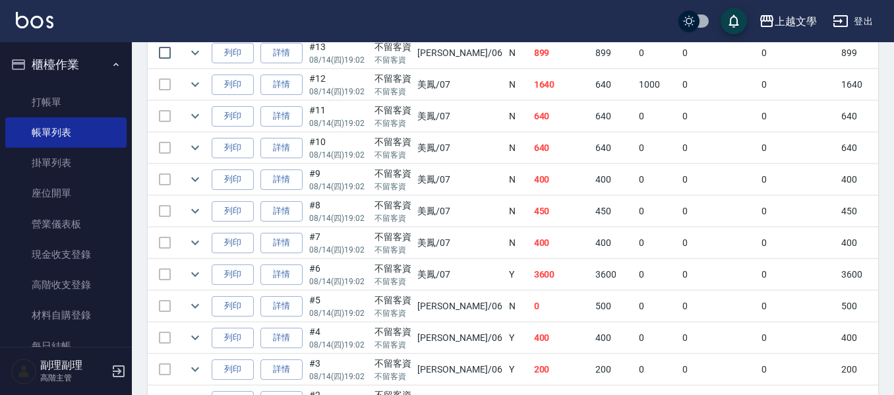
click at [277, 243] on link "詳情" at bounding box center [281, 243] width 42 height 20
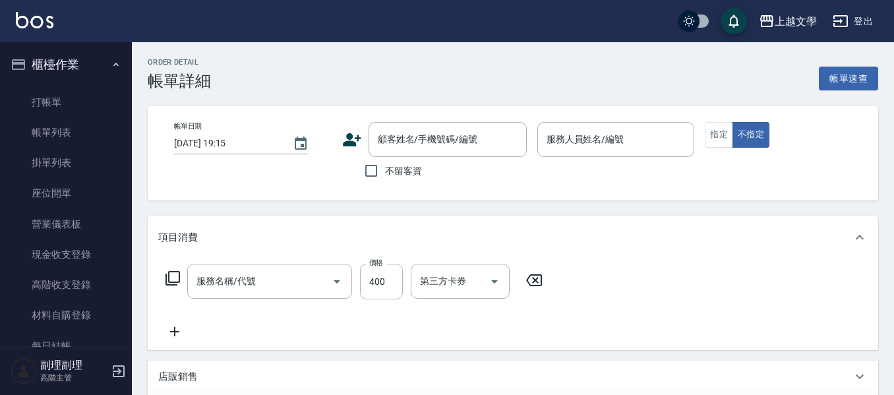
type input "2025/08/14 19:02"
checkbox input "true"
type input "美鳳-07"
type input "剪髮(200)"
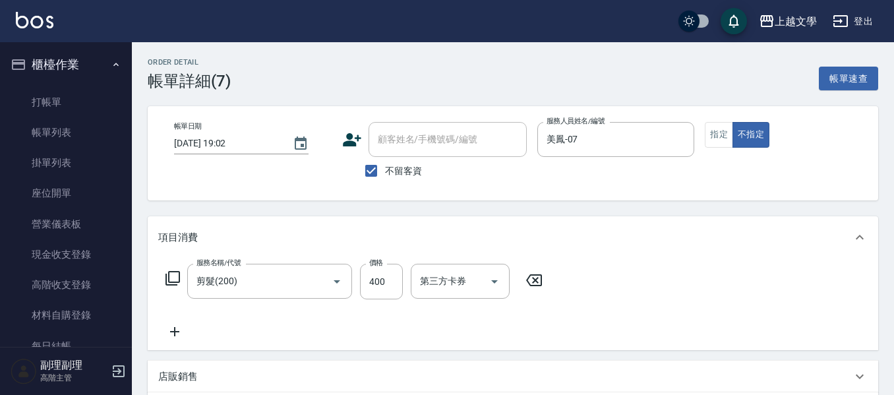
click at [703, 140] on div "帳單日期 2025/08/14 19:02 顧客姓名/手機號碼/編號 顧客姓名/手機號碼/編號 不留客資 服務人員姓名/編號 美鳳-07 服務人員姓名/編號 …" at bounding box center [512, 153] width 699 height 63
click at [717, 136] on button "指定" at bounding box center [719, 135] width 28 height 26
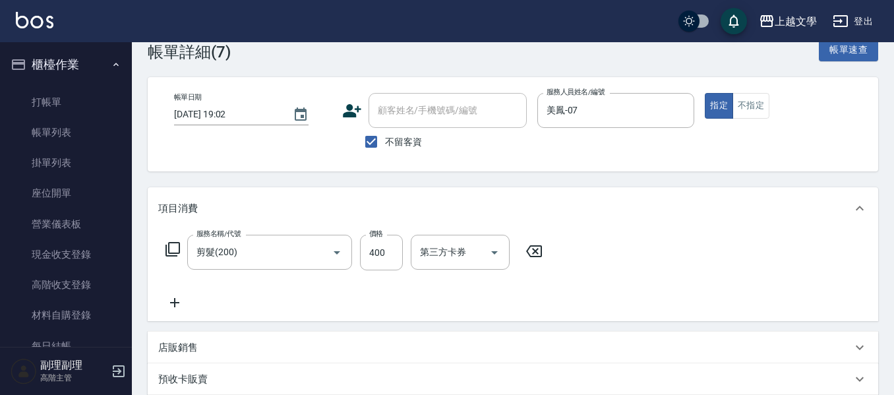
scroll to position [3, 0]
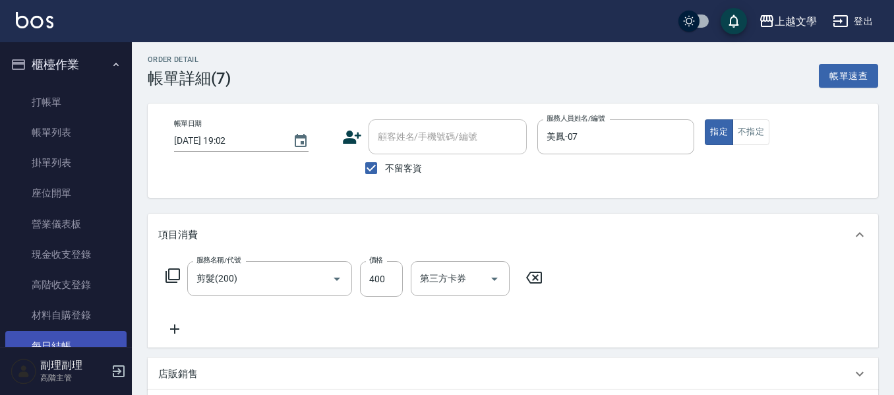
click at [71, 336] on link "每日結帳" at bounding box center [65, 346] width 121 height 30
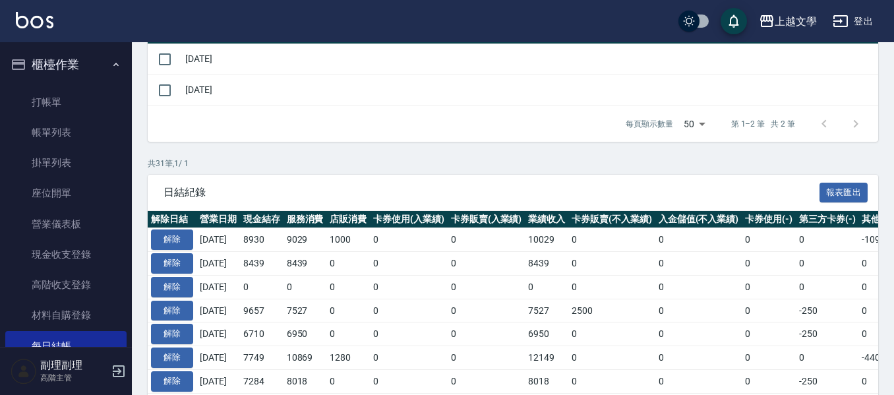
scroll to position [198, 0]
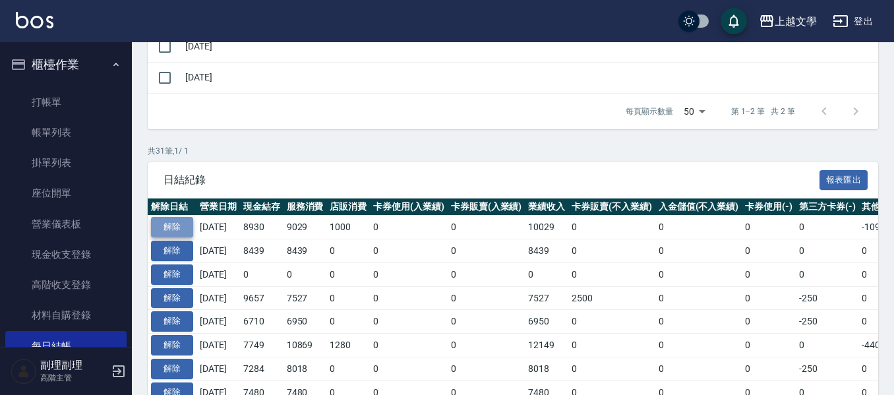
click at [175, 228] on button "解除" at bounding box center [172, 227] width 42 height 20
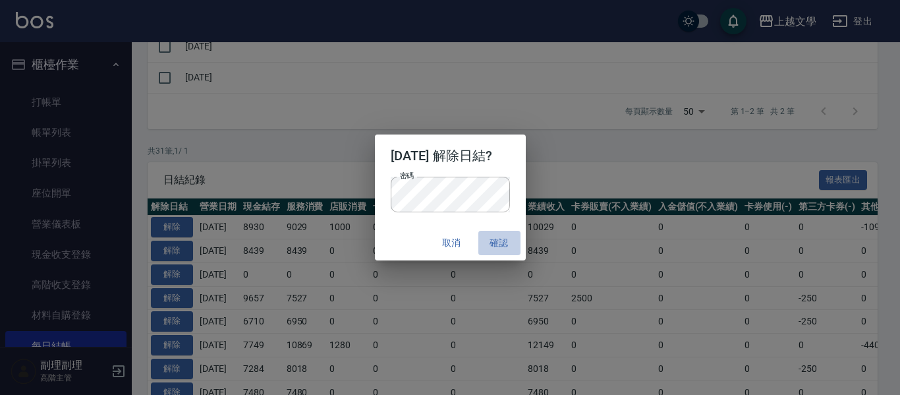
drag, startPoint x: 509, startPoint y: 232, endPoint x: 507, endPoint y: 241, distance: 9.4
click at [507, 241] on button "確認" at bounding box center [500, 243] width 42 height 24
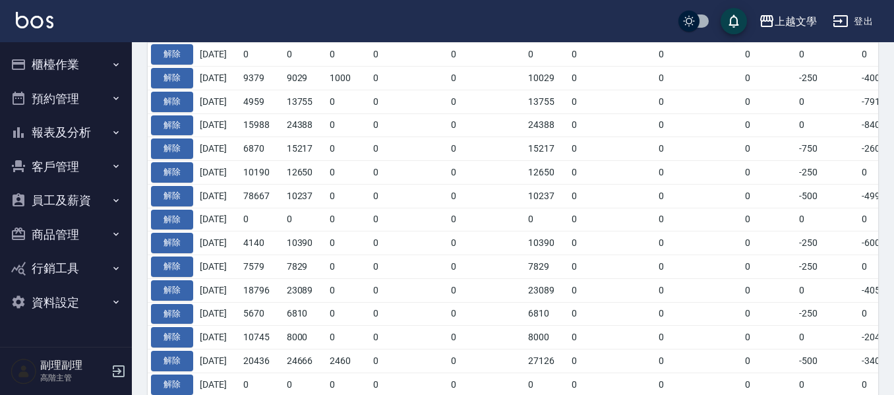
scroll to position [198, 0]
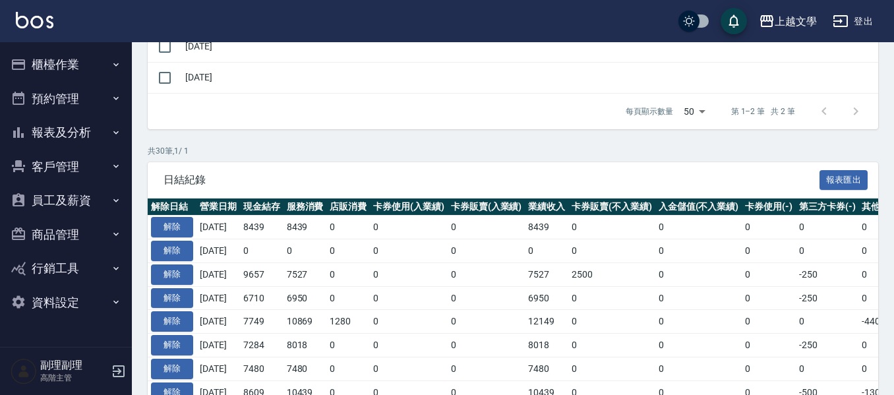
click at [62, 63] on button "櫃檯作業" at bounding box center [65, 64] width 121 height 34
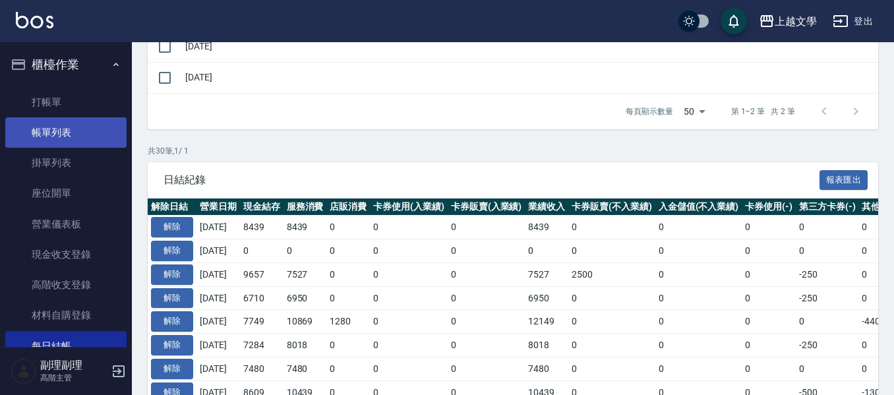
click at [67, 128] on link "帳單列表" at bounding box center [65, 132] width 121 height 30
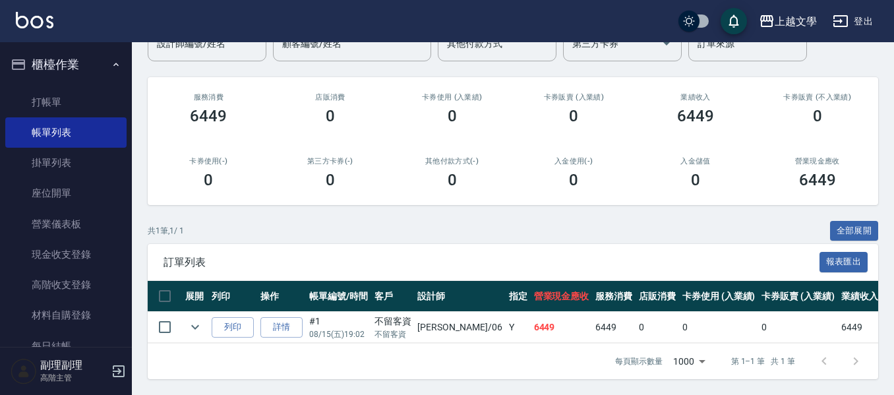
scroll to position [5, 0]
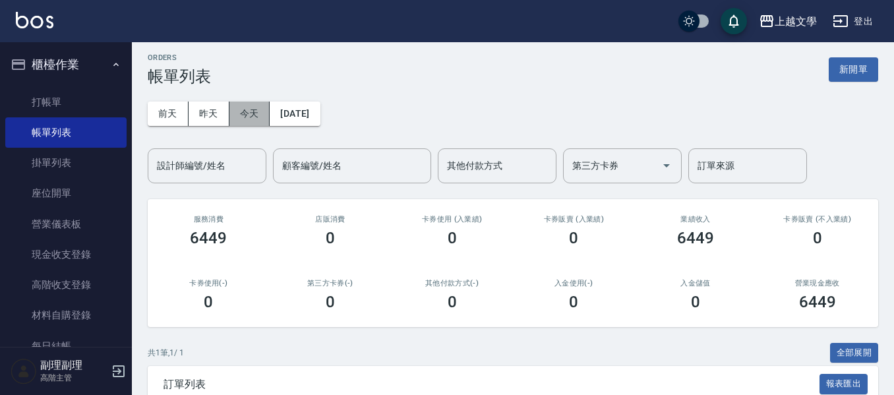
click at [260, 112] on button "今天" at bounding box center [249, 114] width 41 height 24
click at [200, 112] on button "昨天" at bounding box center [209, 114] width 41 height 24
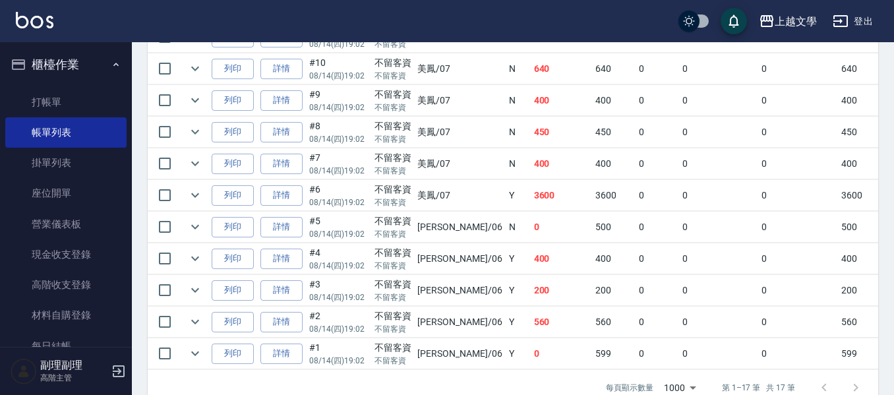
scroll to position [577, 0]
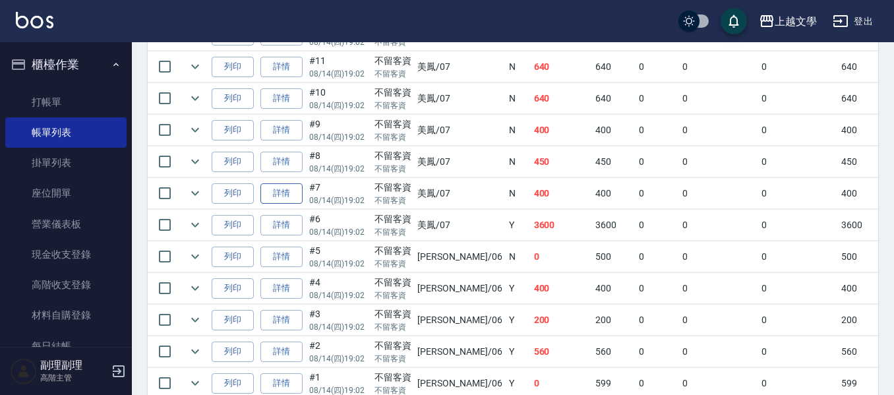
click at [278, 190] on link "詳情" at bounding box center [281, 193] width 42 height 20
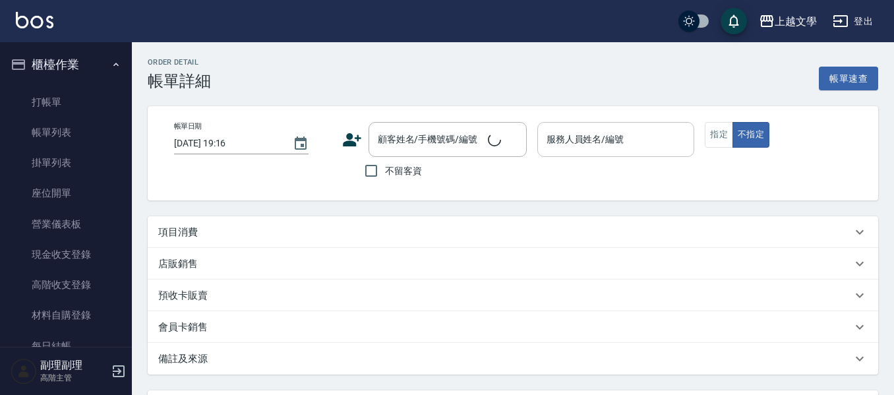
type input "[DATE] 19:02"
checkbox input "true"
type input "美鳳-07"
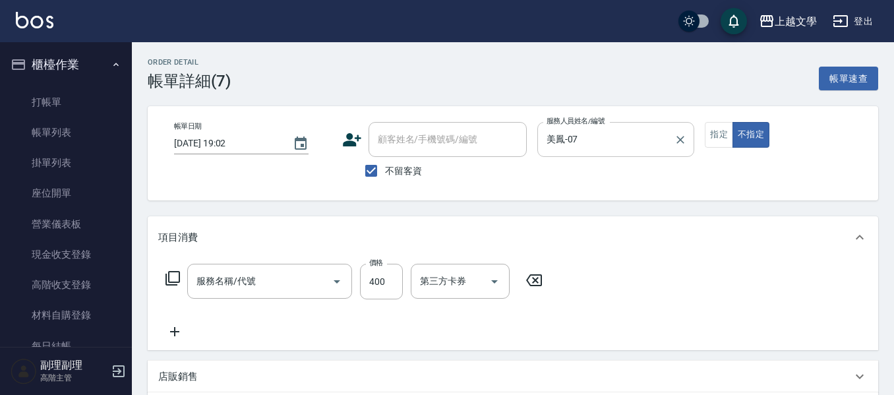
type input "剪髮(200)"
click at [719, 137] on button "指定" at bounding box center [719, 135] width 28 height 26
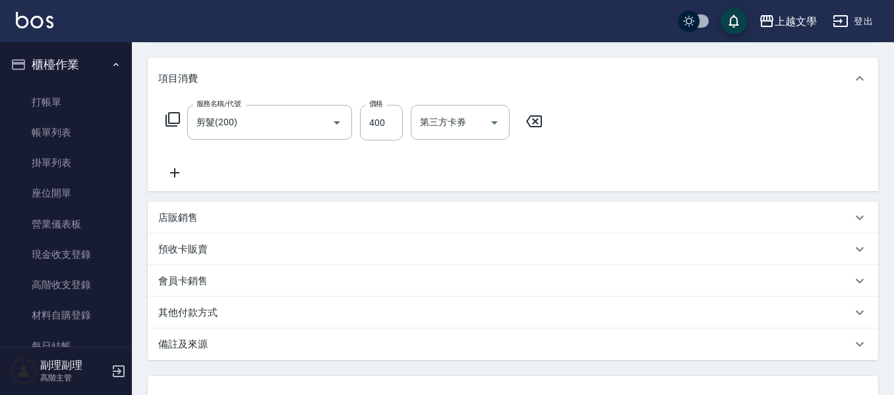
scroll to position [198, 0]
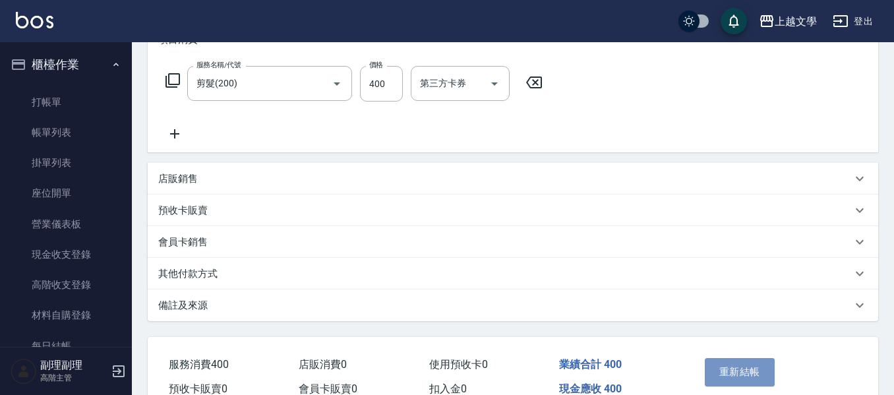
drag, startPoint x: 733, startPoint y: 376, endPoint x: 732, endPoint y: 365, distance: 10.6
click at [733, 374] on button "重新結帳" at bounding box center [740, 372] width 70 height 28
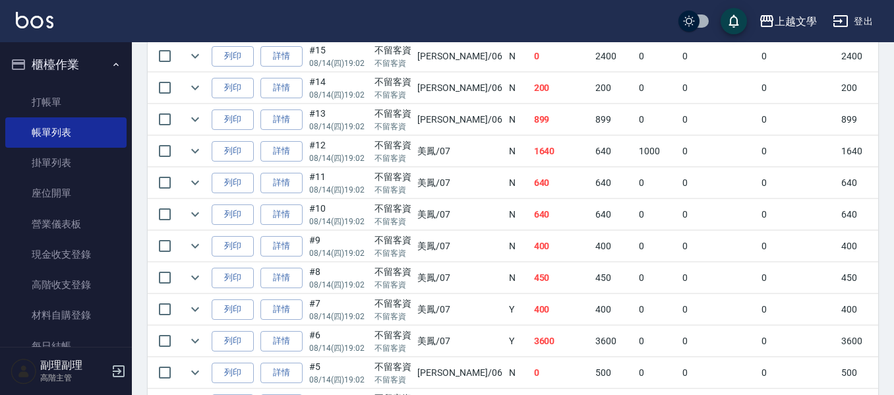
scroll to position [461, 0]
click at [291, 276] on link "詳情" at bounding box center [281, 277] width 42 height 20
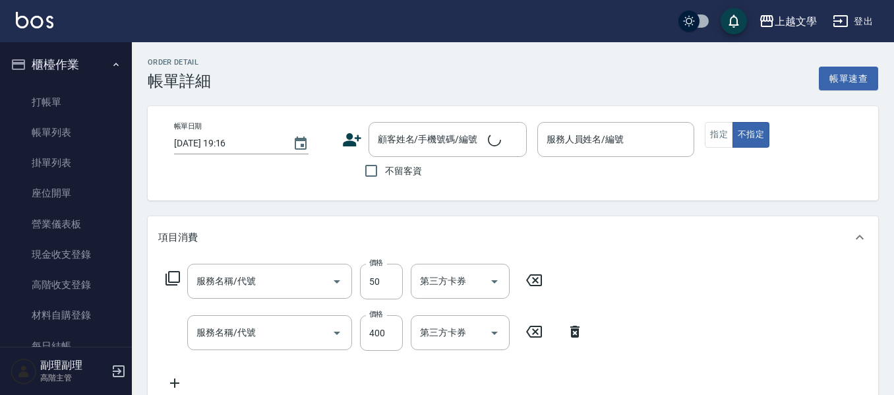
type input "[DATE] 19:02"
checkbox input "true"
type input "美鳳-07"
type input "剪髮(200)"
type input "舒暢洗髮(10333)"
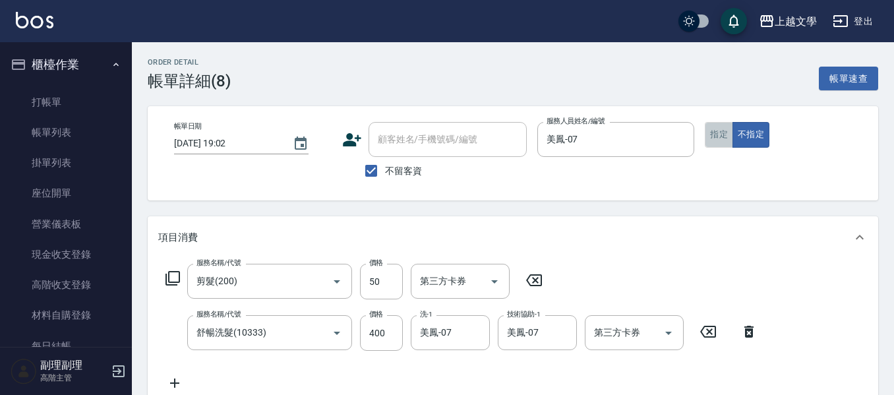
click at [714, 140] on button "指定" at bounding box center [719, 135] width 28 height 26
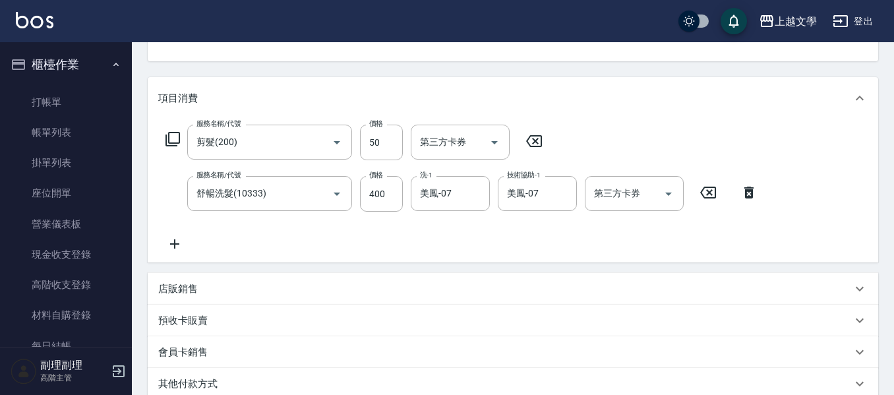
scroll to position [318, 0]
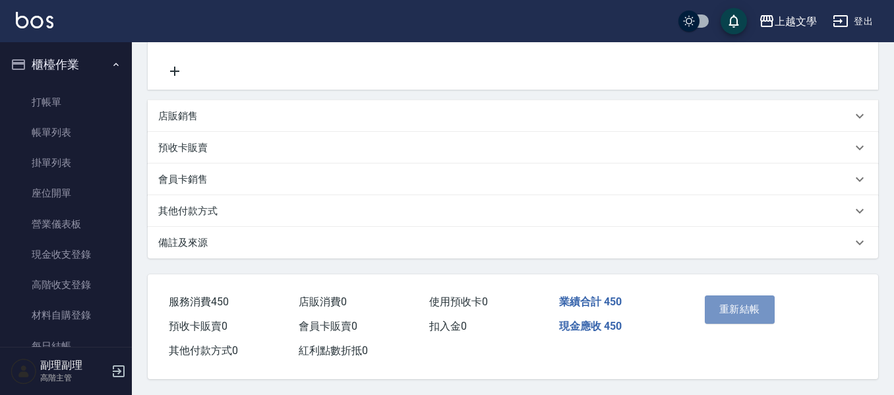
click at [738, 314] on button "重新結帳" at bounding box center [740, 309] width 70 height 28
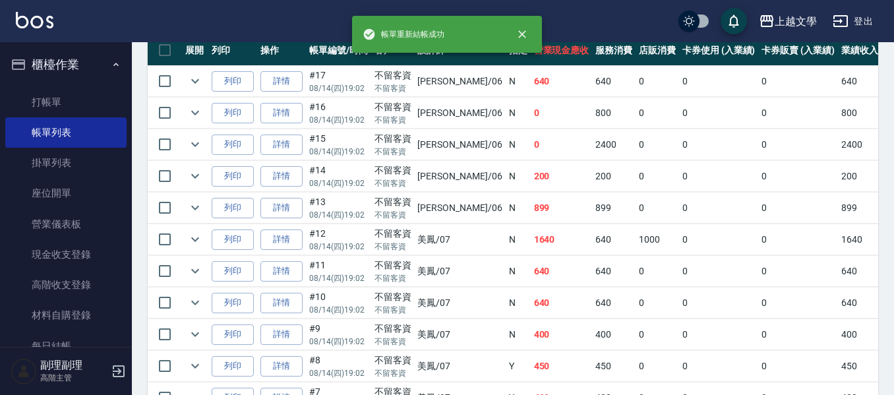
scroll to position [395, 0]
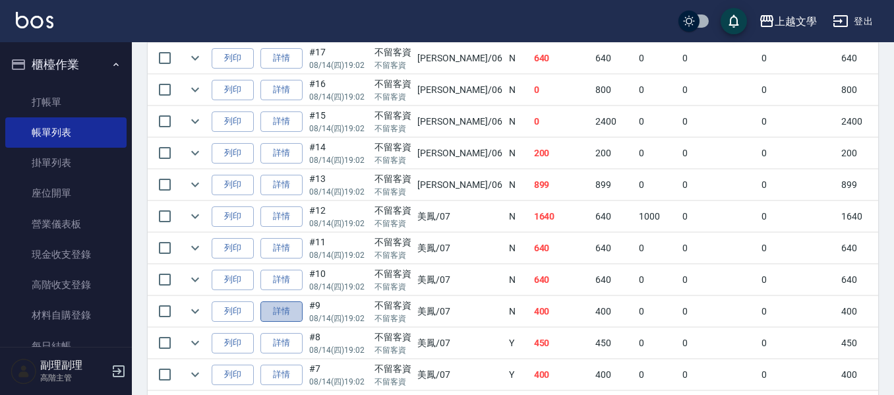
click at [289, 310] on link "詳情" at bounding box center [281, 311] width 42 height 20
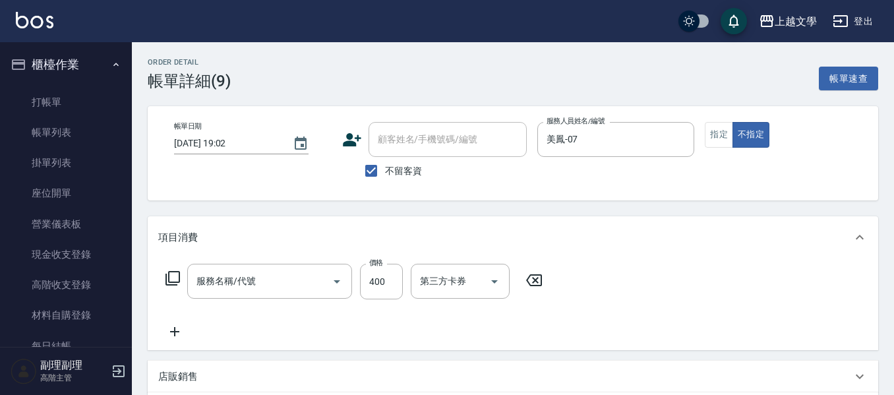
type input "[DATE] 19:02"
checkbox input "true"
type input "美鳳-07"
type input "舒暢洗髮(10333)"
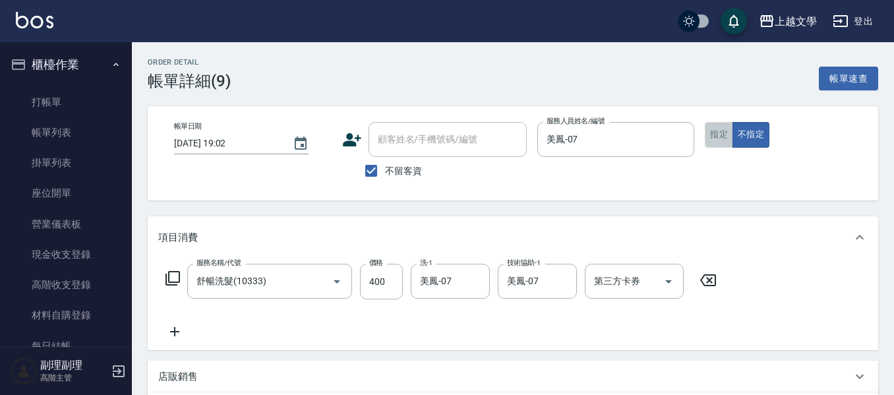
click at [712, 133] on button "指定" at bounding box center [719, 135] width 28 height 26
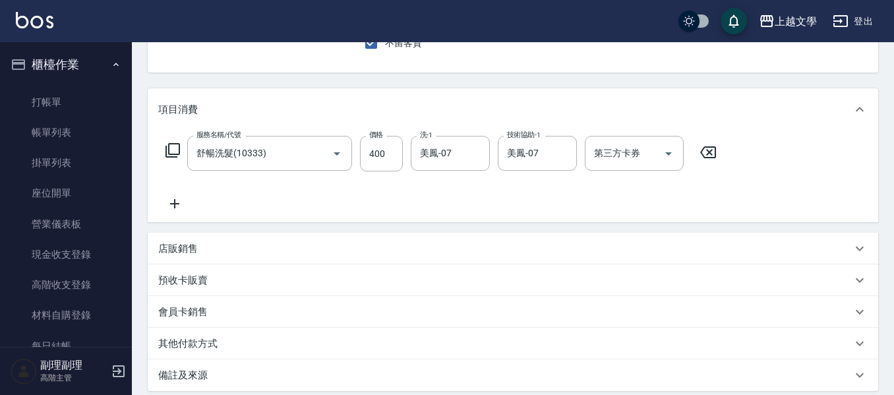
scroll to position [266, 0]
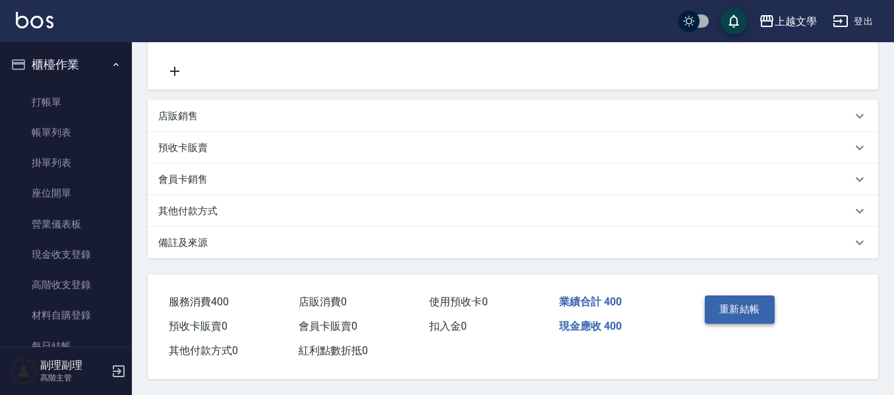
click at [730, 300] on button "重新結帳" at bounding box center [740, 309] width 70 height 28
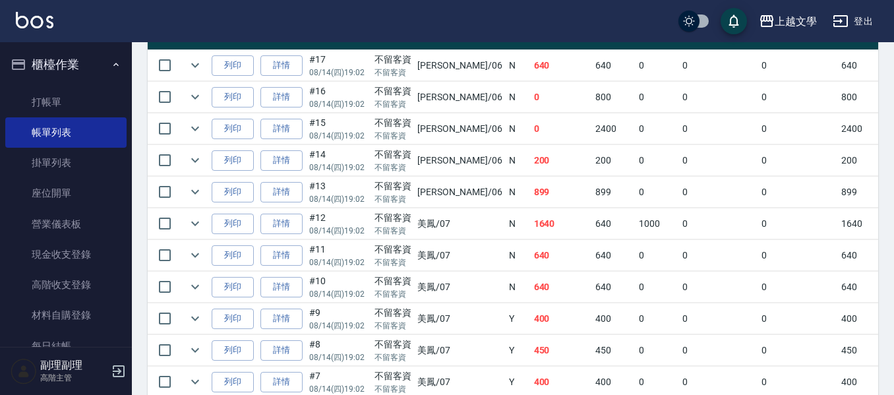
scroll to position [461, 0]
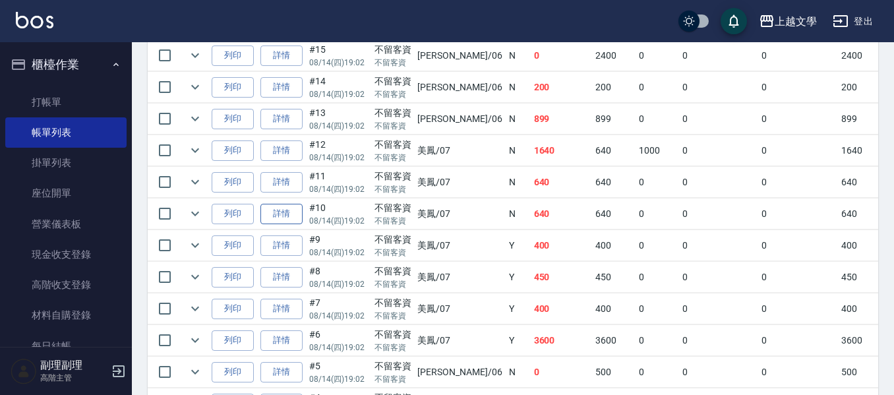
click at [291, 210] on link "詳情" at bounding box center [281, 214] width 42 height 20
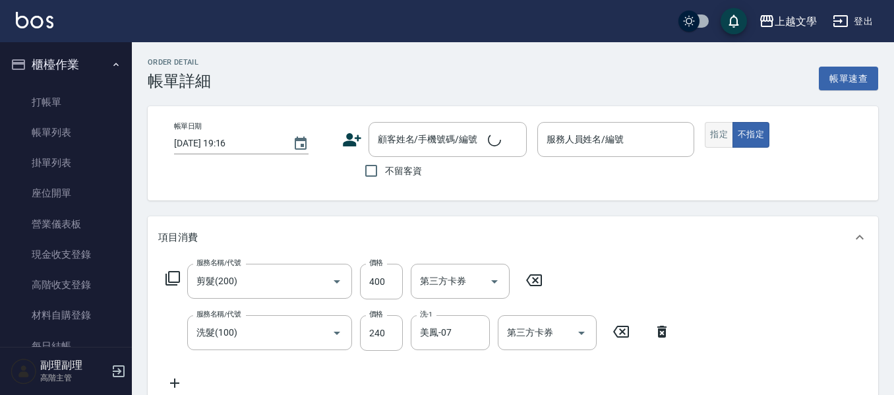
type input "[DATE] 19:02"
checkbox input "true"
type input "美鳳-07"
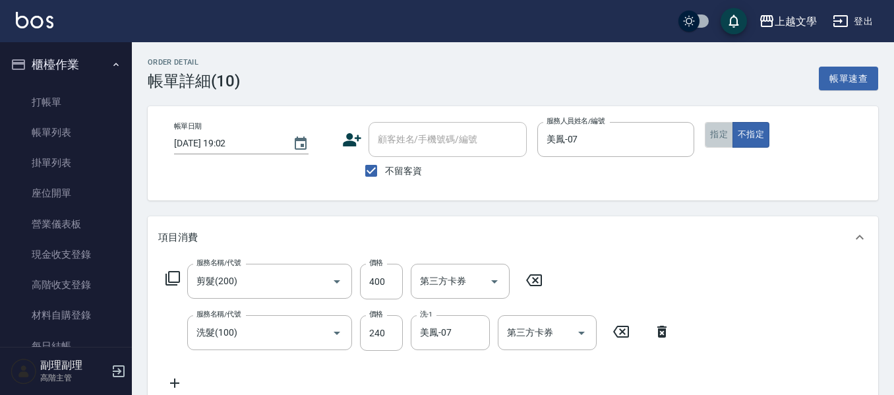
click at [710, 134] on button "指定" at bounding box center [719, 135] width 28 height 26
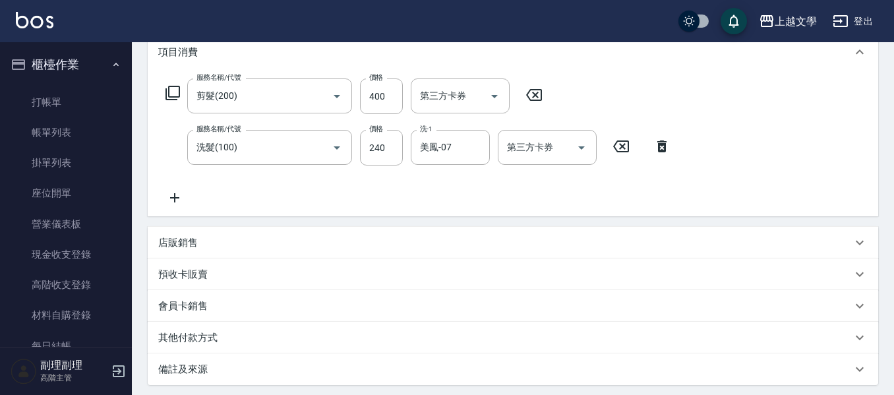
scroll to position [318, 0]
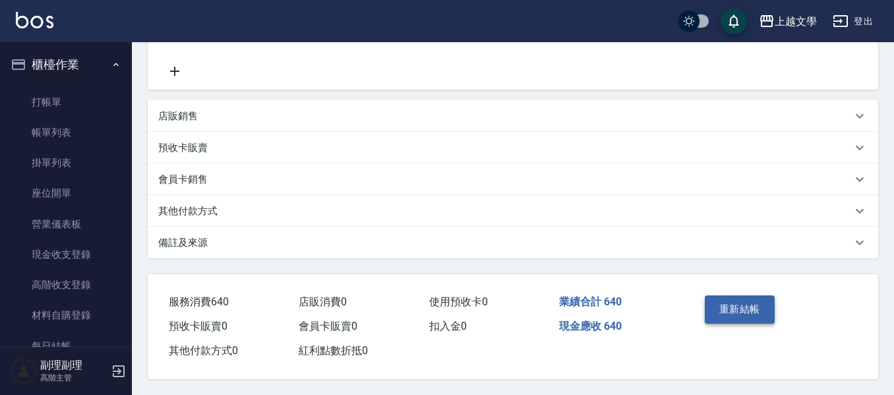
click at [761, 303] on button "重新結帳" at bounding box center [740, 309] width 70 height 28
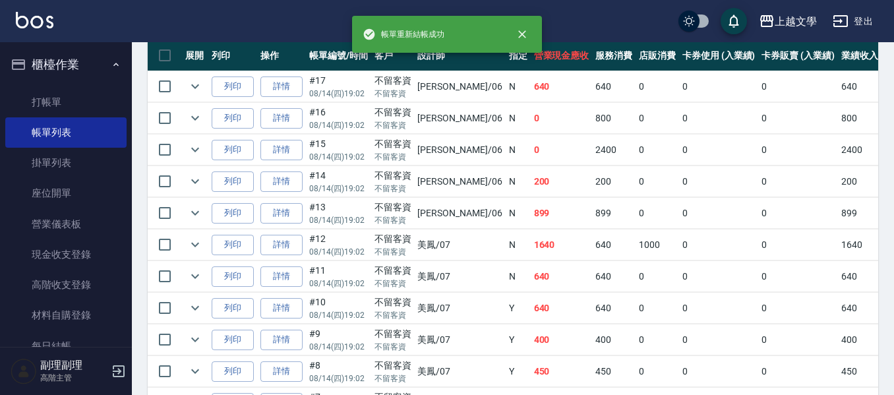
scroll to position [395, 0]
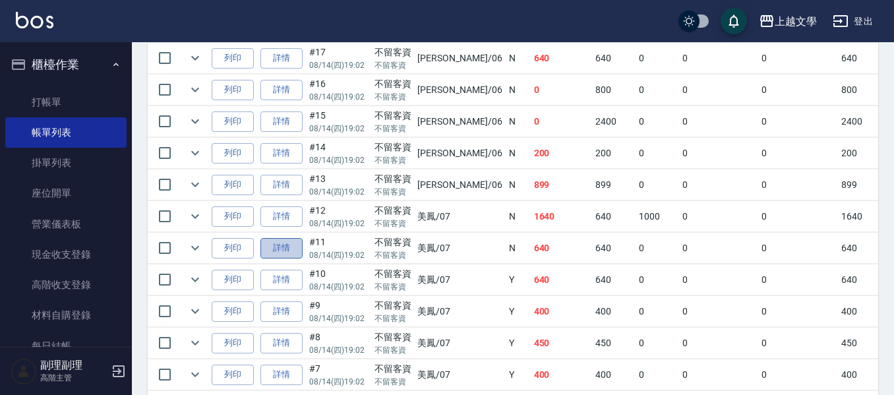
click at [296, 245] on link "詳情" at bounding box center [281, 248] width 42 height 20
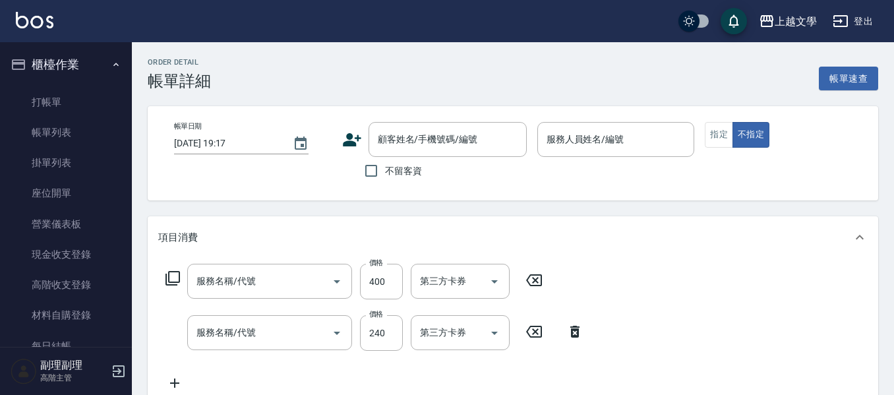
type input "[DATE] 19:02"
checkbox input "true"
type input "美鳳-07"
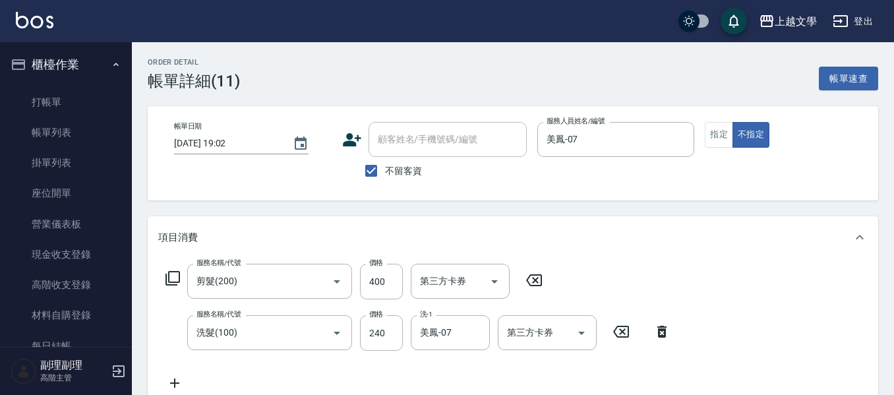
type input "剪髮(200)"
type input "洗髮(100)"
click at [730, 131] on button "指定" at bounding box center [719, 135] width 28 height 26
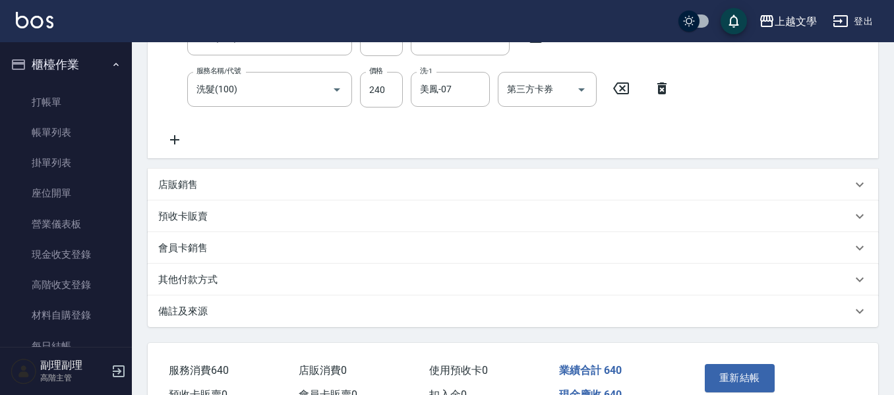
scroll to position [318, 0]
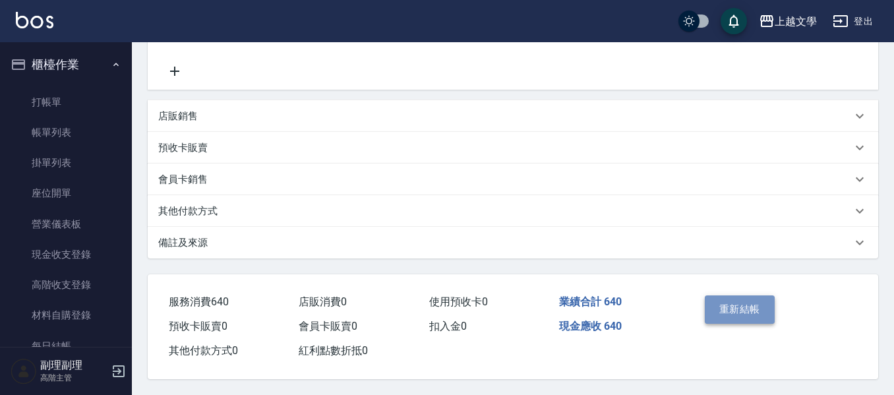
click at [726, 307] on button "重新結帳" at bounding box center [740, 309] width 70 height 28
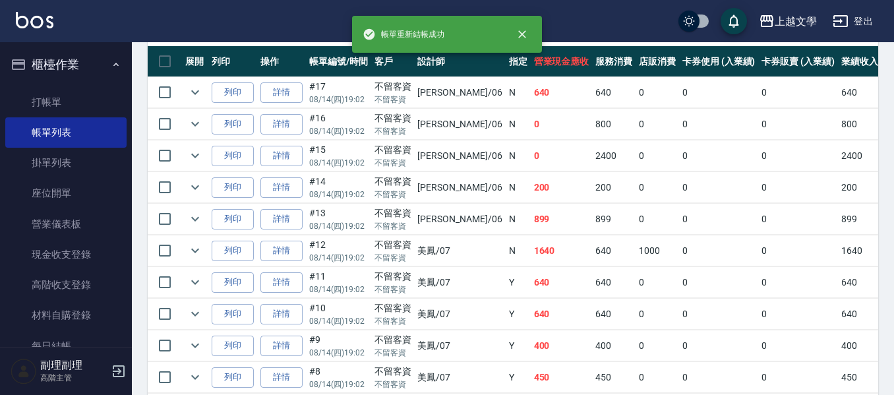
scroll to position [330, 0]
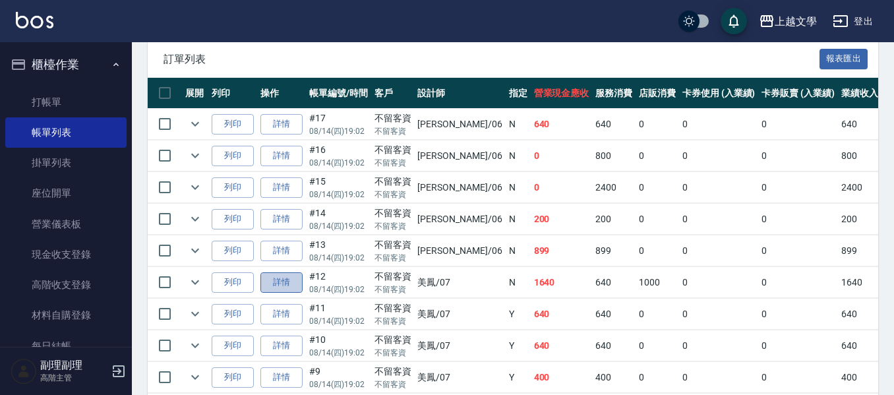
click at [279, 284] on link "詳情" at bounding box center [281, 282] width 42 height 20
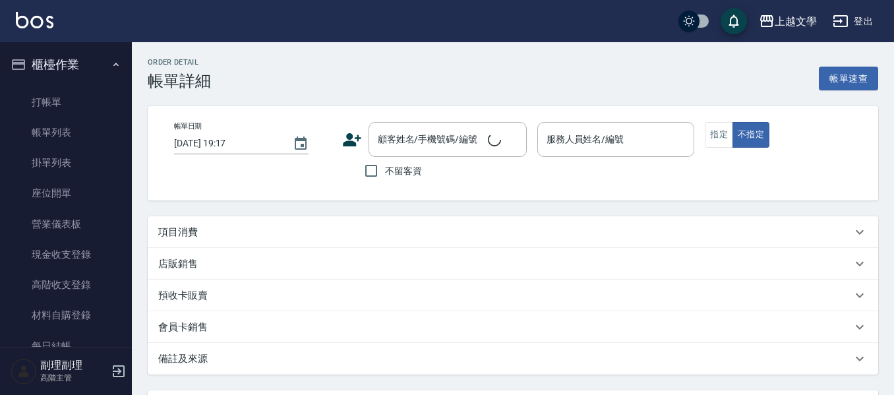
type input "[DATE] 19:02"
checkbox input "true"
type input "美鳳-07"
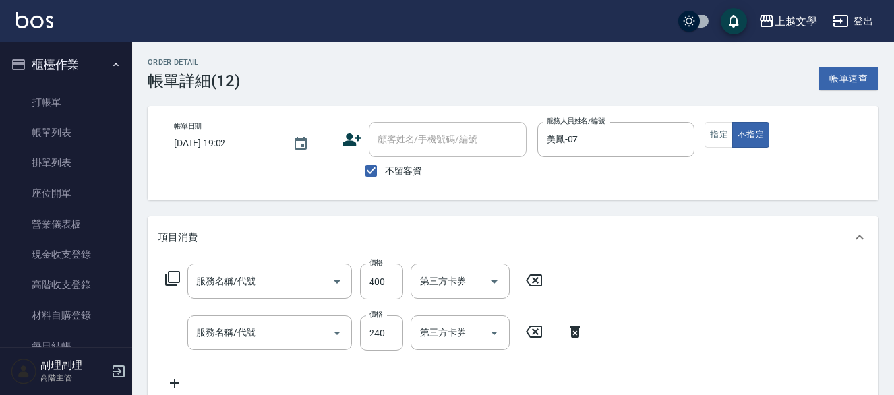
scroll to position [23, 0]
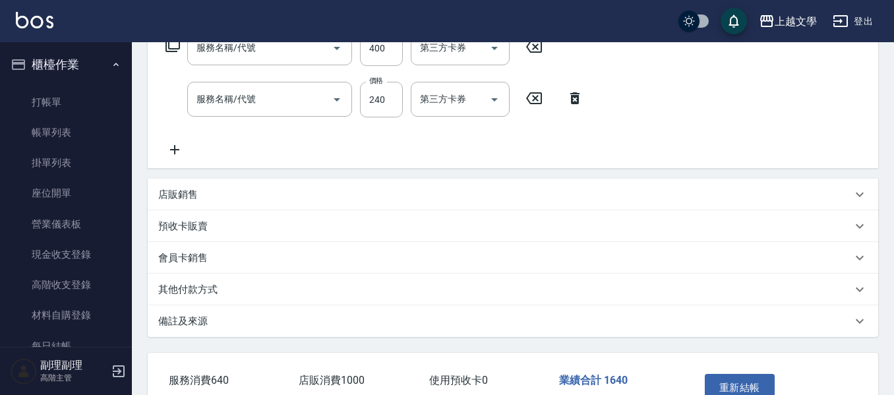
type input "剪髮(200)"
type input "洗髮(100)"
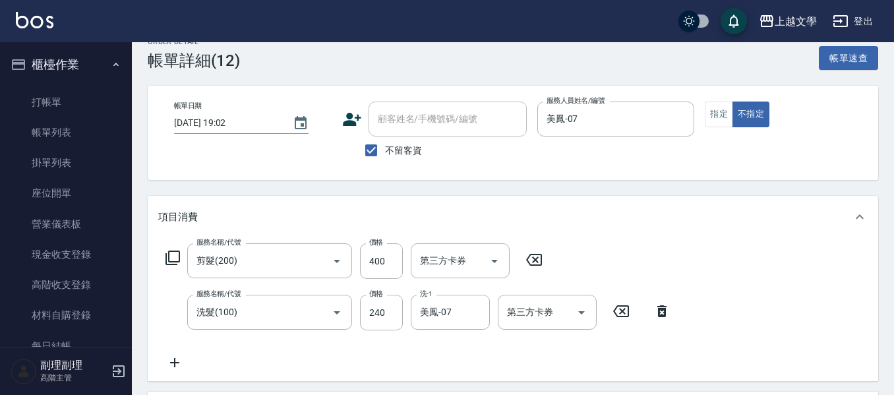
scroll to position [0, 0]
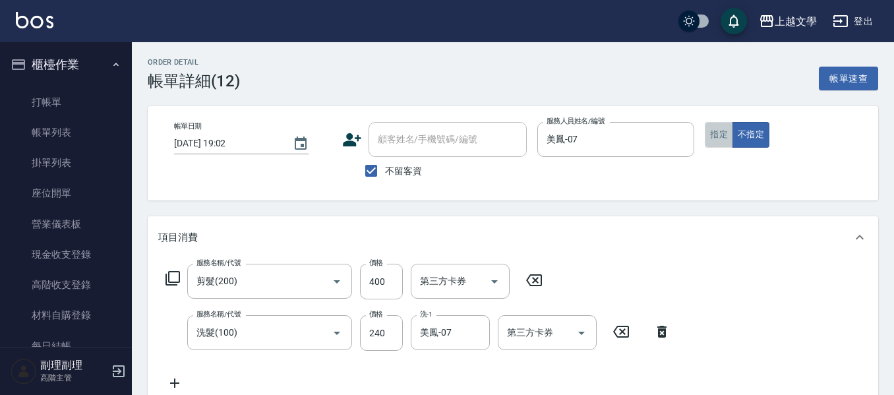
click at [714, 142] on button "指定" at bounding box center [719, 135] width 28 height 26
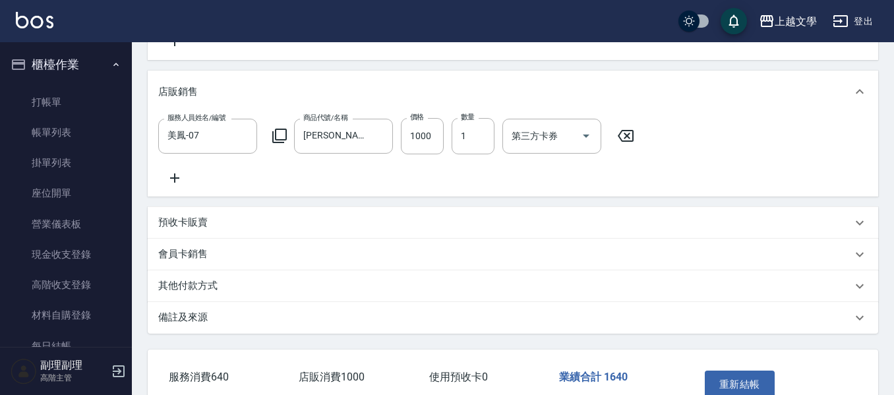
scroll to position [395, 0]
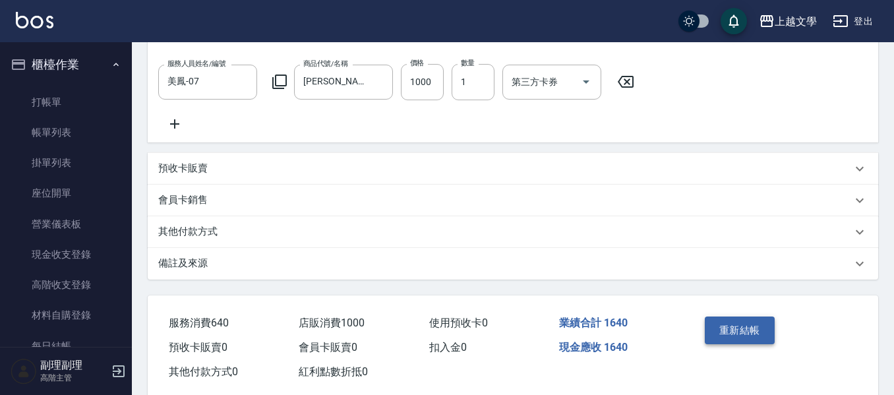
click at [739, 344] on button "重新結帳" at bounding box center [740, 330] width 70 height 28
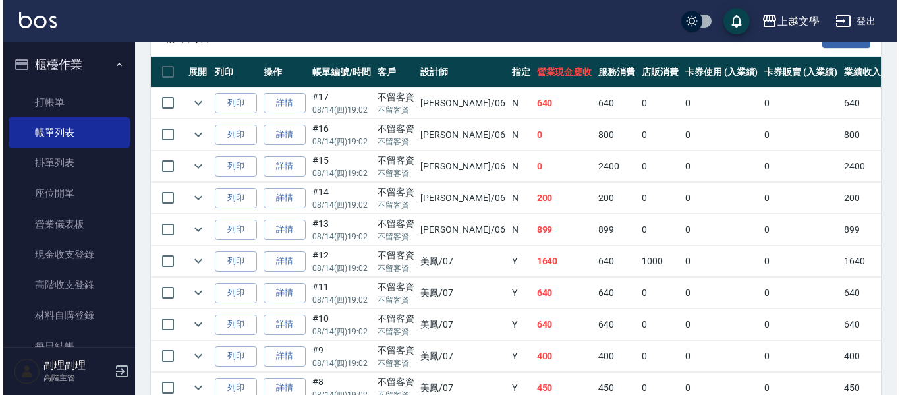
scroll to position [330, 0]
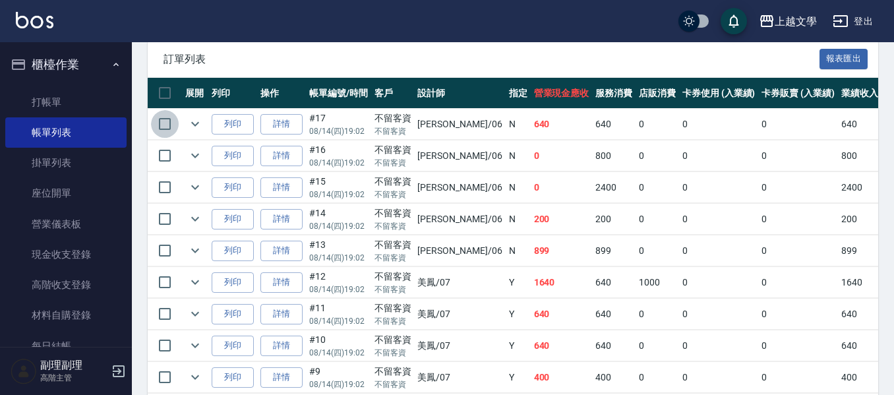
click at [167, 127] on input "checkbox" at bounding box center [165, 124] width 28 height 28
checkbox input "true"
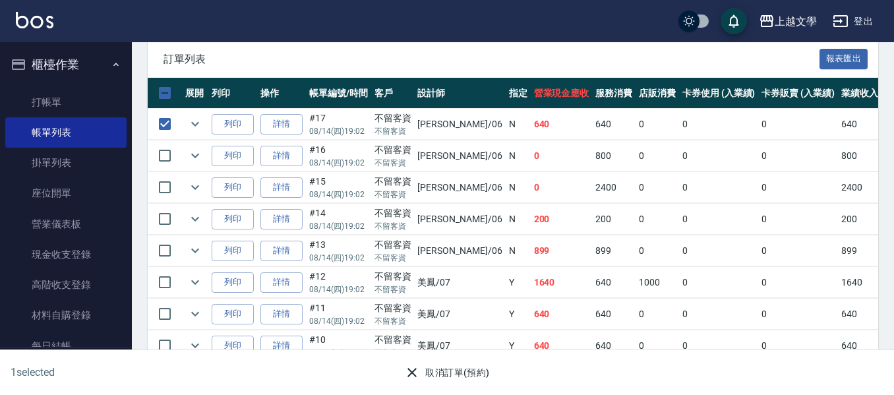
click at [163, 140] on td at bounding box center [165, 155] width 34 height 31
click at [170, 161] on input "checkbox" at bounding box center [165, 156] width 28 height 28
checkbox input "true"
click at [169, 180] on input "checkbox" at bounding box center [165, 187] width 28 height 28
drag, startPoint x: 168, startPoint y: 186, endPoint x: 164, endPoint y: 192, distance: 7.7
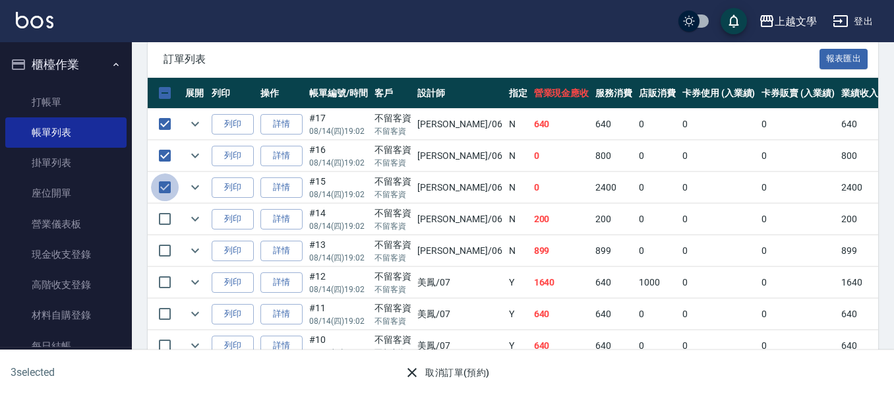
click at [167, 187] on input "checkbox" at bounding box center [165, 187] width 28 height 28
click at [166, 189] on input "checkbox" at bounding box center [165, 187] width 28 height 28
checkbox input "true"
click at [169, 220] on input "checkbox" at bounding box center [165, 219] width 28 height 28
checkbox input "true"
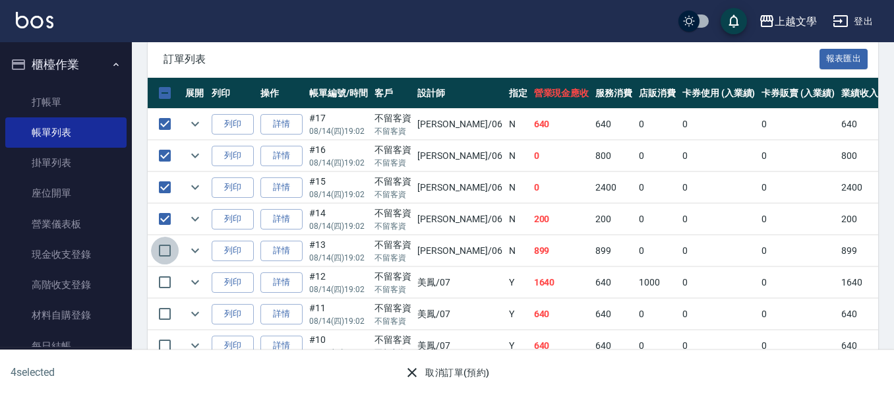
click at [167, 242] on input "checkbox" at bounding box center [165, 251] width 28 height 28
checkbox input "true"
click at [454, 376] on button "取消訂單(預約)" at bounding box center [447, 373] width 96 height 24
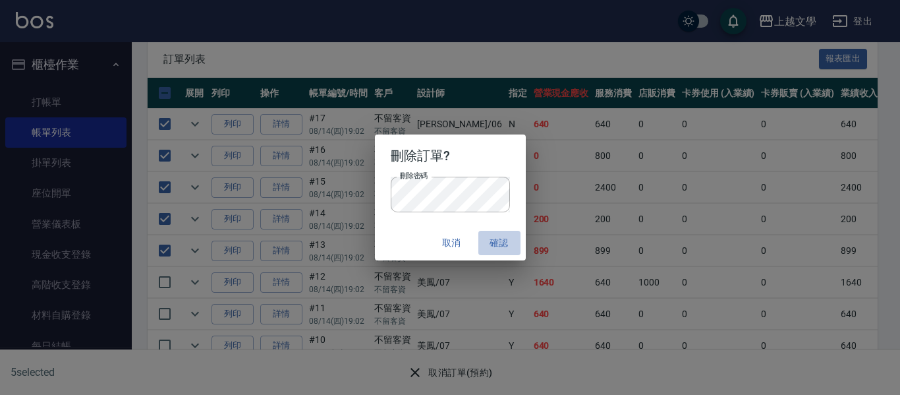
click at [498, 245] on button "確認" at bounding box center [500, 243] width 42 height 24
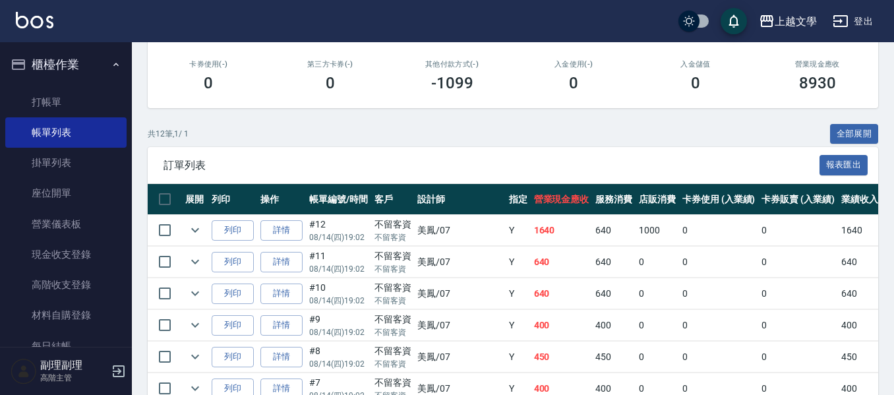
scroll to position [221, 0]
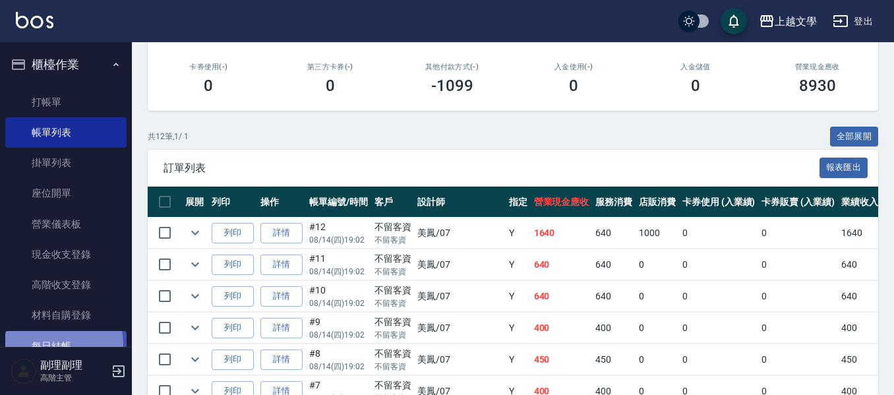
click at [59, 343] on link "每日結帳" at bounding box center [65, 346] width 121 height 30
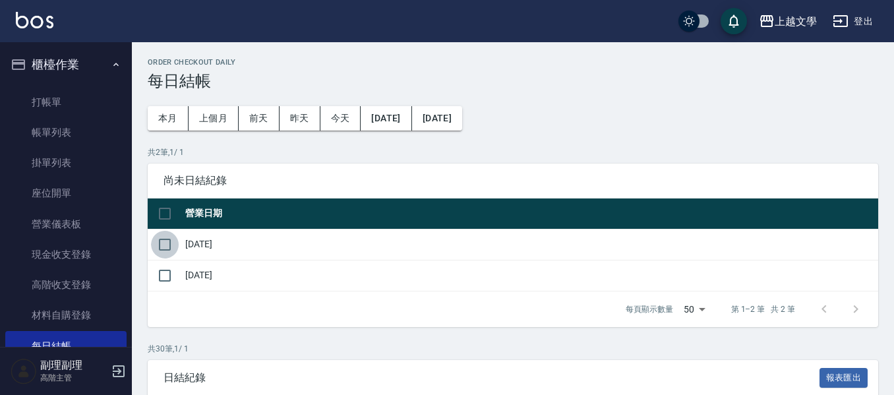
click at [169, 246] on input "checkbox" at bounding box center [165, 245] width 28 height 28
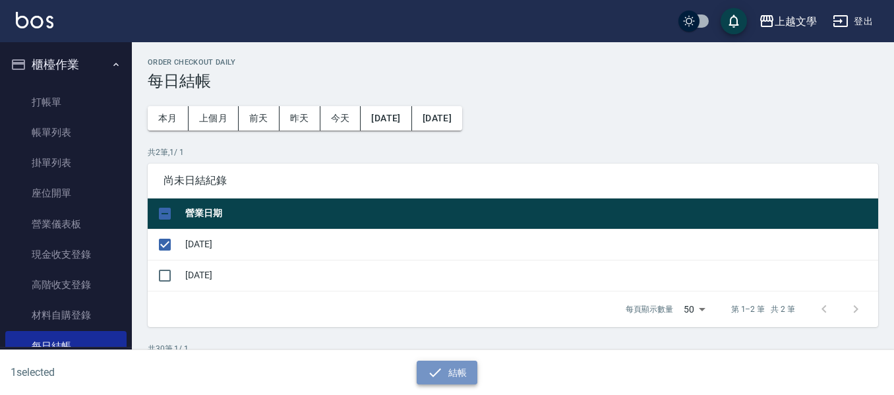
click at [451, 369] on button "結帳" at bounding box center [447, 373] width 61 height 24
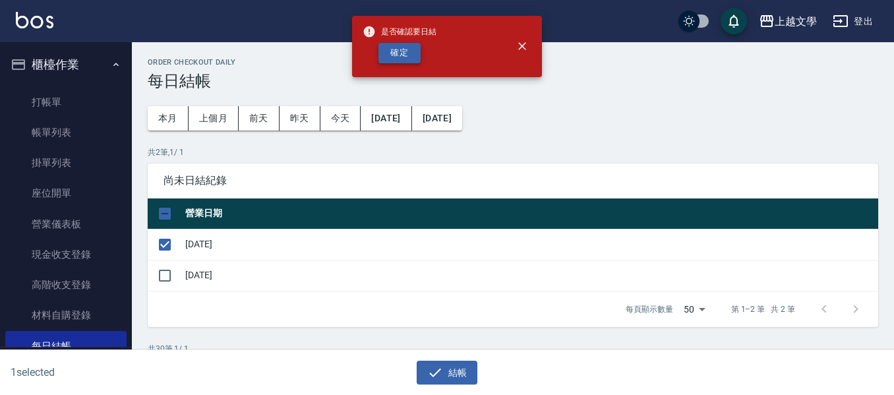
click at [399, 55] on button "確定" at bounding box center [399, 53] width 42 height 20
checkbox input "false"
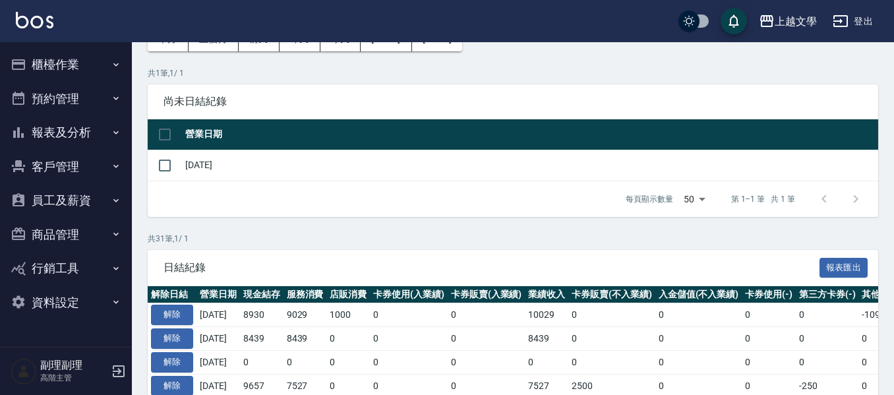
scroll to position [66, 0]
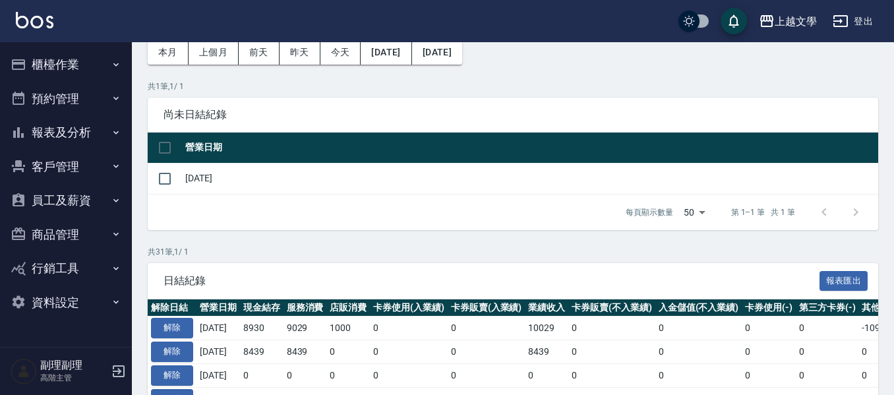
click at [84, 67] on button "櫃檯作業" at bounding box center [65, 64] width 121 height 34
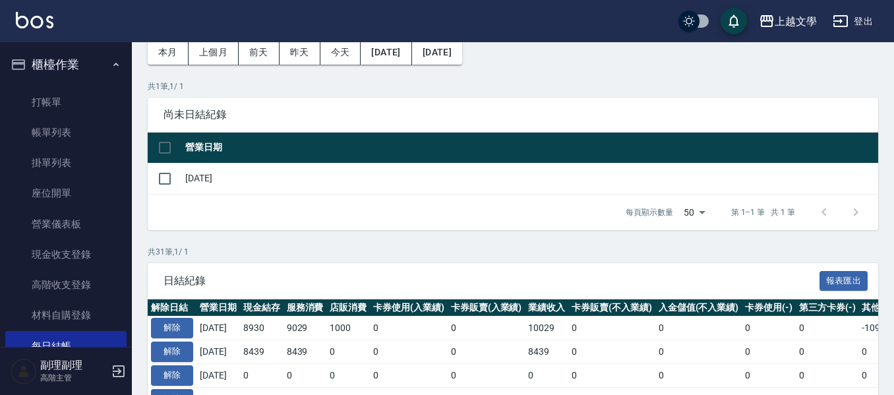
click at [83, 69] on button "櫃檯作業" at bounding box center [65, 64] width 121 height 34
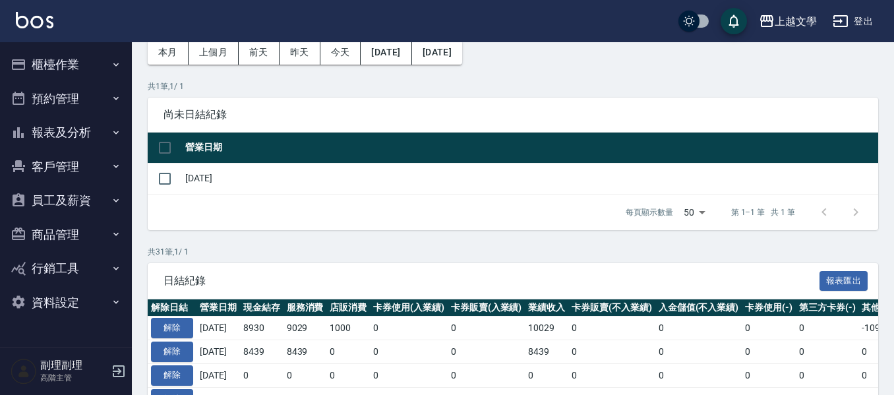
click at [54, 132] on button "報表及分析" at bounding box center [65, 132] width 121 height 34
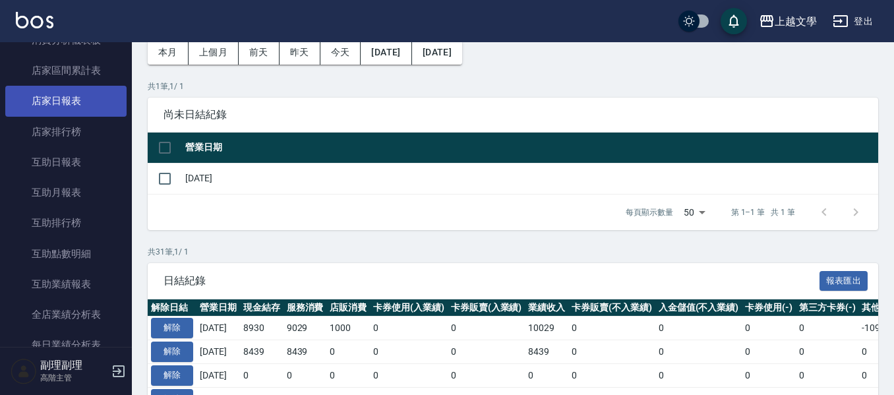
scroll to position [395, 0]
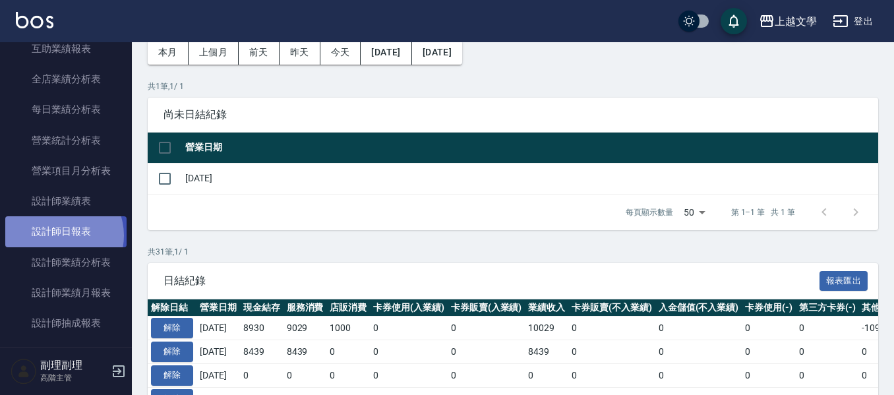
click at [60, 235] on link "設計師日報表" at bounding box center [65, 231] width 121 height 30
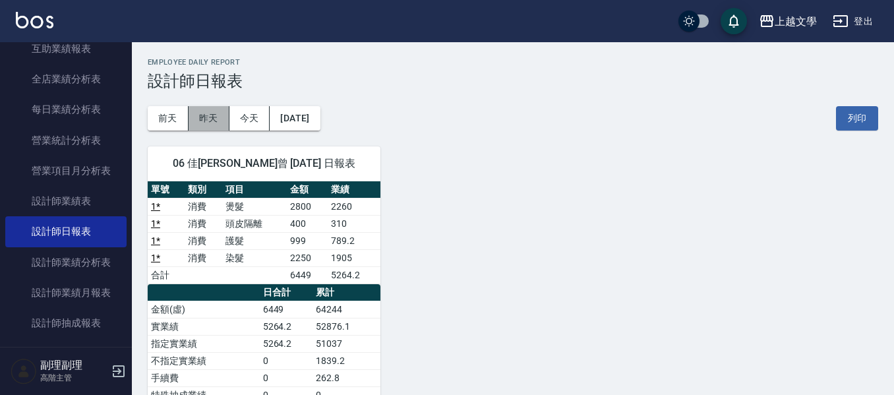
click at [204, 120] on button "昨天" at bounding box center [209, 118] width 41 height 24
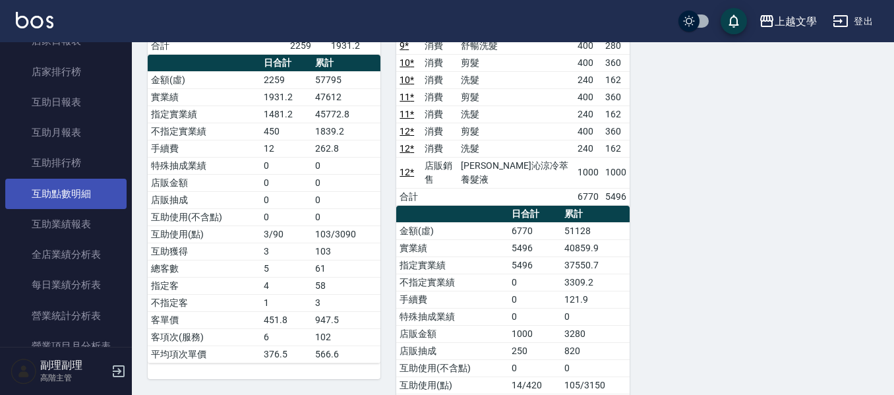
scroll to position [132, 0]
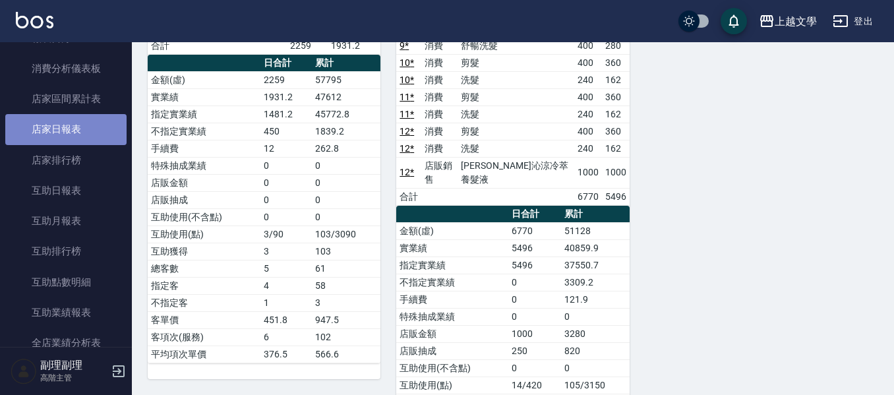
click at [84, 143] on link "店家日報表" at bounding box center [65, 129] width 121 height 30
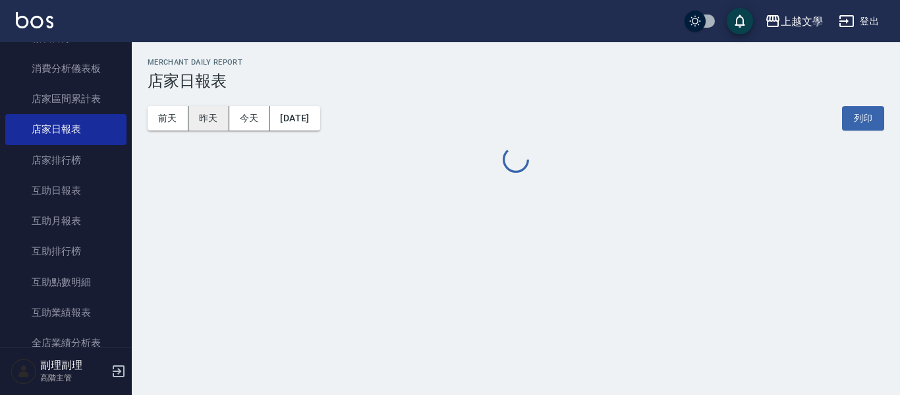
click at [225, 117] on button "昨天" at bounding box center [209, 118] width 41 height 24
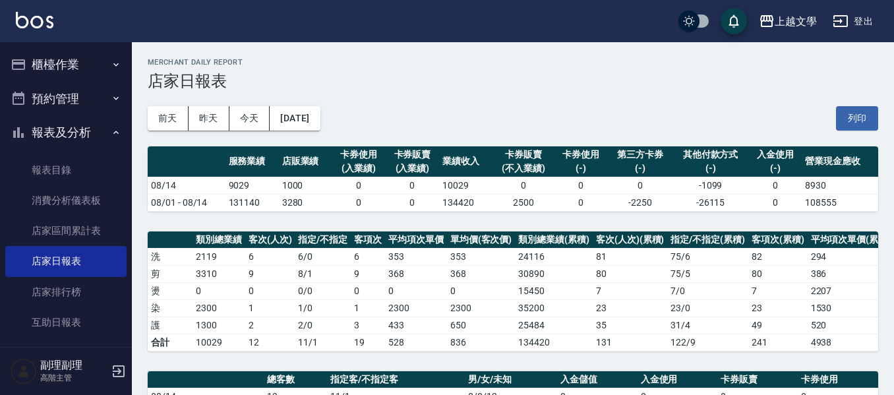
click at [72, 71] on button "櫃檯作業" at bounding box center [65, 64] width 121 height 34
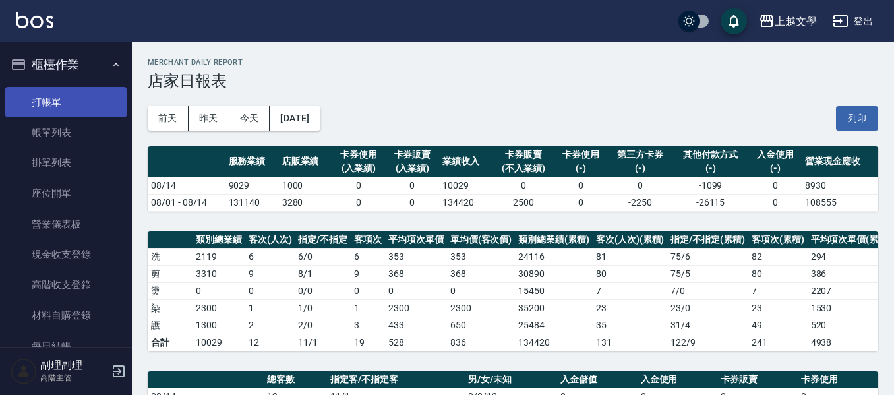
click at [62, 109] on link "打帳單" at bounding box center [65, 102] width 121 height 30
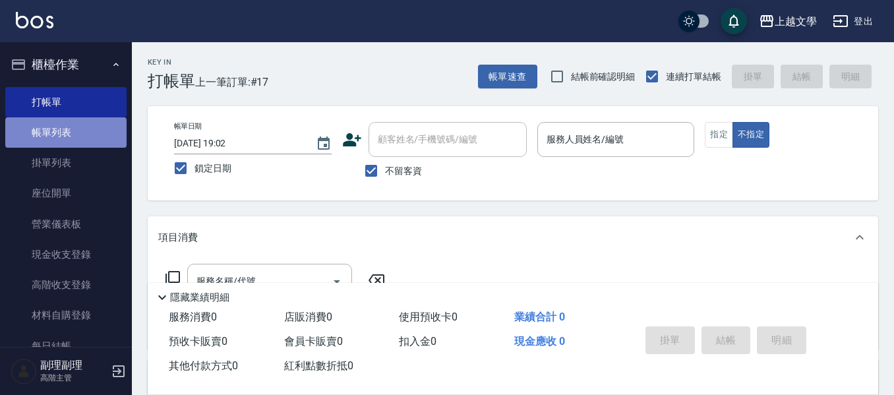
click at [65, 132] on link "帳單列表" at bounding box center [65, 132] width 121 height 30
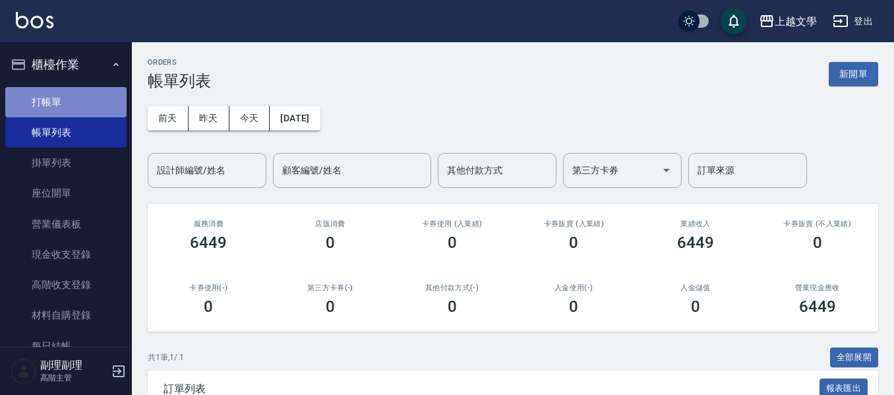
click at [87, 106] on link "打帳單" at bounding box center [65, 102] width 121 height 30
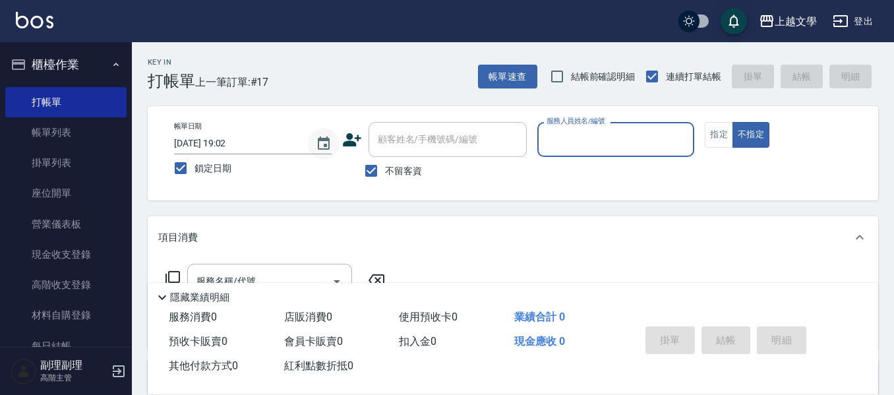
click at [320, 141] on icon "Choose date, selected date is 2025-08-14" at bounding box center [324, 144] width 16 height 16
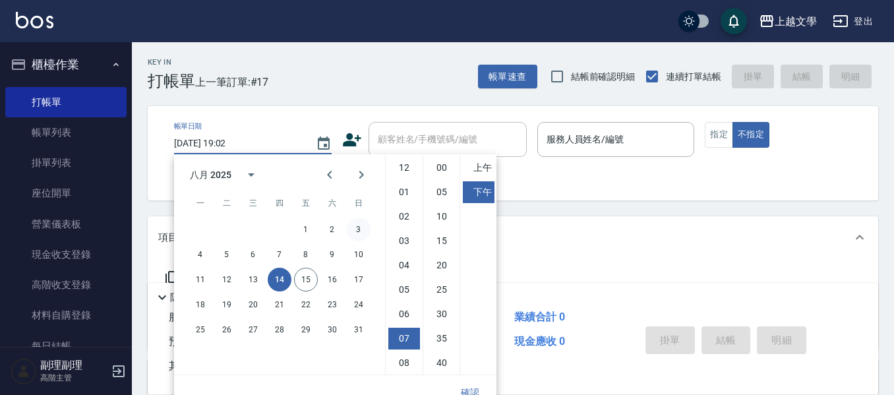
scroll to position [74, 0]
click at [308, 283] on button "15" at bounding box center [306, 280] width 24 height 24
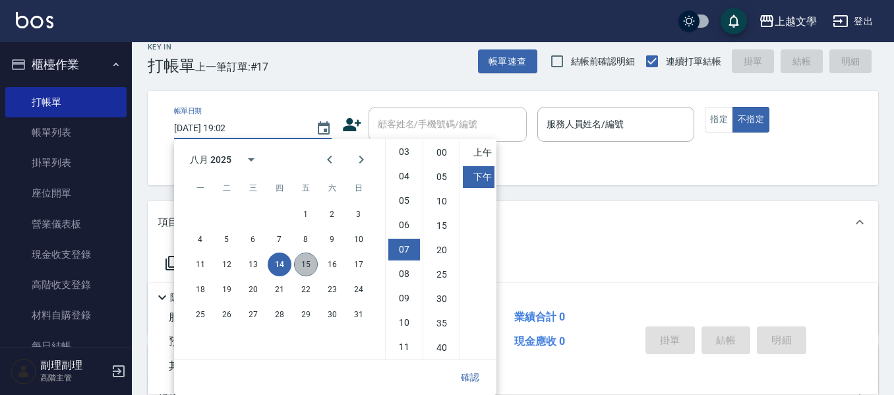
type input "[DATE] 19:02"
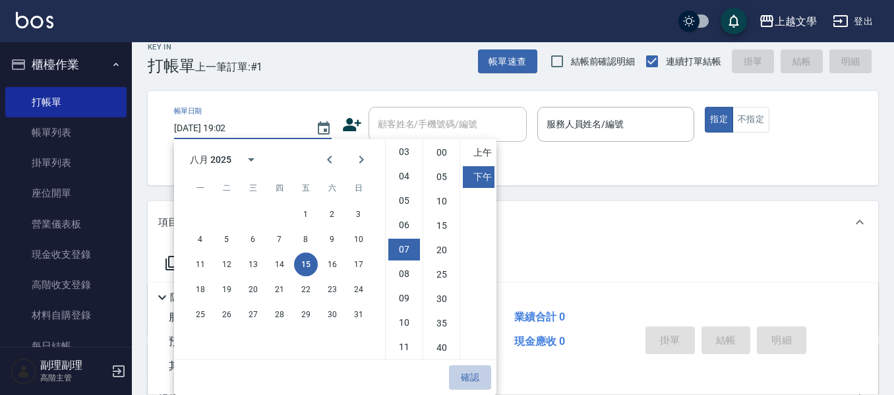
click at [460, 380] on button "確認" at bounding box center [470, 377] width 42 height 24
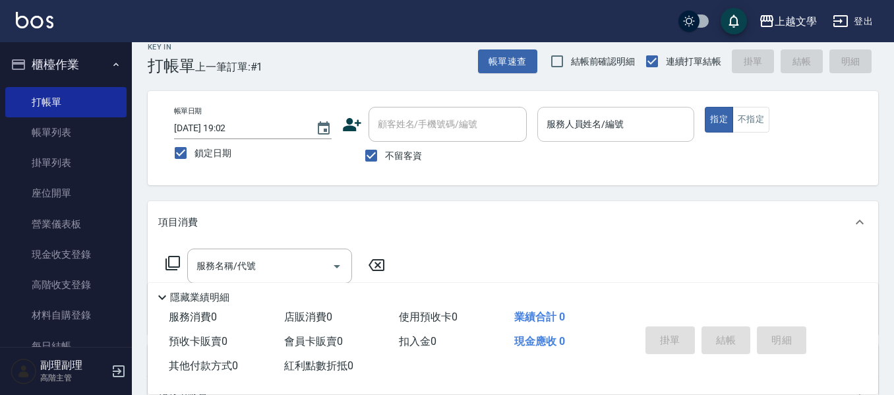
click at [593, 124] on input "服務人員姓名/編號" at bounding box center [616, 124] width 146 height 23
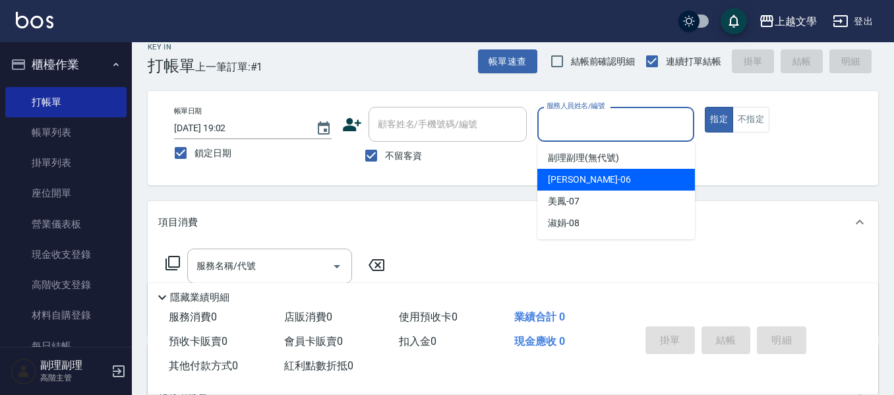
click at [599, 189] on div "佳珍 -06" at bounding box center [616, 180] width 158 height 22
type input "佳珍-06"
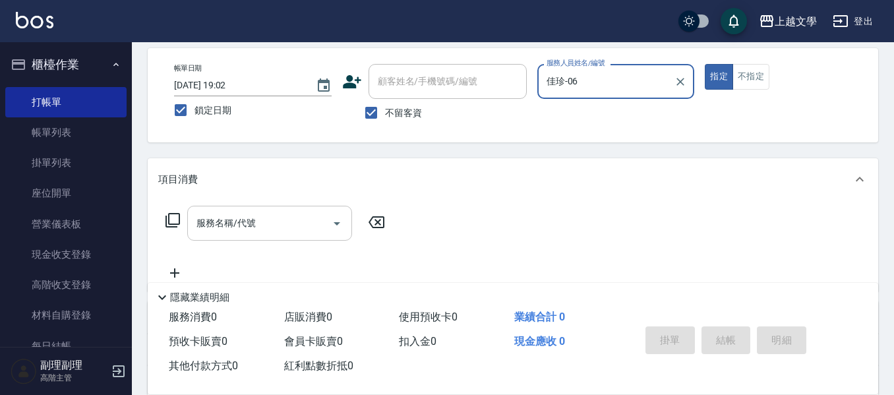
scroll to position [81, 0]
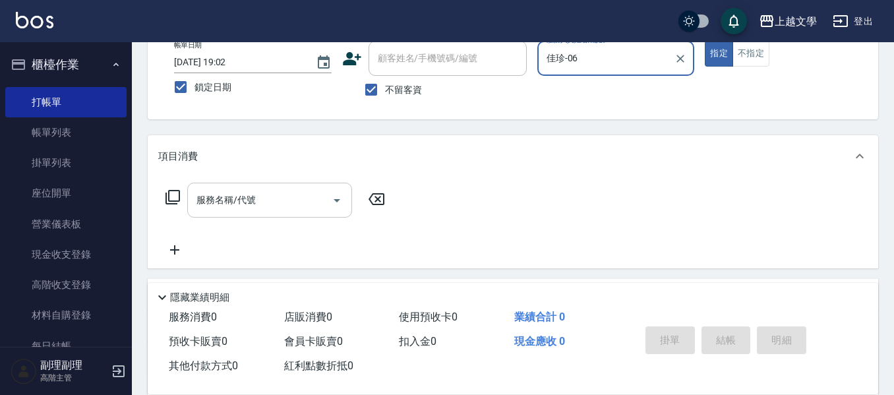
click at [281, 194] on input "服務名稱/代號" at bounding box center [259, 200] width 133 height 23
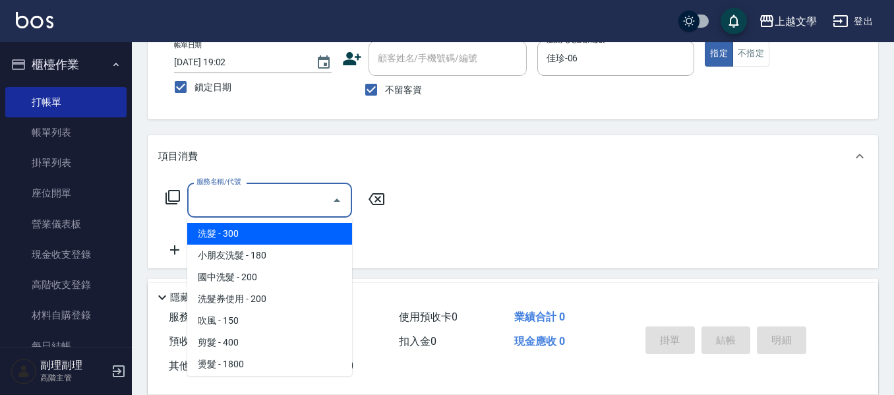
click at [271, 242] on span "洗髮 - 300" at bounding box center [269, 234] width 165 height 22
type input "洗髮(100)"
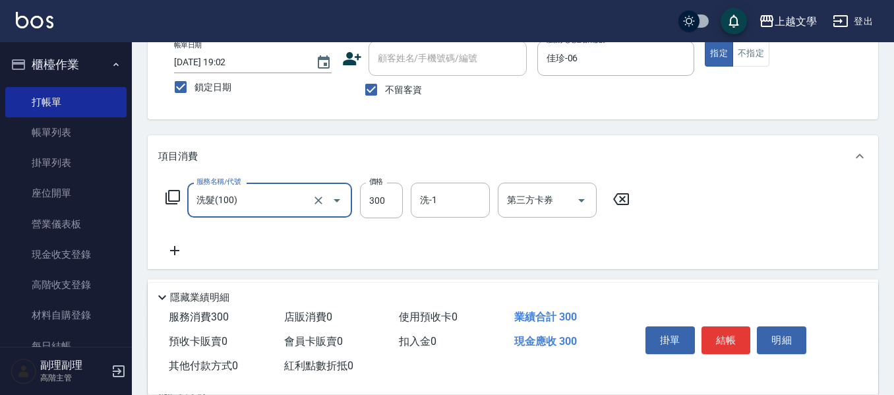
drag, startPoint x: 371, startPoint y: 210, endPoint x: 357, endPoint y: 206, distance: 14.4
click at [372, 209] on input "300" at bounding box center [381, 201] width 43 height 36
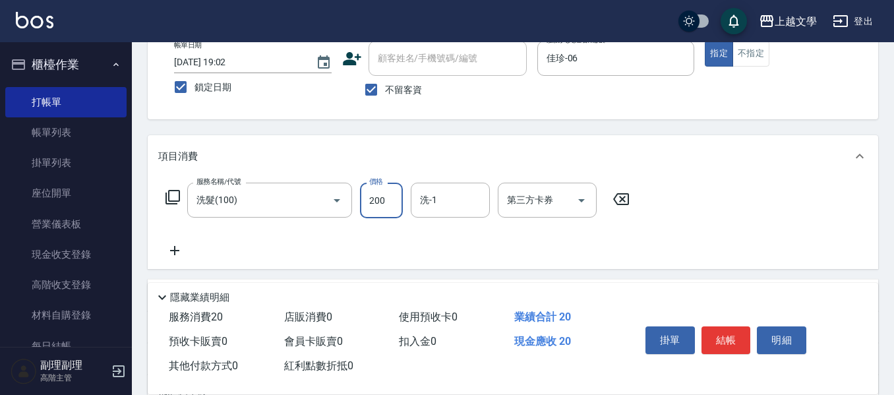
type input "200"
click at [430, 207] on input "洗-1" at bounding box center [450, 200] width 67 height 23
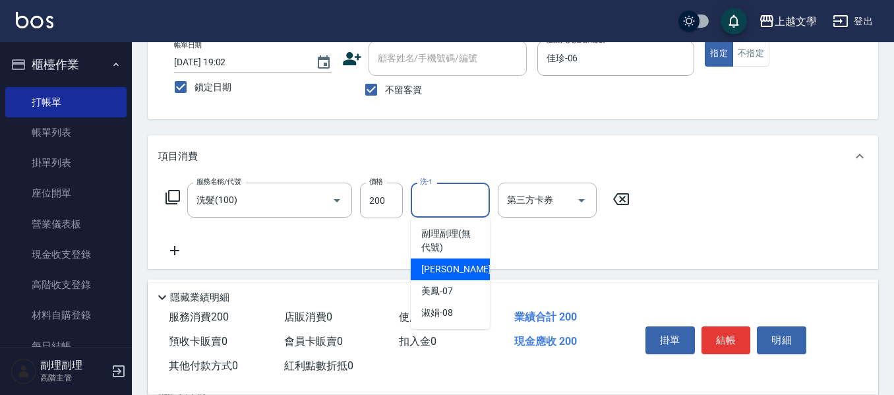
click at [440, 267] on span "佳珍 -06" at bounding box center [462, 269] width 83 height 14
type input "佳珍-06"
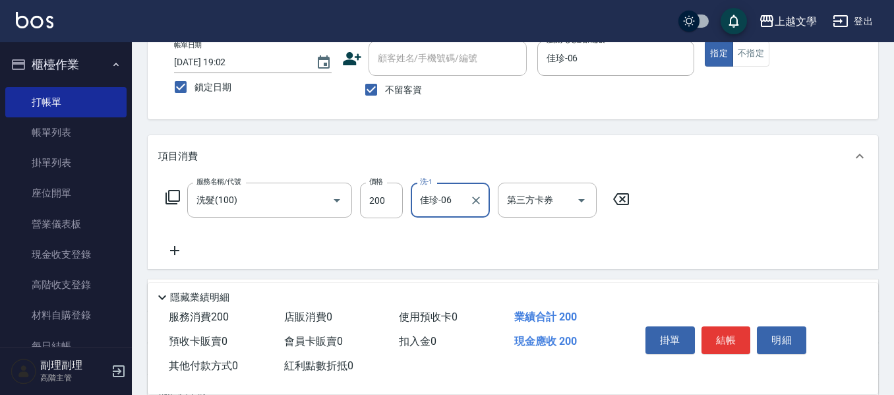
click at [173, 245] on icon at bounding box center [174, 251] width 33 height 16
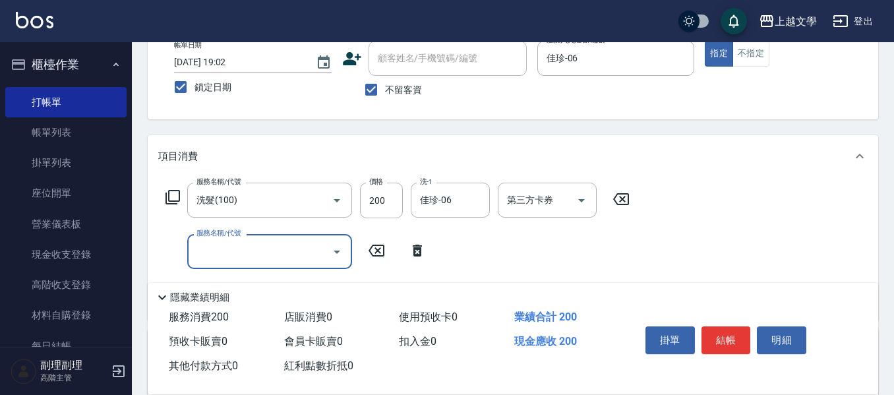
click at [201, 240] on input "服務名稱/代號" at bounding box center [259, 251] width 133 height 23
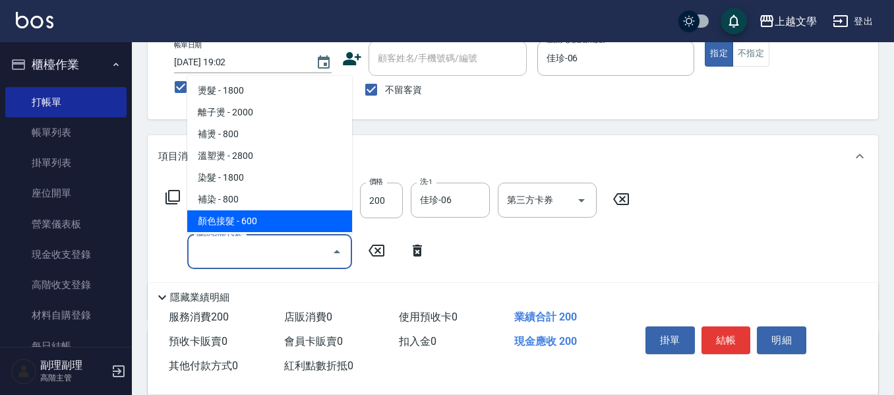
scroll to position [198, 0]
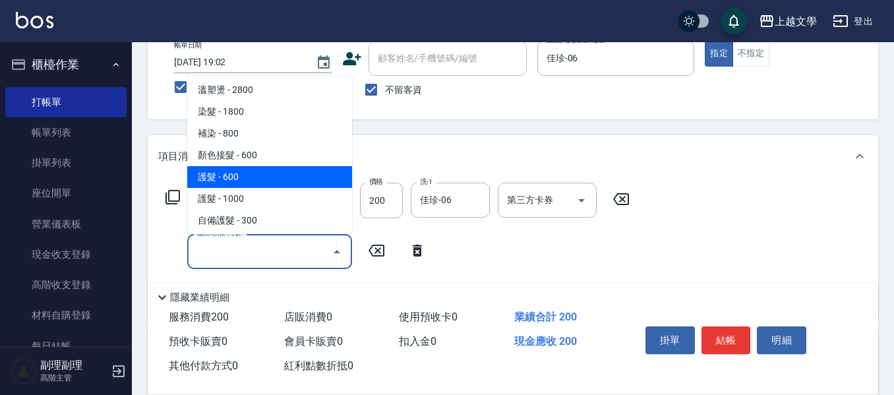
click at [239, 183] on span "護髮 - 600" at bounding box center [269, 177] width 165 height 22
type input "護髮(500)"
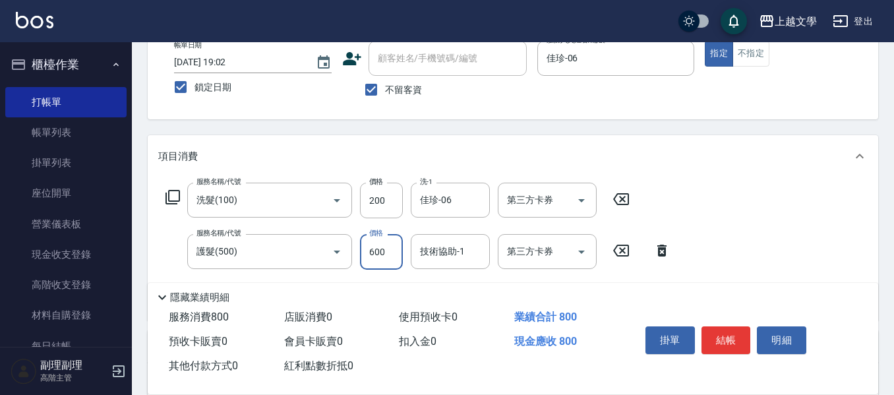
click at [373, 250] on input "600" at bounding box center [381, 252] width 43 height 36
type input "699"
click at [455, 256] on input "技術協助-1" at bounding box center [450, 251] width 67 height 23
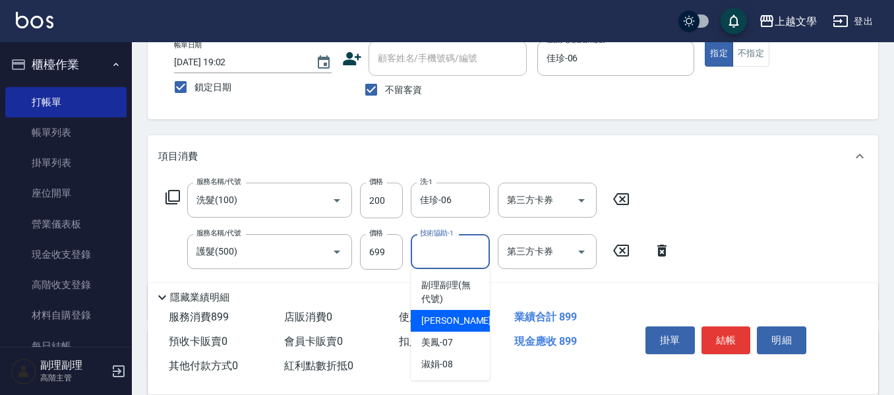
click at [453, 317] on div "佳珍 -06" at bounding box center [450, 321] width 79 height 22
type input "佳珍-06"
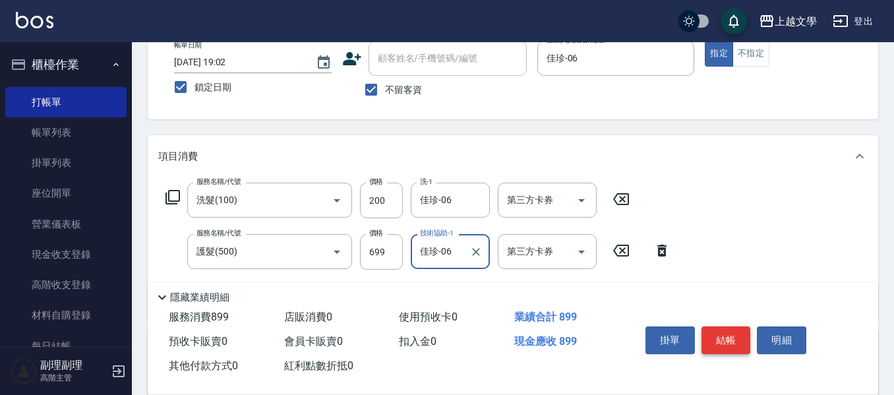
click at [730, 343] on button "結帳" at bounding box center [725, 340] width 49 height 28
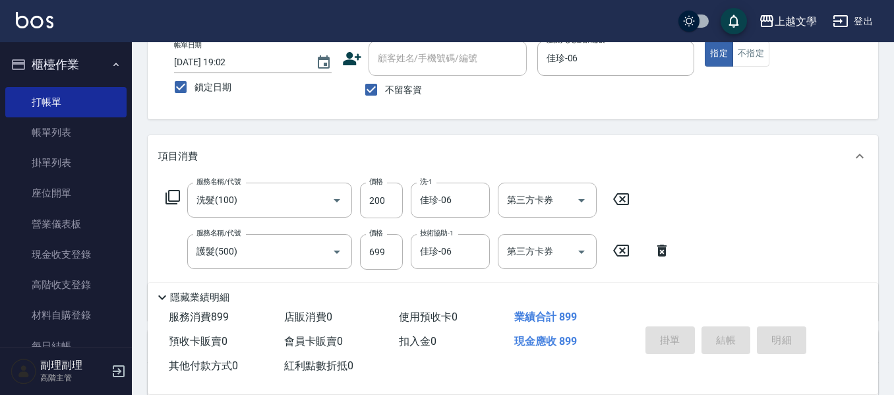
type input "[DATE] 19:02"
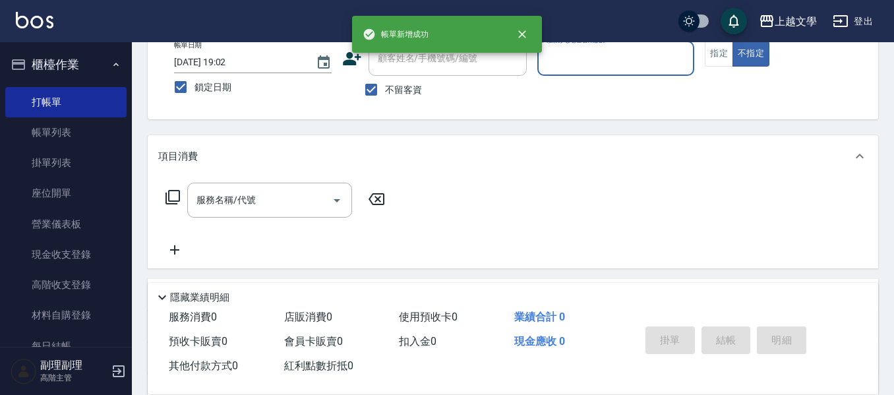
click at [606, 65] on input "服務人員姓名/編號" at bounding box center [616, 58] width 146 height 23
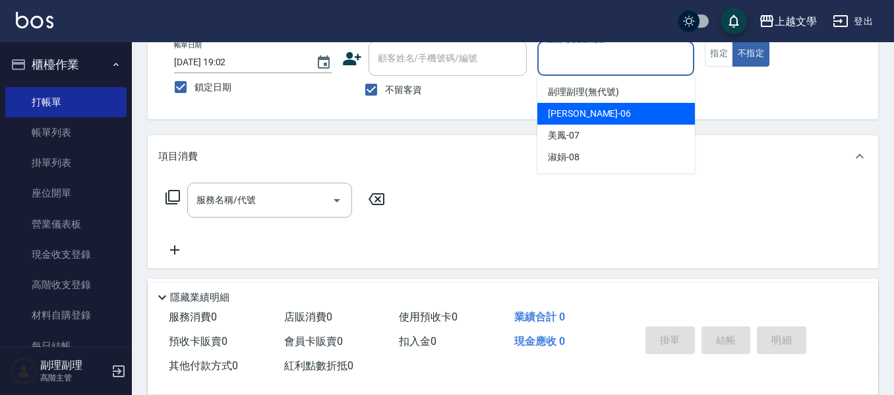
click at [599, 111] on div "佳珍 -06" at bounding box center [616, 114] width 158 height 22
type input "佳珍-06"
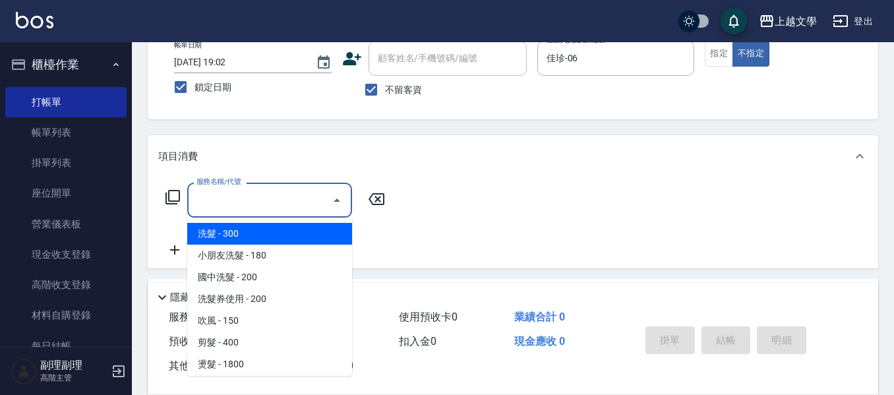
click at [302, 190] on input "服務名稱/代號" at bounding box center [259, 200] width 133 height 23
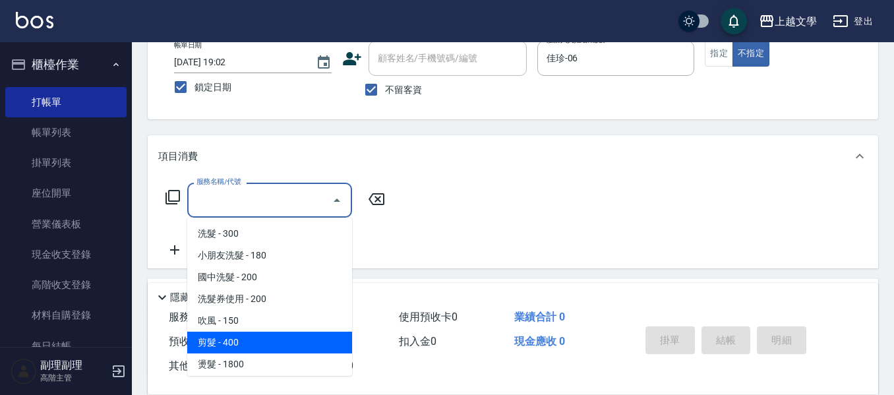
click at [237, 338] on span "剪髮 - 400" at bounding box center [269, 343] width 165 height 22
type input "剪髮(200)"
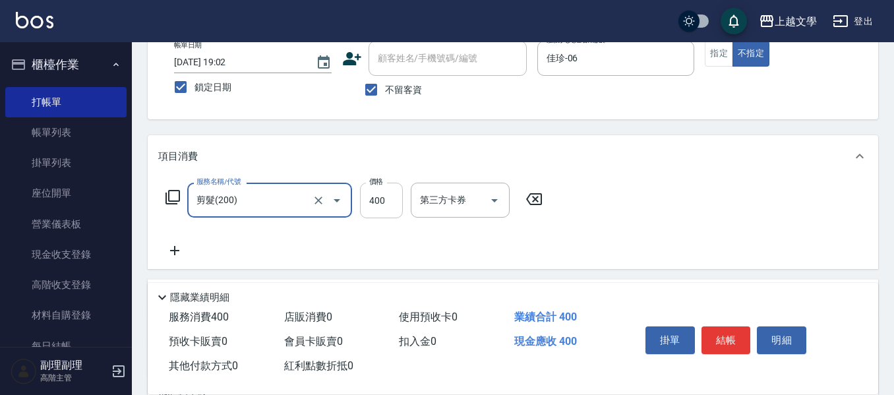
click at [380, 208] on input "400" at bounding box center [381, 201] width 43 height 36
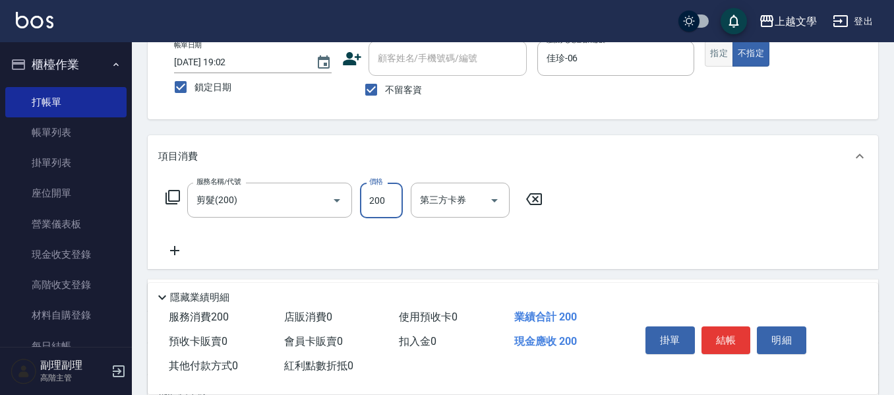
type input "200"
drag, startPoint x: 717, startPoint y: 55, endPoint x: 716, endPoint y: 78, distance: 23.7
click at [716, 55] on button "指定" at bounding box center [719, 54] width 28 height 26
click at [716, 351] on div "掛單 結帳 明細" at bounding box center [726, 342] width 172 height 42
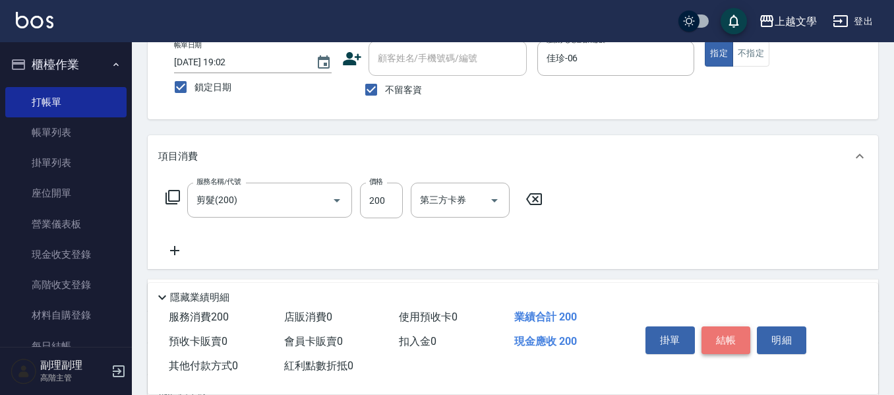
click at [716, 338] on button "結帳" at bounding box center [725, 340] width 49 height 28
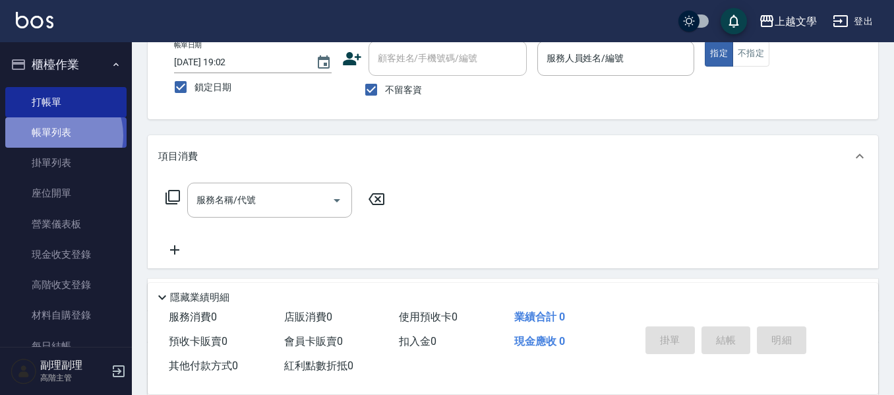
click at [59, 136] on link "帳單列表" at bounding box center [65, 132] width 121 height 30
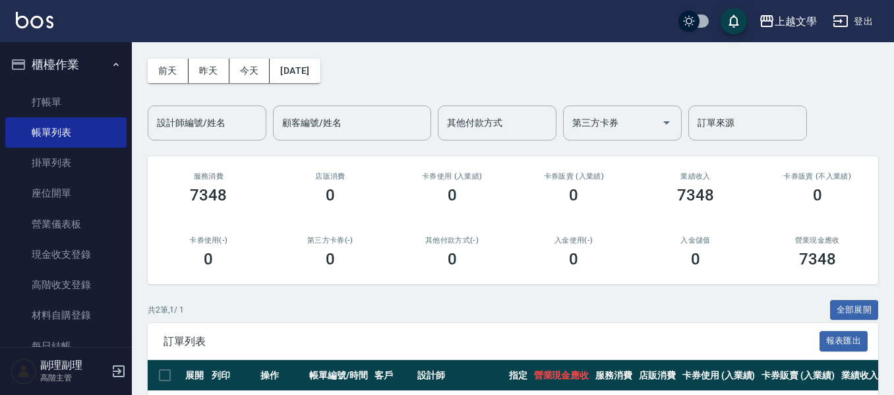
scroll to position [36, 0]
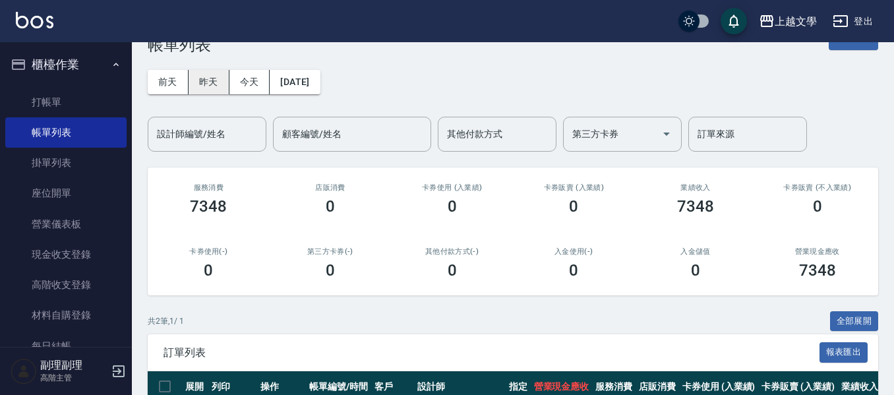
drag, startPoint x: 202, startPoint y: 77, endPoint x: 247, endPoint y: 92, distance: 47.1
click at [204, 78] on button "昨天" at bounding box center [209, 82] width 41 height 24
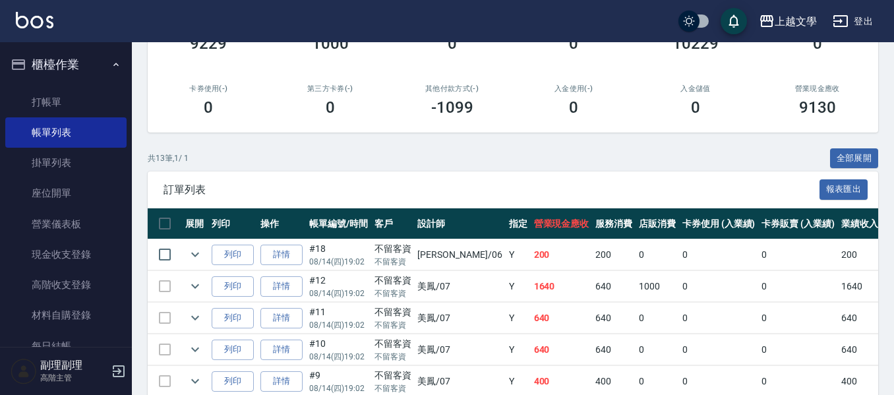
scroll to position [264, 0]
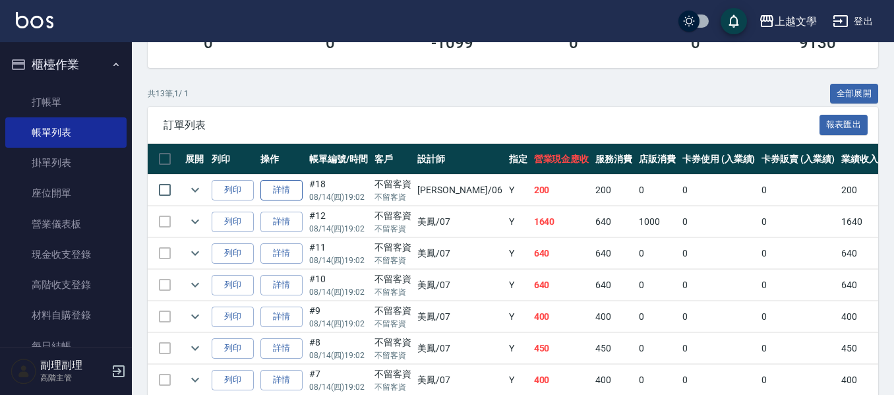
click at [276, 190] on link "詳情" at bounding box center [281, 190] width 42 height 20
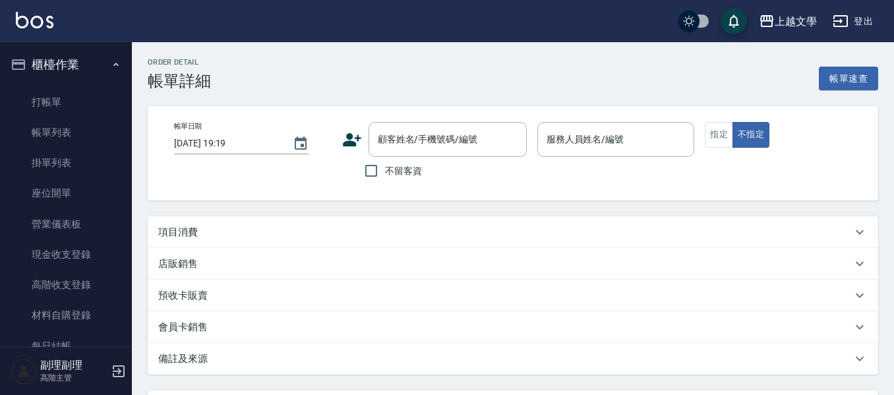
type input "[DATE] 19:02"
checkbox input "true"
type input "佳珍-06"
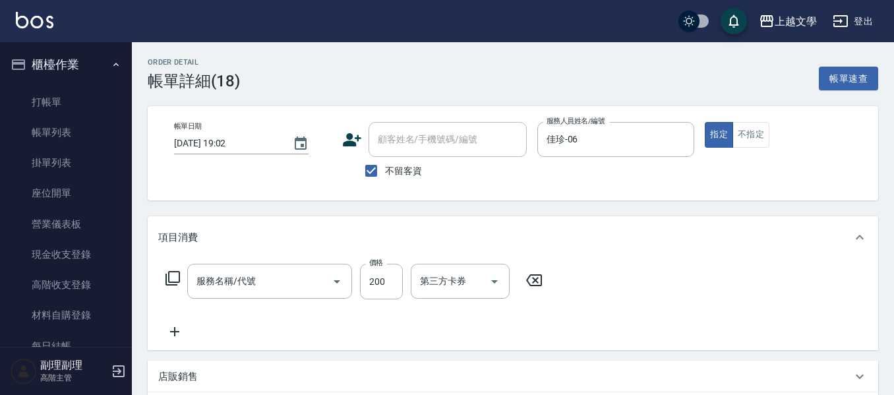
type input "剪髮(200)"
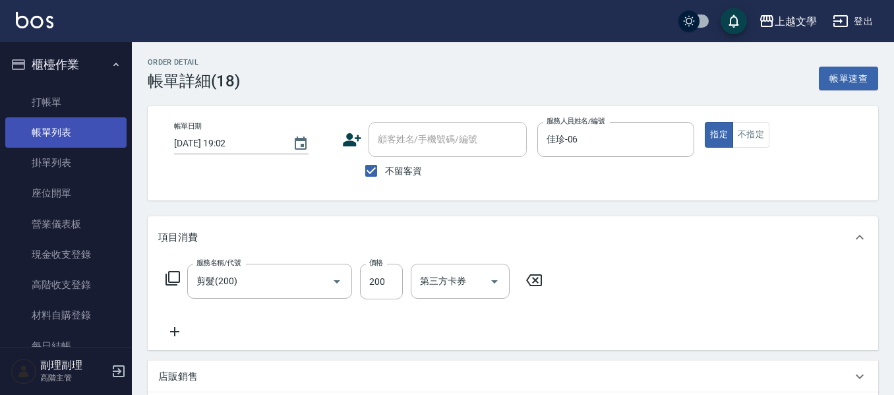
click at [73, 134] on link "帳單列表" at bounding box center [65, 132] width 121 height 30
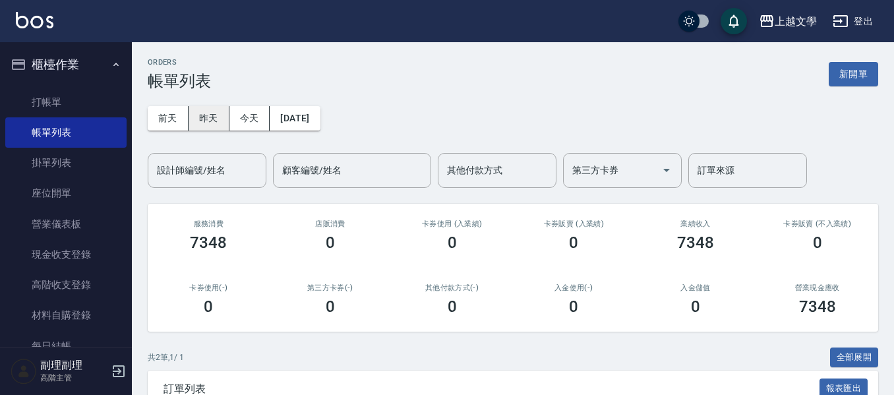
click at [202, 122] on button "昨天" at bounding box center [209, 118] width 41 height 24
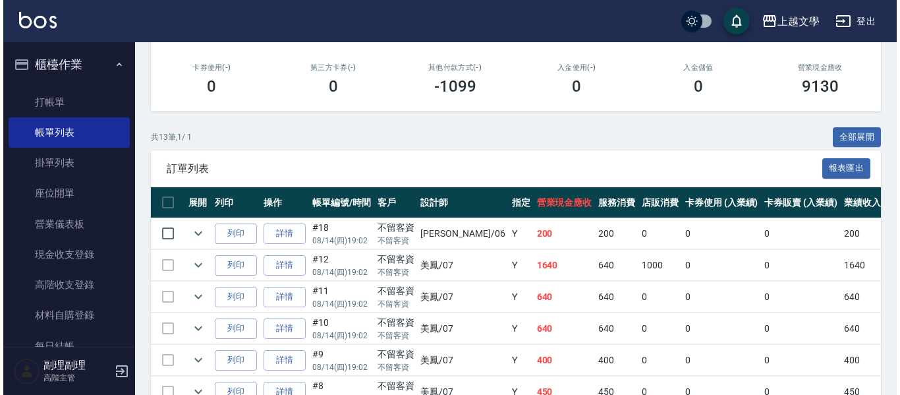
scroll to position [330, 0]
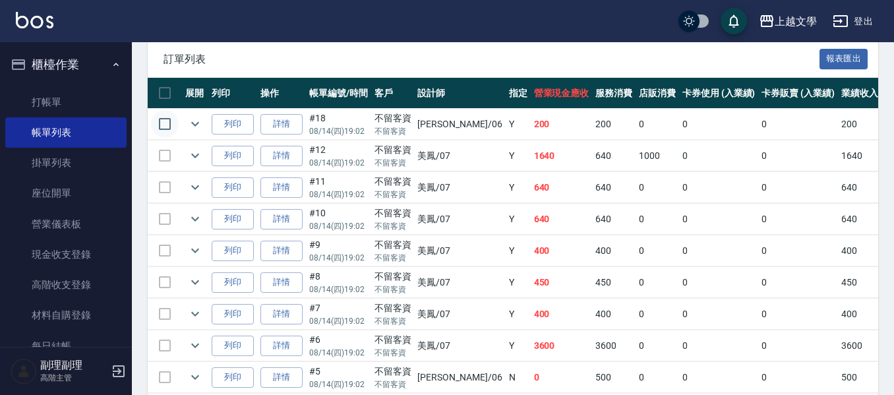
click at [163, 122] on input "checkbox" at bounding box center [165, 124] width 28 height 28
checkbox input "true"
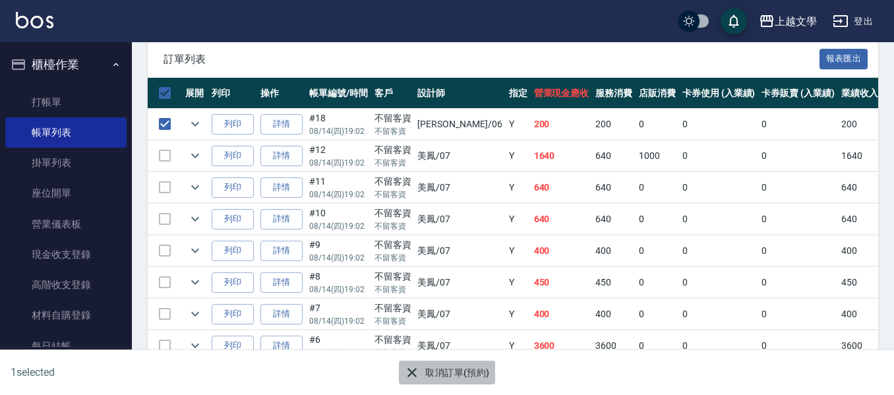
click at [434, 370] on button "取消訂單(預約)" at bounding box center [447, 373] width 96 height 24
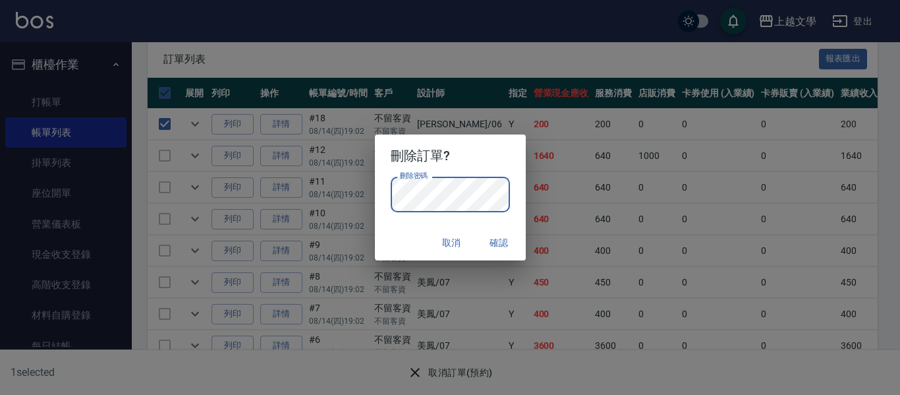
click at [497, 243] on button "確認" at bounding box center [500, 243] width 42 height 24
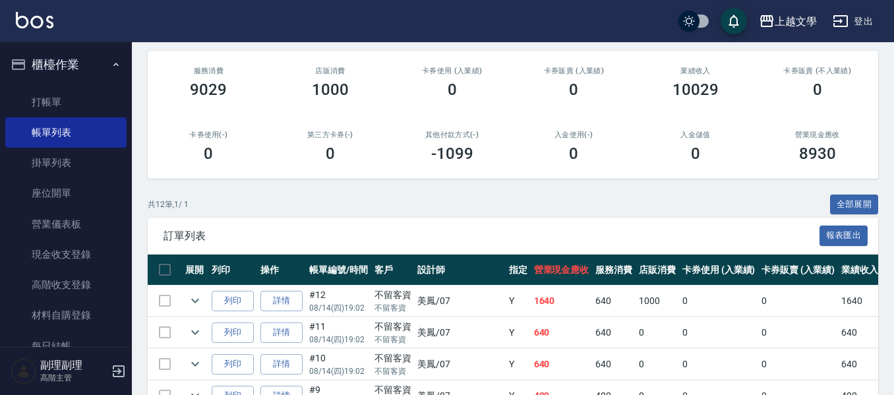
scroll to position [198, 0]
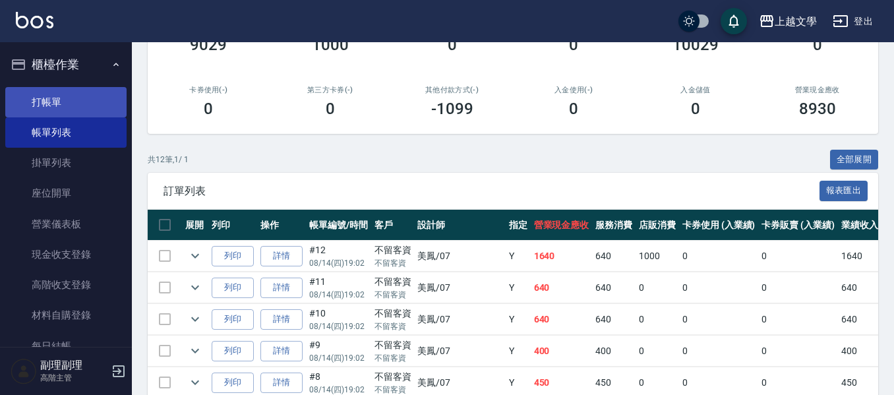
click at [102, 107] on link "打帳單" at bounding box center [65, 102] width 121 height 30
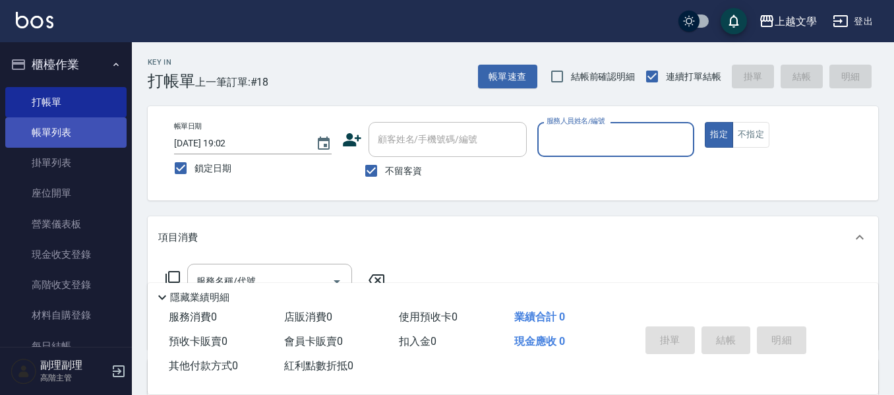
click at [80, 134] on link "帳單列表" at bounding box center [65, 132] width 121 height 30
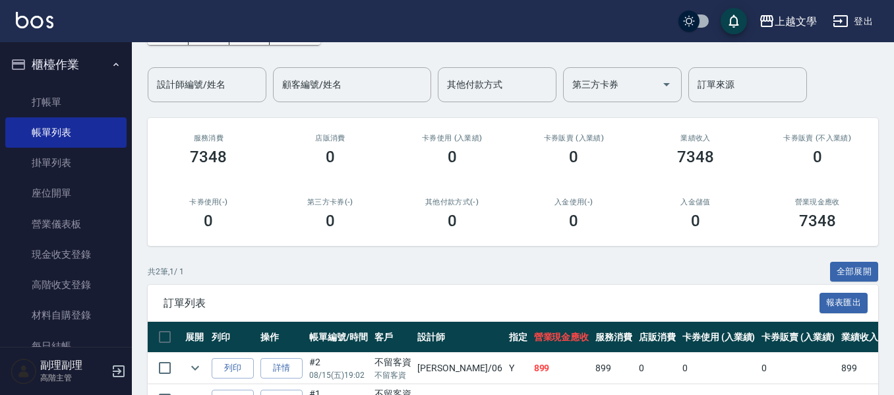
scroll to position [168, 0]
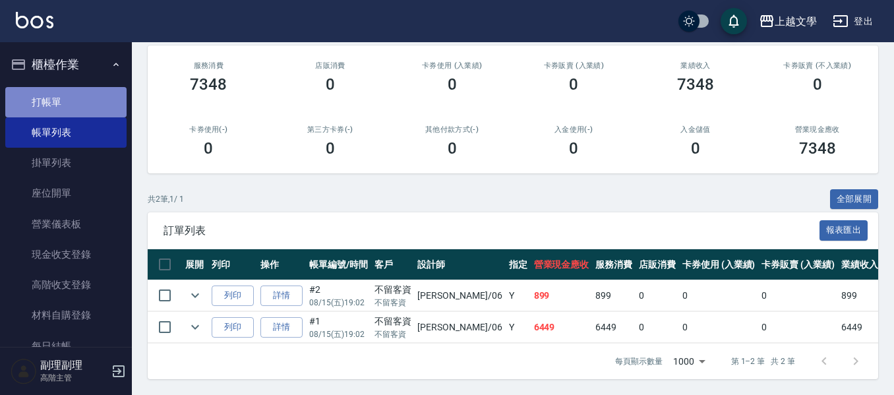
click at [84, 109] on link "打帳單" at bounding box center [65, 102] width 121 height 30
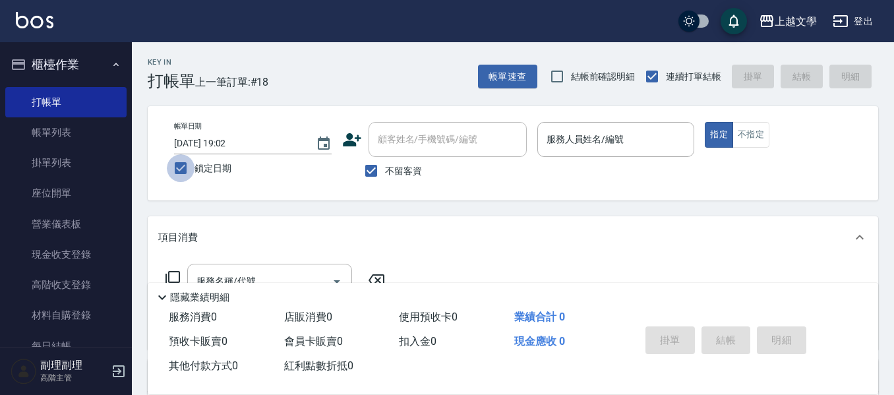
click at [176, 167] on input "鎖定日期" at bounding box center [181, 168] width 28 height 28
checkbox input "false"
type input "[DATE] 19:20"
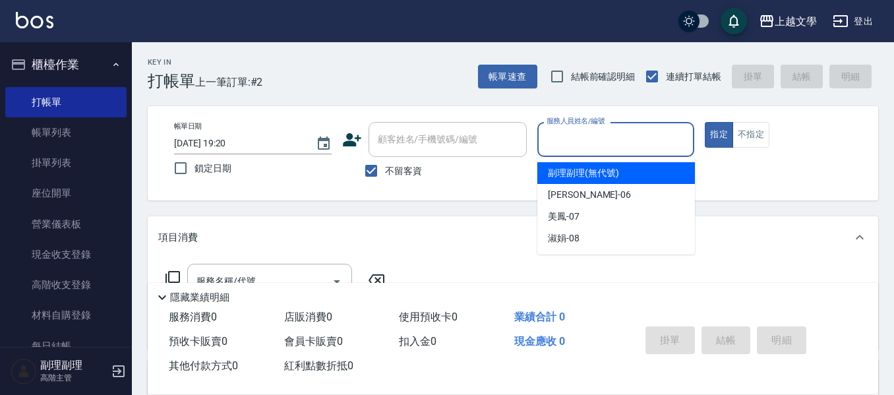
click at [572, 138] on input "服務人員姓名/編號" at bounding box center [616, 139] width 146 height 23
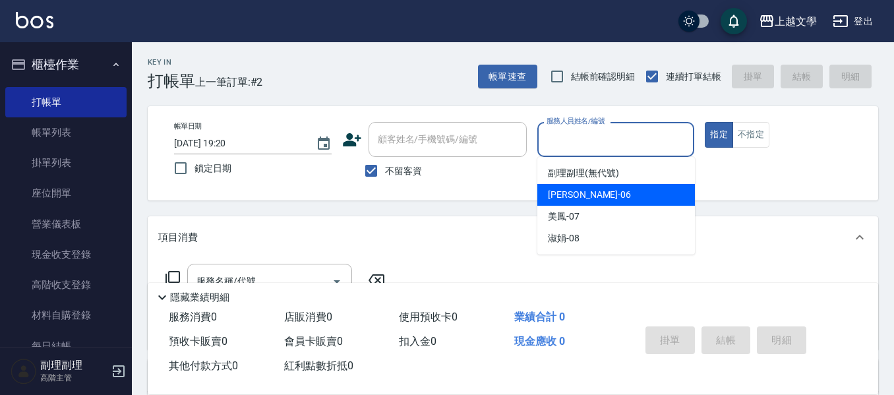
drag, startPoint x: 583, startPoint y: 199, endPoint x: 528, endPoint y: 204, distance: 54.9
click at [577, 199] on div "佳珍 -06" at bounding box center [616, 195] width 158 height 22
type input "佳珍-06"
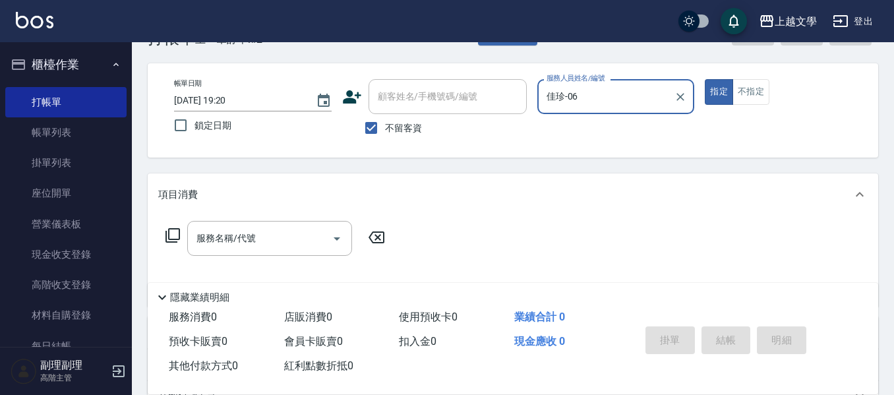
scroll to position [66, 0]
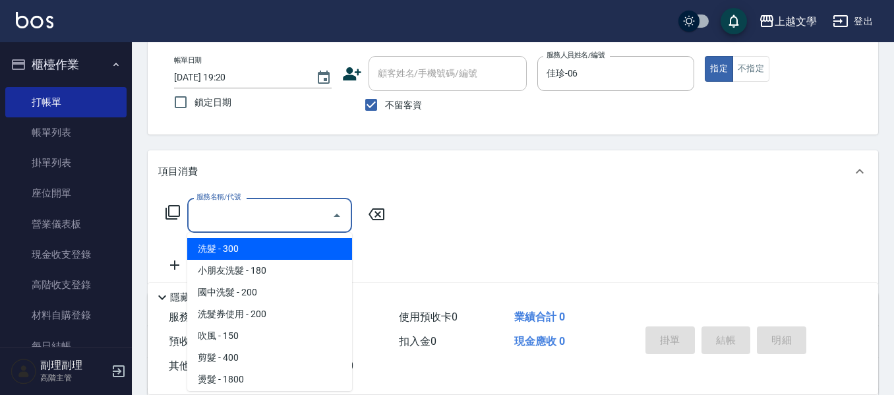
click at [276, 204] on input "服務名稱/代號" at bounding box center [259, 215] width 133 height 23
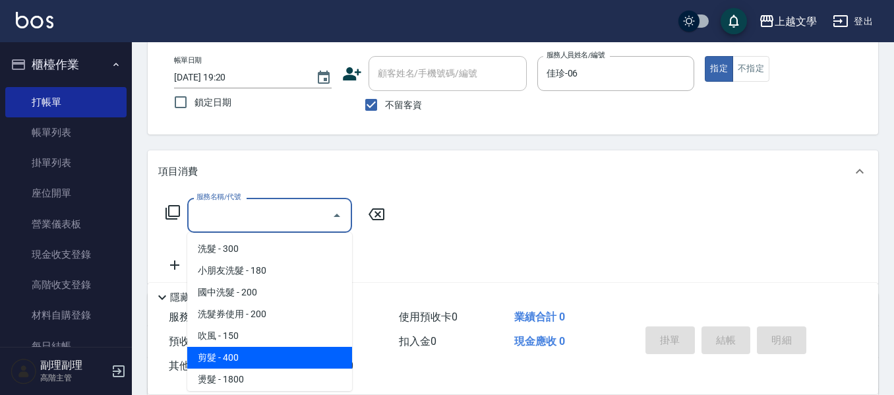
click at [252, 347] on span "剪髮 - 400" at bounding box center [269, 358] width 165 height 22
type input "剪髮(200)"
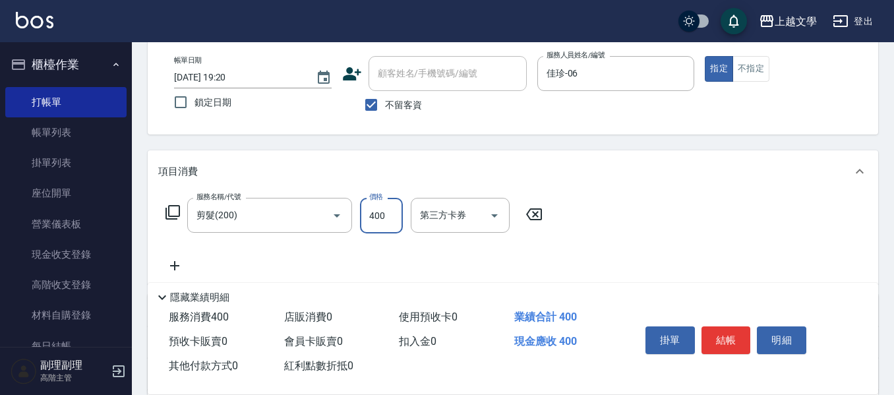
click at [384, 213] on input "400" at bounding box center [381, 216] width 43 height 36
type input "200"
click at [724, 331] on button "結帳" at bounding box center [725, 340] width 49 height 28
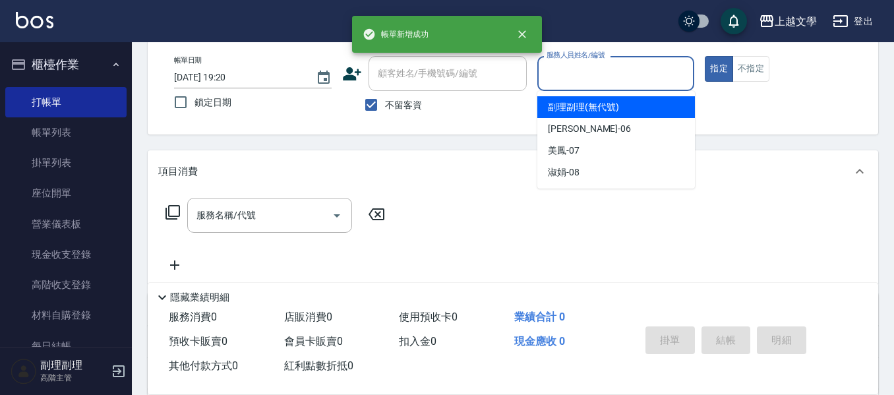
drag, startPoint x: 604, startPoint y: 79, endPoint x: 611, endPoint y: 91, distance: 13.9
click at [604, 78] on input "服務人員姓名/編號" at bounding box center [616, 73] width 146 height 23
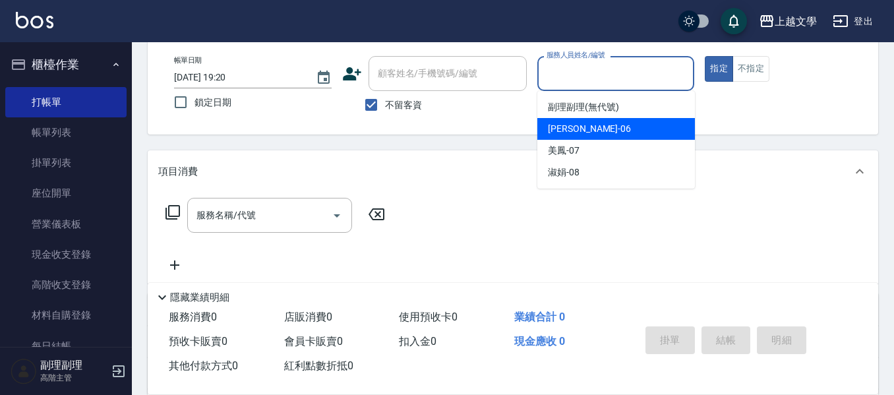
click at [602, 127] on div "佳珍 -06" at bounding box center [616, 129] width 158 height 22
type input "佳珍-06"
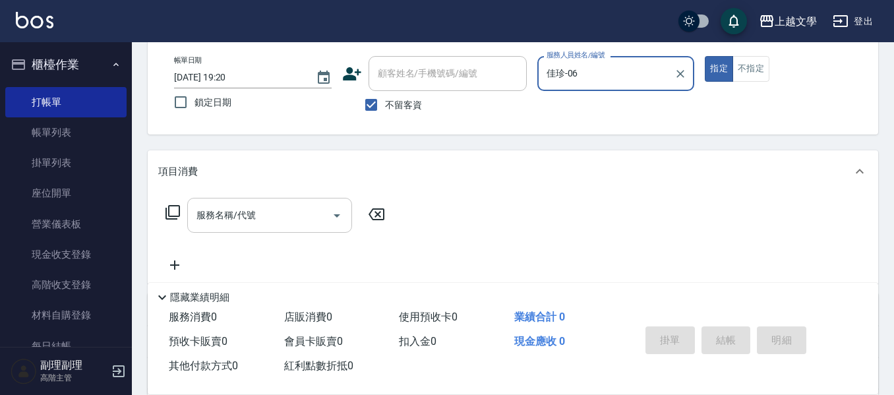
click at [273, 218] on input "服務名稱/代號" at bounding box center [259, 215] width 133 height 23
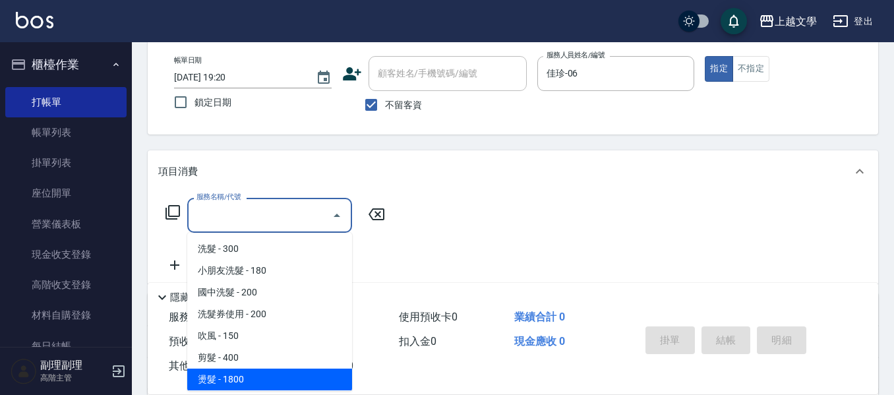
drag, startPoint x: 239, startPoint y: 367, endPoint x: 237, endPoint y: 379, distance: 12.0
click at [237, 378] on ul "洗髮 - 300 小朋友洗髮 - 180 國中洗髮 - 200 洗髮券使用 - 200 吹風 - 150 剪髮 - 400 燙髮 - 1800 離子燙 - 2…" at bounding box center [269, 312] width 165 height 158
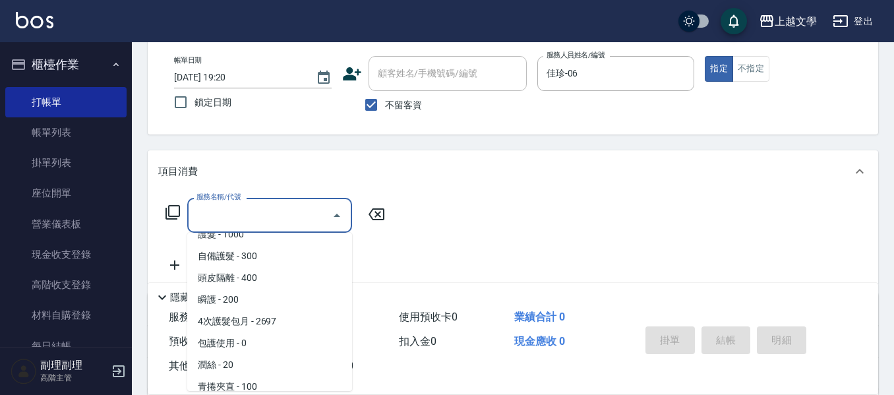
scroll to position [330, 0]
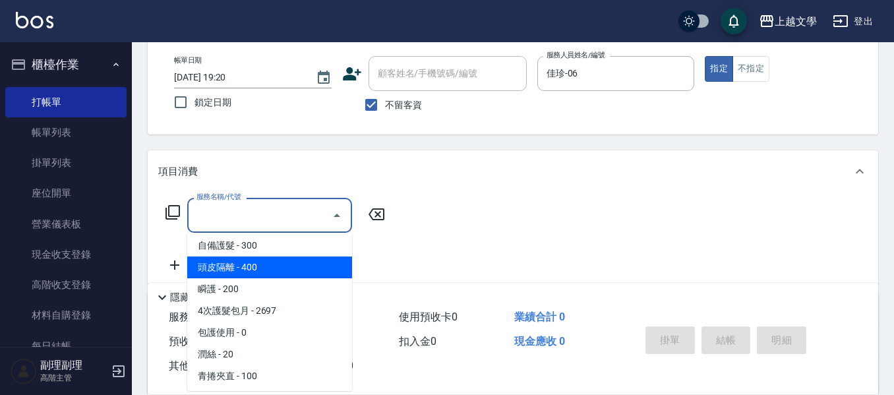
click at [250, 277] on span "頭皮隔離 - 400" at bounding box center [269, 267] width 165 height 22
type input "頭皮隔離(503)"
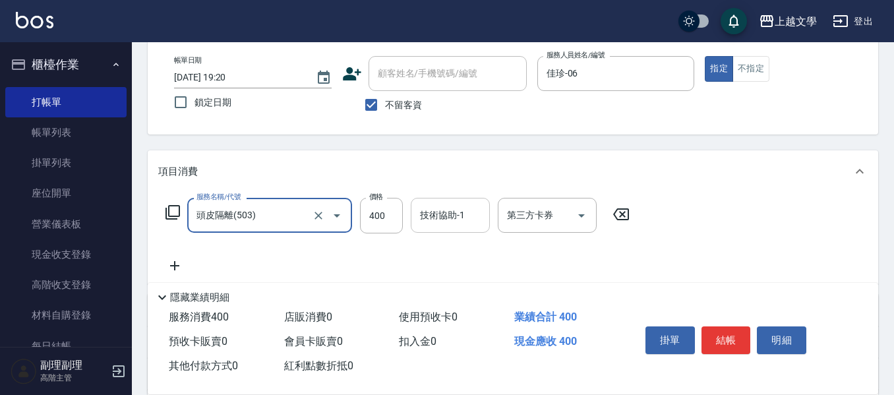
click at [430, 212] on input "技術協助-1" at bounding box center [450, 215] width 67 height 23
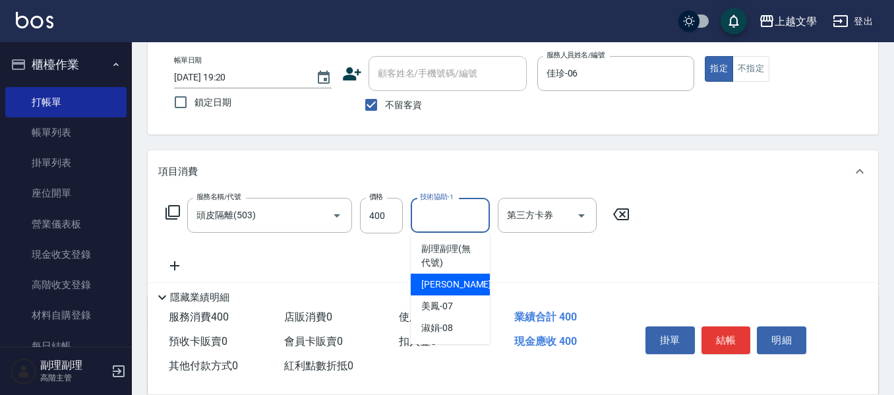
drag, startPoint x: 430, startPoint y: 291, endPoint x: 376, endPoint y: 277, distance: 55.8
click at [430, 291] on div "佳珍 -06" at bounding box center [450, 285] width 79 height 22
type input "佳珍-06"
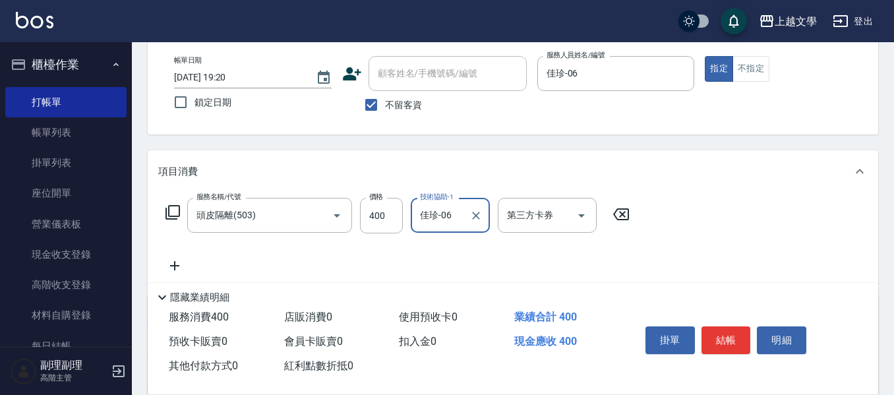
click at [179, 264] on icon at bounding box center [174, 266] width 33 height 16
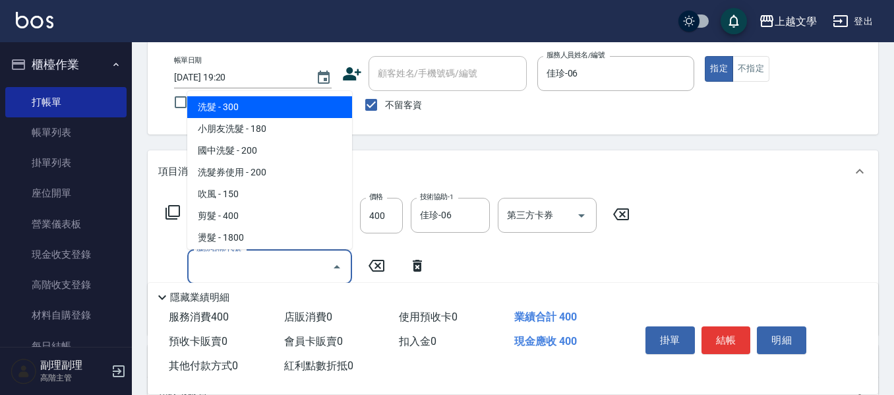
drag, startPoint x: 221, startPoint y: 260, endPoint x: 246, endPoint y: 265, distance: 25.5
click at [222, 260] on input "服務名稱/代號" at bounding box center [259, 266] width 133 height 23
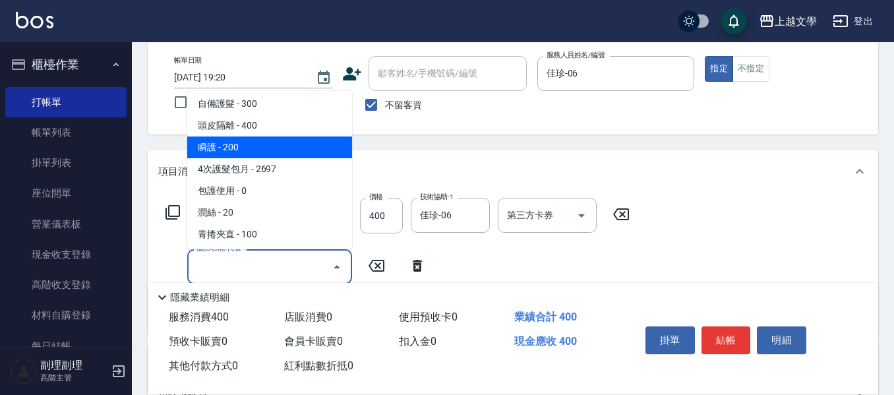
click at [235, 150] on span "瞬護 - 200" at bounding box center [269, 147] width 165 height 22
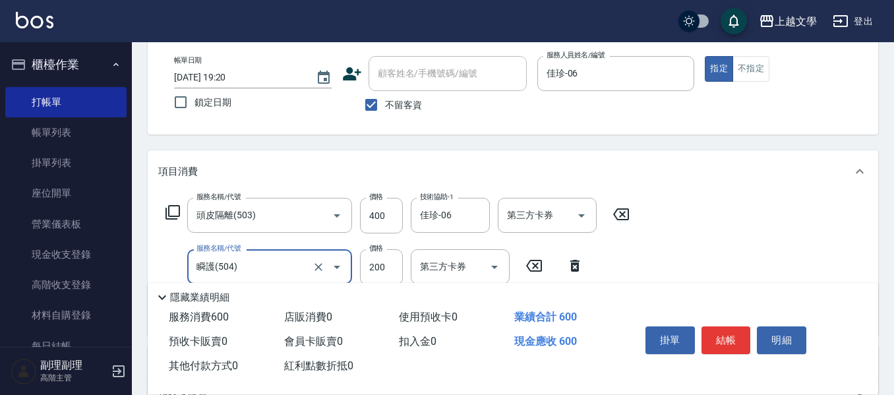
type input "瞬護(504)"
click at [452, 258] on input "技術協助-1" at bounding box center [450, 266] width 67 height 23
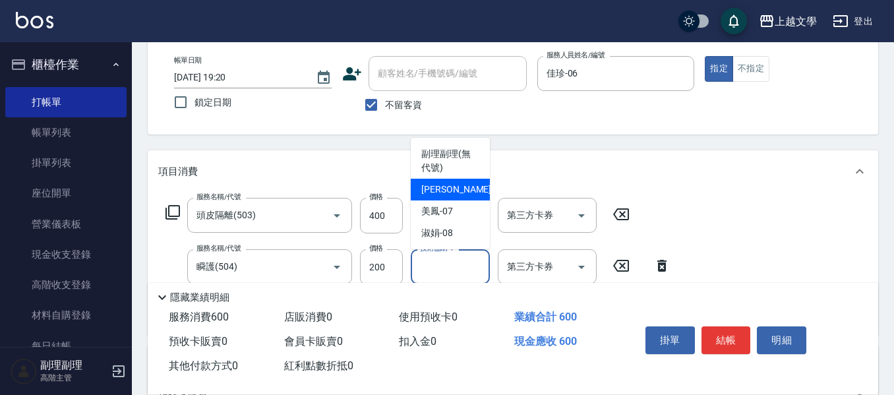
click at [439, 179] on div "佳珍 -06" at bounding box center [450, 190] width 79 height 22
type input "佳珍-06"
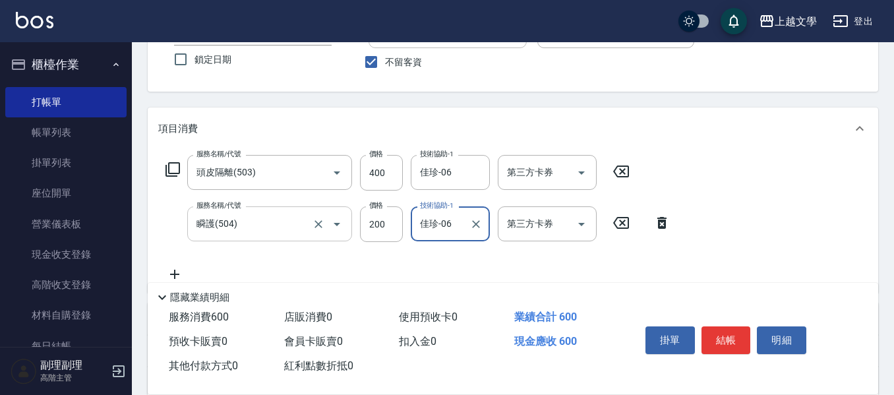
scroll to position [132, 0]
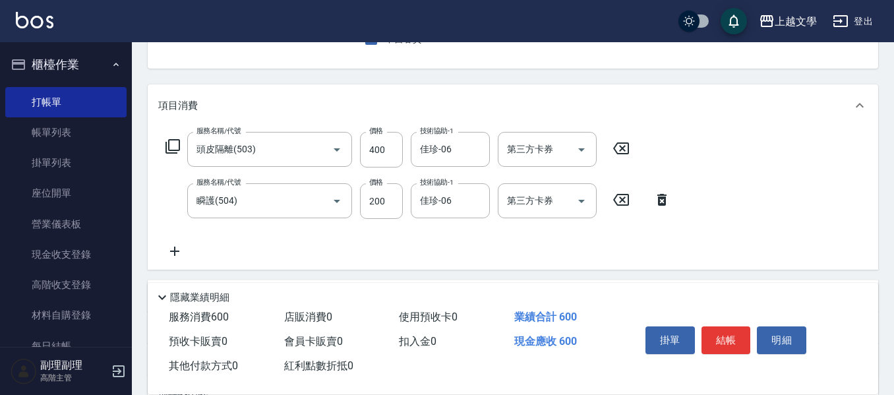
click at [170, 251] on icon at bounding box center [174, 251] width 33 height 16
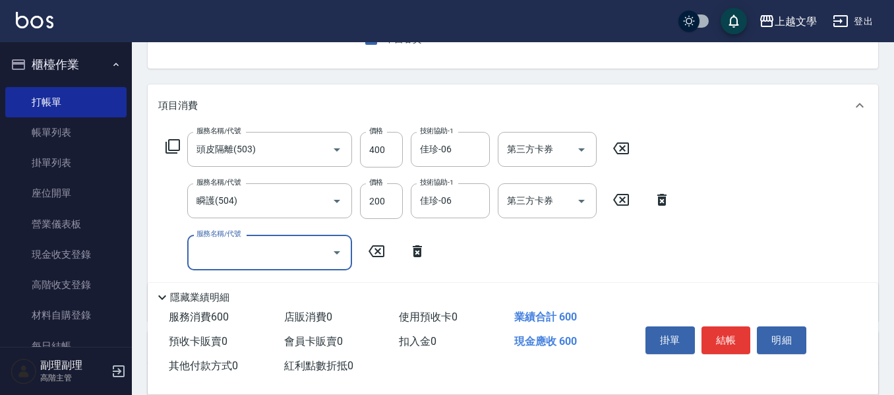
click at [212, 246] on input "服務名稱/代號" at bounding box center [259, 252] width 133 height 23
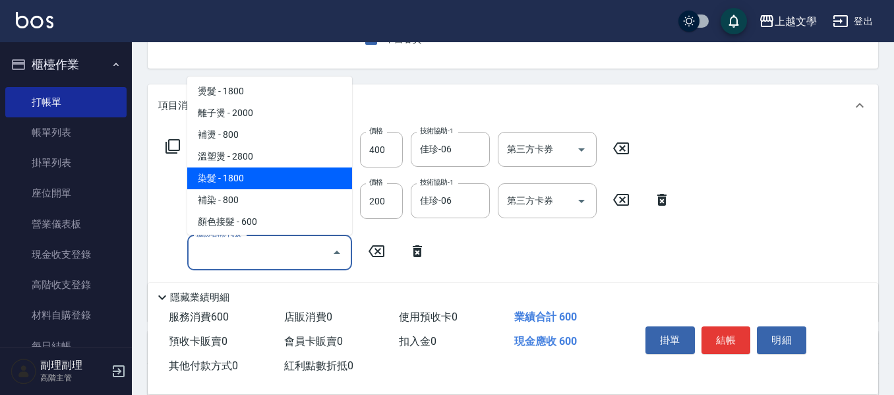
click at [249, 184] on span "染髮 - 1800" at bounding box center [269, 178] width 165 height 22
type input "染髮(400)"
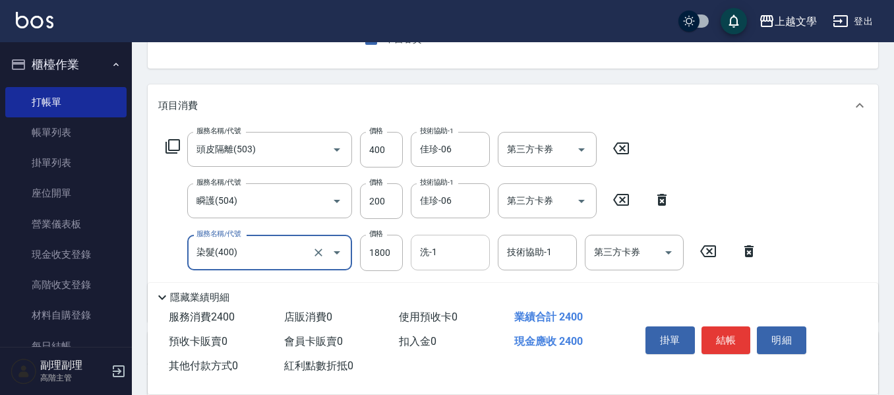
click at [440, 248] on input "洗-1" at bounding box center [450, 252] width 67 height 23
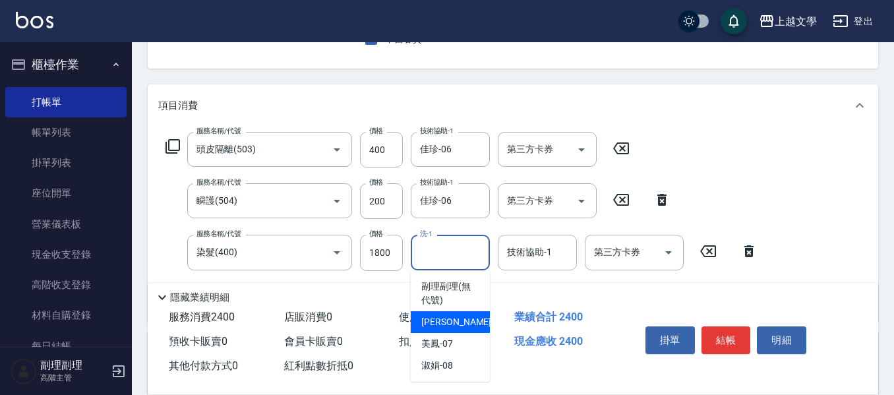
click at [440, 316] on span "佳珍 -06" at bounding box center [462, 322] width 83 height 14
type input "佳珍-06"
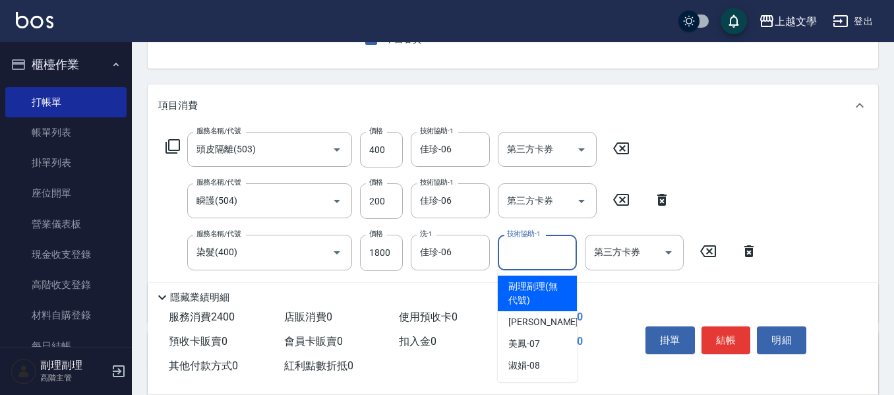
click at [518, 258] on input "技術協助-1" at bounding box center [537, 252] width 67 height 23
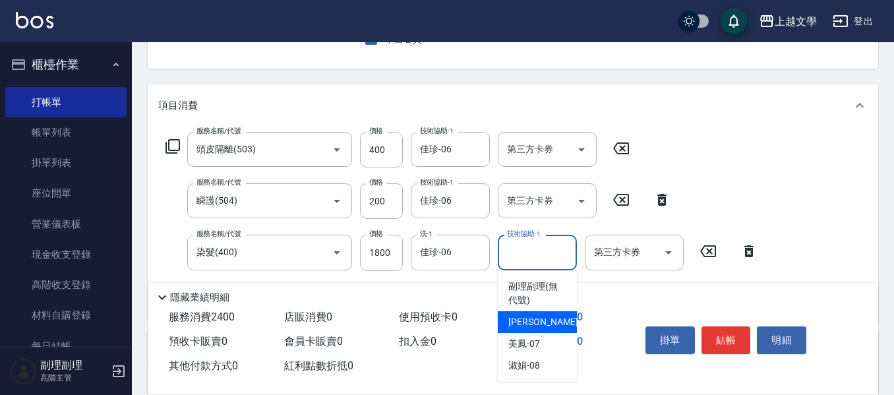
click at [536, 319] on span "佳珍 -06" at bounding box center [549, 322] width 83 height 14
type input "佳珍-06"
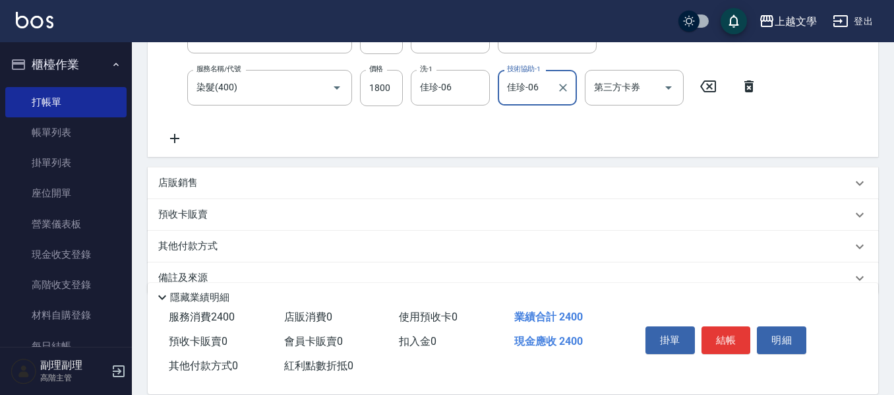
scroll to position [322, 0]
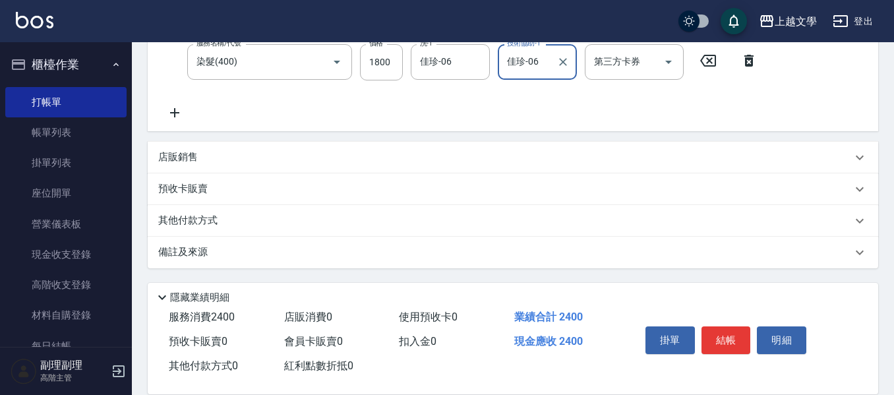
click at [212, 227] on p "其他付款方式" at bounding box center [191, 221] width 66 height 15
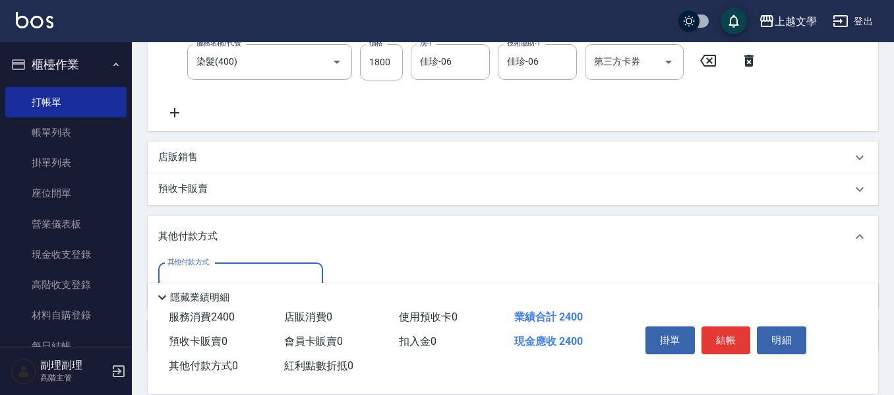
scroll to position [0, 0]
click at [211, 263] on div "其他付款方式" at bounding box center [240, 280] width 165 height 35
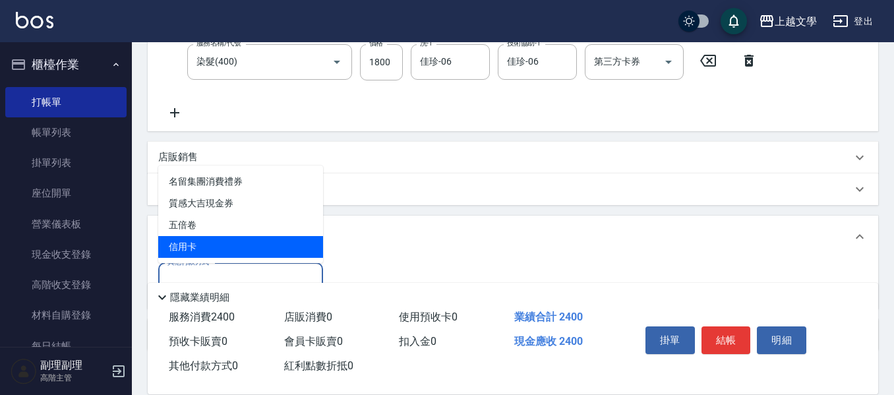
click at [216, 247] on span "信用卡" at bounding box center [240, 247] width 165 height 22
type input "信用卡"
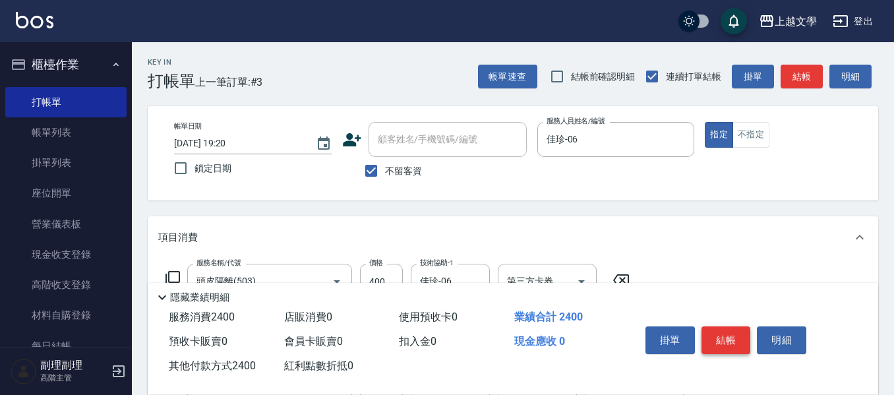
type input "2400"
click at [716, 328] on button "結帳" at bounding box center [725, 340] width 49 height 28
type input "2025/08/15 19:21"
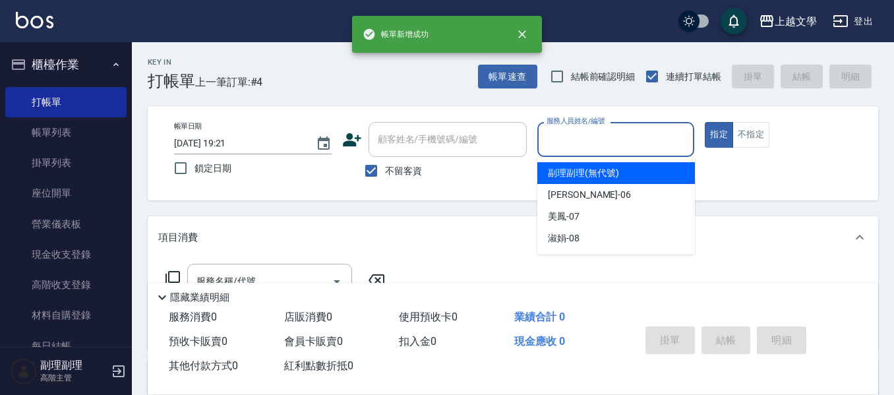
click at [615, 146] on input "服務人員姓名/編號" at bounding box center [616, 139] width 146 height 23
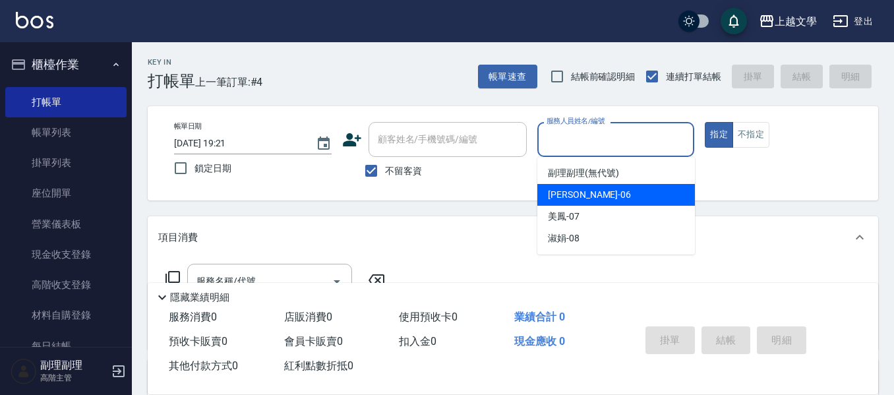
drag, startPoint x: 614, startPoint y: 190, endPoint x: 606, endPoint y: 194, distance: 9.2
click at [612, 192] on div "佳珍 -06" at bounding box center [616, 195] width 158 height 22
type input "佳珍-06"
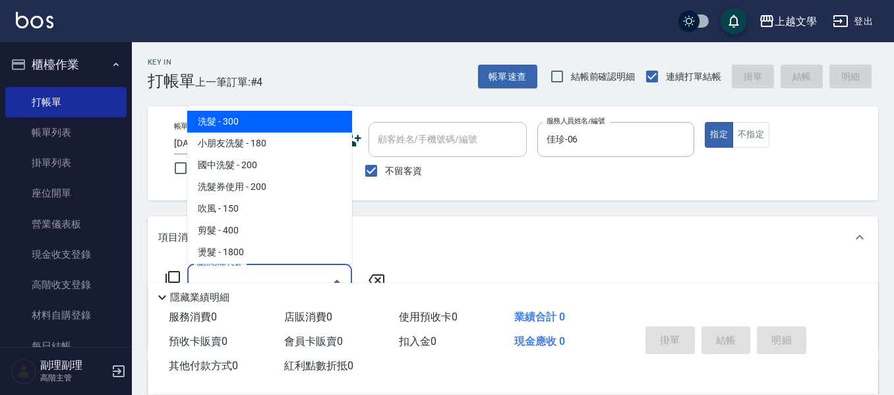
drag, startPoint x: 285, startPoint y: 272, endPoint x: 292, endPoint y: 243, distance: 30.5
click at [285, 272] on input "服務名稱/代號" at bounding box center [259, 281] width 133 height 23
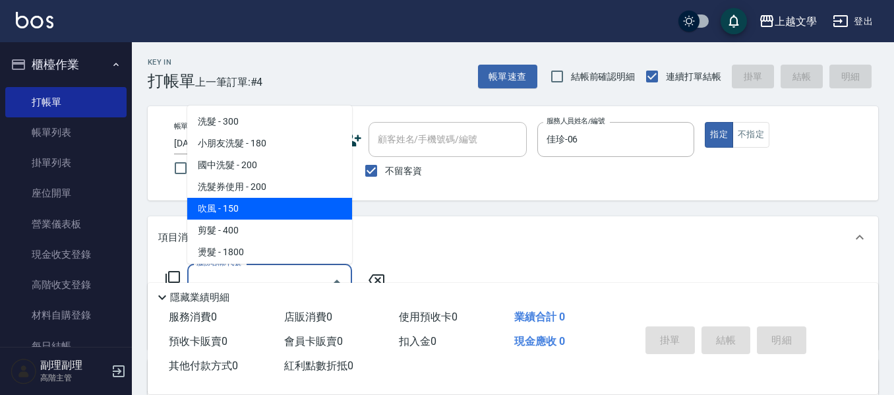
scroll to position [395, 0]
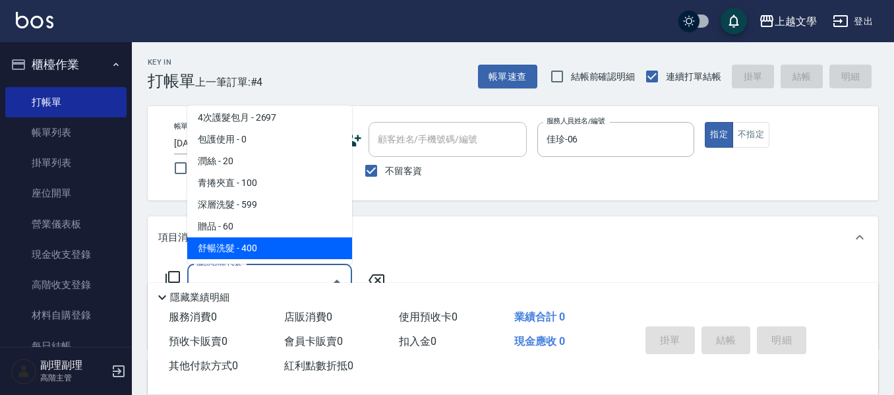
drag, startPoint x: 250, startPoint y: 243, endPoint x: 268, endPoint y: 243, distance: 17.1
click at [251, 243] on span "舒暢洗髮 - 400" at bounding box center [269, 248] width 165 height 22
type input "舒暢洗髮(10333)"
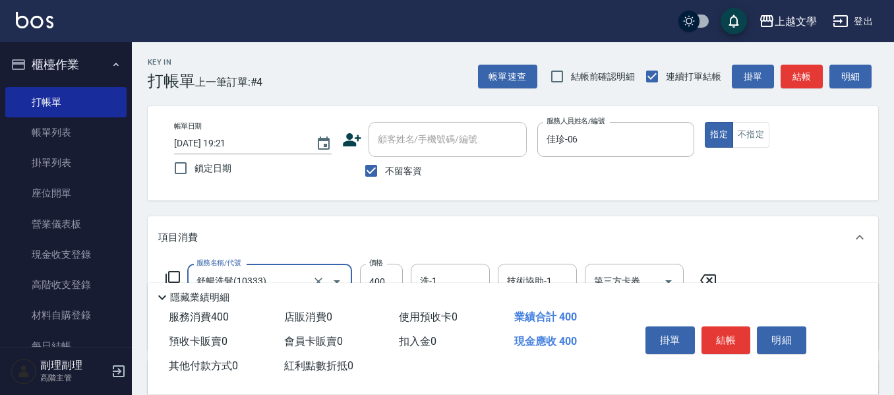
scroll to position [66, 0]
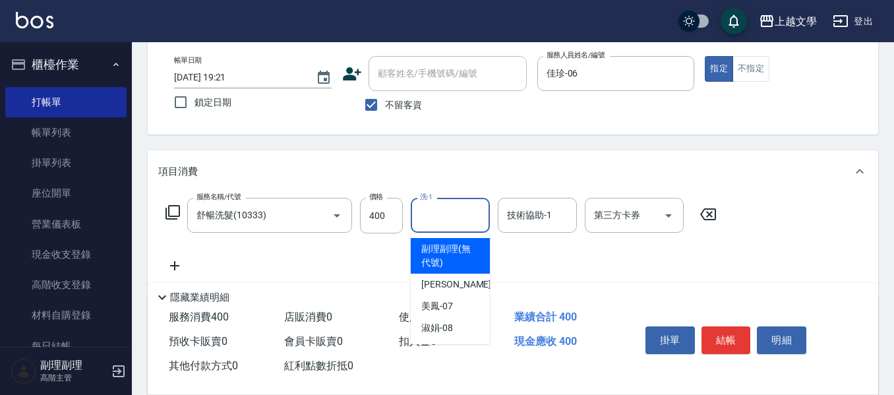
click at [439, 218] on input "洗-1" at bounding box center [450, 215] width 67 height 23
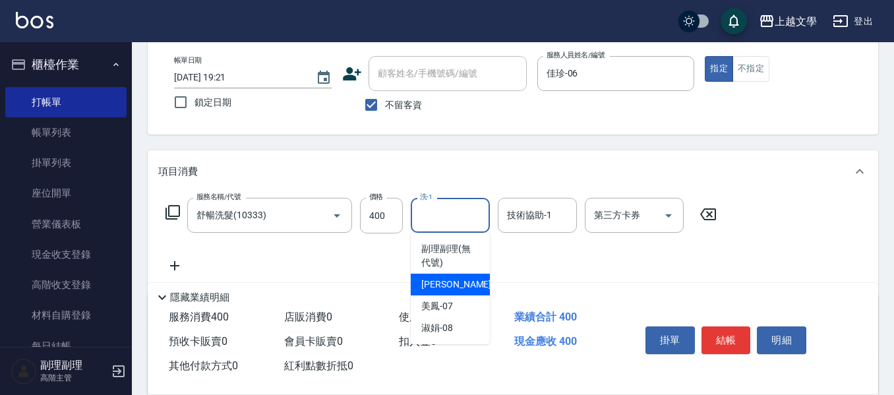
drag, startPoint x: 440, startPoint y: 283, endPoint x: 497, endPoint y: 244, distance: 69.3
click at [440, 283] on span "佳珍 -06" at bounding box center [462, 284] width 83 height 14
type input "佳珍-06"
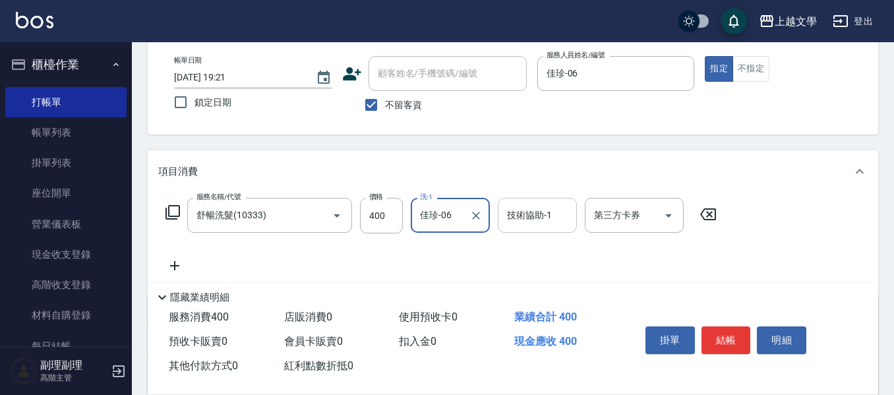
click at [514, 223] on input "技術協助-1" at bounding box center [537, 215] width 67 height 23
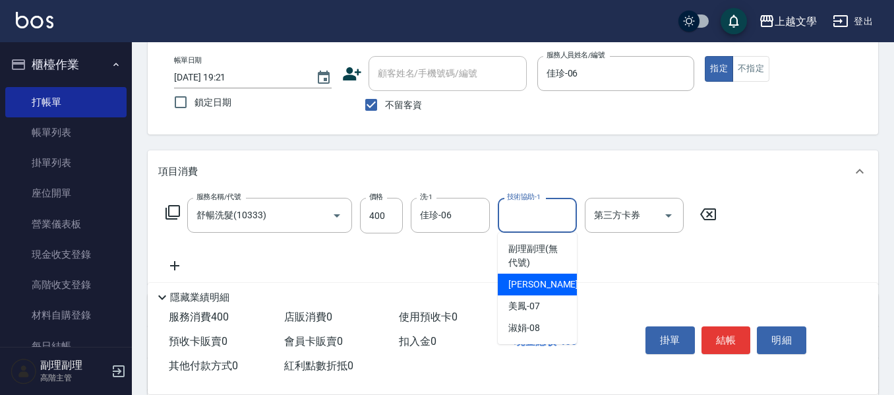
drag, startPoint x: 522, startPoint y: 287, endPoint x: 381, endPoint y: 272, distance: 141.8
click at [521, 286] on span "佳珍 -06" at bounding box center [549, 284] width 83 height 14
type input "佳珍-06"
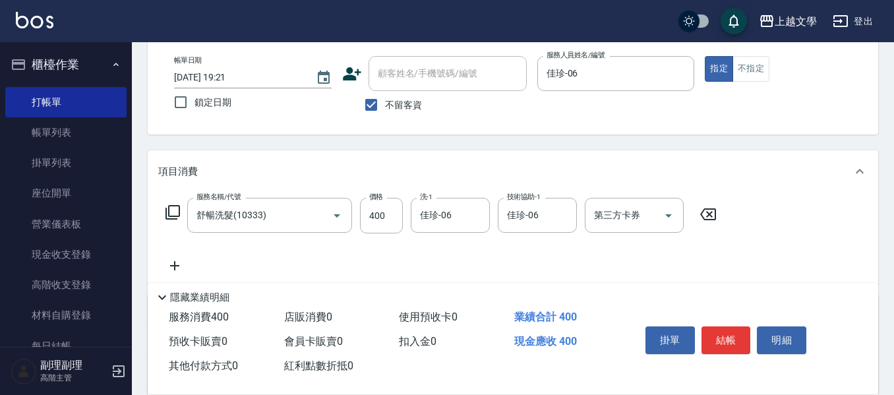
click at [175, 263] on icon at bounding box center [174, 266] width 33 height 16
click at [221, 260] on input "服務名稱/代號" at bounding box center [259, 266] width 133 height 23
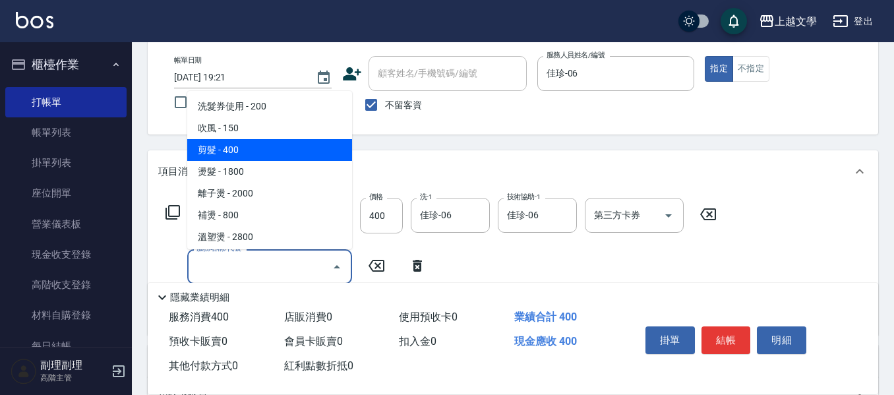
click at [272, 149] on span "剪髮 - 400" at bounding box center [269, 150] width 165 height 22
type input "剪髮(200)"
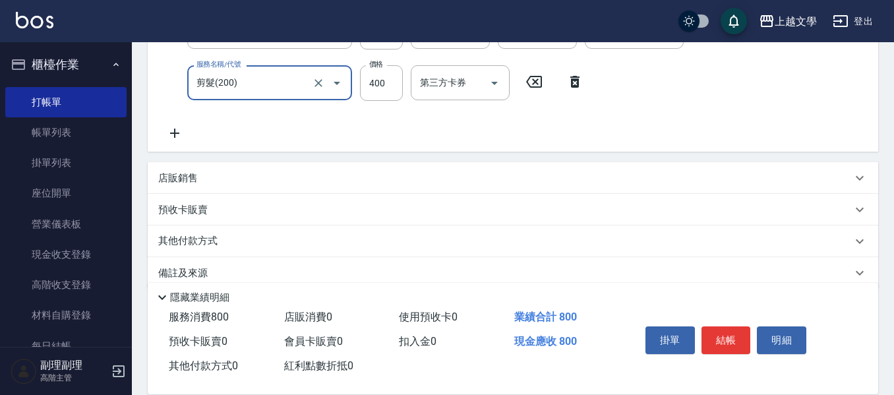
scroll to position [264, 0]
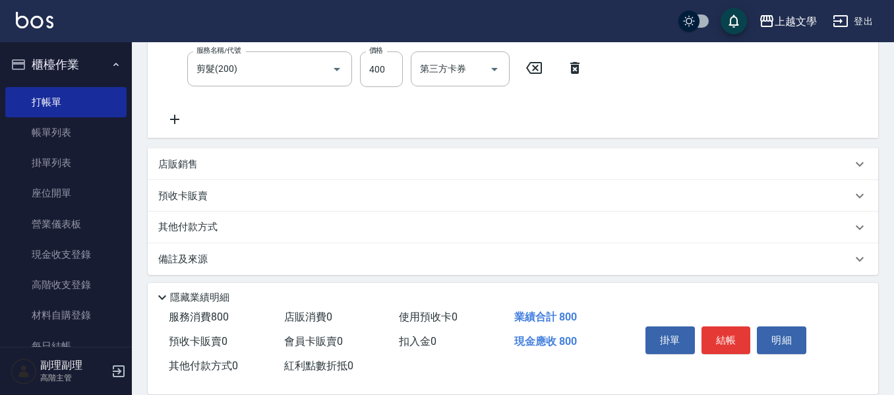
click at [187, 225] on p "其他付款方式" at bounding box center [191, 227] width 66 height 15
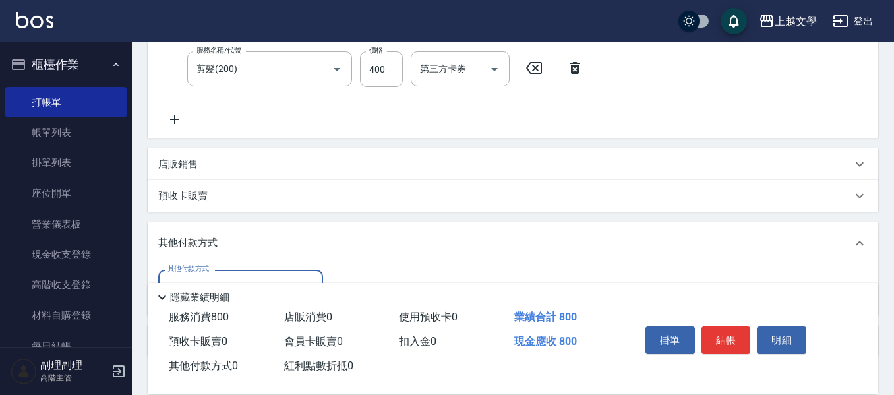
scroll to position [0, 0]
click at [218, 269] on div "其他付款方式 其他付款方式" at bounding box center [513, 289] width 730 height 51
click at [227, 270] on div "其他付款方式" at bounding box center [240, 287] width 165 height 35
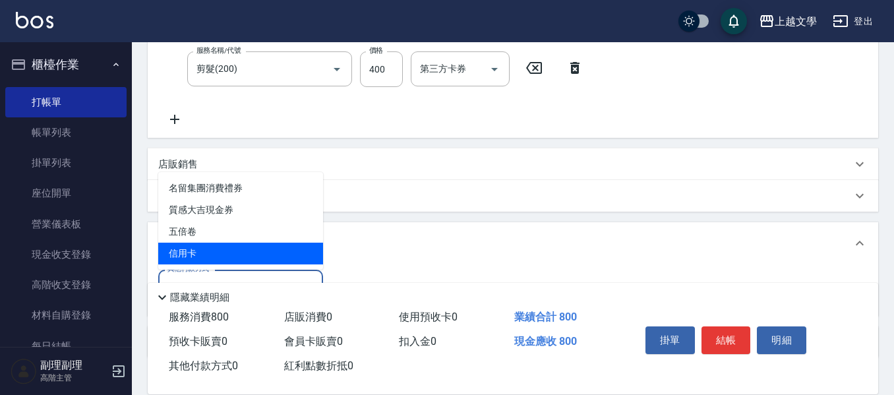
click at [229, 250] on span "信用卡" at bounding box center [240, 254] width 165 height 22
type input "信用卡"
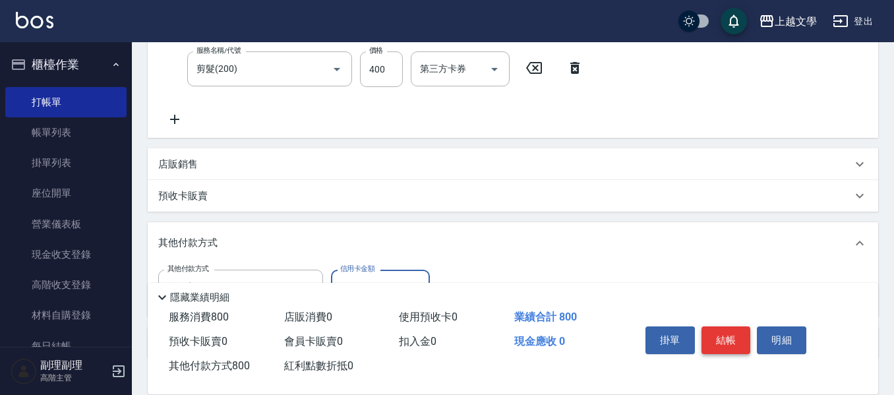
type input "800"
click at [716, 337] on button "結帳" at bounding box center [725, 340] width 49 height 28
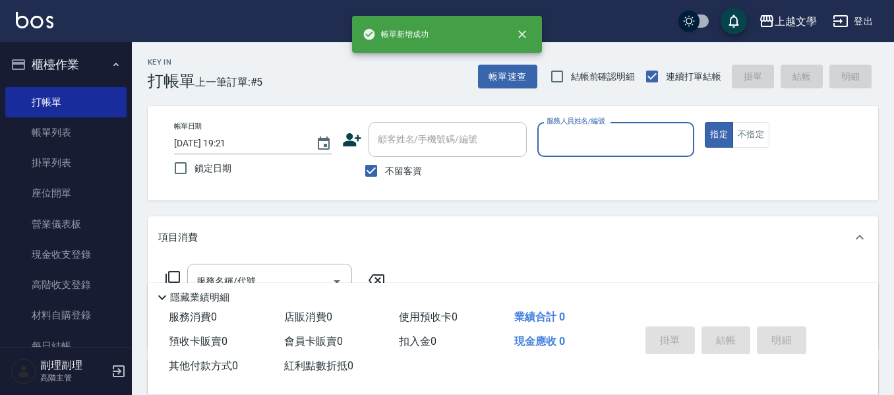
click at [597, 154] on div "服務人員姓名/編號" at bounding box center [616, 139] width 158 height 35
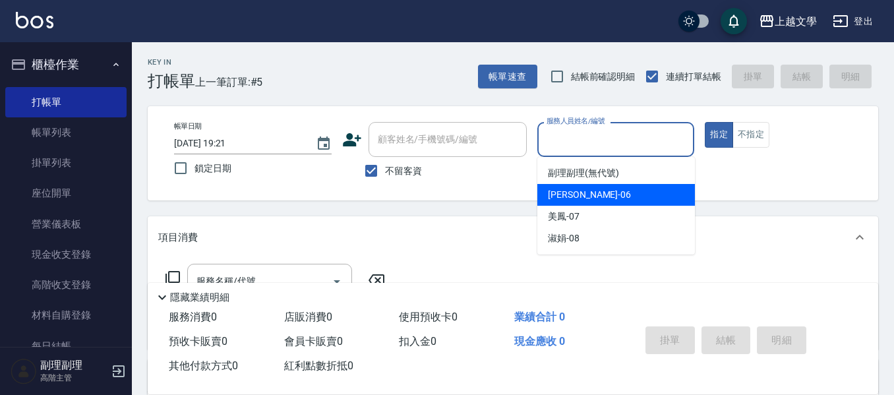
click at [591, 200] on div "佳珍 -06" at bounding box center [616, 195] width 158 height 22
type input "佳珍-06"
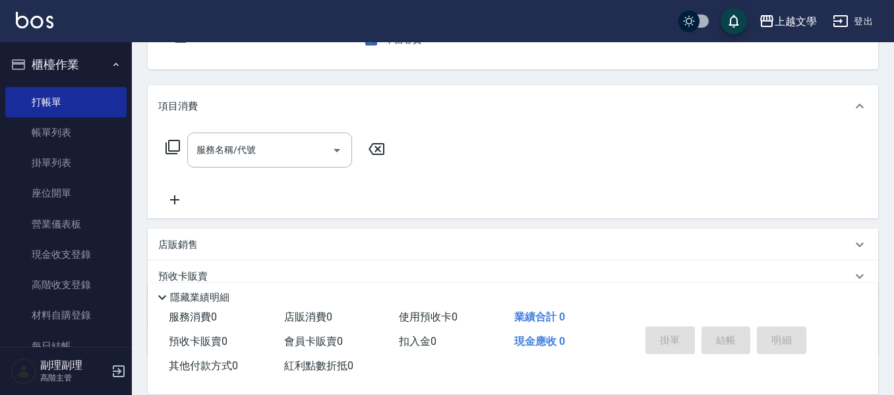
scroll to position [132, 0]
click at [278, 150] on input "服務名稱/代號" at bounding box center [259, 149] width 133 height 23
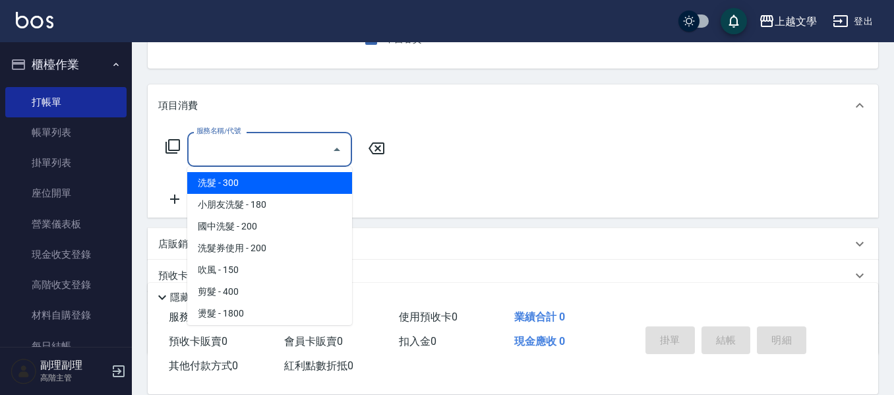
click at [271, 185] on span "洗髮 - 300" at bounding box center [269, 183] width 165 height 22
type input "洗髮(100)"
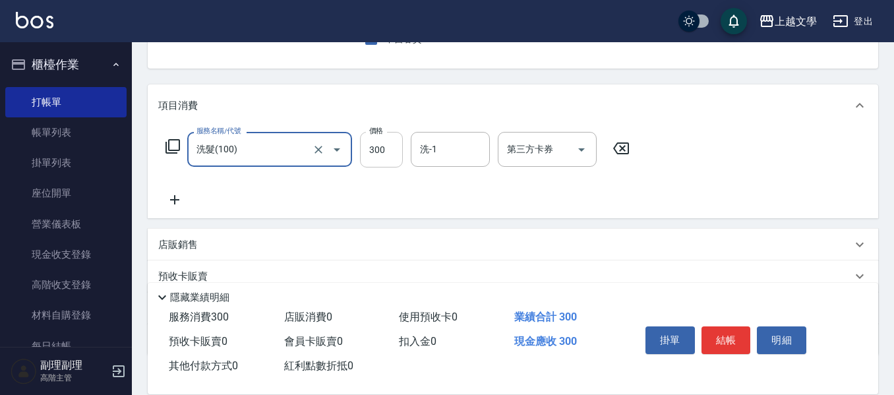
click at [378, 154] on input "300" at bounding box center [381, 150] width 43 height 36
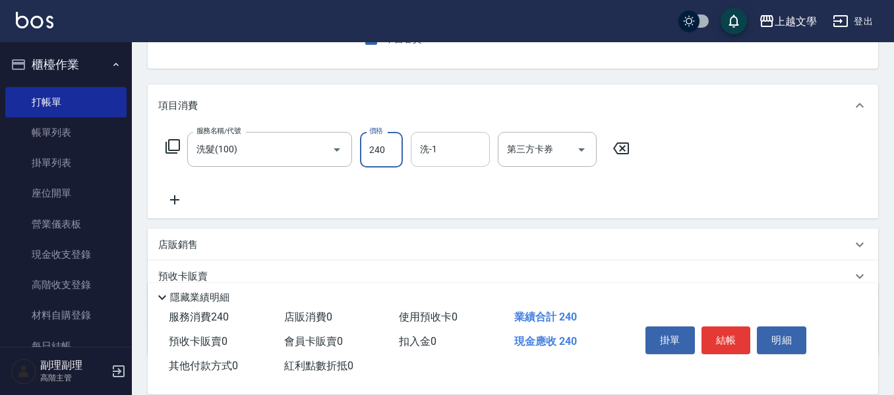
type input "240"
click at [428, 154] on input "洗-1" at bounding box center [450, 149] width 67 height 23
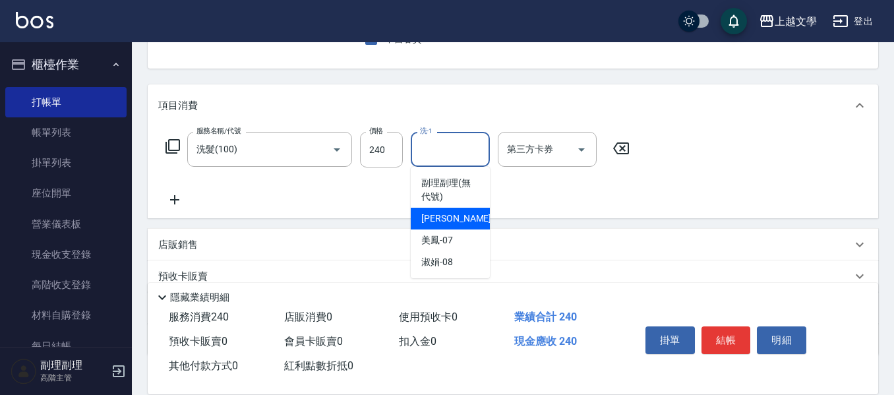
drag, startPoint x: 438, startPoint y: 219, endPoint x: 421, endPoint y: 221, distance: 16.6
click at [436, 221] on span "佳珍 -06" at bounding box center [462, 219] width 83 height 14
type input "佳珍-06"
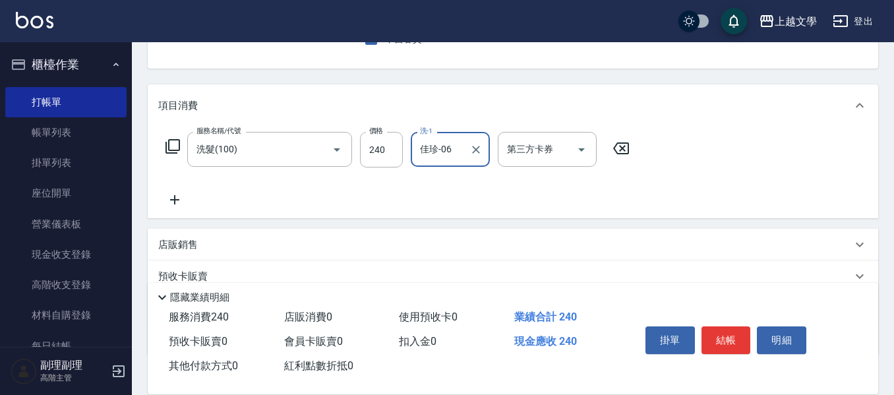
click at [173, 204] on icon at bounding box center [174, 200] width 33 height 16
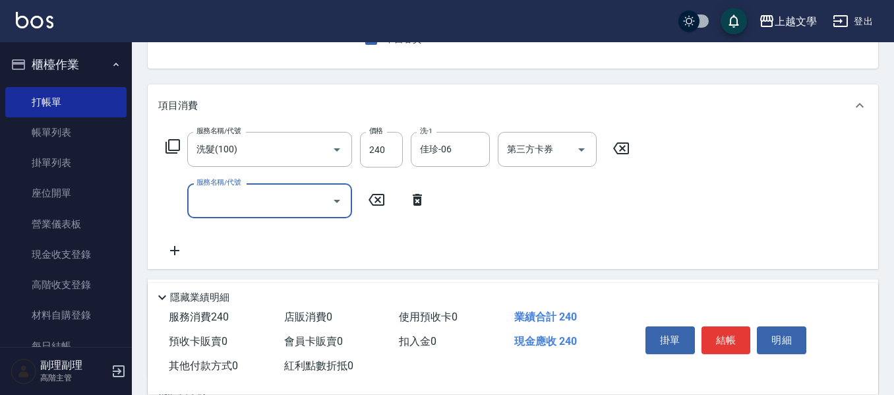
click at [204, 204] on input "服務名稱/代號" at bounding box center [259, 200] width 133 height 23
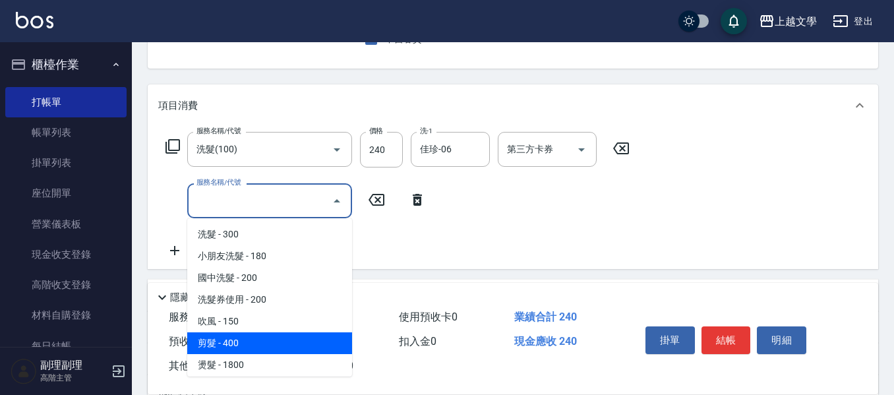
drag, startPoint x: 242, startPoint y: 345, endPoint x: 272, endPoint y: 341, distance: 29.8
click at [243, 343] on span "剪髮 - 400" at bounding box center [269, 343] width 165 height 22
type input "剪髮(200)"
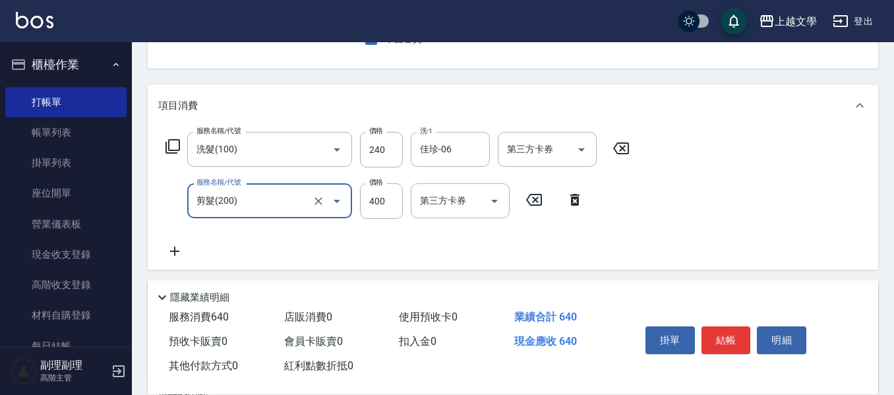
click at [722, 336] on button "結帳" at bounding box center [725, 340] width 49 height 28
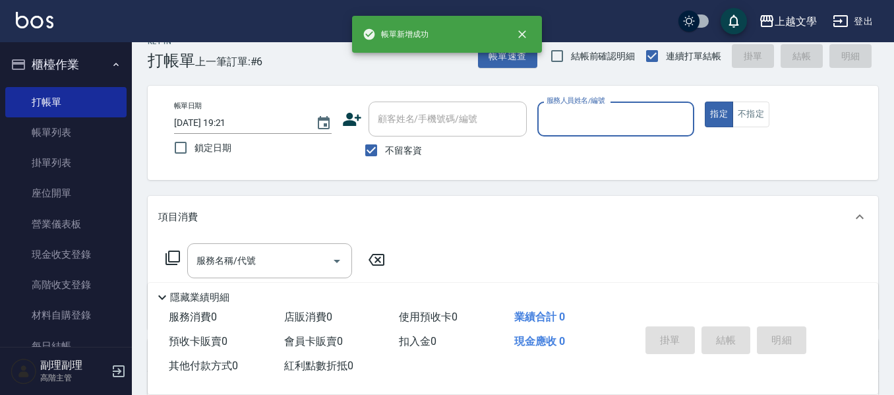
scroll to position [0, 0]
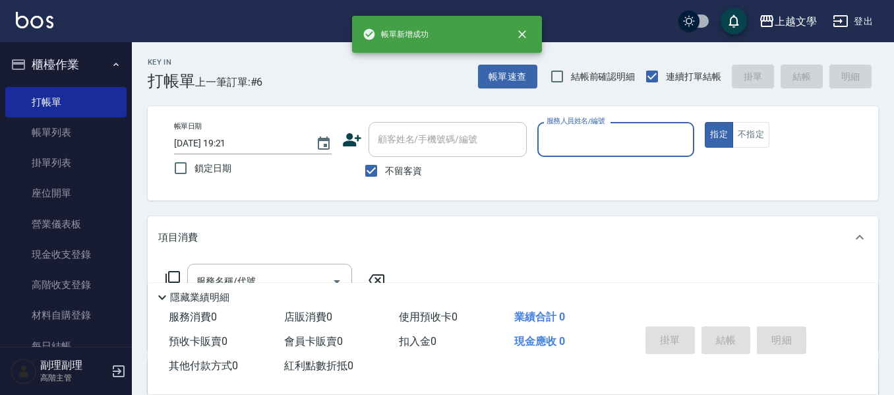
click at [616, 136] on input "服務人員姓名/編號" at bounding box center [616, 139] width 146 height 23
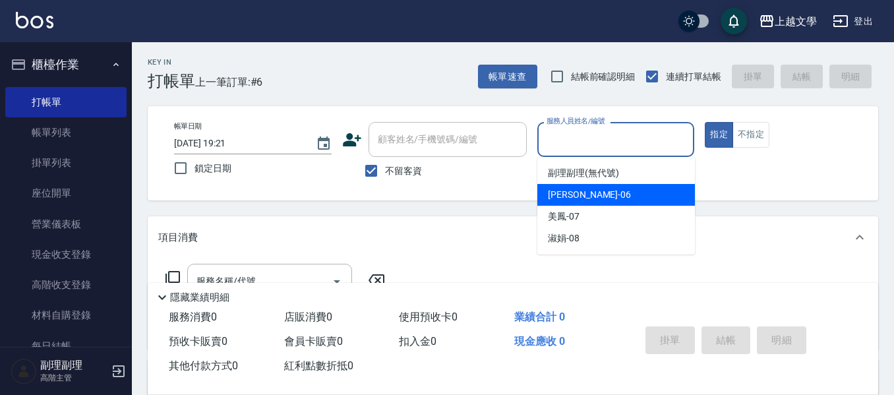
click at [602, 192] on div "佳珍 -06" at bounding box center [616, 195] width 158 height 22
type input "佳珍-06"
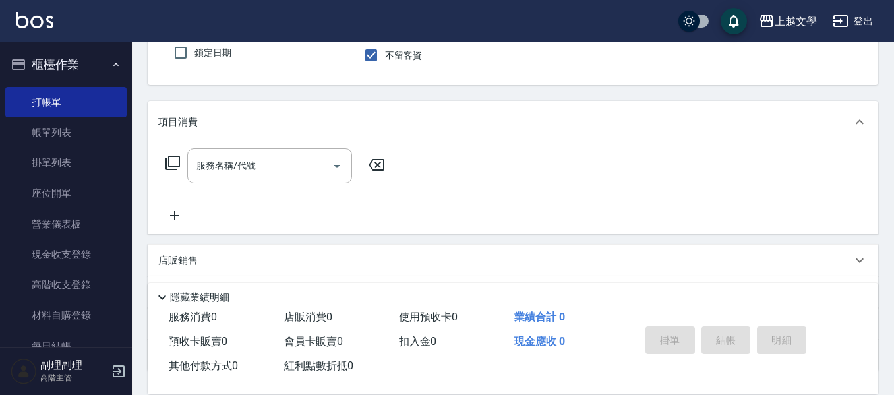
scroll to position [132, 0]
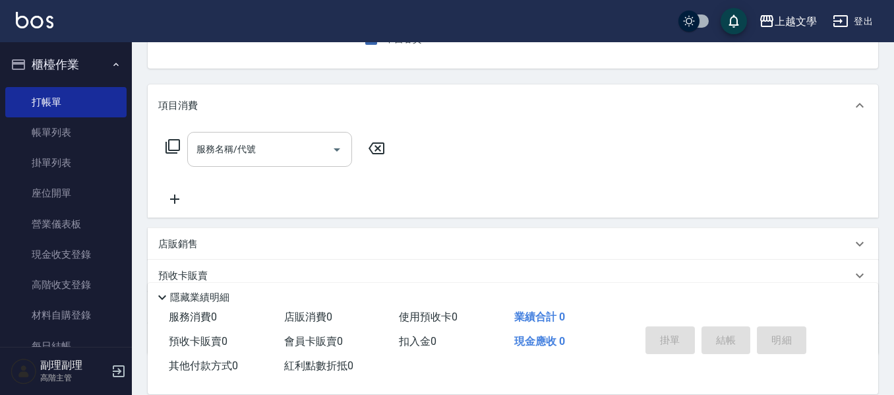
click at [258, 156] on input "服務名稱/代號" at bounding box center [259, 149] width 133 height 23
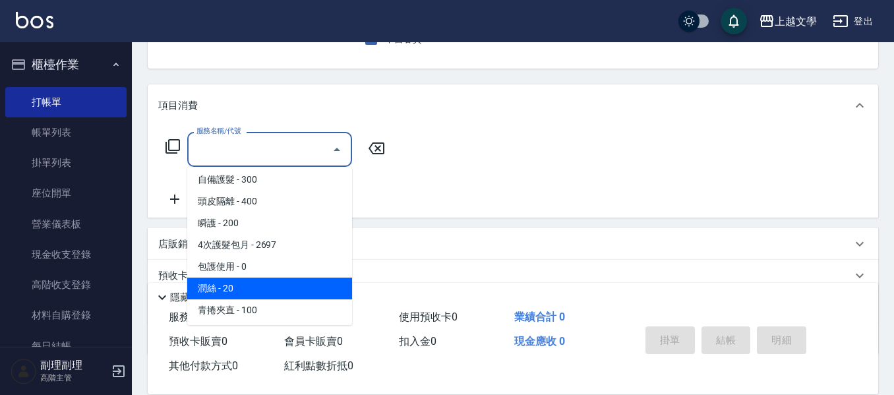
scroll to position [396, 0]
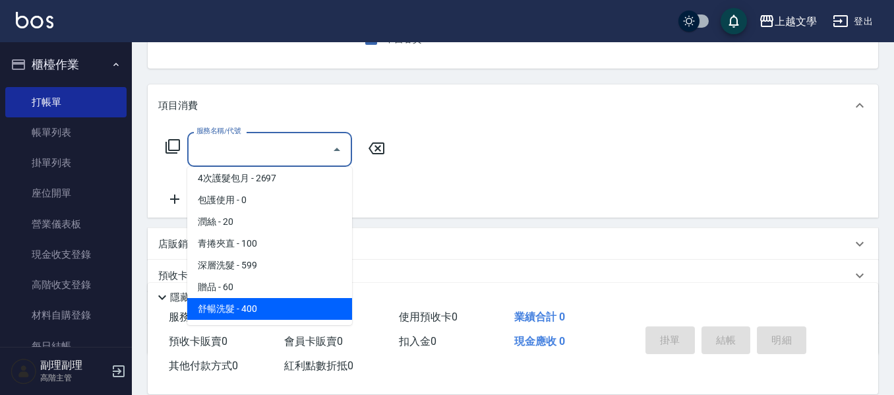
click at [285, 305] on span "舒暢洗髮 - 400" at bounding box center [269, 309] width 165 height 22
type input "舒暢洗髮(10333)"
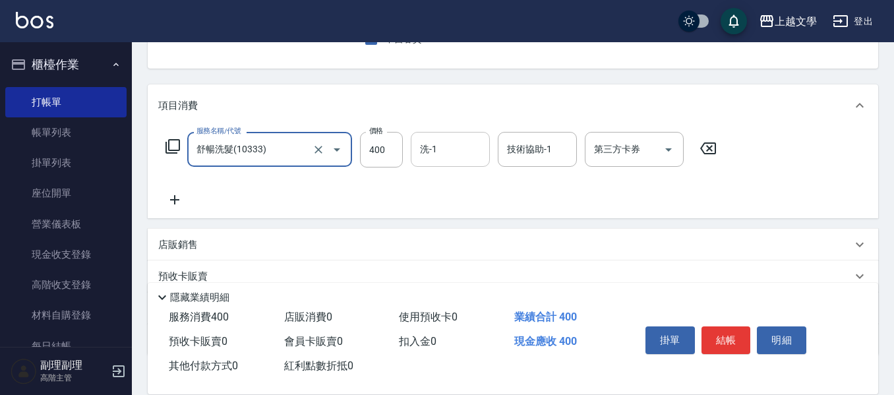
click at [452, 154] on input "洗-1" at bounding box center [450, 149] width 67 height 23
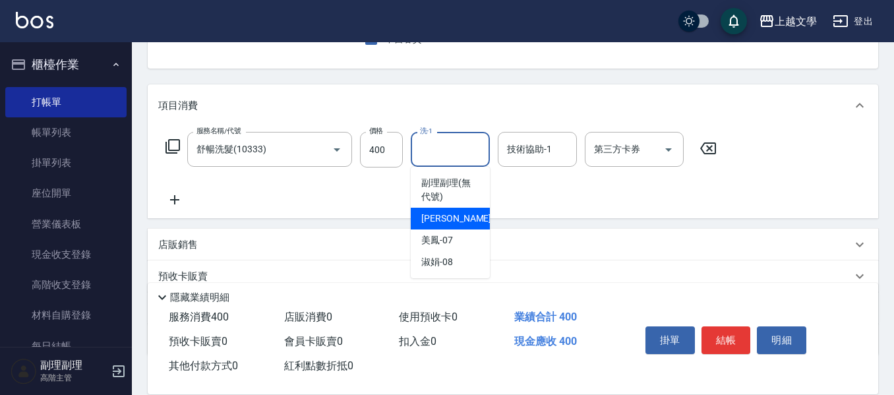
drag, startPoint x: 450, startPoint y: 225, endPoint x: 500, endPoint y: 192, distance: 60.0
click at [454, 221] on div "佳珍 -06" at bounding box center [450, 219] width 79 height 22
type input "佳珍-06"
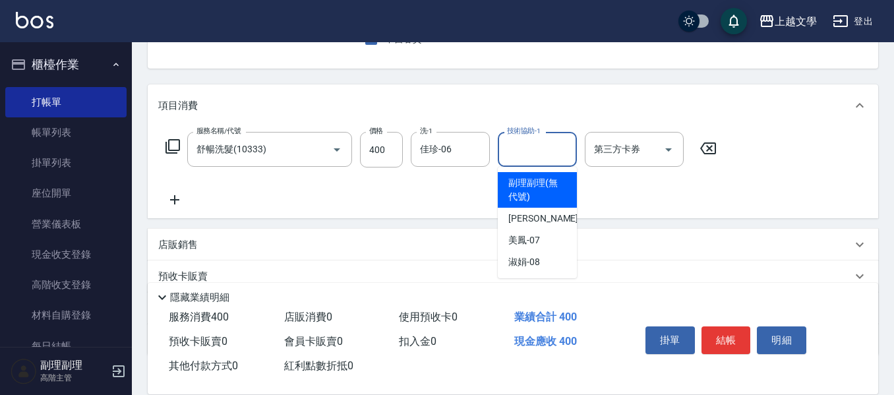
click at [529, 148] on input "技術協助-1" at bounding box center [537, 149] width 67 height 23
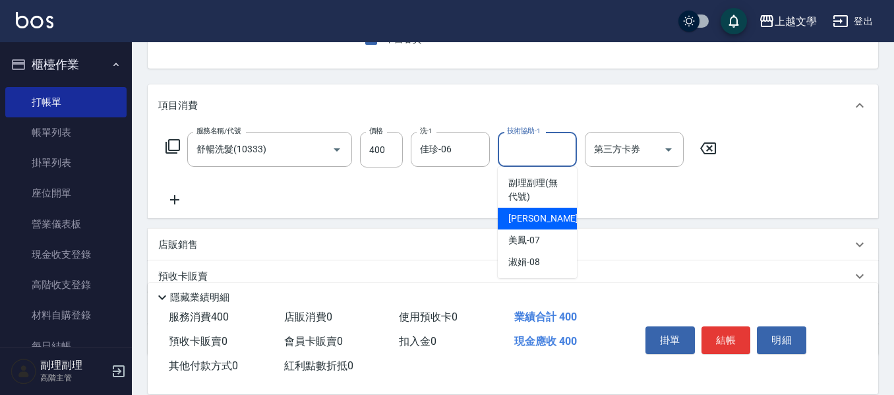
drag, startPoint x: 535, startPoint y: 219, endPoint x: 544, endPoint y: 220, distance: 9.3
click at [535, 219] on span "佳珍 -06" at bounding box center [549, 219] width 83 height 14
type input "佳珍-06"
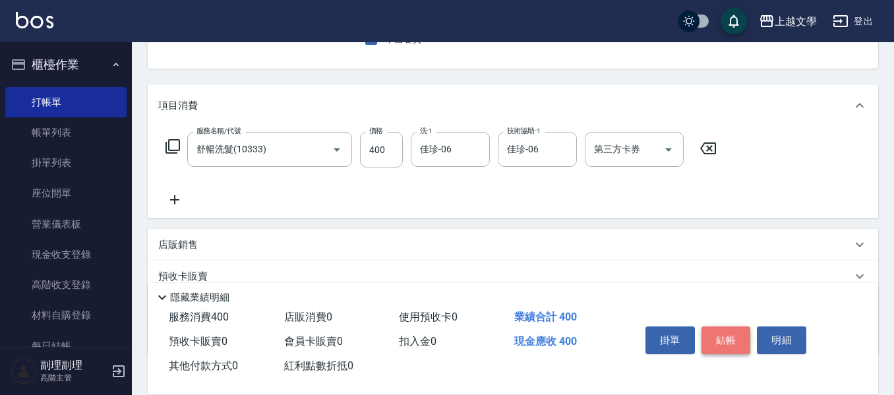
click at [715, 326] on button "結帳" at bounding box center [725, 340] width 49 height 28
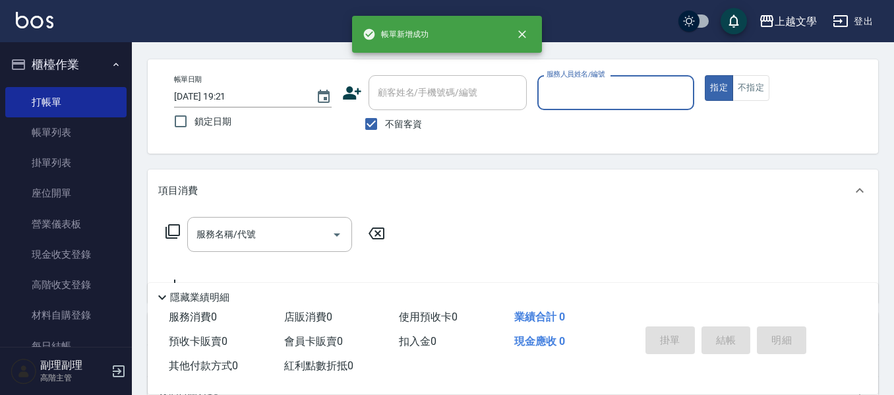
scroll to position [0, 0]
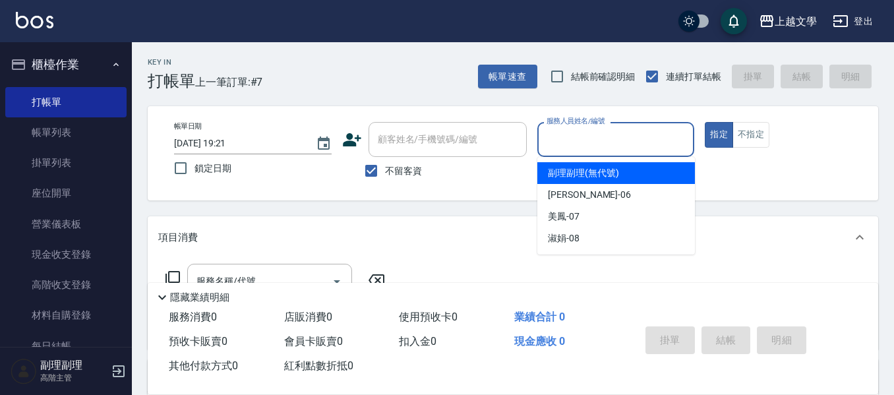
click at [592, 134] on input "服務人員姓名/編號" at bounding box center [616, 139] width 146 height 23
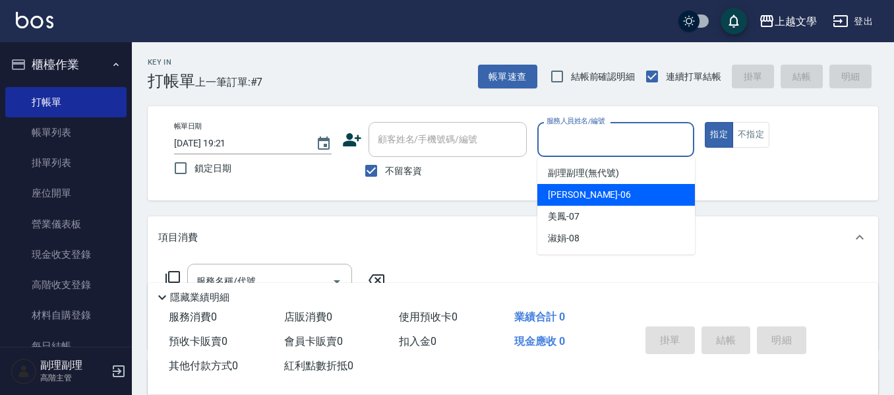
click at [580, 193] on div "佳珍 -06" at bounding box center [616, 195] width 158 height 22
type input "佳珍-06"
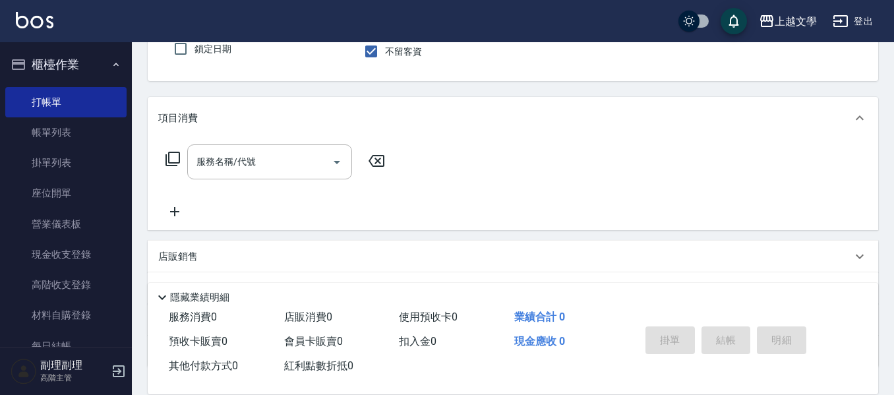
scroll to position [132, 0]
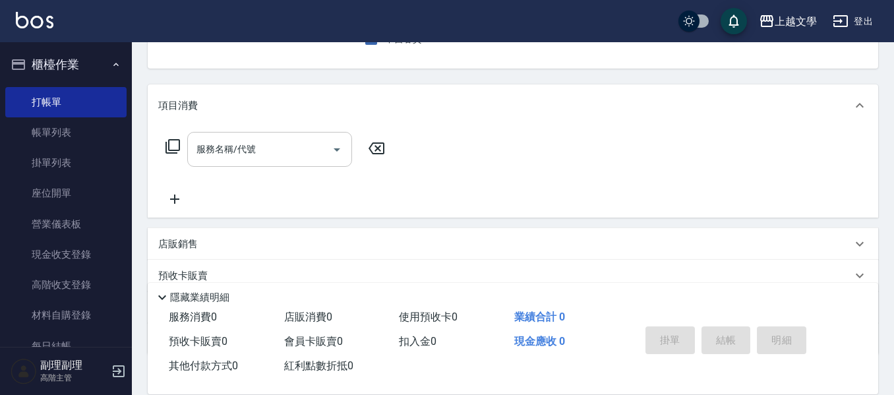
click at [233, 142] on input "服務名稱/代號" at bounding box center [259, 149] width 133 height 23
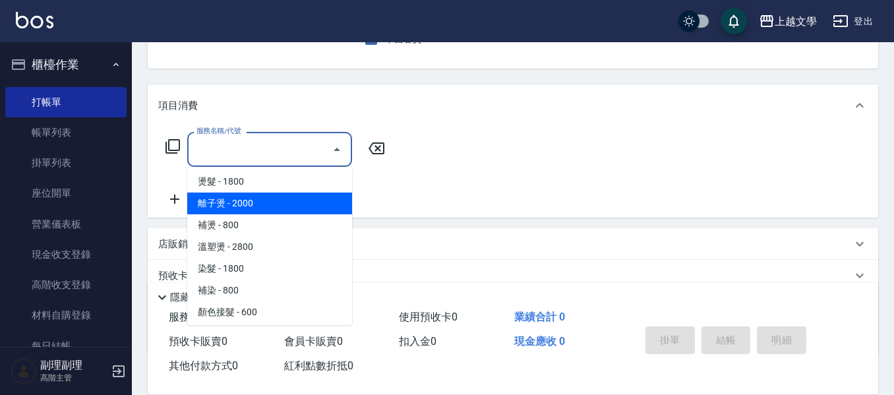
click at [239, 209] on span "離子燙 - 2000" at bounding box center [269, 203] width 165 height 22
type input "離子燙(301)"
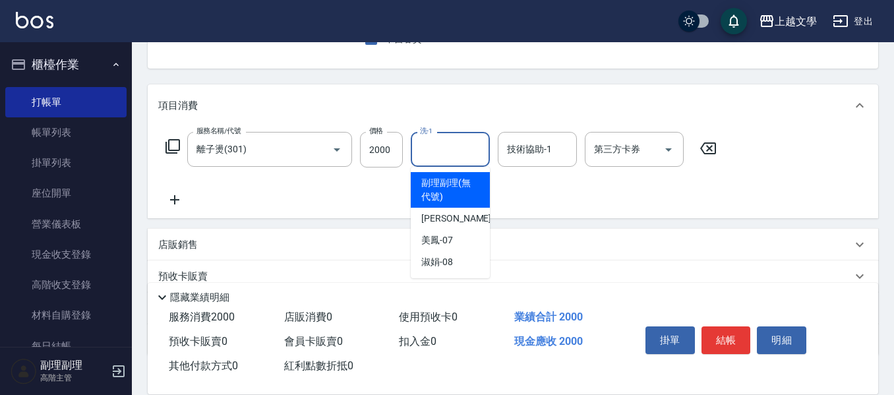
click at [453, 152] on input "洗-1" at bounding box center [450, 149] width 67 height 23
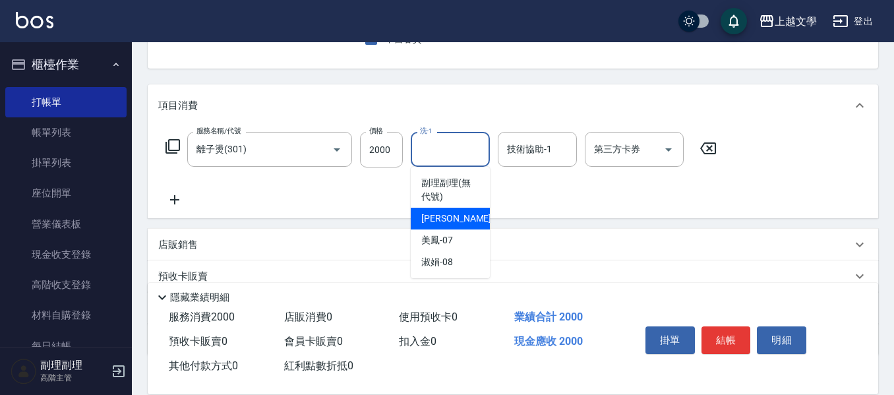
click at [462, 216] on div "佳珍 -06" at bounding box center [450, 219] width 79 height 22
type input "佳珍-06"
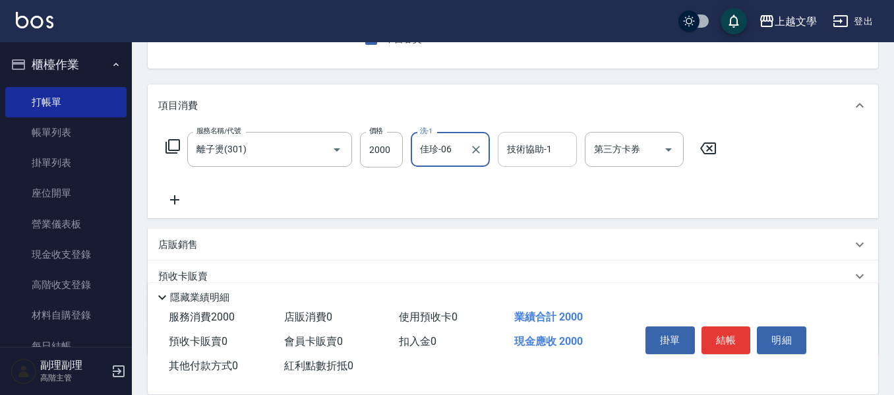
click at [504, 150] on div "技術協助-1" at bounding box center [537, 149] width 79 height 35
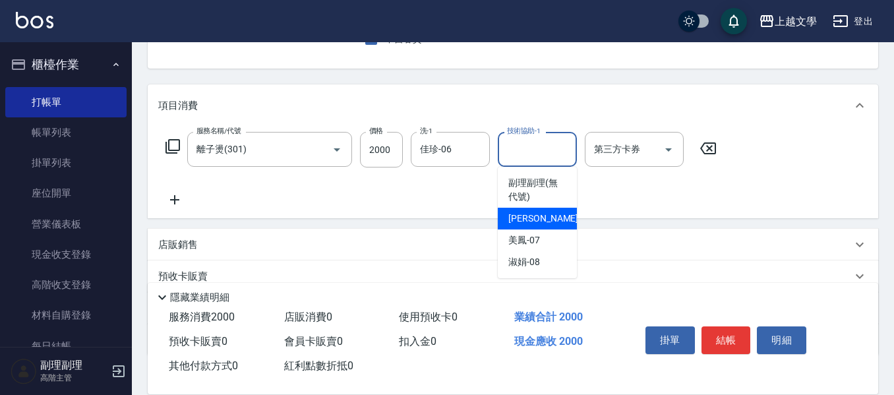
drag, startPoint x: 523, startPoint y: 217, endPoint x: 473, endPoint y: 216, distance: 50.1
click at [521, 218] on span "佳珍 -06" at bounding box center [549, 219] width 83 height 14
type input "佳珍-06"
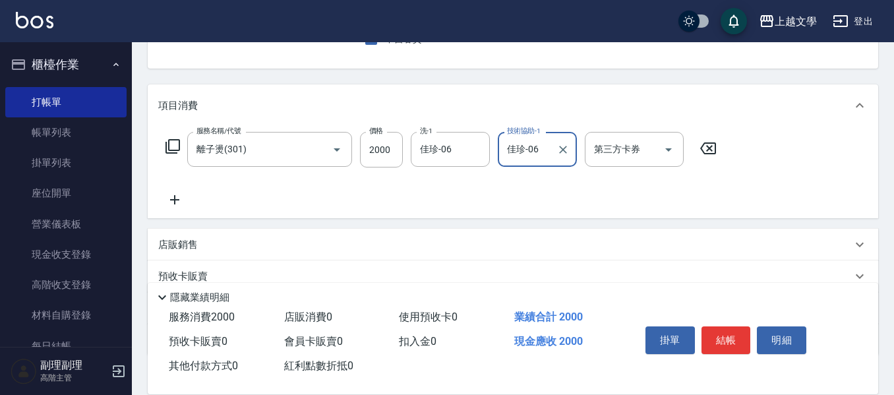
click at [175, 200] on icon at bounding box center [174, 199] width 9 height 9
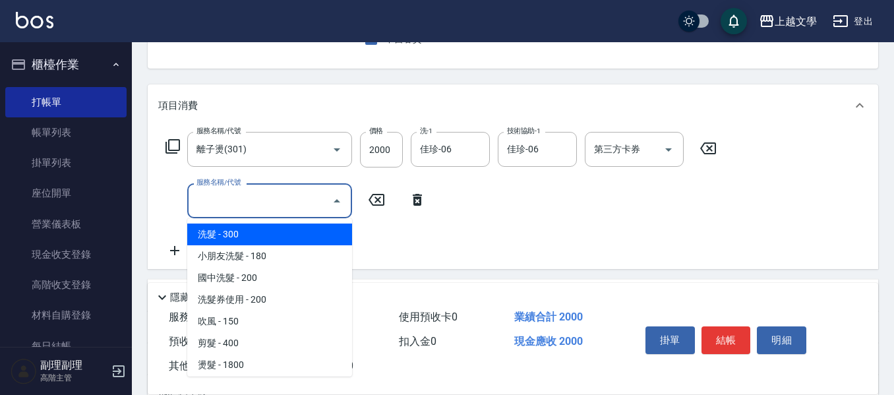
click at [214, 208] on input "服務名稱/代號" at bounding box center [259, 200] width 133 height 23
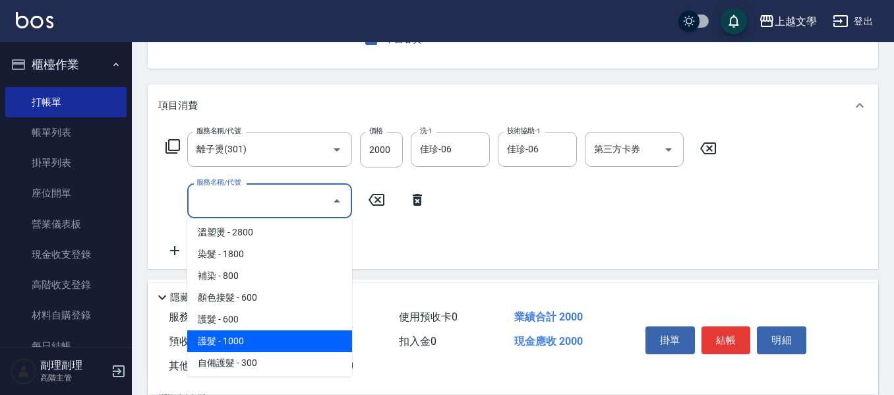
scroll to position [264, 0]
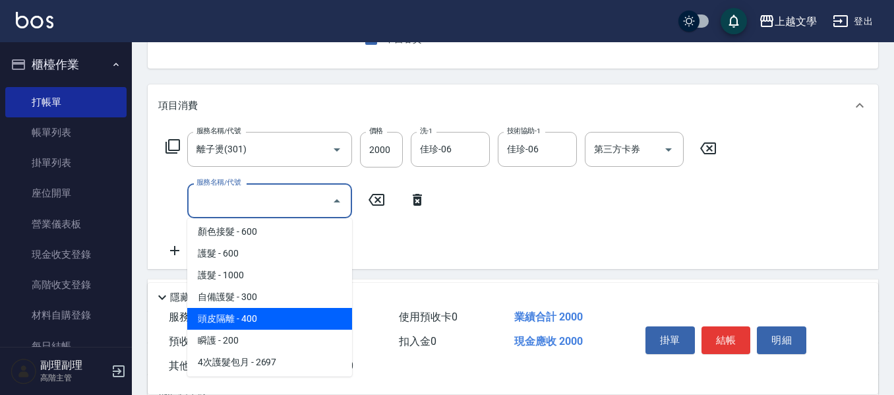
click at [289, 324] on span "頭皮隔離 - 400" at bounding box center [269, 319] width 165 height 22
type input "頭皮隔離(503)"
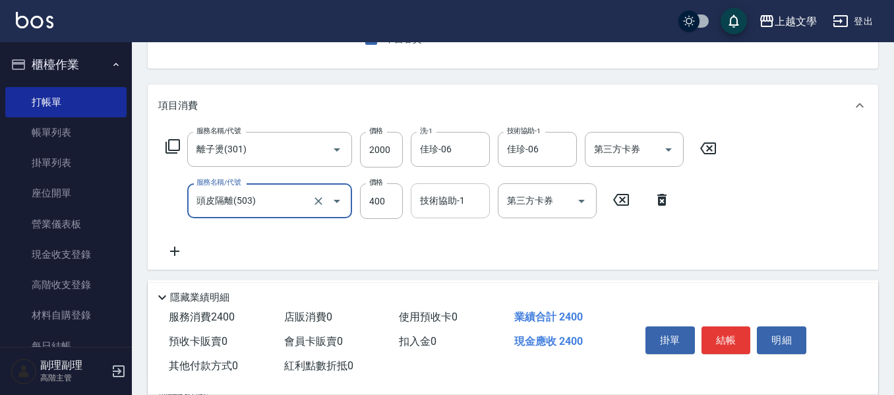
click at [446, 202] on input "技術協助-1" at bounding box center [450, 200] width 67 height 23
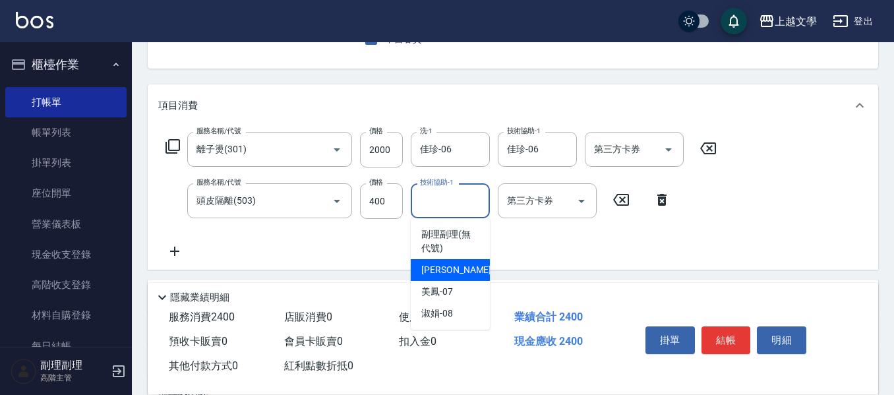
click at [455, 276] on div "佳珍 -06" at bounding box center [450, 270] width 79 height 22
type input "佳珍-06"
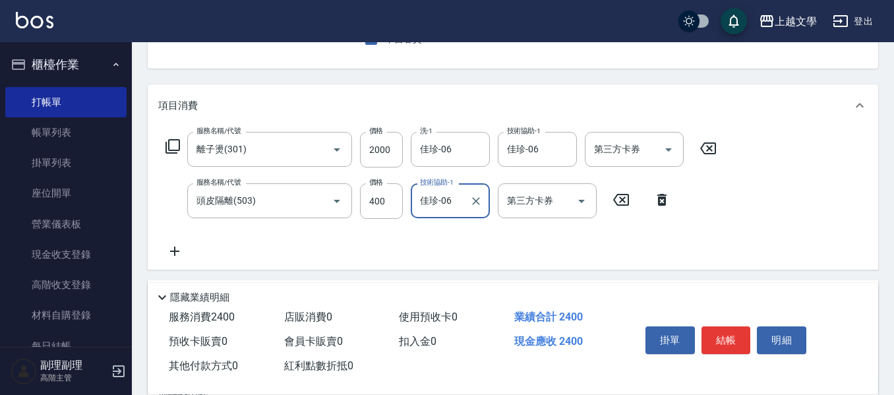
click at [177, 250] on icon at bounding box center [174, 251] width 33 height 16
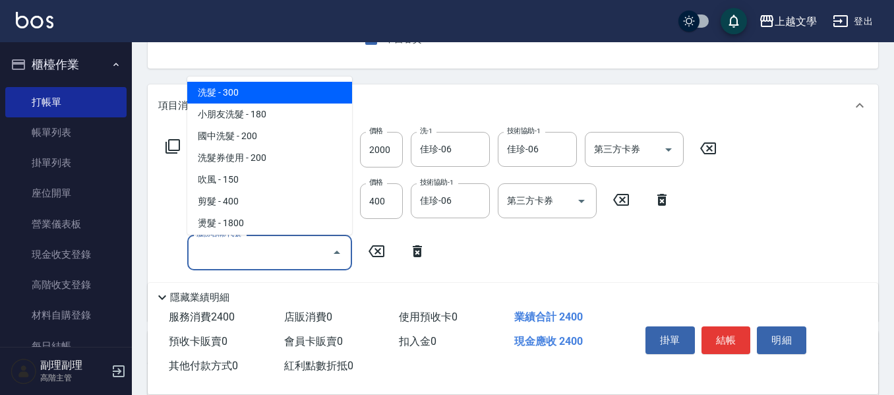
click at [219, 259] on input "服務名稱/代號" at bounding box center [259, 252] width 133 height 23
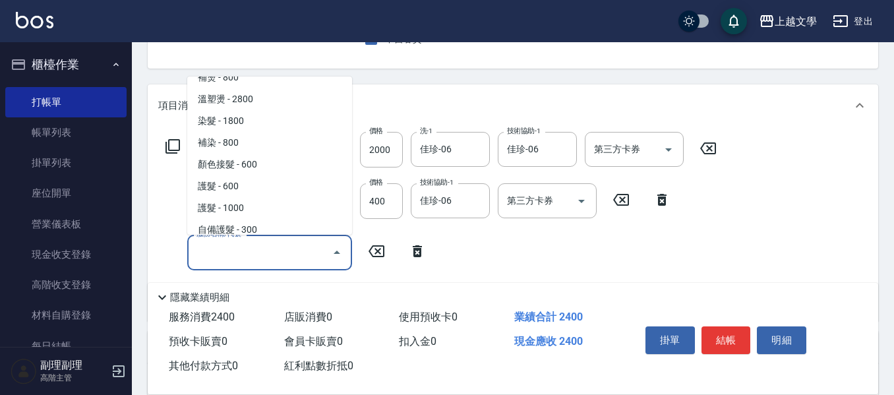
scroll to position [198, 0]
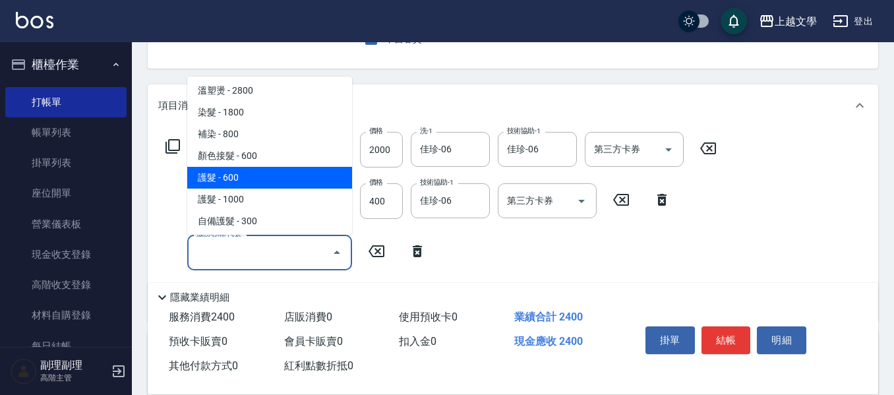
click at [264, 176] on span "護髮 - 600" at bounding box center [269, 178] width 165 height 22
type input "護髮(500)"
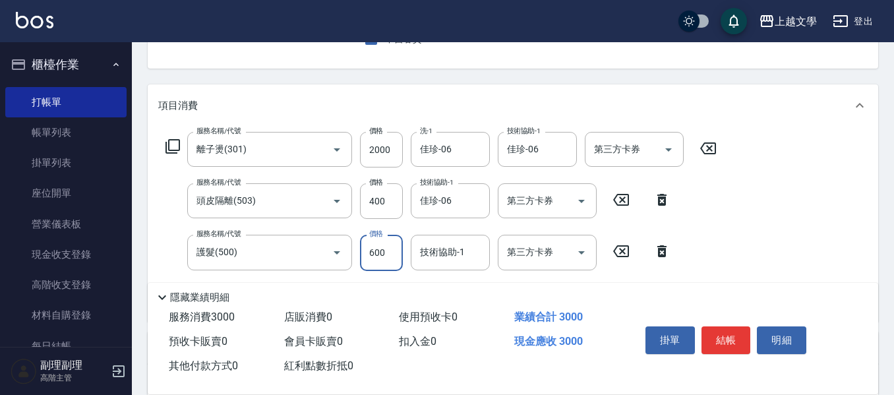
click at [378, 250] on input "600" at bounding box center [381, 253] width 43 height 36
type input "1099"
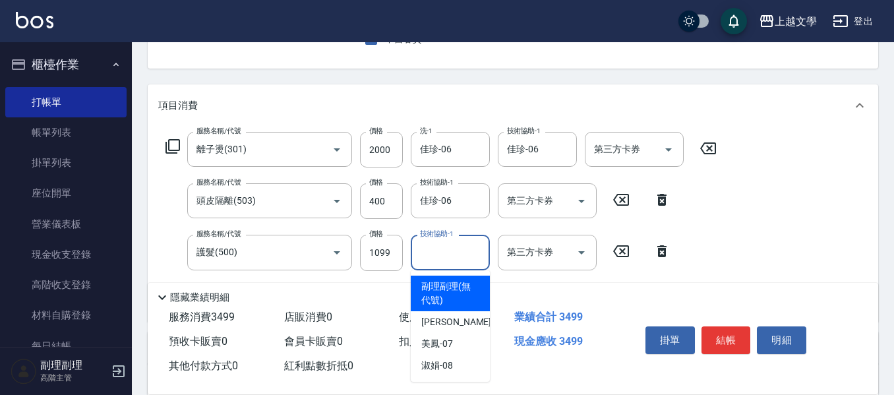
click at [460, 248] on input "技術協助-1" at bounding box center [450, 252] width 67 height 23
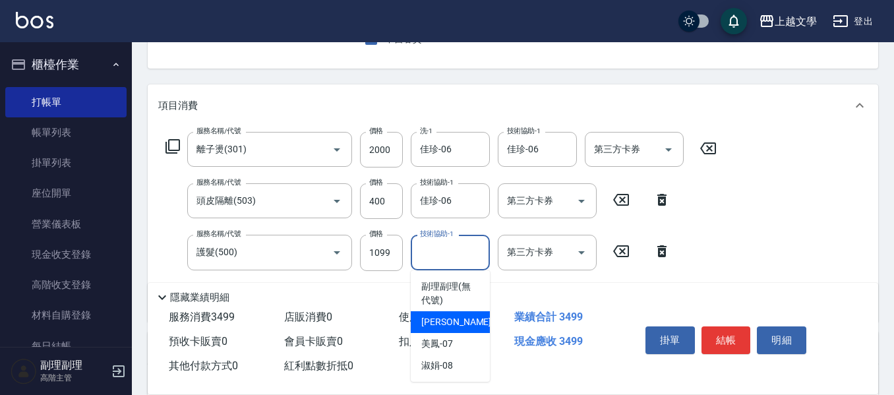
click at [469, 318] on div "佳珍 -06" at bounding box center [450, 322] width 79 height 22
type input "佳珍-06"
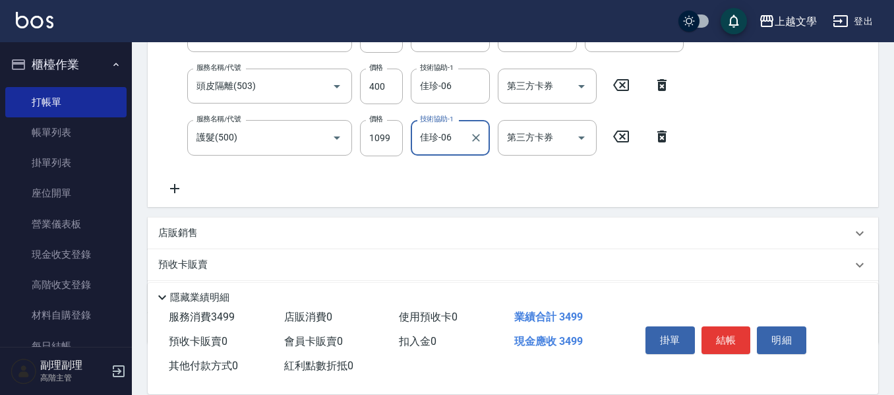
scroll to position [264, 0]
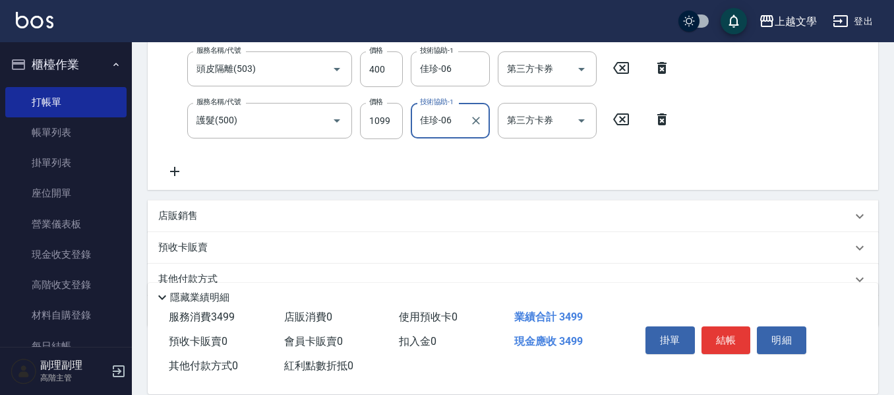
click at [174, 167] on icon at bounding box center [174, 171] width 9 height 9
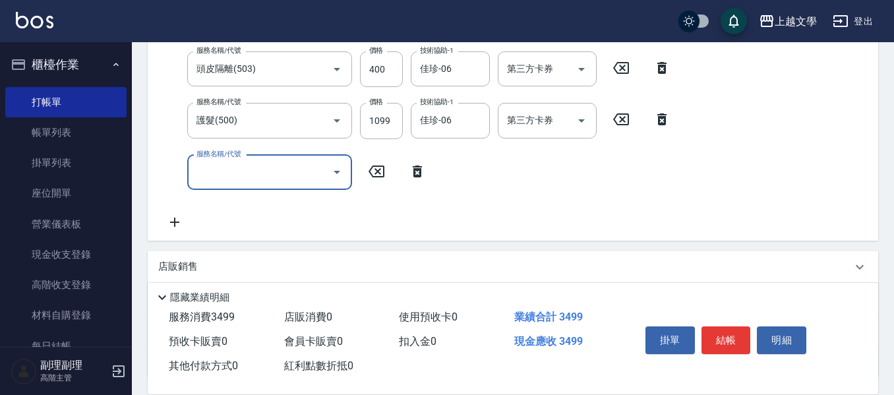
click at [204, 167] on input "服務名稱/代號" at bounding box center [259, 172] width 133 height 23
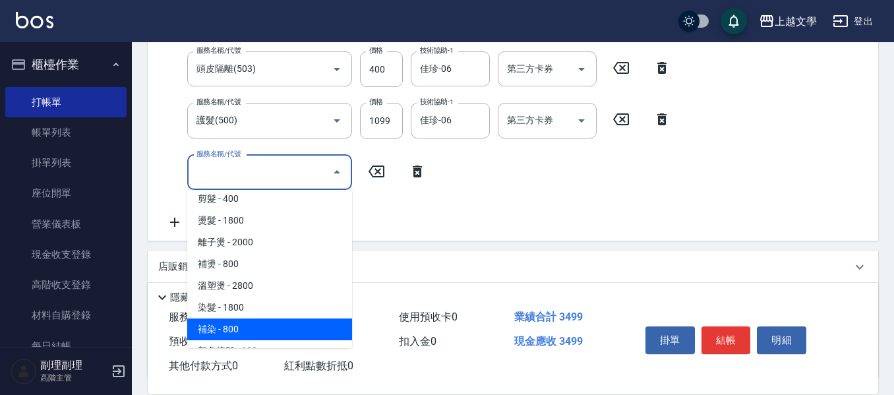
scroll to position [132, 0]
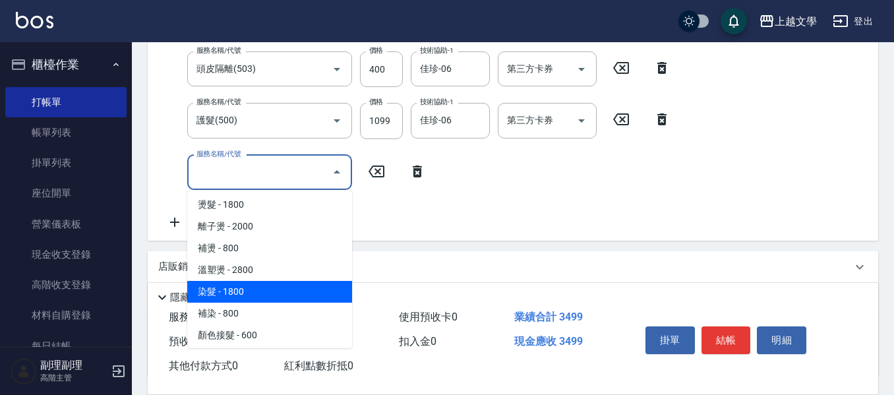
click at [268, 299] on span "染髮 - 1800" at bounding box center [269, 292] width 165 height 22
type input "染髮(400)"
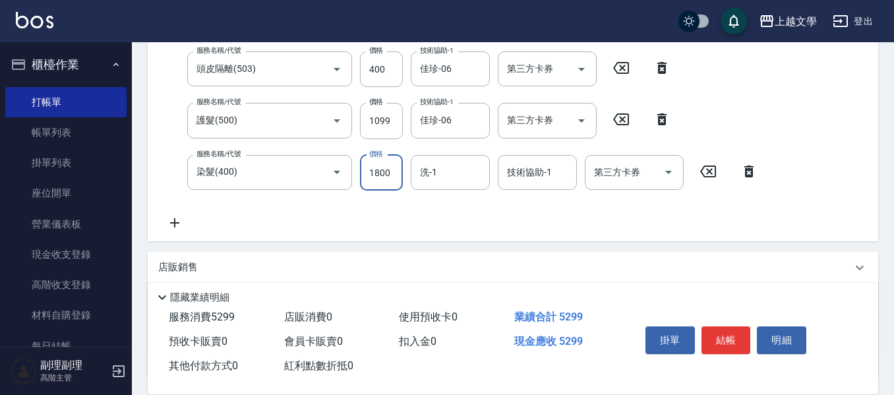
click at [394, 173] on input "1800" at bounding box center [381, 173] width 43 height 36
type input "3200"
click at [444, 170] on input "洗-1" at bounding box center [450, 172] width 67 height 23
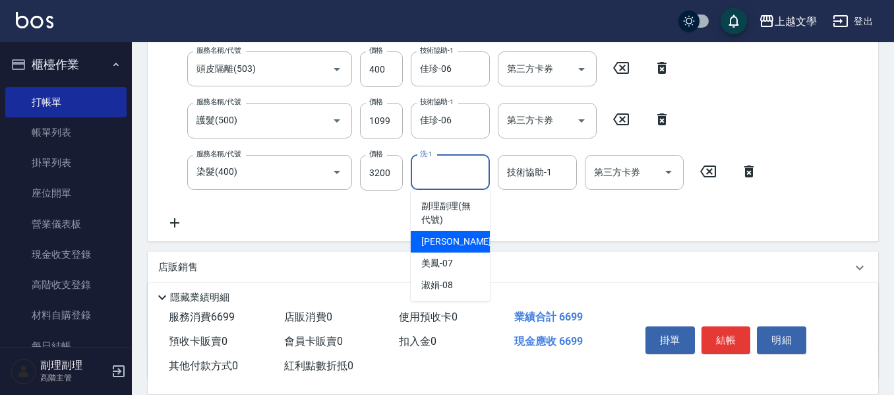
click at [461, 241] on div "佳珍 -06" at bounding box center [450, 242] width 79 height 22
type input "佳珍-06"
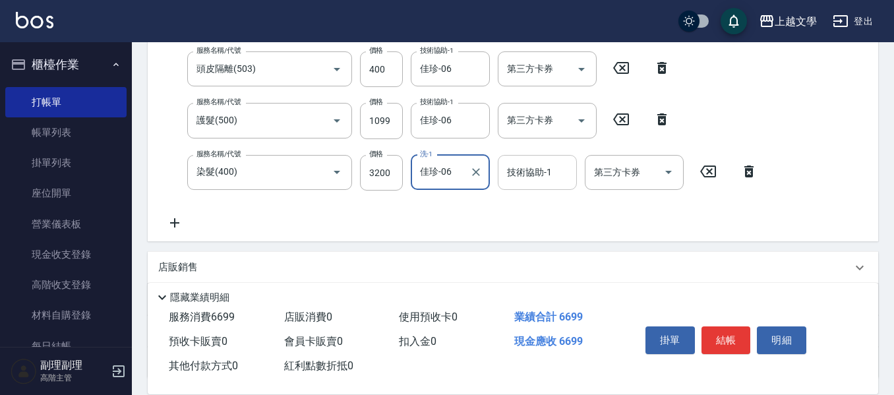
click at [556, 180] on input "技術協助-1" at bounding box center [537, 172] width 67 height 23
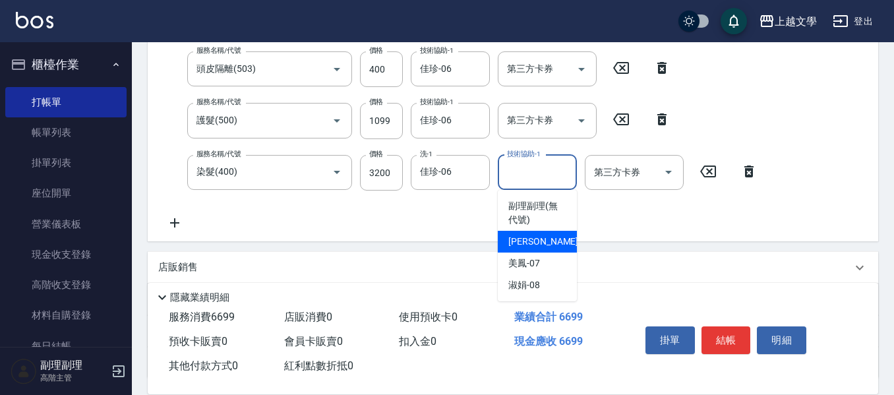
click at [558, 239] on div "佳珍 -06" at bounding box center [537, 242] width 79 height 22
type input "佳珍-06"
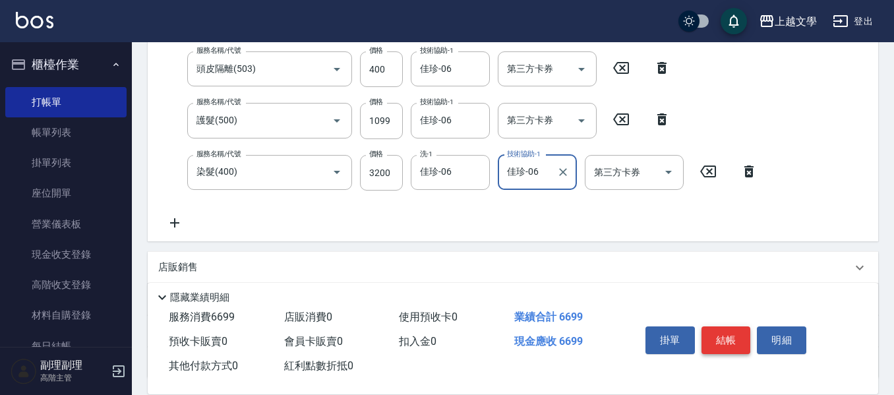
click at [732, 340] on button "結帳" at bounding box center [725, 340] width 49 height 28
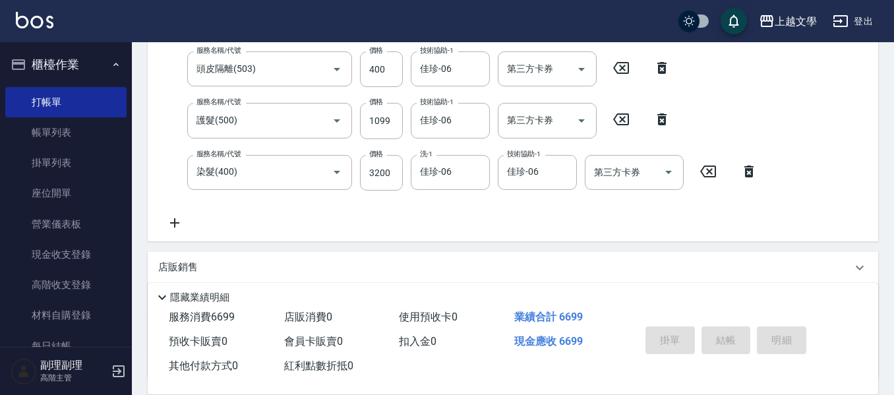
type input "2025/08/15 19:22"
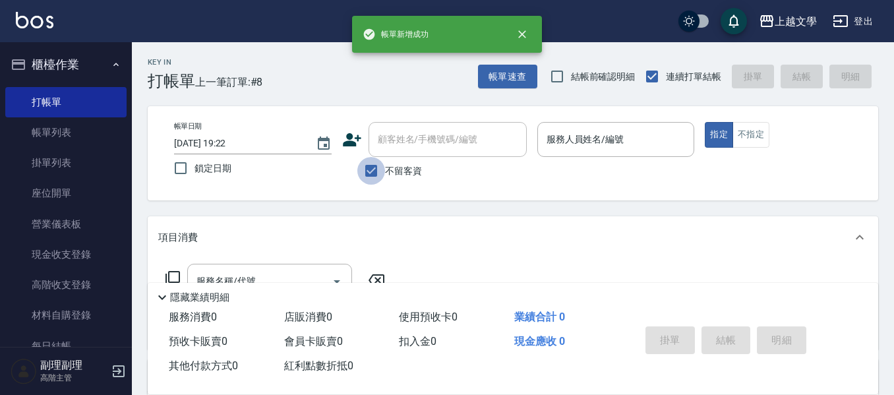
click at [378, 170] on input "不留客資" at bounding box center [371, 171] width 28 height 28
checkbox input "false"
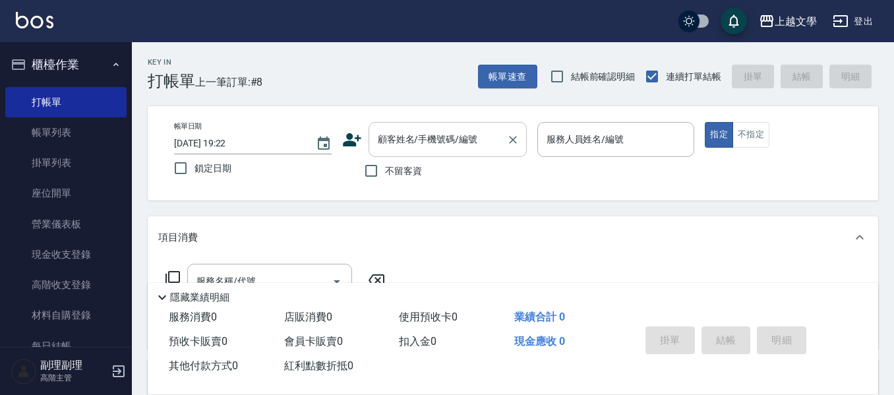
click at [413, 142] on input "顧客姓名/手機號碼/編號" at bounding box center [437, 139] width 127 height 23
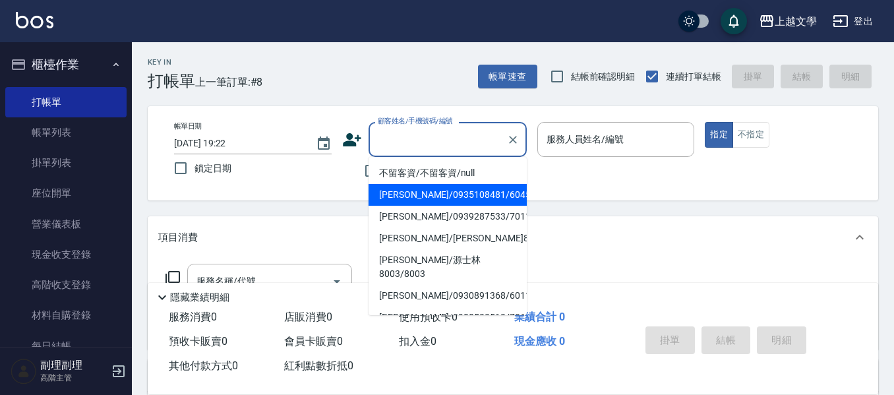
click at [467, 195] on li "黃美玉/0935108481/6045" at bounding box center [447, 195] width 158 height 22
type input "黃美玉/0935108481/6045"
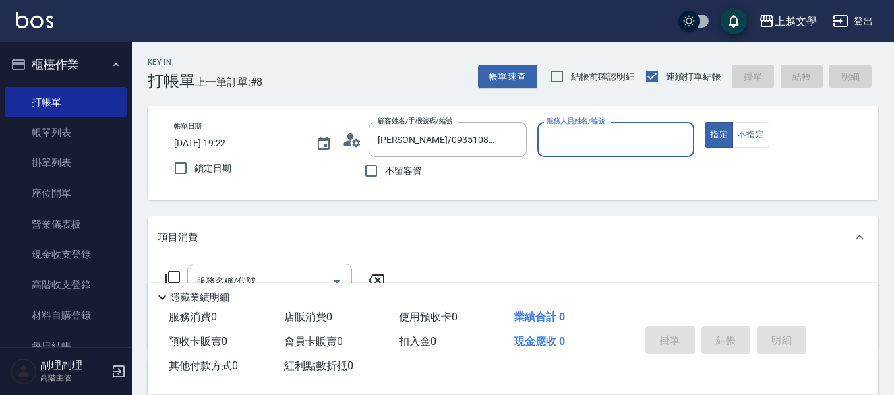
click at [570, 142] on input "服務人員姓名/編號" at bounding box center [616, 139] width 146 height 23
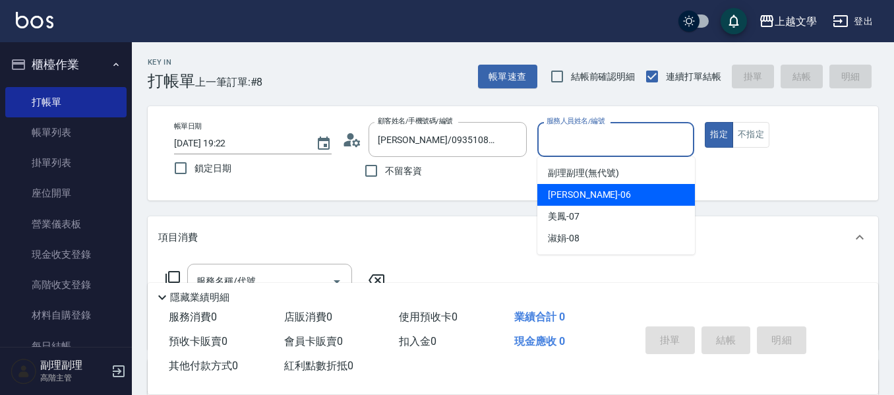
drag, startPoint x: 575, startPoint y: 201, endPoint x: 561, endPoint y: 200, distance: 14.6
click at [575, 200] on span "佳珍 -06" at bounding box center [589, 195] width 83 height 14
type input "佳珍-06"
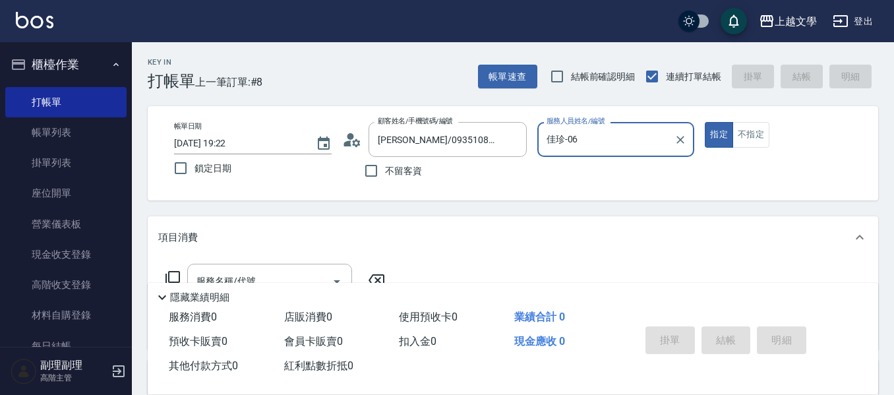
scroll to position [66, 0]
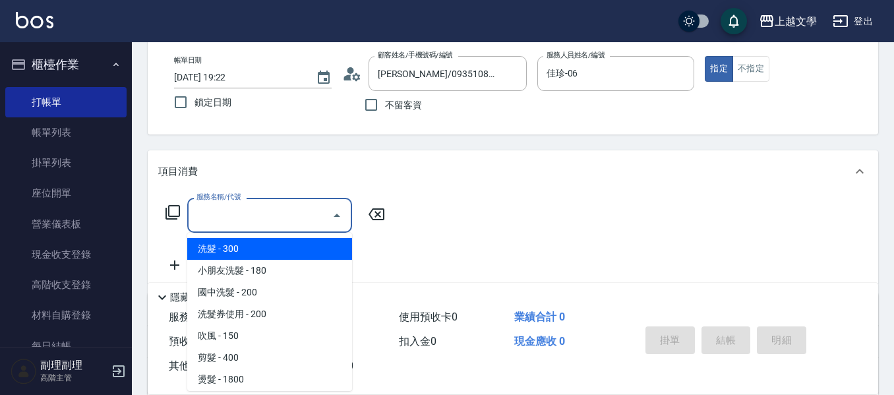
click at [266, 218] on input "服務名稱/代號" at bounding box center [259, 215] width 133 height 23
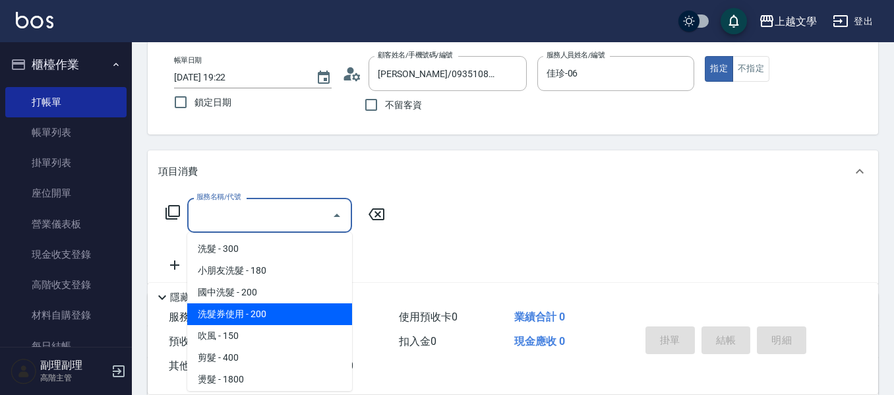
click at [247, 319] on span "洗髮券使用 - 200" at bounding box center [269, 314] width 165 height 22
type input "洗髮券使用(105)"
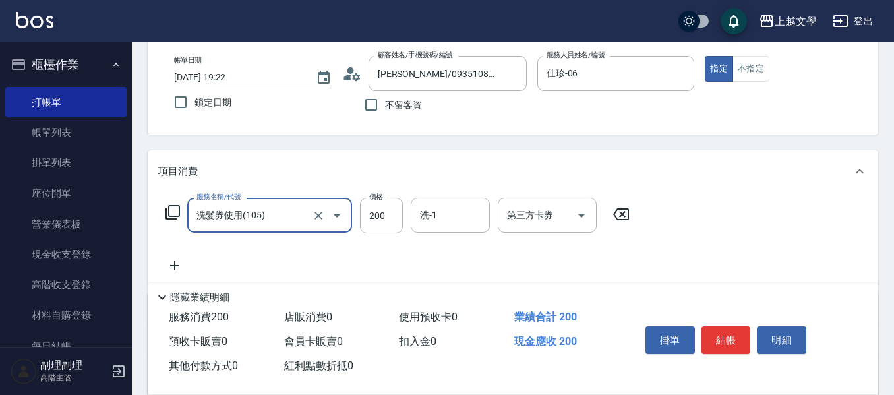
drag, startPoint x: 389, startPoint y: 217, endPoint x: 294, endPoint y: 183, distance: 100.7
click at [389, 217] on input "200" at bounding box center [381, 216] width 43 height 36
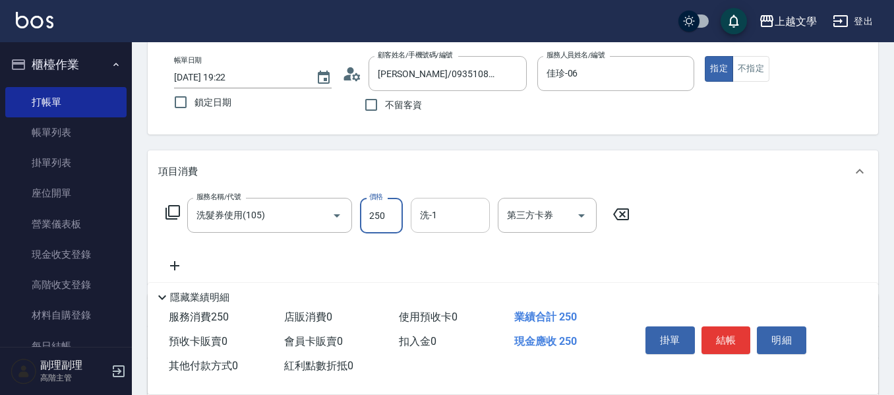
type input "250"
click at [448, 213] on input "洗-1" at bounding box center [450, 215] width 67 height 23
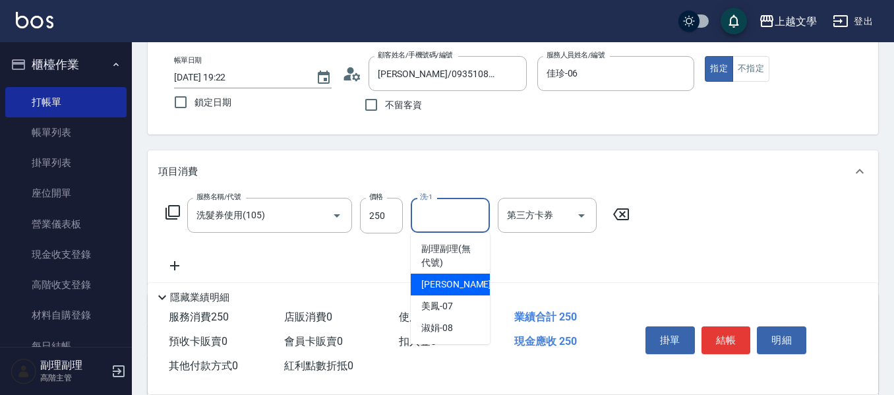
click at [450, 283] on span "佳珍 -06" at bounding box center [462, 284] width 83 height 14
type input "佳珍-06"
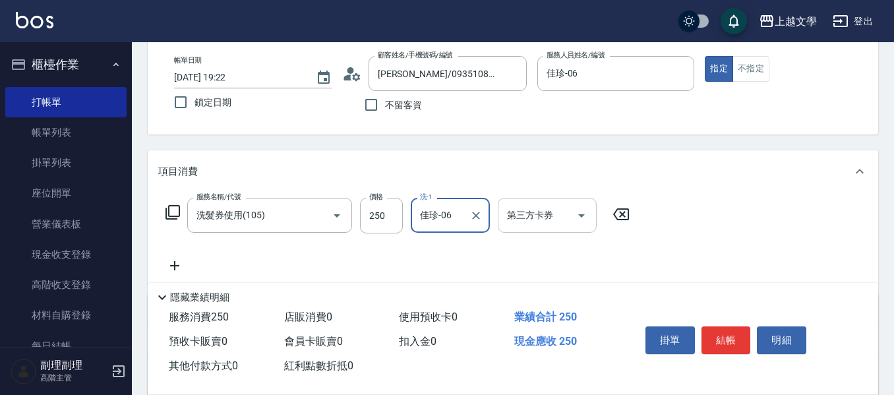
click at [585, 223] on button "Open" at bounding box center [581, 215] width 21 height 21
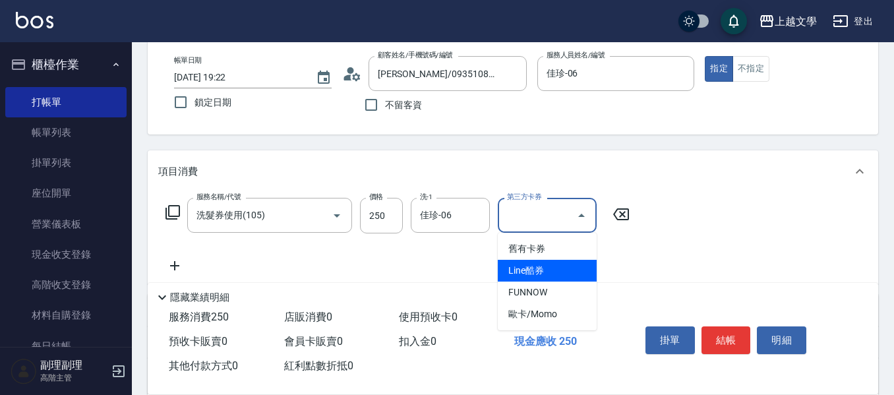
click at [560, 264] on span "Line酷券" at bounding box center [547, 271] width 99 height 22
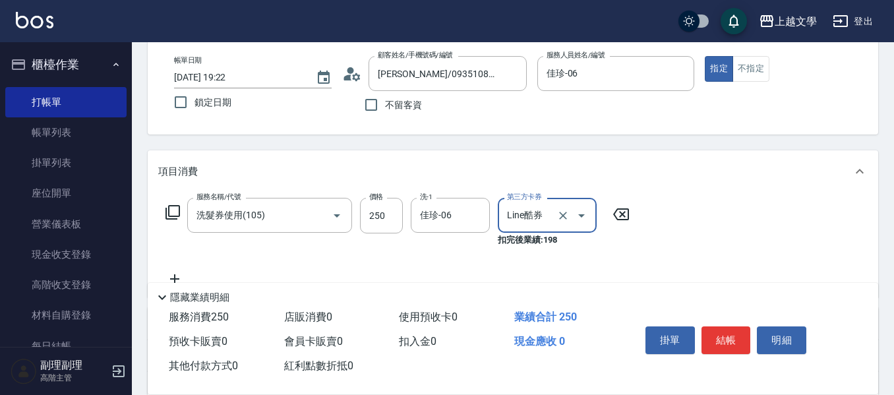
click at [579, 216] on icon "Open" at bounding box center [581, 216] width 16 height 16
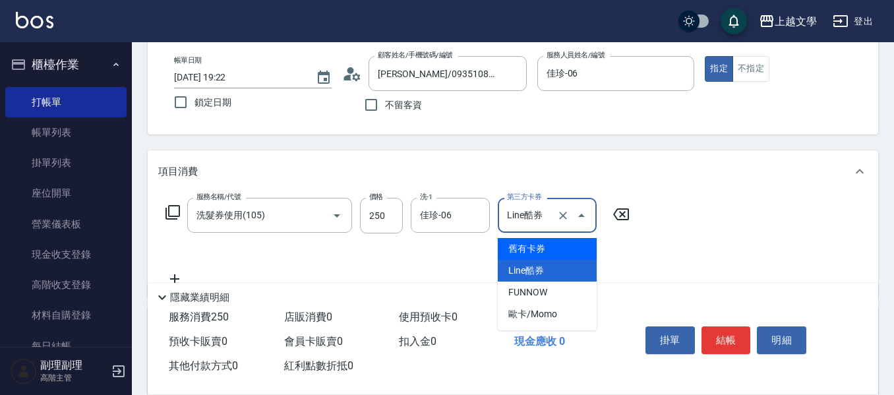
click at [560, 250] on span "舊有卡券" at bounding box center [547, 249] width 99 height 22
type input "舊有卡券"
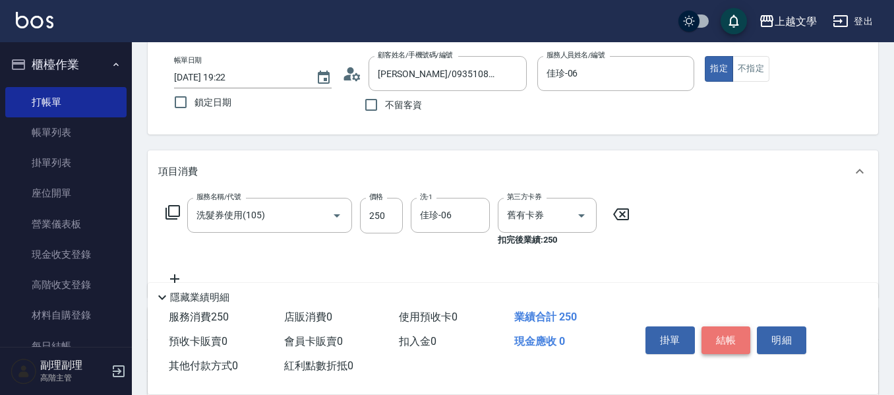
click at [730, 328] on button "結帳" at bounding box center [725, 340] width 49 height 28
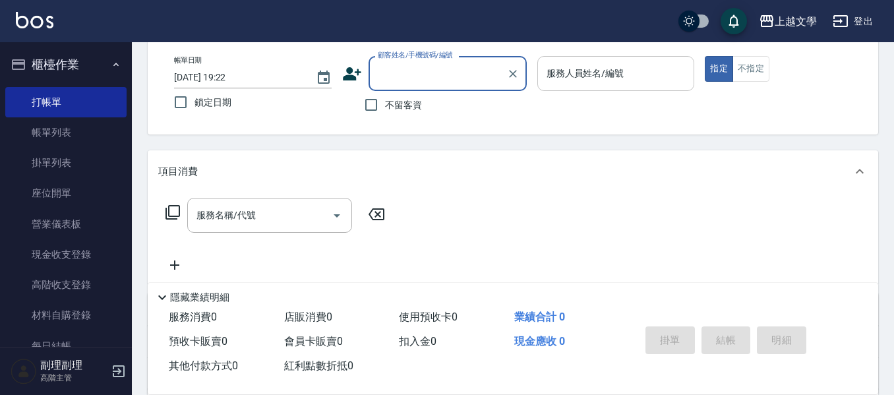
click at [615, 77] on input "服務人員姓名/編號" at bounding box center [616, 73] width 146 height 23
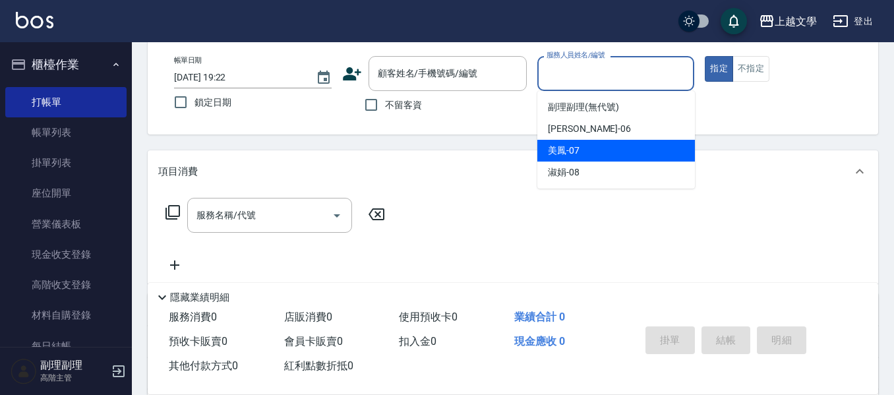
click at [602, 152] on div "美鳳 -07" at bounding box center [616, 151] width 158 height 22
type input "美鳳-07"
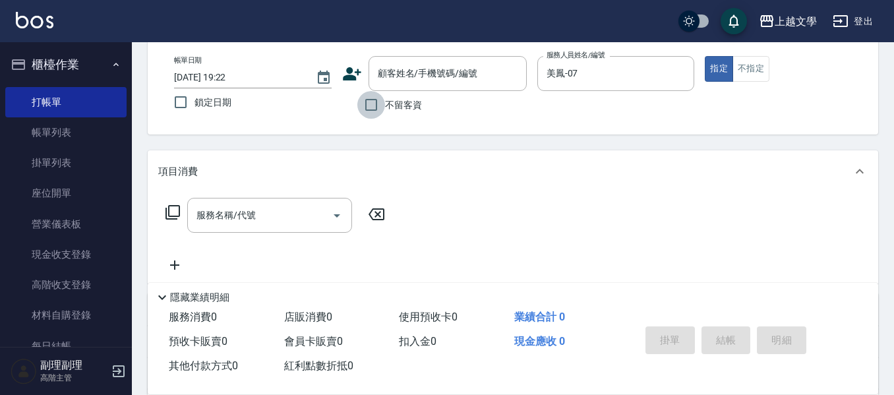
drag, startPoint x: 370, startPoint y: 102, endPoint x: 346, endPoint y: 136, distance: 41.1
click at [370, 103] on input "不留客資" at bounding box center [371, 105] width 28 height 28
checkbox input "true"
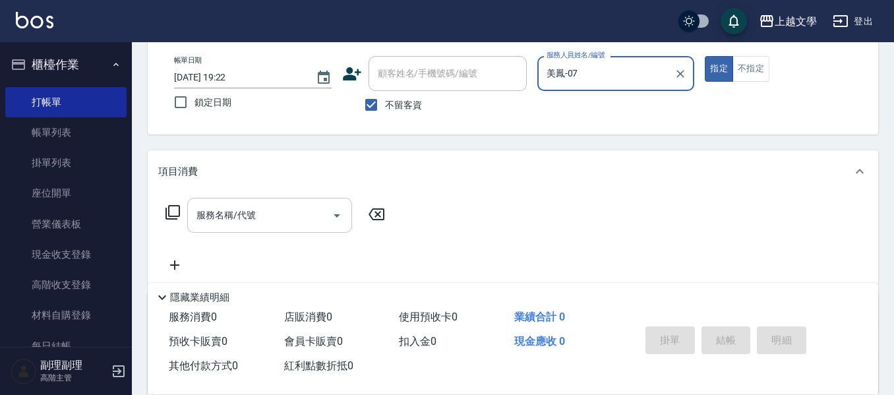
click at [256, 219] on input "服務名稱/代號" at bounding box center [259, 215] width 133 height 23
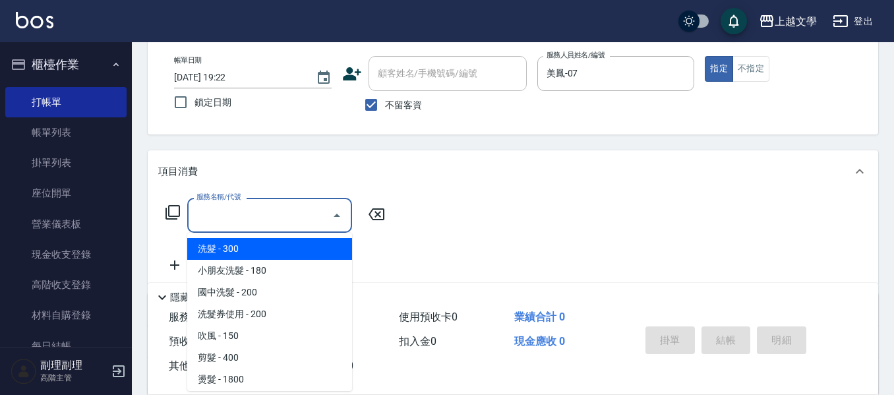
click at [258, 252] on span "洗髮 - 300" at bounding box center [269, 249] width 165 height 22
type input "洗髮(100)"
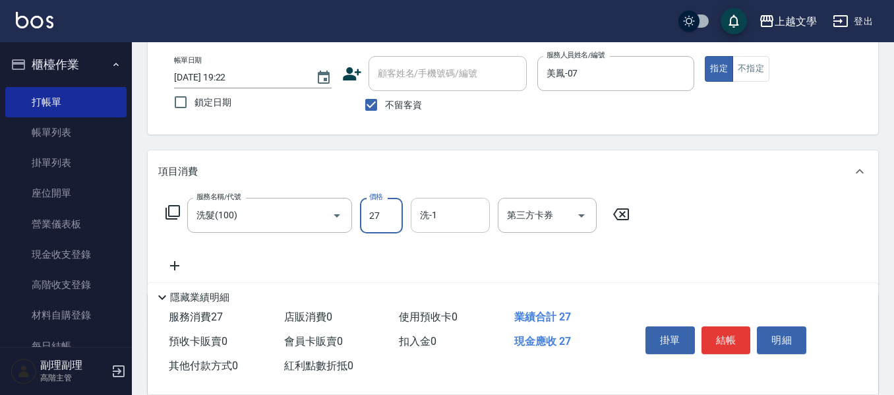
type input "270"
click at [454, 218] on input "洗-1" at bounding box center [450, 215] width 67 height 23
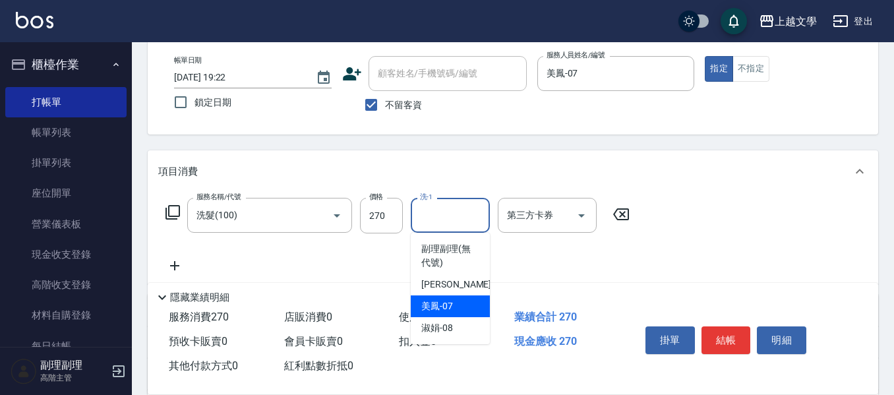
click at [456, 297] on div "美鳳 -07" at bounding box center [450, 306] width 79 height 22
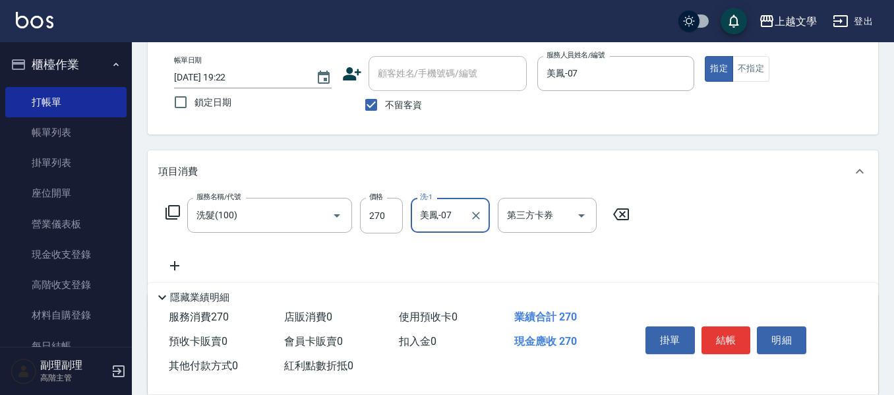
type input "美鳳-07"
click at [730, 331] on button "結帳" at bounding box center [725, 340] width 49 height 28
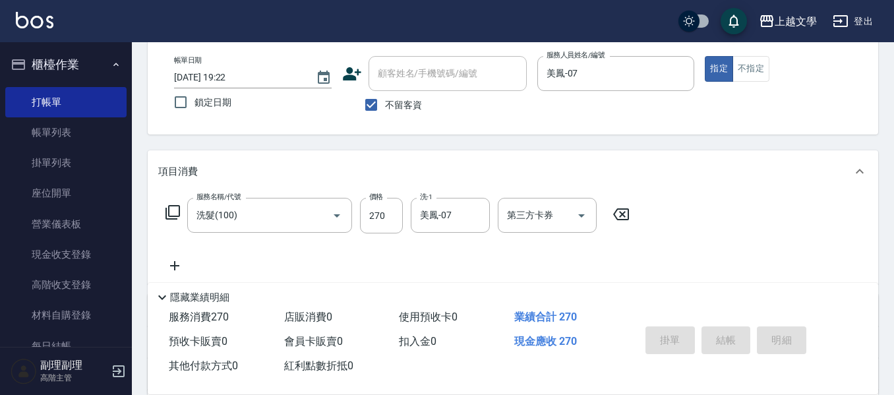
type input "2025/08/15 19:23"
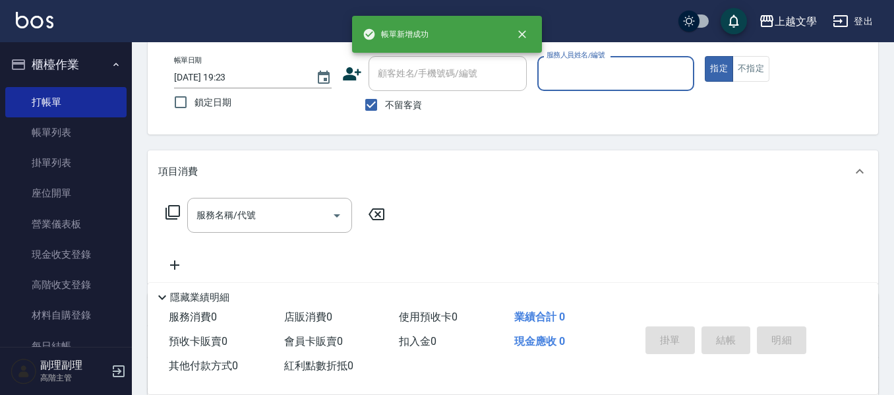
click at [614, 86] on div "服務人員姓名/編號" at bounding box center [616, 73] width 158 height 35
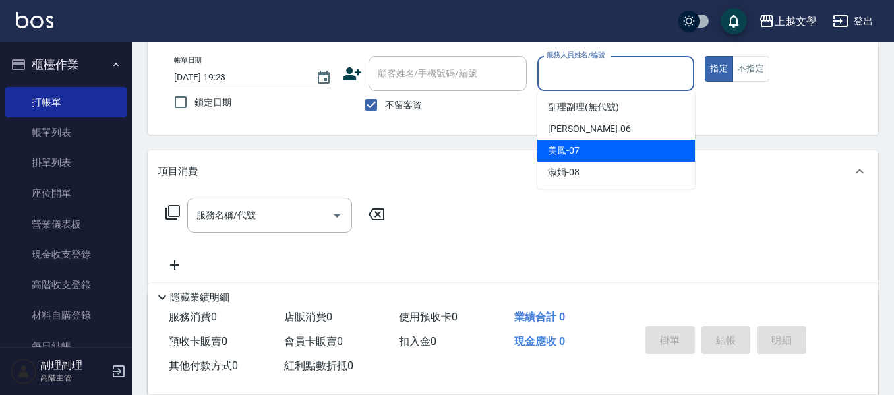
click at [606, 146] on div "美鳳 -07" at bounding box center [616, 151] width 158 height 22
type input "美鳳-07"
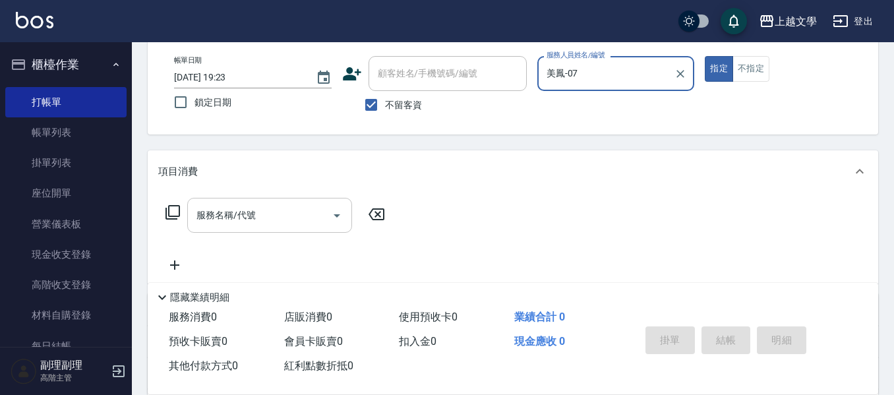
click at [262, 210] on input "服務名稱/代號" at bounding box center [259, 215] width 133 height 23
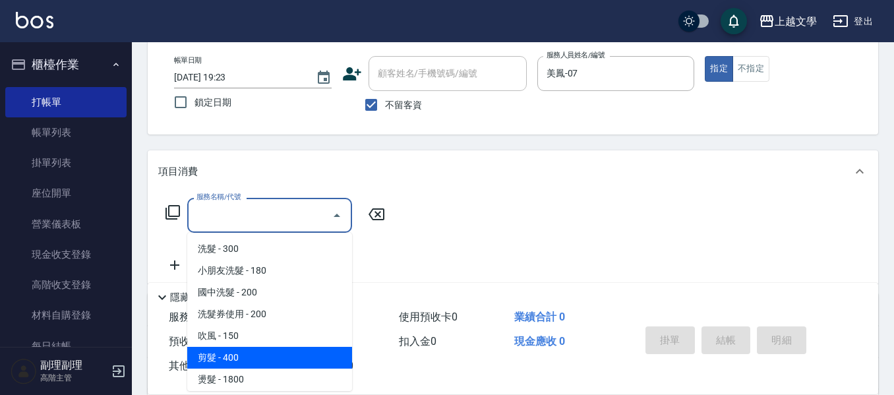
drag, startPoint x: 254, startPoint y: 357, endPoint x: 291, endPoint y: 351, distance: 37.5
click at [255, 357] on span "剪髮 - 400" at bounding box center [269, 358] width 165 height 22
type input "剪髮(200)"
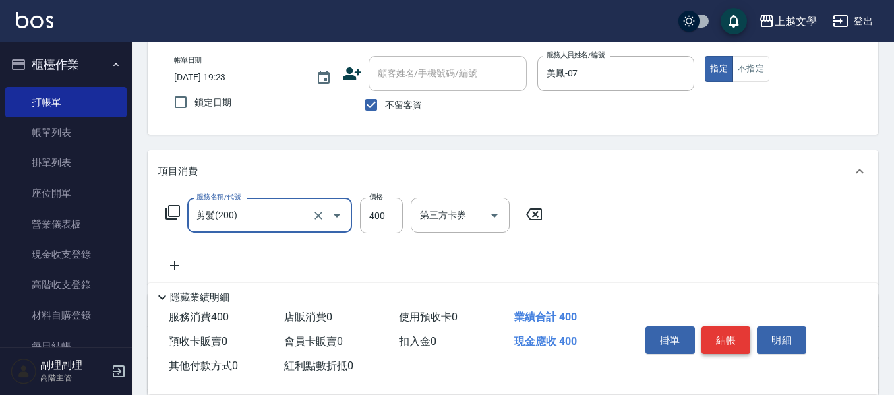
click at [713, 337] on button "結帳" at bounding box center [725, 340] width 49 height 28
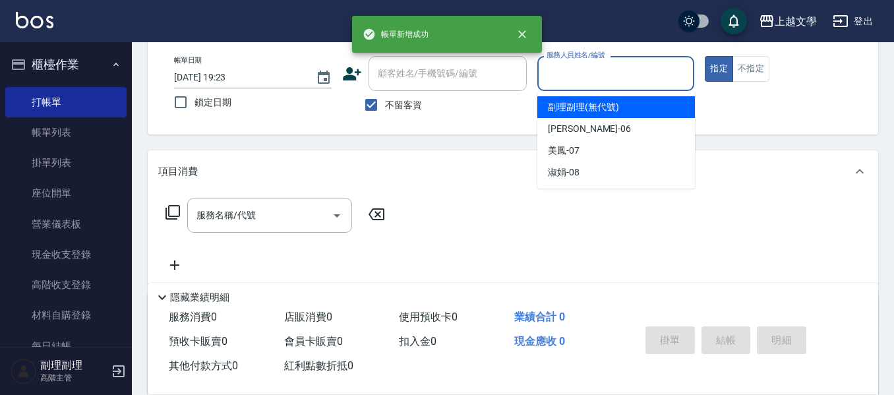
drag, startPoint x: 620, startPoint y: 77, endPoint x: 621, endPoint y: 88, distance: 11.3
click at [620, 77] on input "服務人員姓名/編號" at bounding box center [616, 73] width 146 height 23
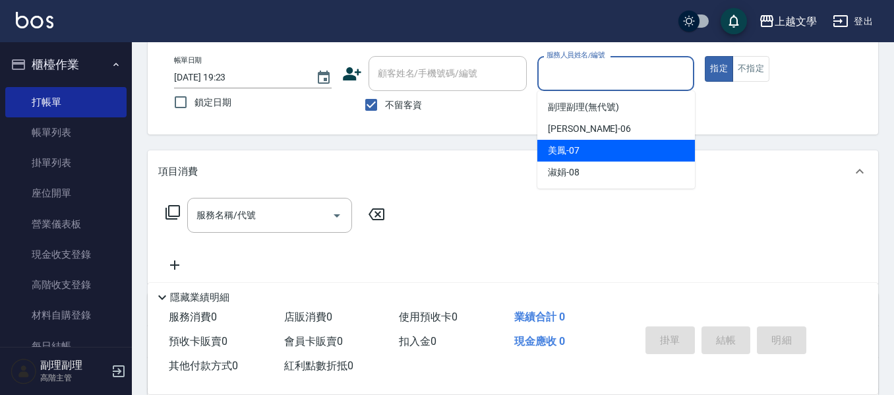
drag, startPoint x: 607, startPoint y: 161, endPoint x: 600, endPoint y: 158, distance: 7.4
click at [607, 160] on div "美鳳 -07" at bounding box center [616, 151] width 158 height 22
type input "美鳳-07"
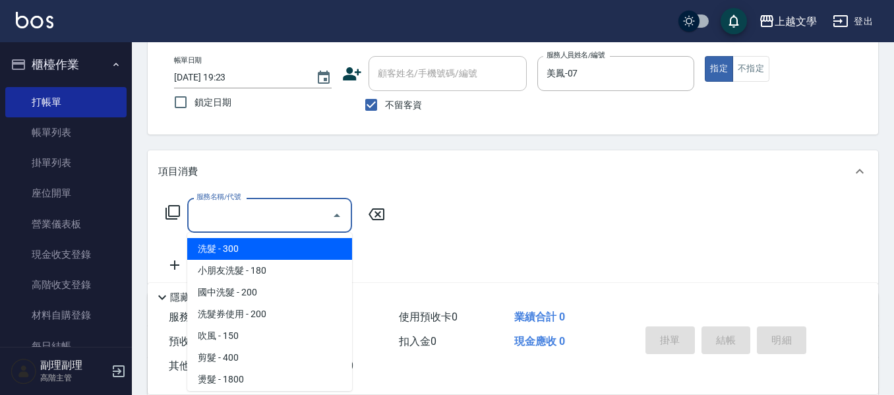
drag, startPoint x: 245, startPoint y: 204, endPoint x: 243, endPoint y: 213, distance: 9.4
click at [244, 204] on input "服務名稱/代號" at bounding box center [259, 215] width 133 height 23
click at [251, 247] on span "洗髮 - 300" at bounding box center [269, 249] width 165 height 22
type input "洗髮(100)"
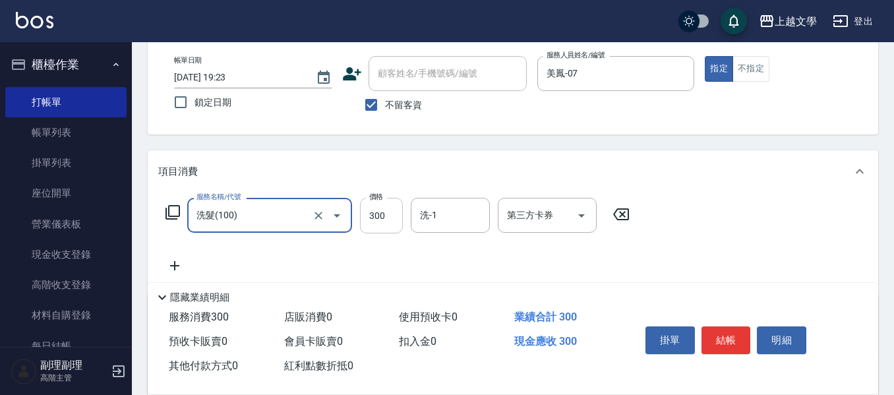
click at [385, 220] on input "300" at bounding box center [381, 216] width 43 height 36
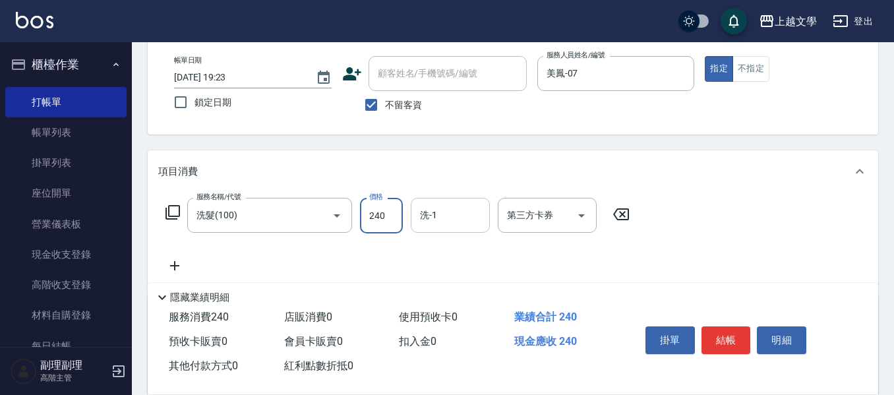
type input "240"
click at [428, 216] on input "洗-1" at bounding box center [450, 215] width 67 height 23
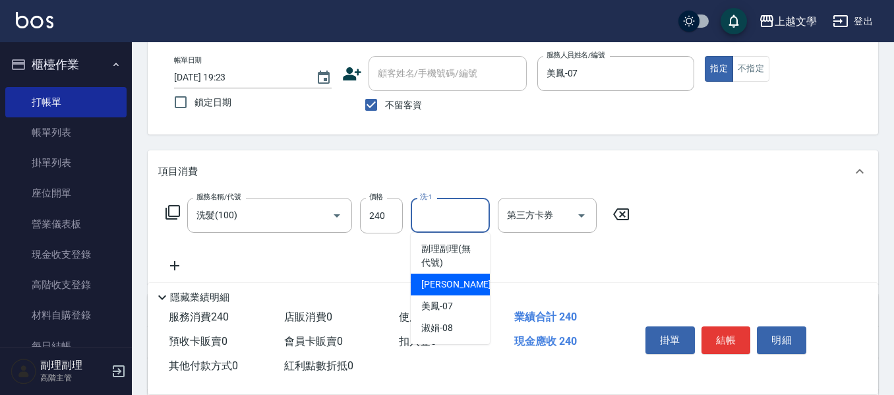
click at [440, 283] on span "佳珍 -06" at bounding box center [462, 284] width 83 height 14
drag, startPoint x: 442, startPoint y: 217, endPoint x: 442, endPoint y: 280, distance: 63.3
click at [442, 218] on input "佳珍-06" at bounding box center [440, 215] width 47 height 23
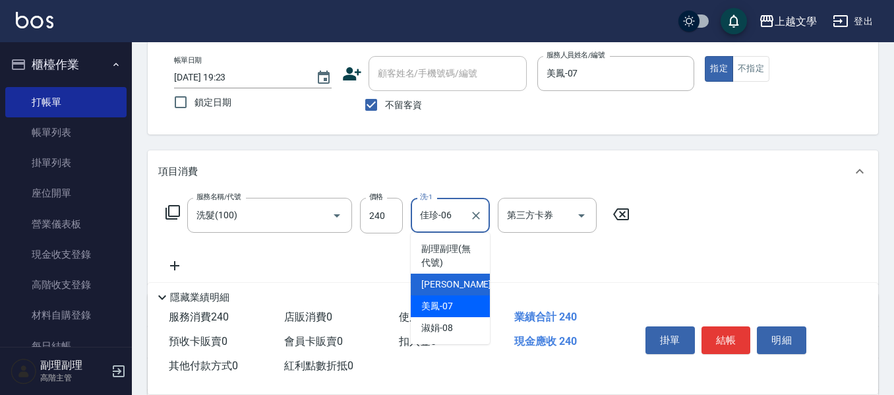
click at [442, 303] on span "美鳳 -07" at bounding box center [437, 306] width 32 height 14
type input "美鳳-07"
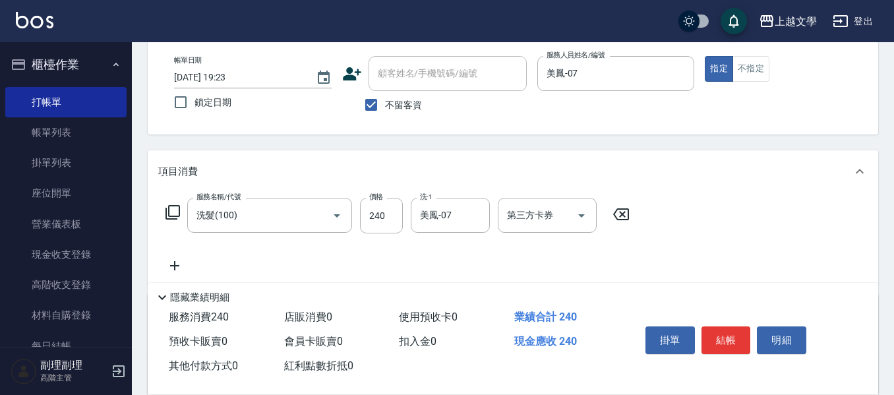
click at [171, 260] on icon at bounding box center [174, 266] width 33 height 16
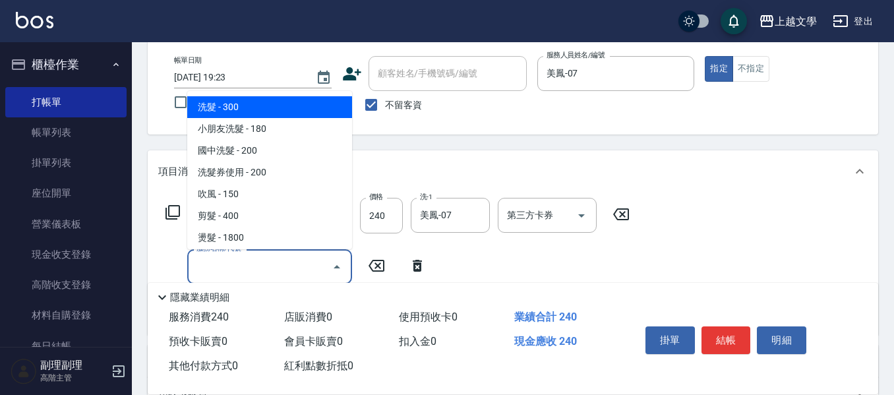
click at [219, 260] on input "服務名稱/代號" at bounding box center [259, 266] width 133 height 23
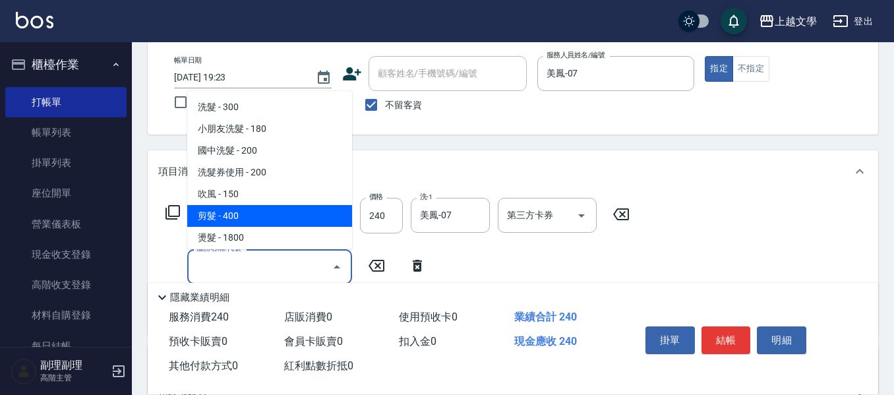
click at [250, 210] on span "剪髮 - 400" at bounding box center [269, 216] width 165 height 22
type input "剪髮(200)"
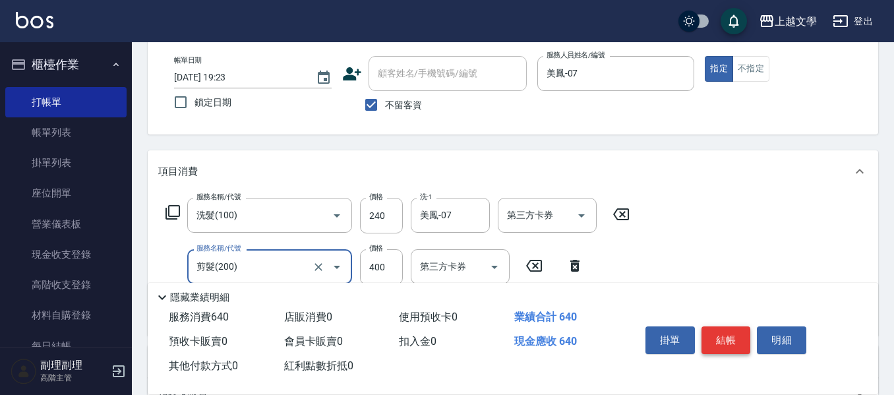
click at [734, 334] on button "結帳" at bounding box center [725, 340] width 49 height 28
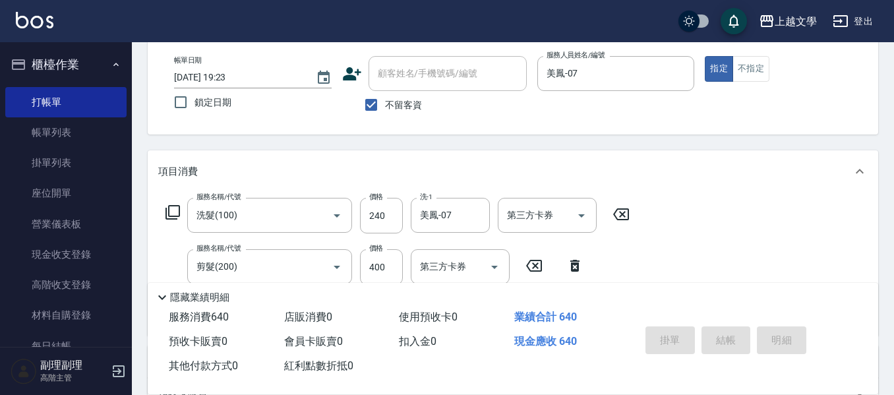
type input "2025/08/15 19:24"
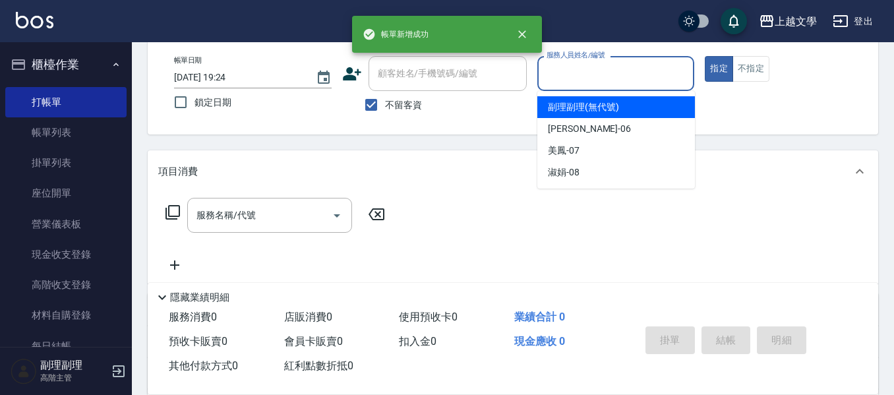
click at [544, 71] on input "服務人員姓名/編號" at bounding box center [616, 73] width 146 height 23
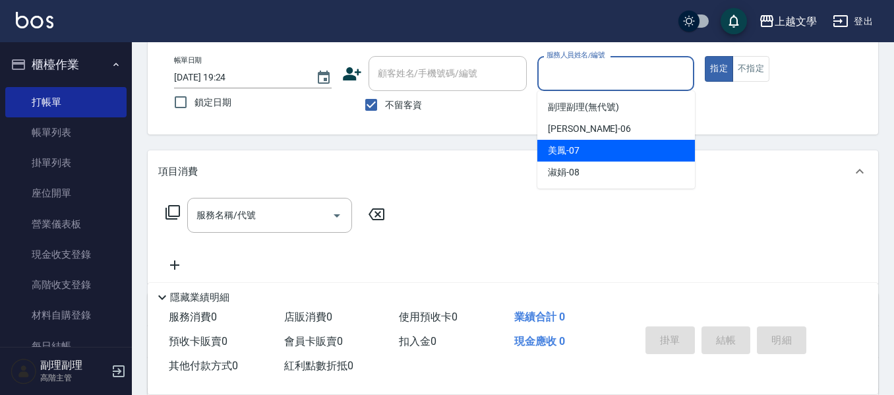
drag, startPoint x: 568, startPoint y: 146, endPoint x: 452, endPoint y: 161, distance: 116.3
click at [566, 146] on span "美鳳 -07" at bounding box center [564, 151] width 32 height 14
type input "美鳳-07"
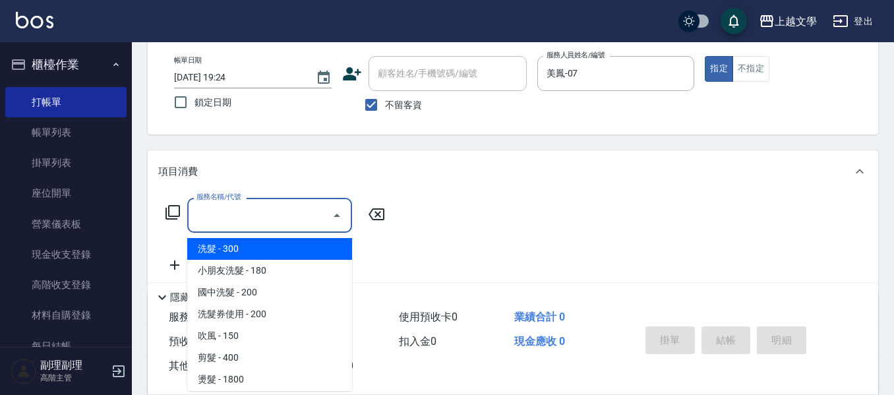
drag, startPoint x: 260, startPoint y: 218, endPoint x: 263, endPoint y: 196, distance: 22.0
click at [260, 217] on input "服務名稱/代號" at bounding box center [259, 215] width 133 height 23
drag, startPoint x: 260, startPoint y: 253, endPoint x: 336, endPoint y: 247, distance: 76.1
click at [266, 252] on span "洗髮 - 300" at bounding box center [269, 249] width 165 height 22
type input "洗髮(100)"
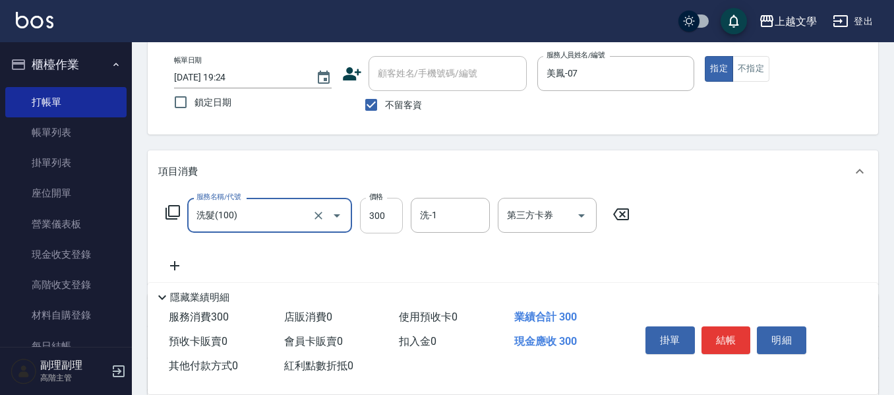
click at [382, 219] on input "300" at bounding box center [381, 216] width 43 height 36
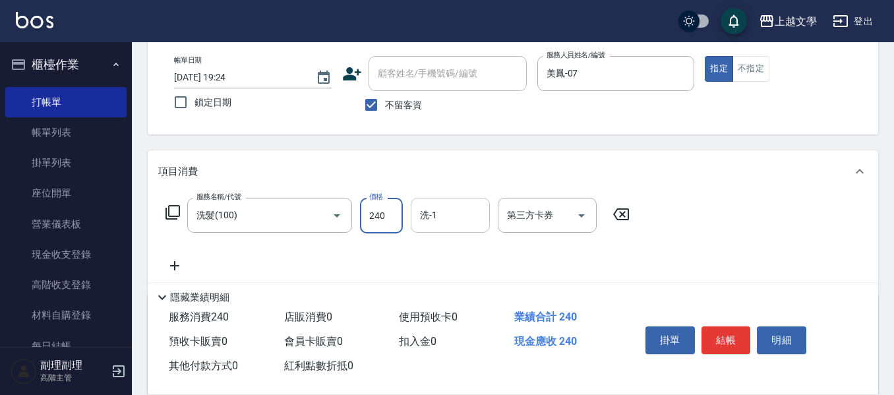
type input "240"
click at [450, 223] on input "洗-1" at bounding box center [450, 215] width 67 height 23
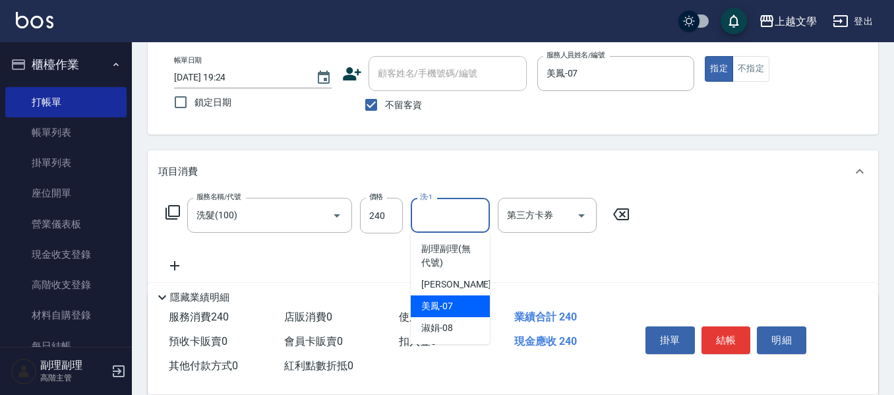
drag, startPoint x: 440, startPoint y: 308, endPoint x: 407, endPoint y: 309, distance: 33.6
click at [436, 309] on span "美鳳 -07" at bounding box center [437, 306] width 32 height 14
type input "美鳳-07"
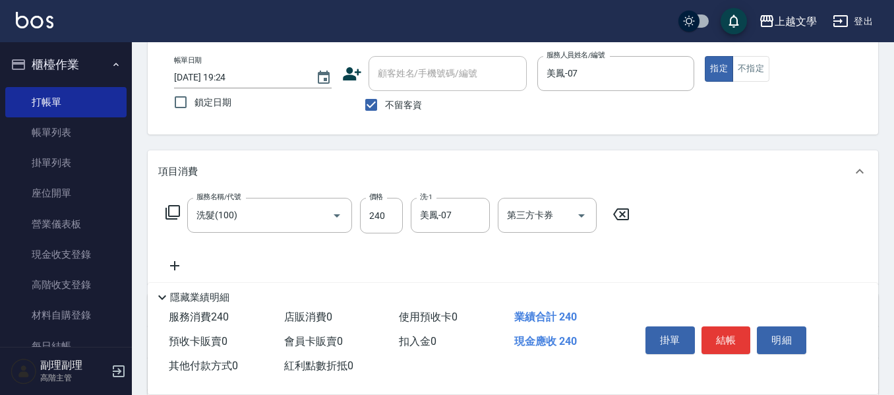
click at [170, 259] on icon at bounding box center [174, 266] width 33 height 16
click at [219, 272] on input "服務名稱/代號" at bounding box center [259, 266] width 133 height 23
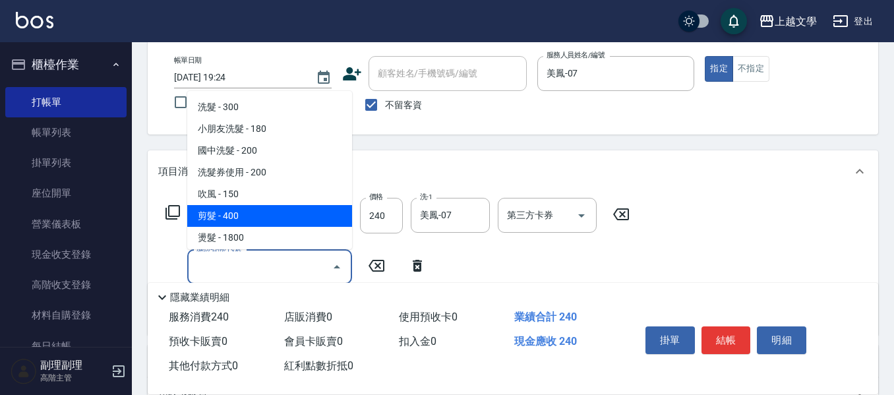
drag, startPoint x: 232, startPoint y: 213, endPoint x: 257, endPoint y: 216, distance: 25.3
click at [232, 215] on span "剪髮 - 400" at bounding box center [269, 216] width 165 height 22
type input "剪髮(200)"
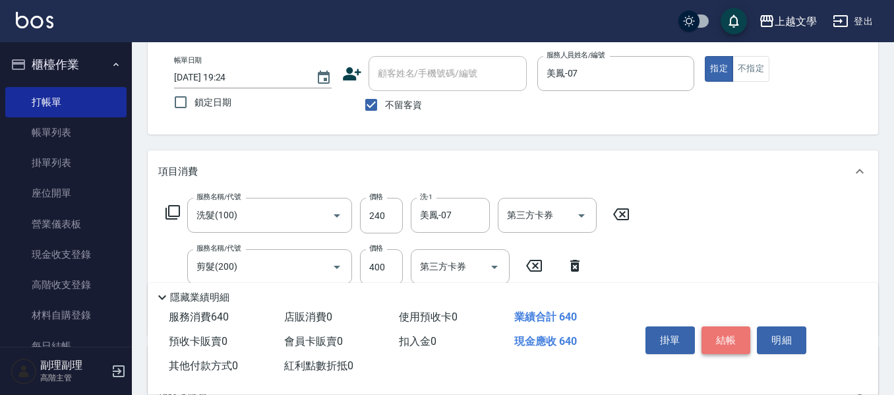
click at [725, 336] on button "結帳" at bounding box center [725, 340] width 49 height 28
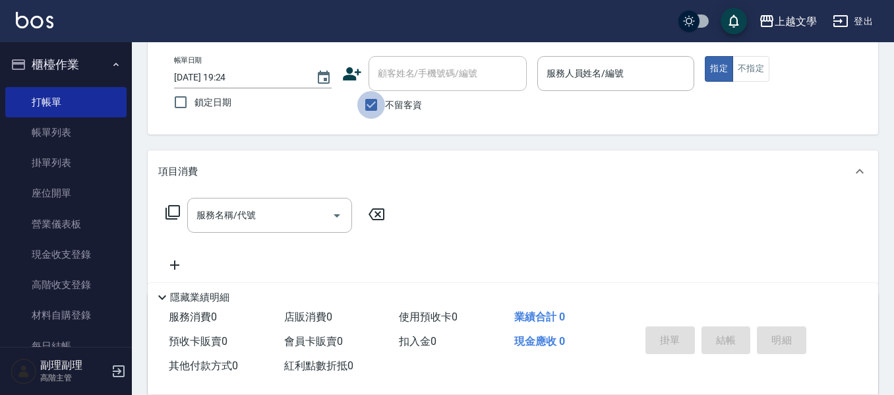
click at [369, 99] on input "不留客資" at bounding box center [371, 105] width 28 height 28
checkbox input "false"
click at [408, 69] on input "顧客姓名/手機號碼/編號" at bounding box center [437, 73] width 127 height 23
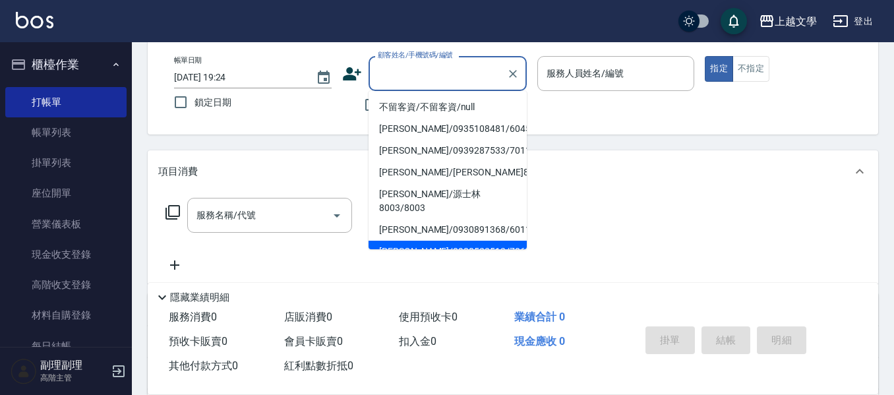
click at [414, 241] on li "侯淑惠/0988523512/7061" at bounding box center [447, 252] width 158 height 22
type input "侯淑惠/0988523512/7061"
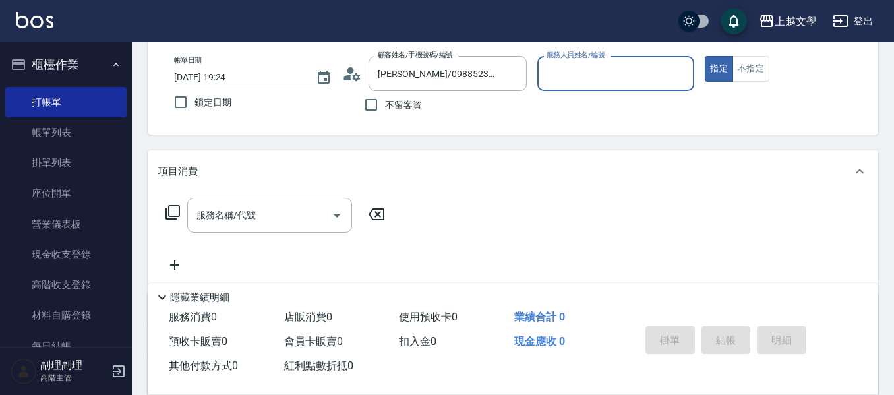
drag, startPoint x: 593, startPoint y: 78, endPoint x: 593, endPoint y: 86, distance: 7.9
click at [593, 83] on input "服務人員姓名/編號" at bounding box center [616, 73] width 146 height 23
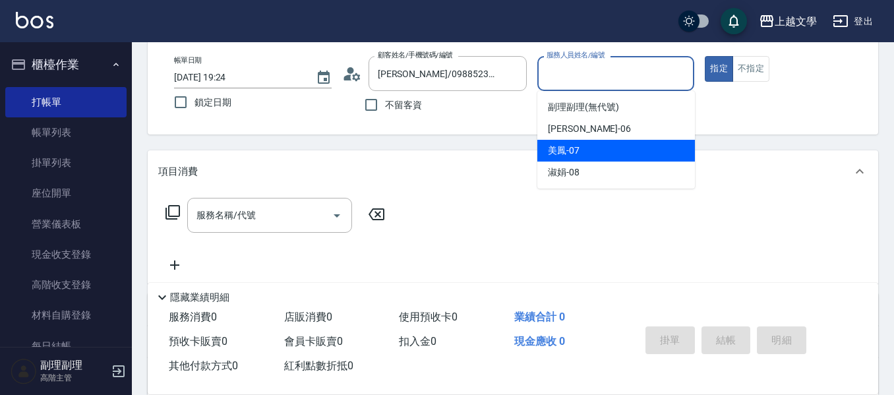
click at [576, 156] on span "美鳳 -07" at bounding box center [564, 151] width 32 height 14
type input "美鳳-07"
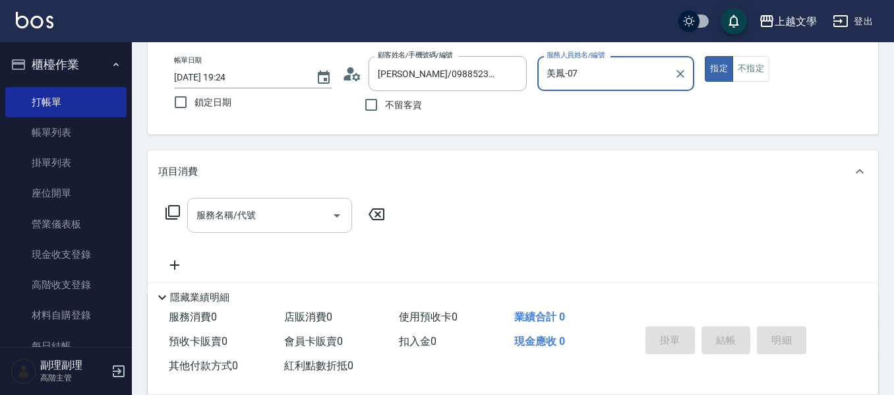
click at [314, 223] on input "服務名稱/代號" at bounding box center [259, 215] width 133 height 23
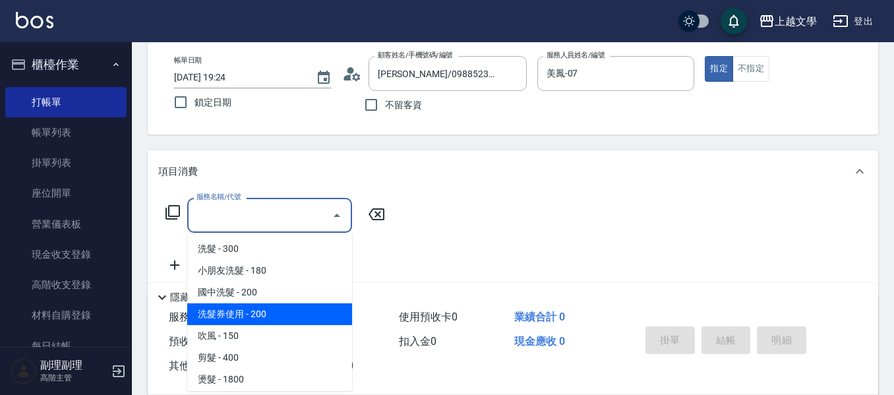
drag, startPoint x: 260, startPoint y: 319, endPoint x: 285, endPoint y: 308, distance: 26.8
click at [260, 318] on span "洗髮券使用 - 200" at bounding box center [269, 314] width 165 height 22
type input "洗髮券使用(105)"
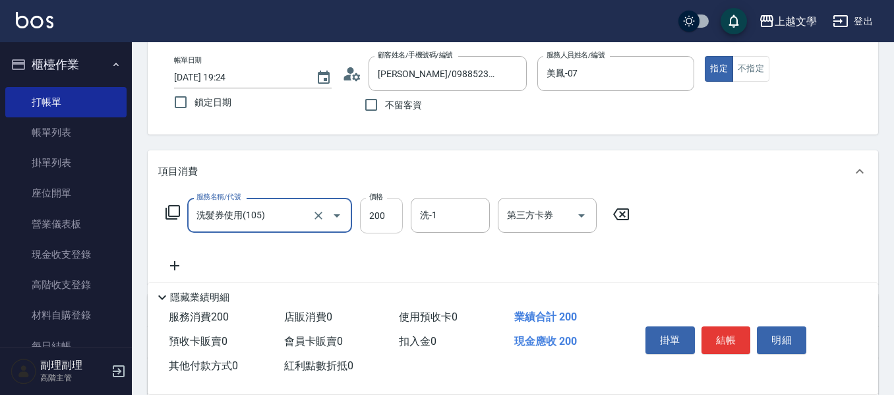
drag, startPoint x: 378, startPoint y: 221, endPoint x: 368, endPoint y: 219, distance: 10.2
click at [378, 221] on input "200" at bounding box center [381, 216] width 43 height 36
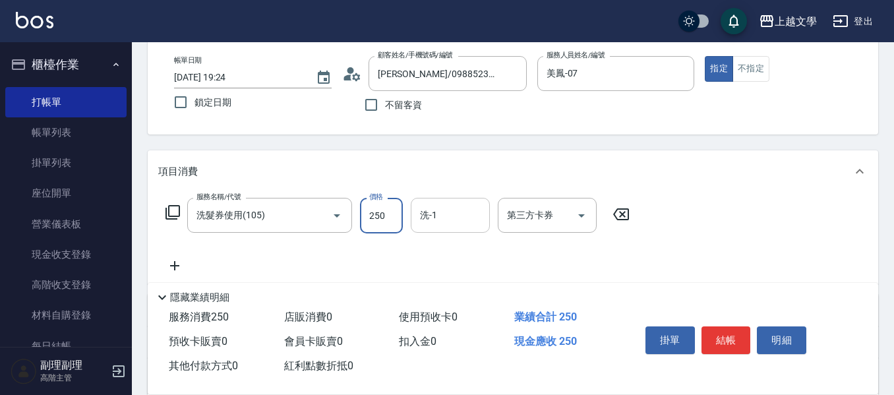
type input "250"
click at [470, 216] on input "洗-1" at bounding box center [450, 215] width 67 height 23
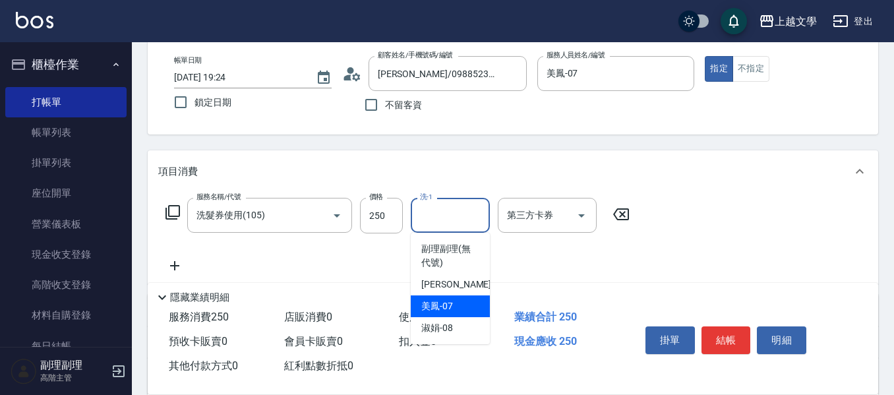
drag, startPoint x: 463, startPoint y: 300, endPoint x: 533, endPoint y: 257, distance: 81.4
click at [464, 300] on div "美鳳 -07" at bounding box center [450, 306] width 79 height 22
type input "美鳳-07"
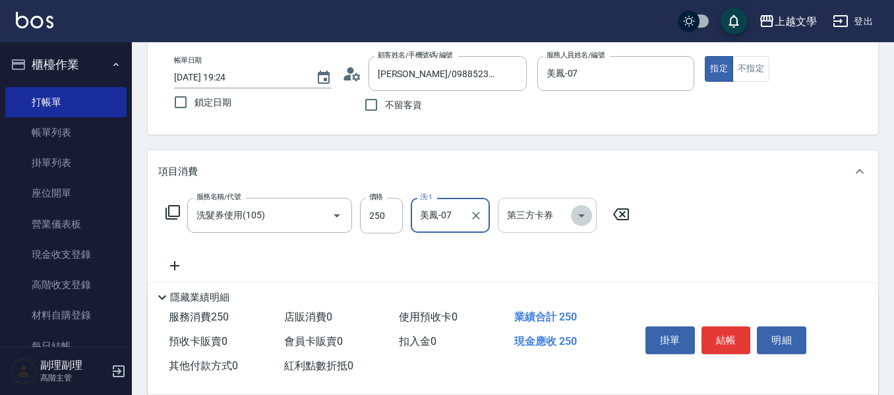
click at [583, 217] on icon "Open" at bounding box center [581, 216] width 16 height 16
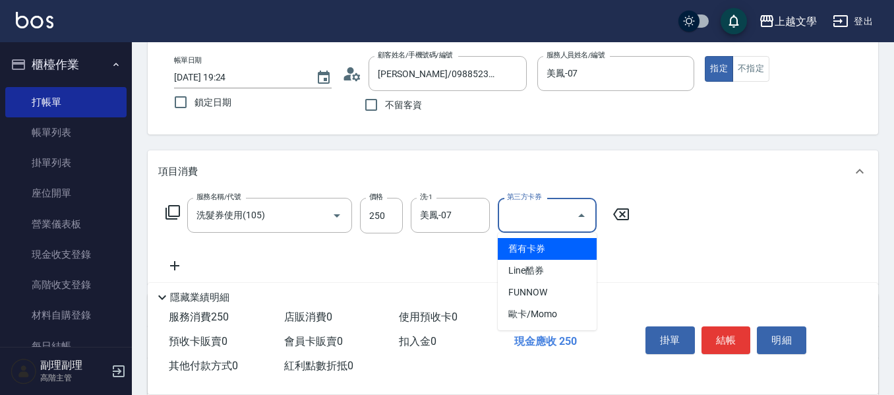
click at [566, 246] on span "舊有卡券" at bounding box center [547, 249] width 99 height 22
type input "舊有卡券"
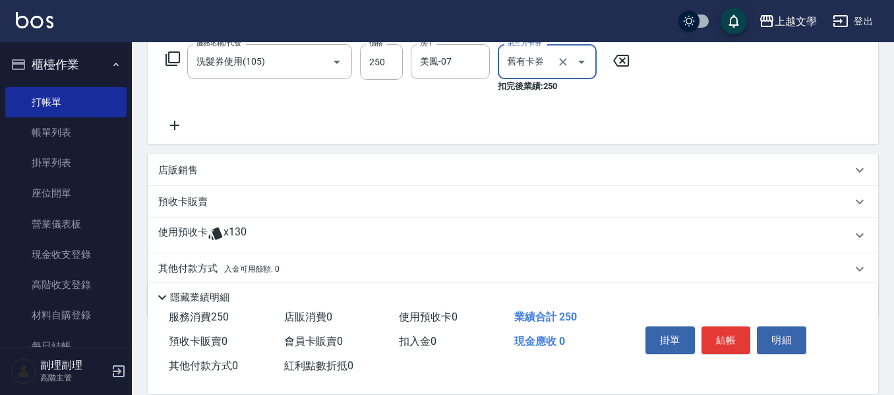
scroll to position [264, 0]
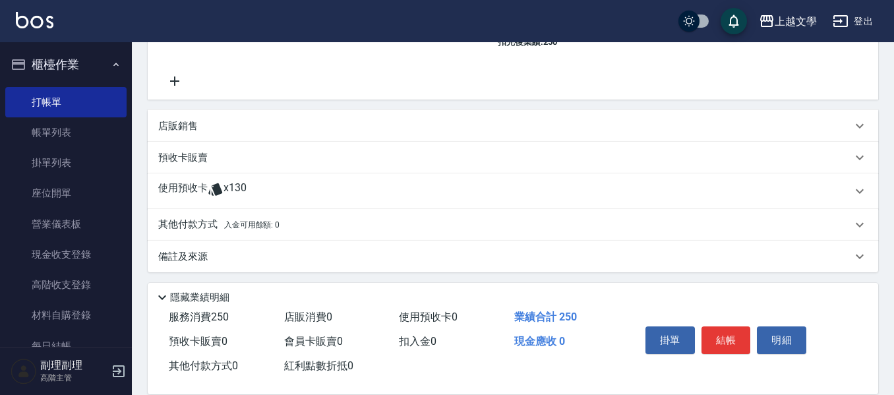
click at [225, 166] on div "預收卡販賣" at bounding box center [513, 158] width 730 height 32
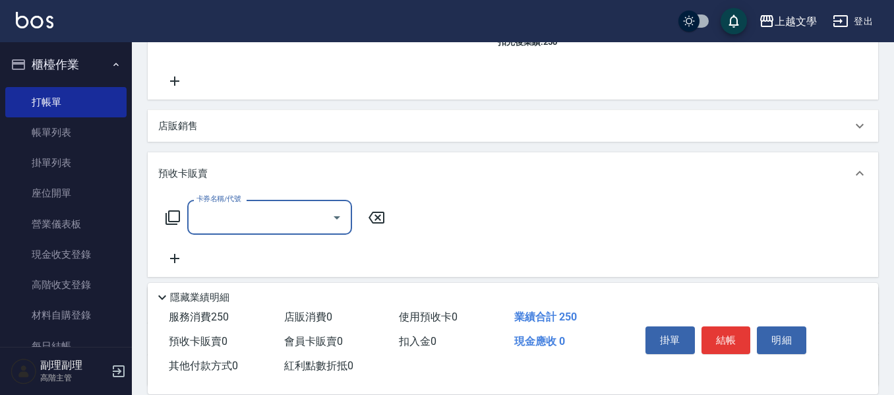
scroll to position [0, 0]
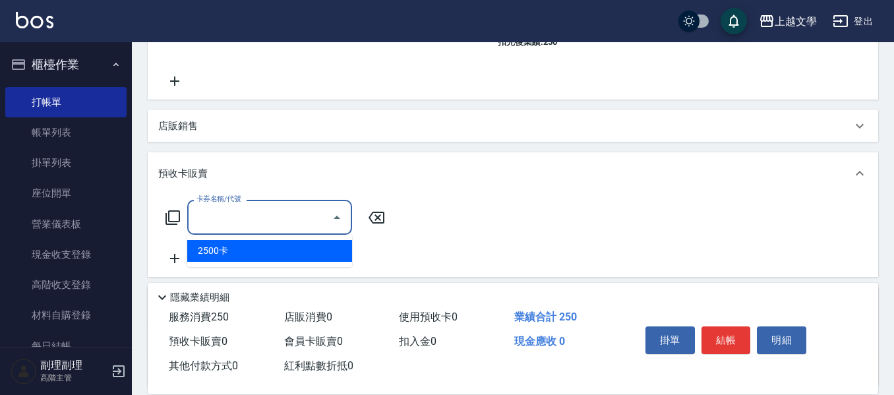
click at [229, 210] on input "卡券名稱/代號" at bounding box center [259, 217] width 133 height 23
click at [248, 254] on span "2500卡" at bounding box center [269, 251] width 165 height 22
type input "2500卡(900)"
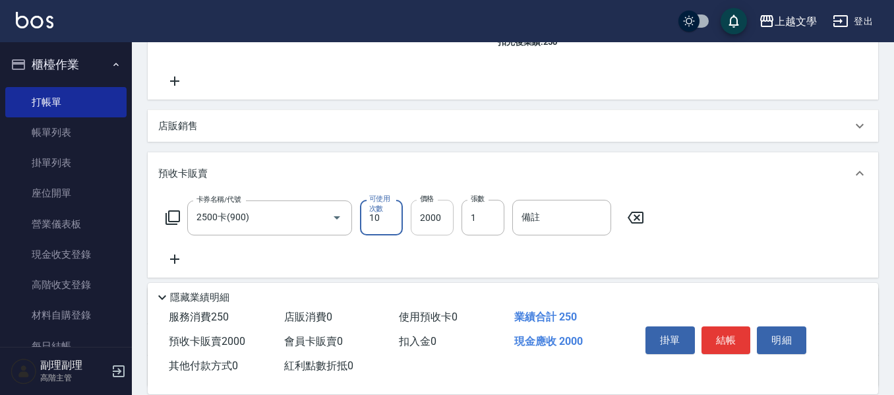
click at [437, 228] on input "2000" at bounding box center [432, 218] width 43 height 36
type input "2500"
click at [728, 328] on button "結帳" at bounding box center [725, 340] width 49 height 28
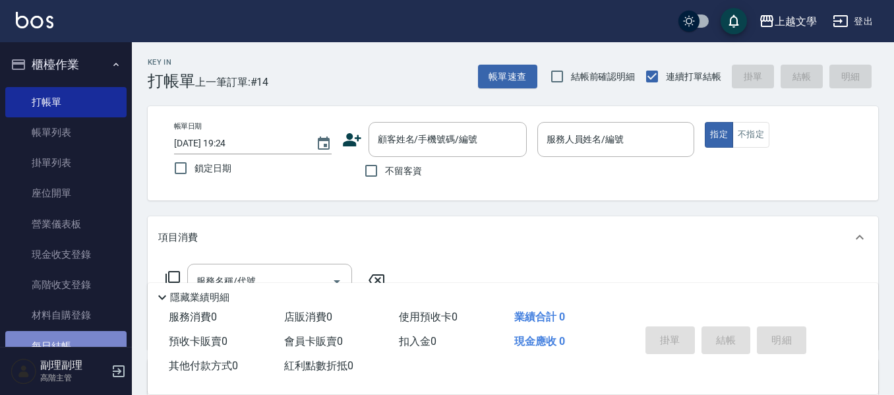
click at [83, 339] on link "每日結帳" at bounding box center [65, 346] width 121 height 30
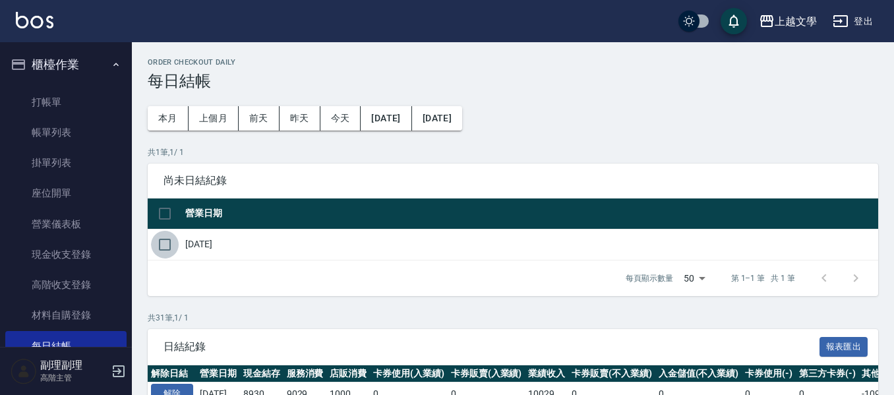
click at [169, 241] on input "checkbox" at bounding box center [165, 245] width 28 height 28
checkbox input "true"
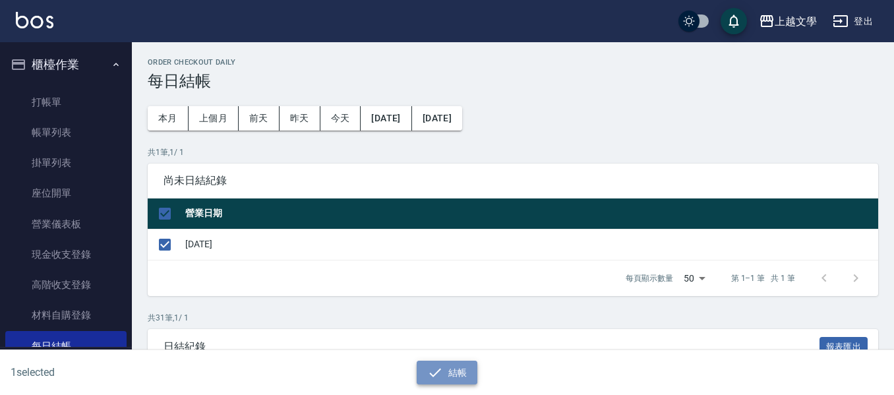
drag, startPoint x: 446, startPoint y: 371, endPoint x: 455, endPoint y: 365, distance: 10.8
click at [446, 371] on button "結帳" at bounding box center [447, 373] width 61 height 24
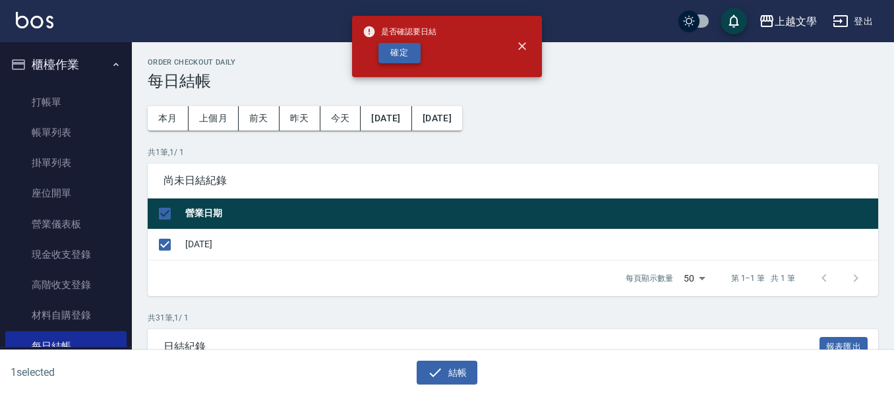
click at [403, 56] on button "確定" at bounding box center [399, 53] width 42 height 20
checkbox input "false"
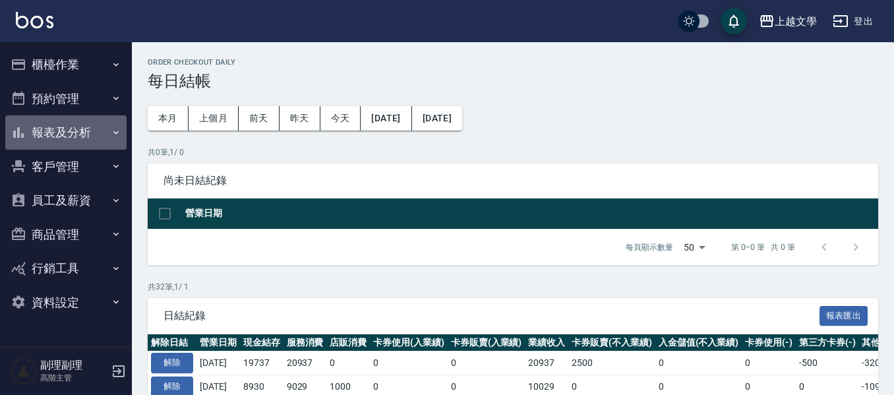
click at [73, 140] on button "報表及分析" at bounding box center [65, 132] width 121 height 34
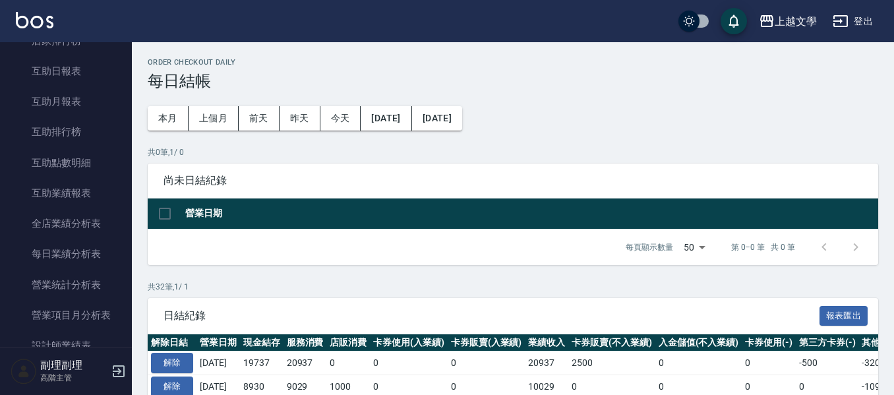
scroll to position [330, 0]
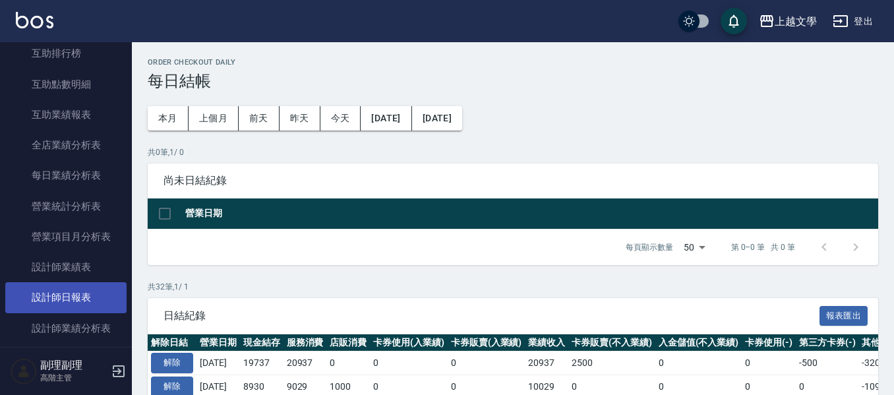
click at [69, 295] on link "設計師日報表" at bounding box center [65, 297] width 121 height 30
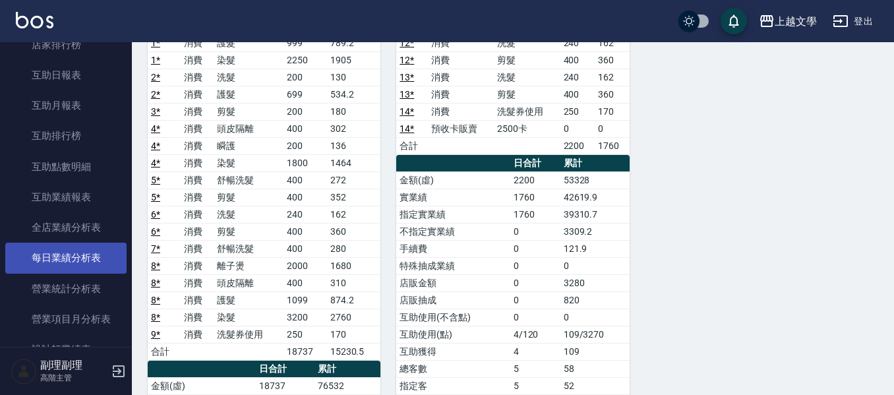
scroll to position [198, 0]
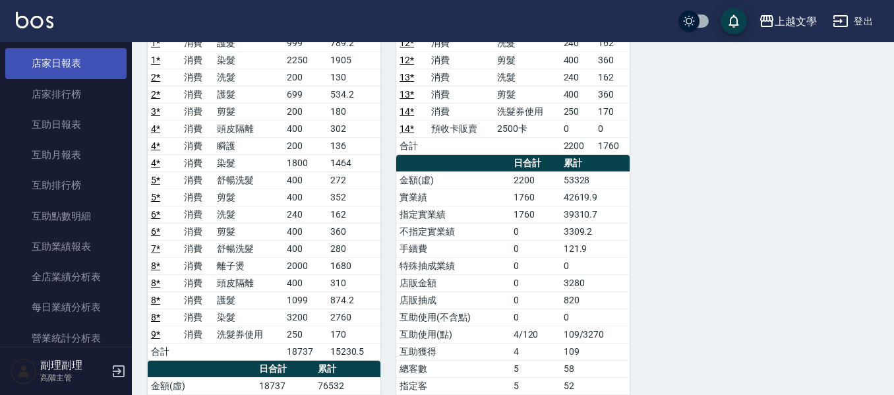
click at [78, 69] on link "店家日報表" at bounding box center [65, 63] width 121 height 30
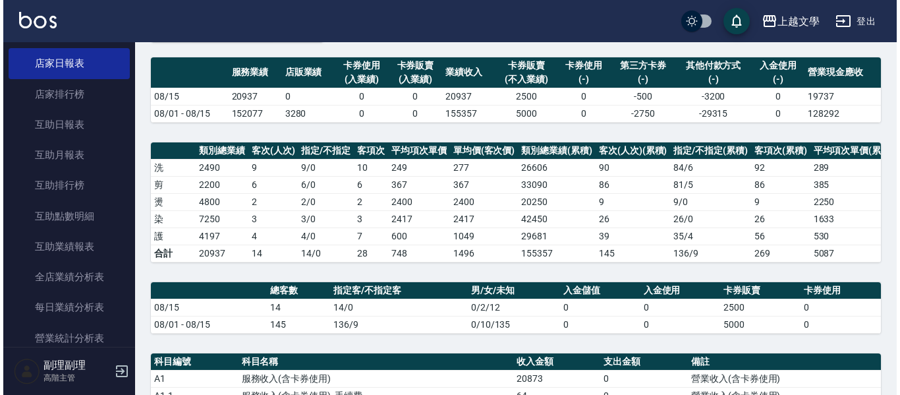
scroll to position [71, 0]
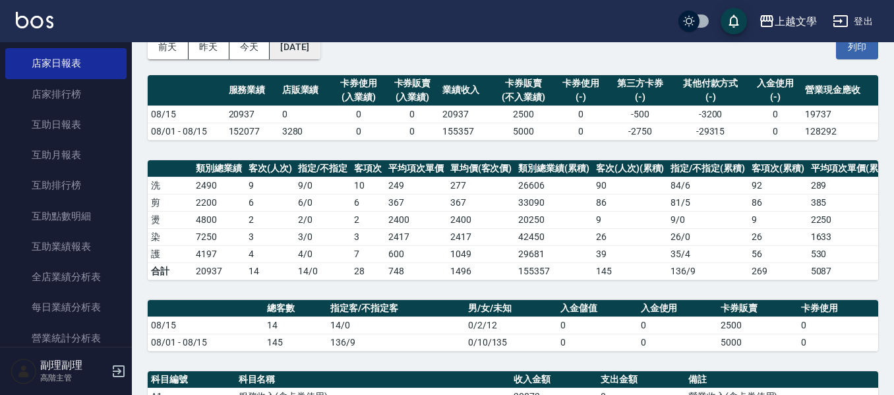
click at [315, 58] on button "[DATE]" at bounding box center [295, 47] width 50 height 24
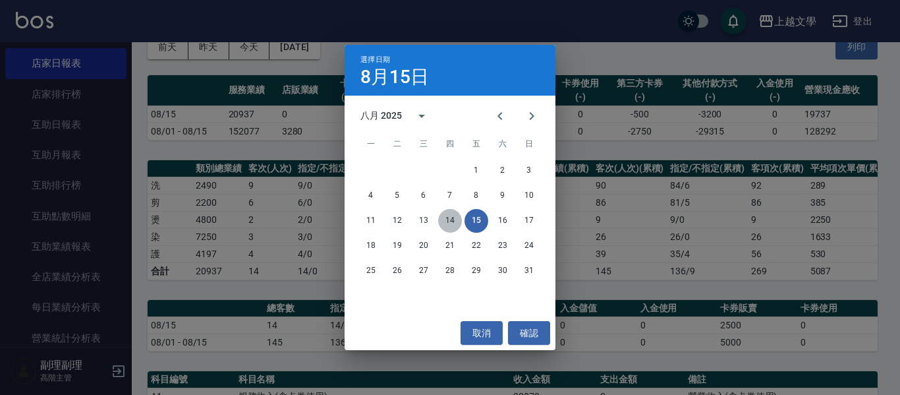
drag, startPoint x: 447, startPoint y: 224, endPoint x: 492, endPoint y: 234, distance: 46.5
click at [448, 224] on button "14" at bounding box center [450, 221] width 24 height 24
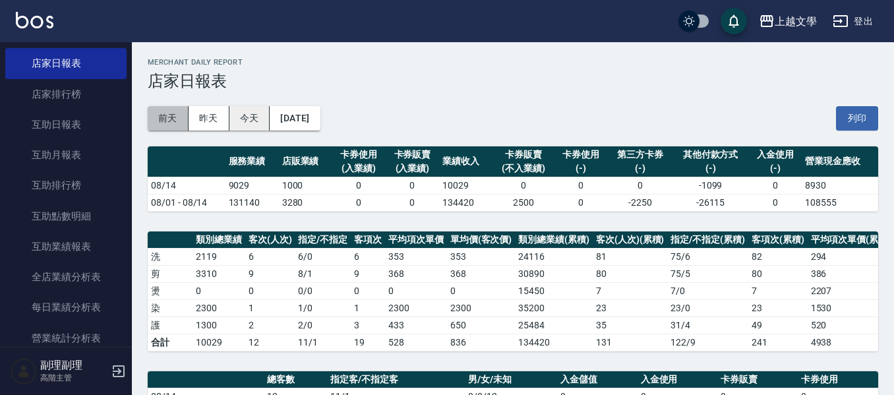
drag, startPoint x: 176, startPoint y: 117, endPoint x: 268, endPoint y: 125, distance: 91.9
click at [177, 117] on button "前天" at bounding box center [168, 118] width 41 height 24
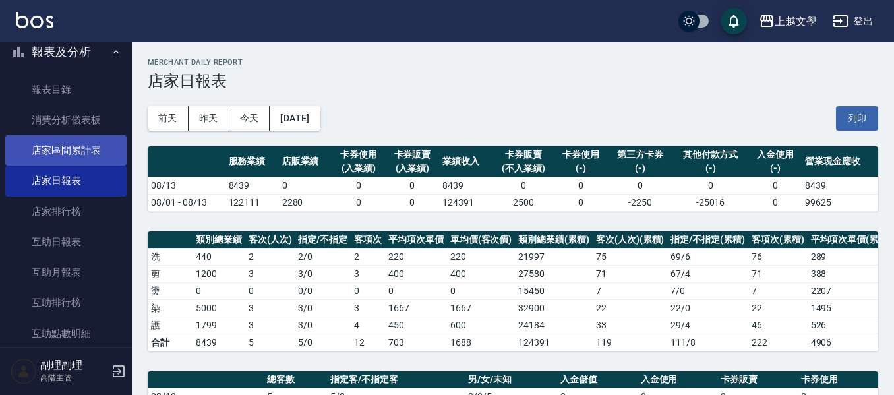
scroll to position [66, 0]
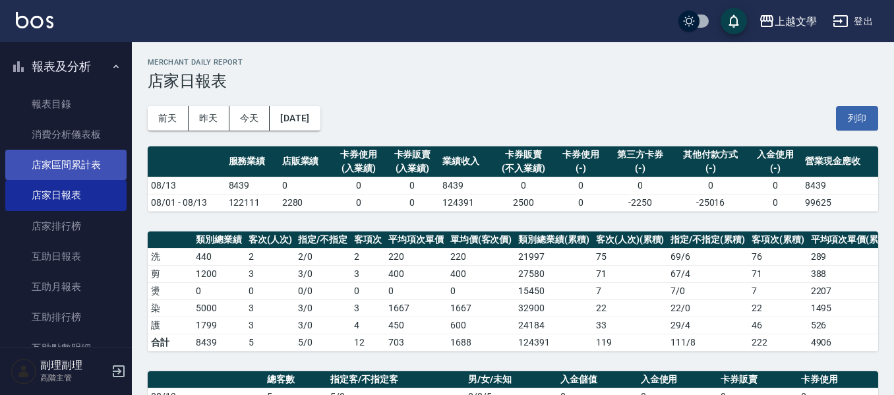
click at [89, 161] on link "店家區間累計表" at bounding box center [65, 165] width 121 height 30
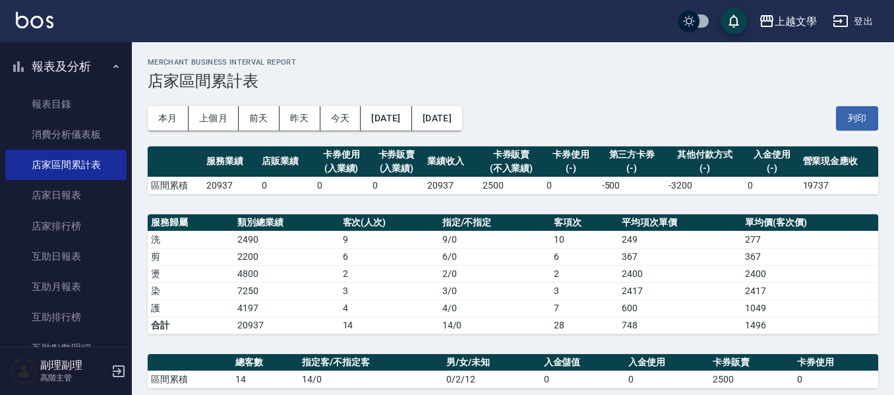
click at [426, 131] on div "本月 上個月 [DATE] [DATE] [DATE] [DATE] [DATE] 列印" at bounding box center [513, 118] width 730 height 56
click at [411, 119] on button "[DATE]" at bounding box center [386, 118] width 51 height 24
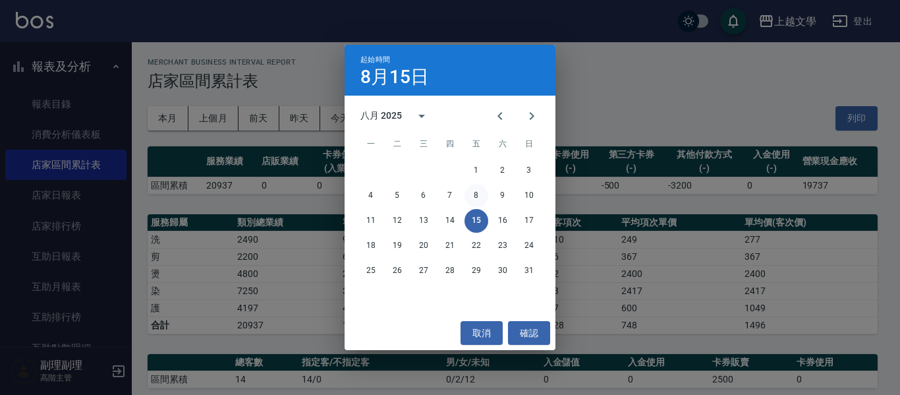
click at [470, 202] on button "8" at bounding box center [477, 196] width 24 height 24
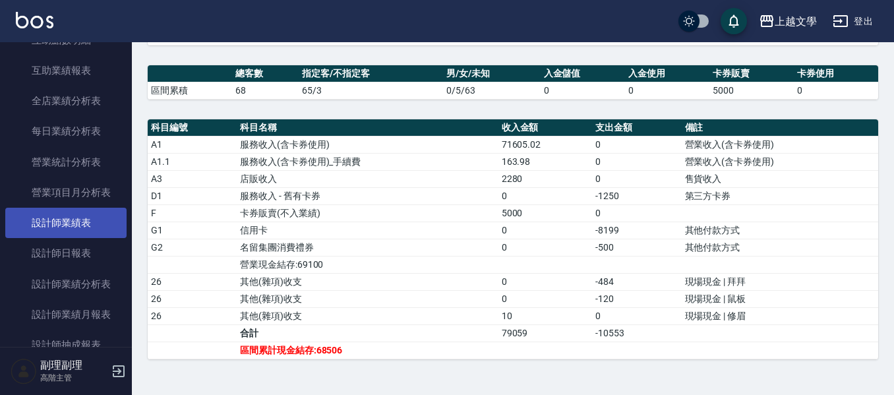
scroll to position [395, 0]
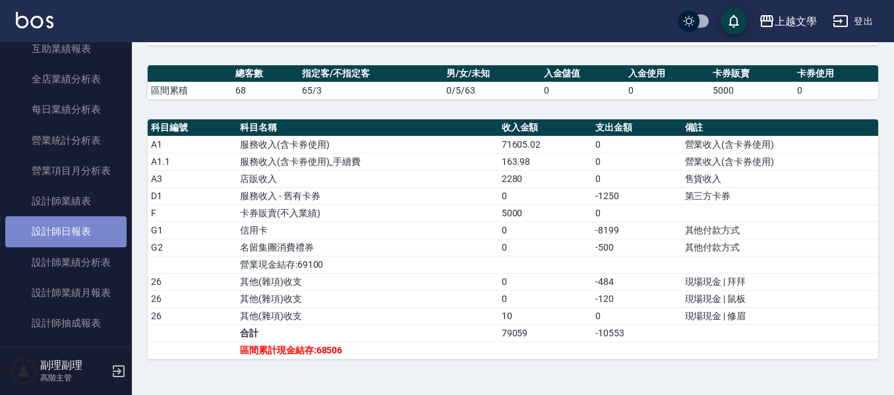
click at [86, 236] on link "設計師日報表" at bounding box center [65, 231] width 121 height 30
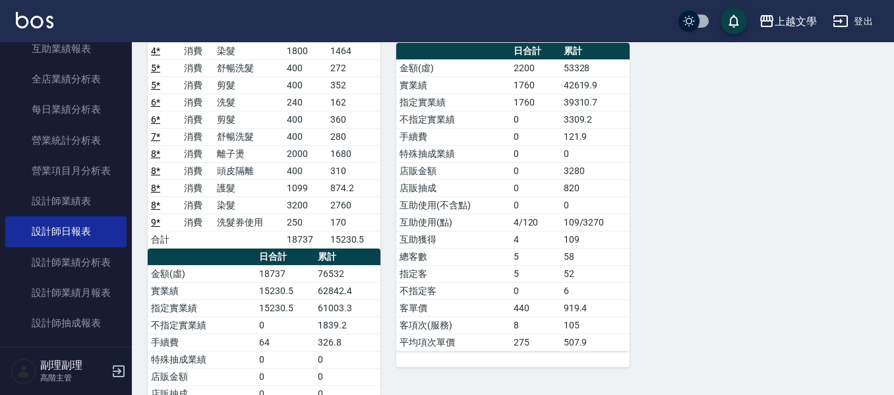
scroll to position [330, 0]
